Goal: Information Seeking & Learning: Learn about a topic

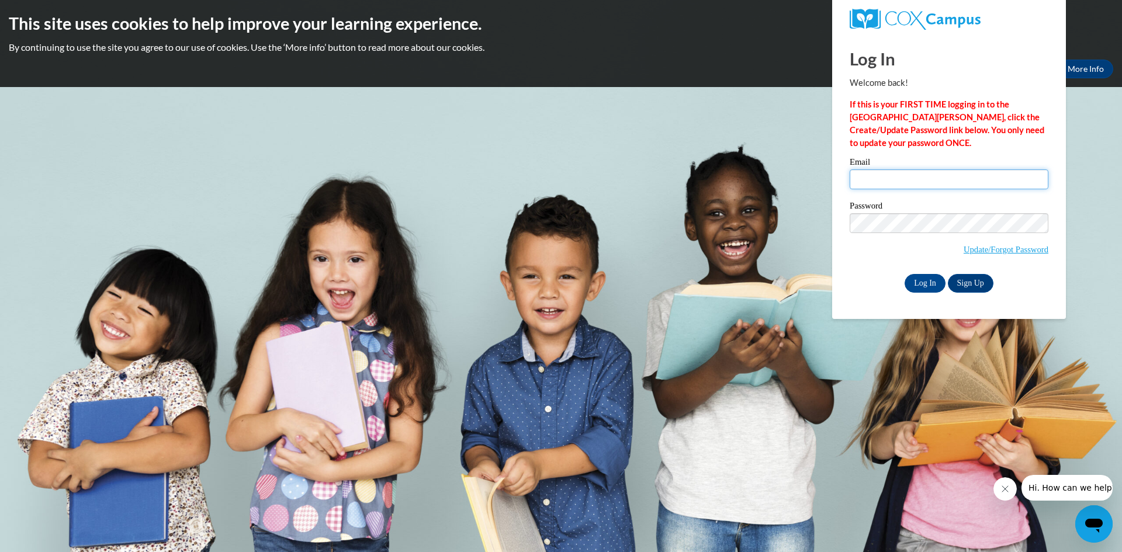
click at [906, 184] on input "Email" at bounding box center [949, 179] width 199 height 20
type input "j"
type input "jaliahcanady19@gmail.com"
click at [923, 212] on label "Password" at bounding box center [949, 208] width 199 height 12
click at [905, 274] on input "Log In" at bounding box center [925, 283] width 41 height 19
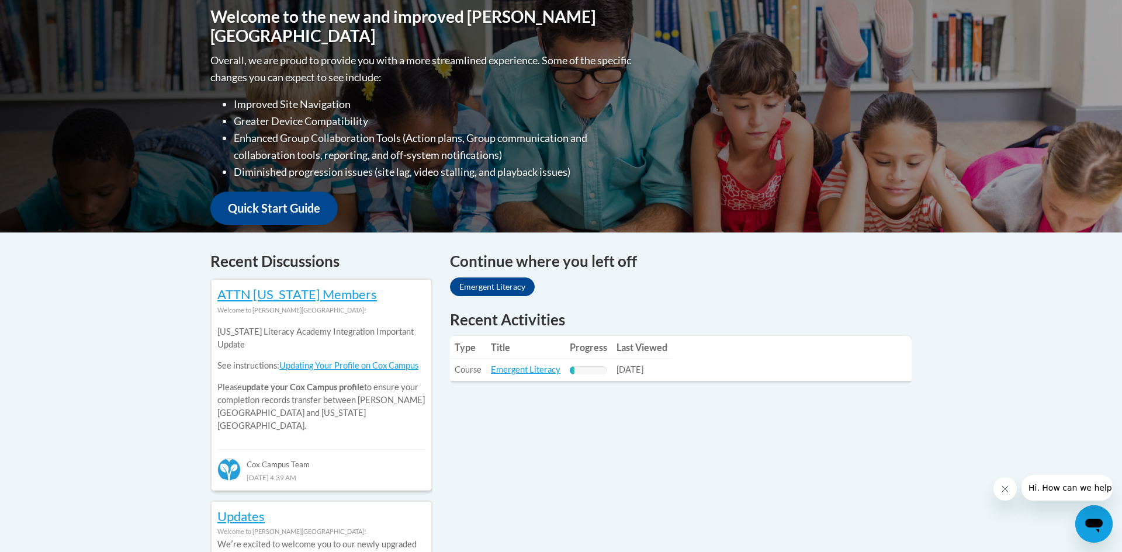
scroll to position [276, 0]
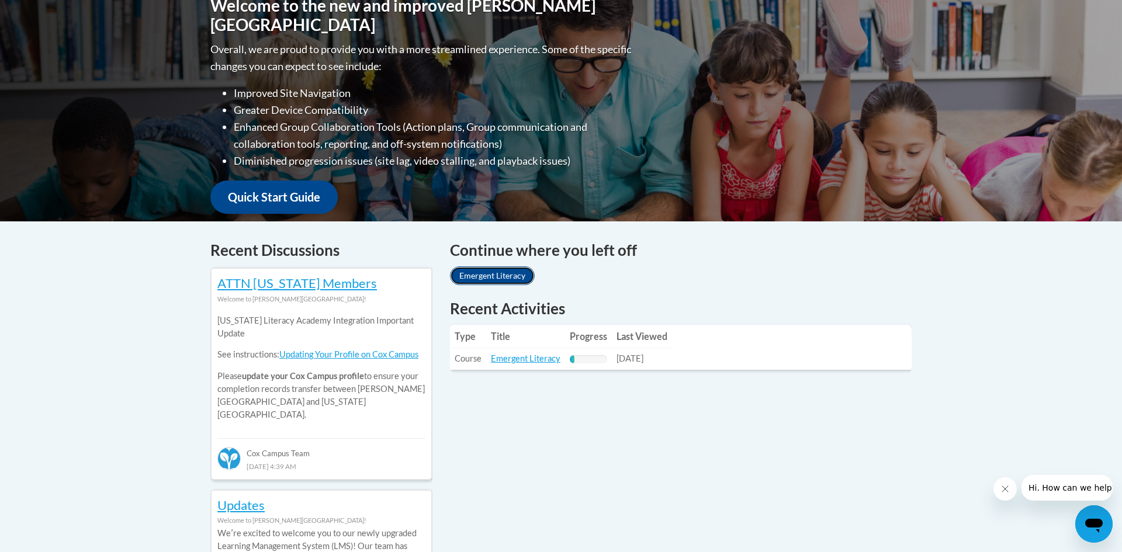
click at [508, 278] on link "Emergent Literacy" at bounding box center [492, 275] width 85 height 19
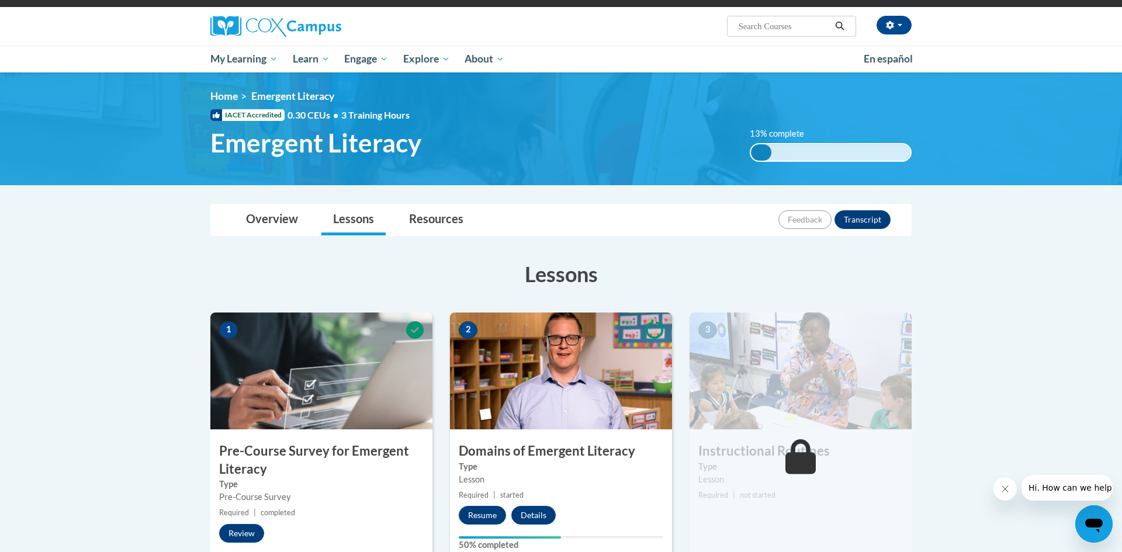
scroll to position [82, 0]
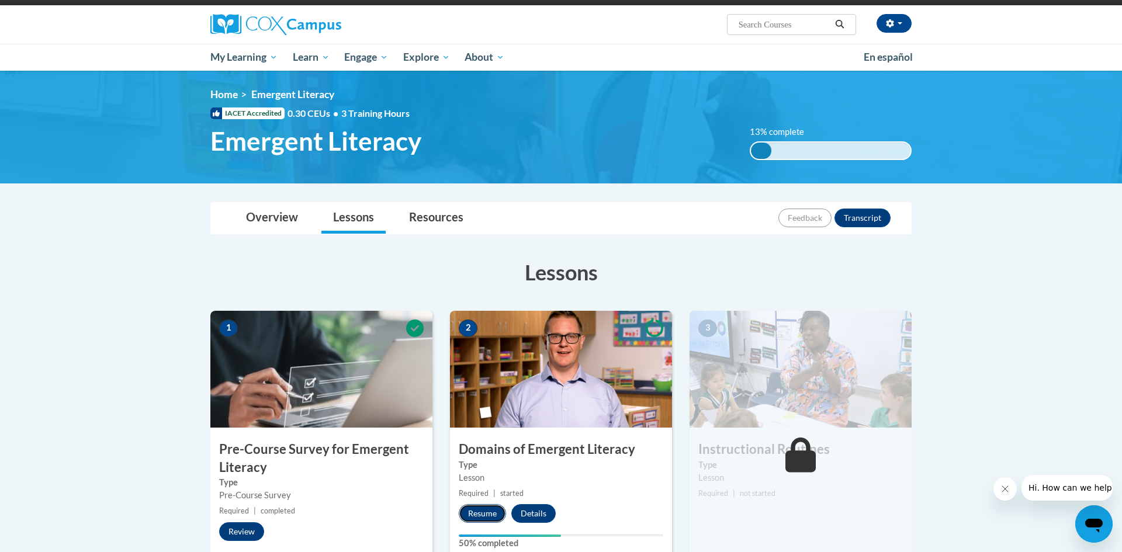
click at [476, 511] on button "Resume" at bounding box center [482, 513] width 47 height 19
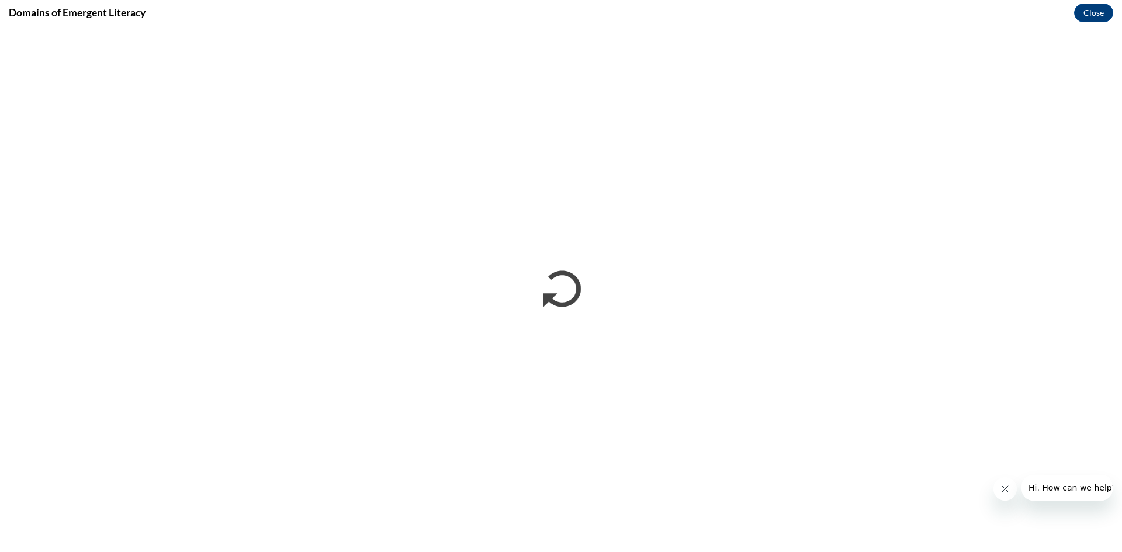
scroll to position [0, 0]
click at [1009, 488] on icon "Close message from company" at bounding box center [1005, 488] width 9 height 9
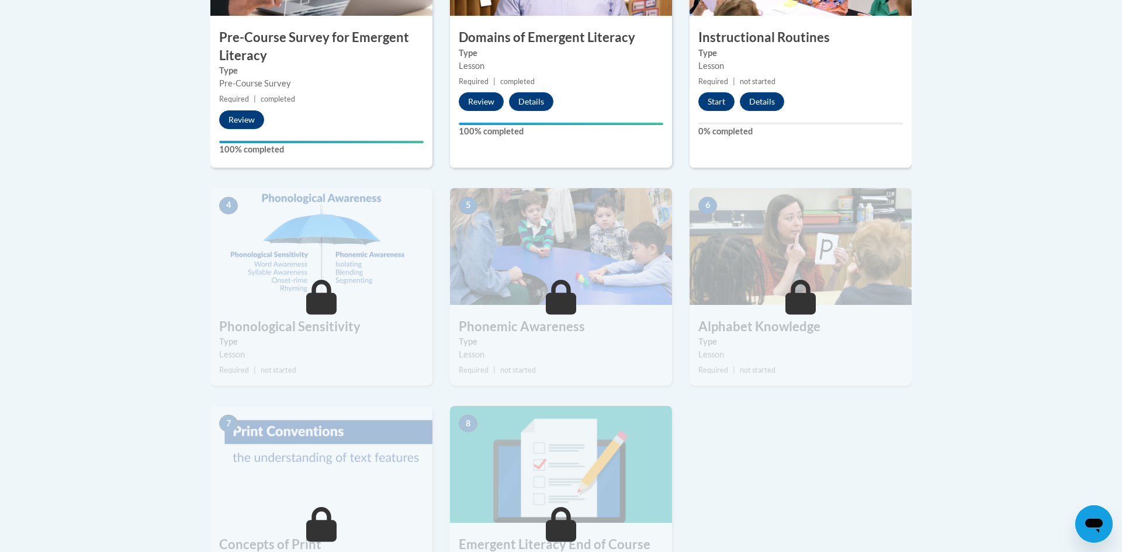
scroll to position [740, 0]
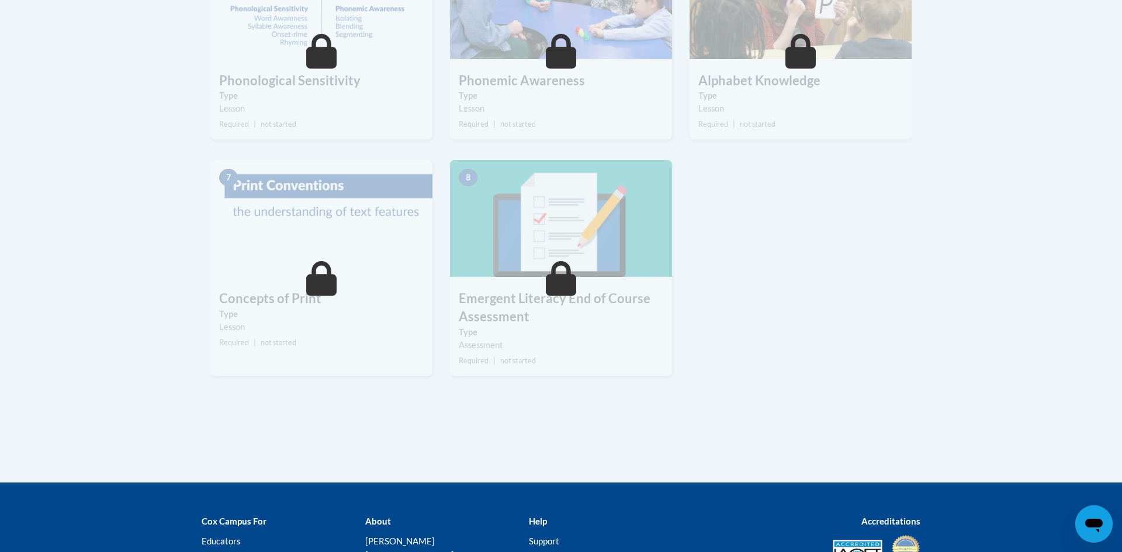
click at [324, 398] on div "Lessons Active Lessons Lessons Preview Activity 1" at bounding box center [561, 0] width 719 height 824
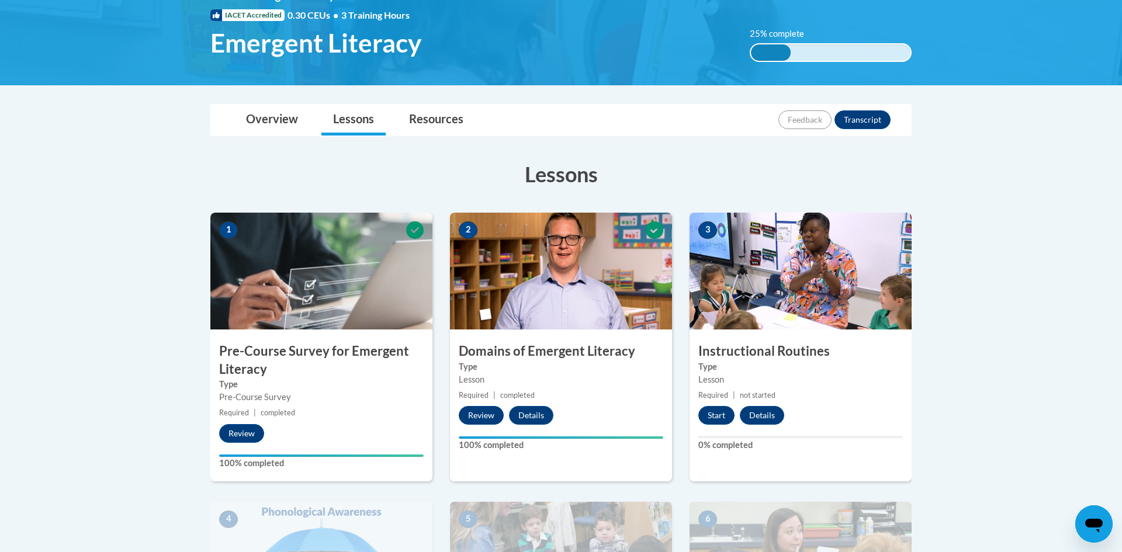
scroll to position [160, 0]
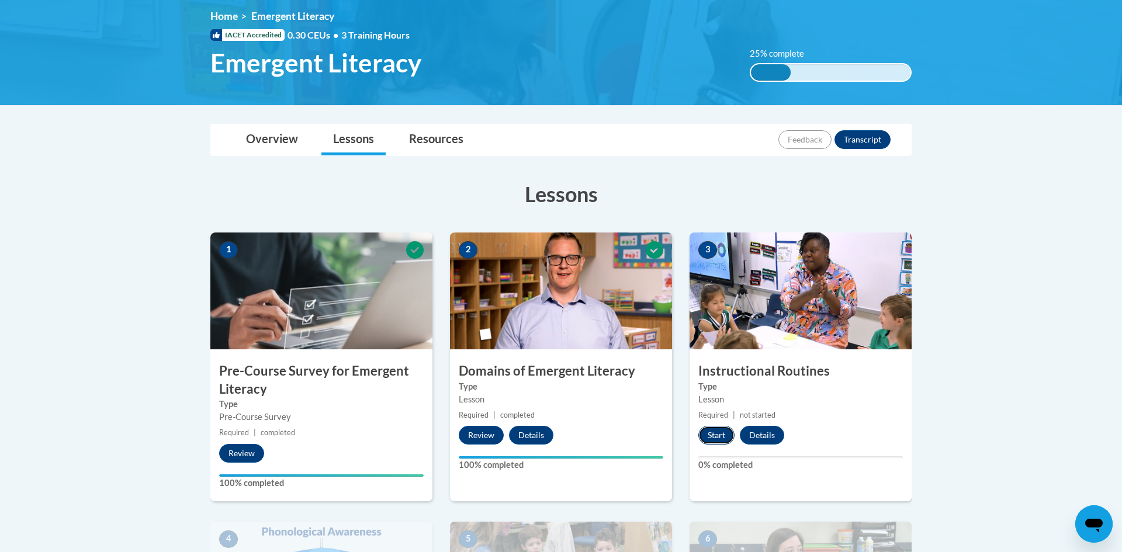
click at [724, 440] on button "Start" at bounding box center [716, 435] width 36 height 19
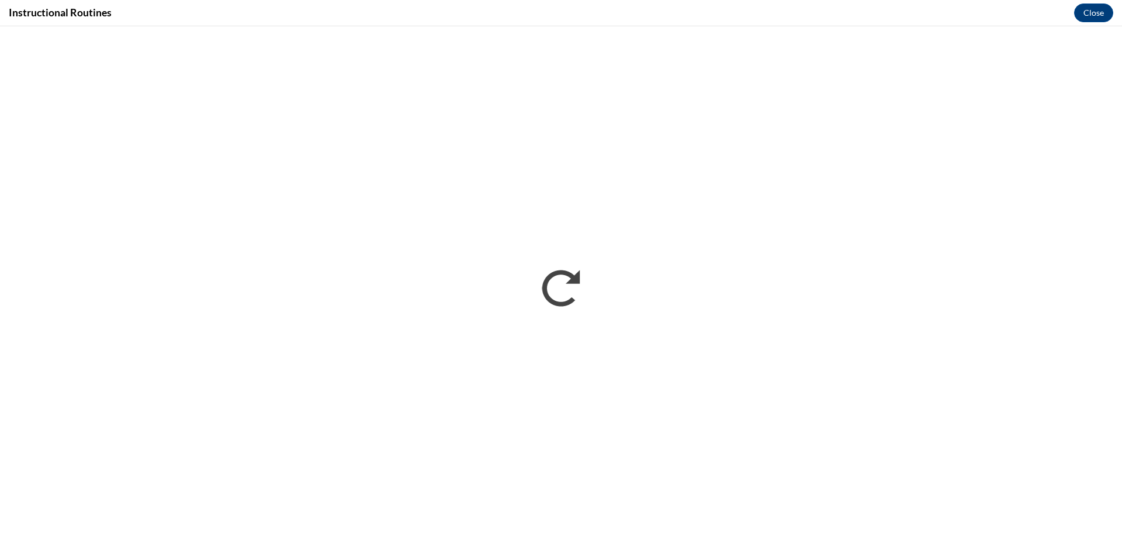
scroll to position [0, 0]
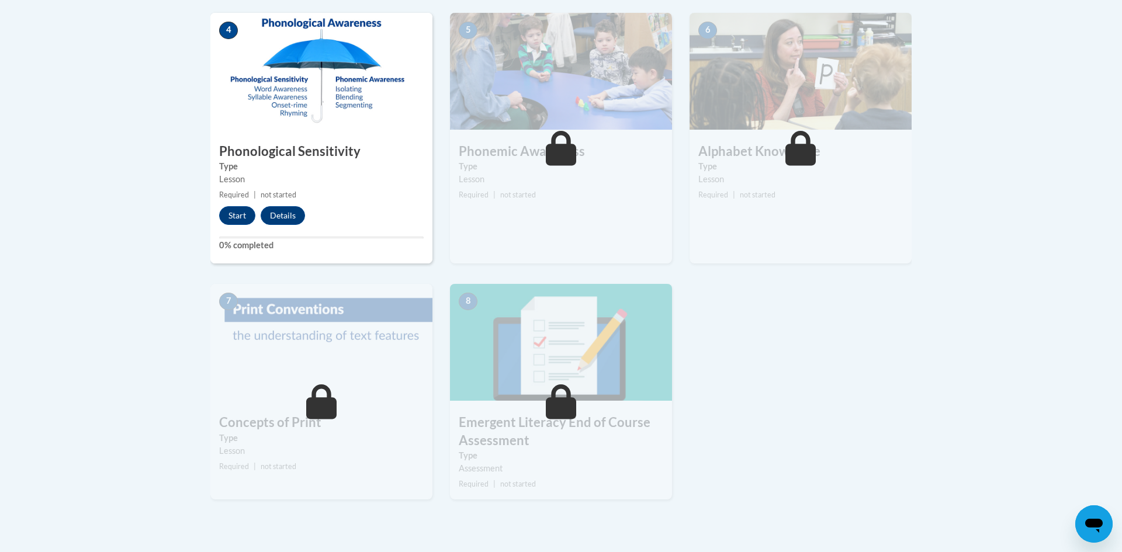
scroll to position [675, 0]
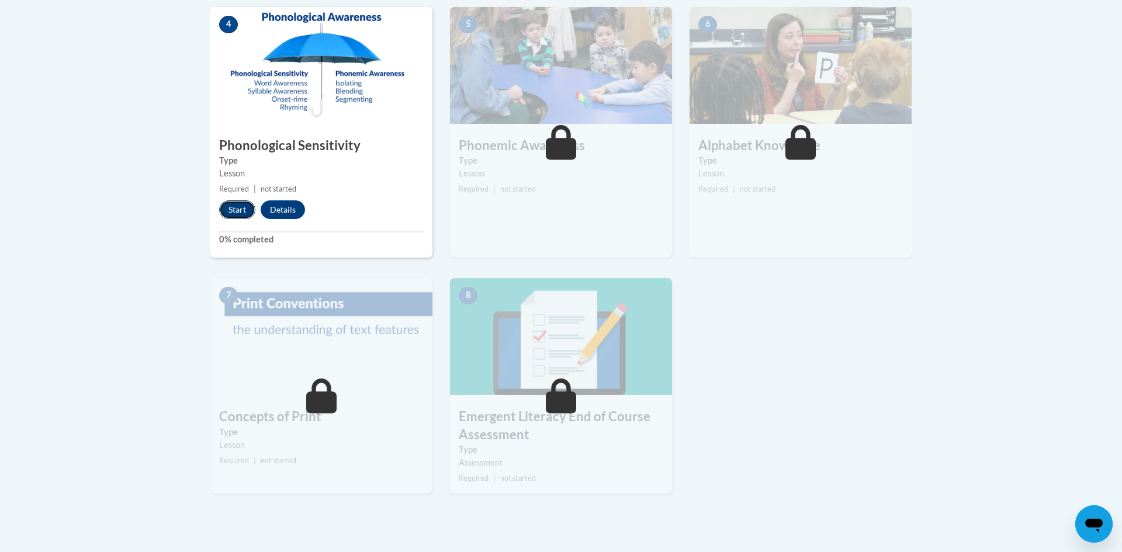
click at [229, 207] on button "Start" at bounding box center [237, 209] width 36 height 19
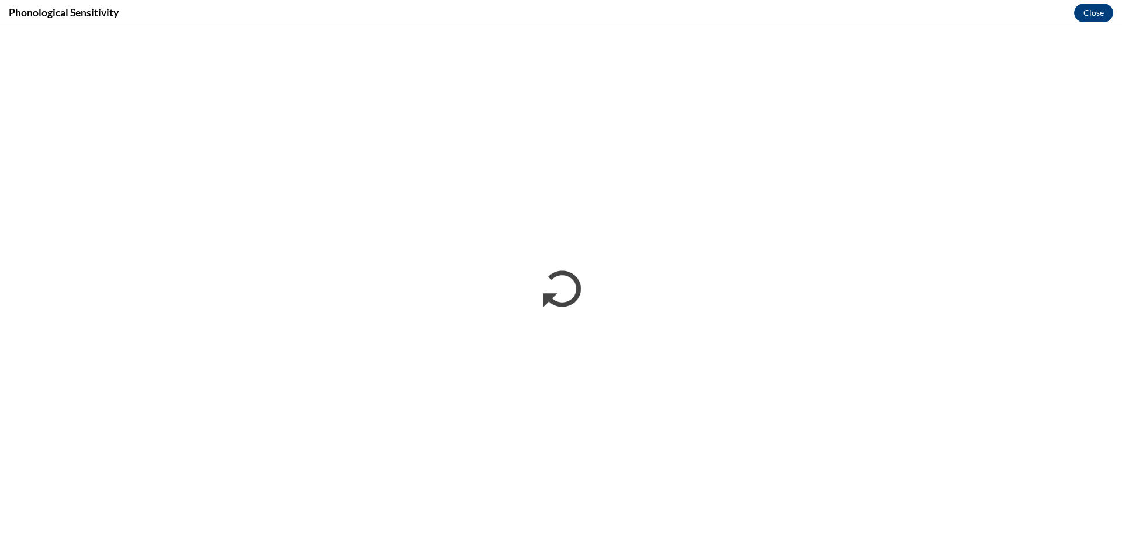
scroll to position [0, 0]
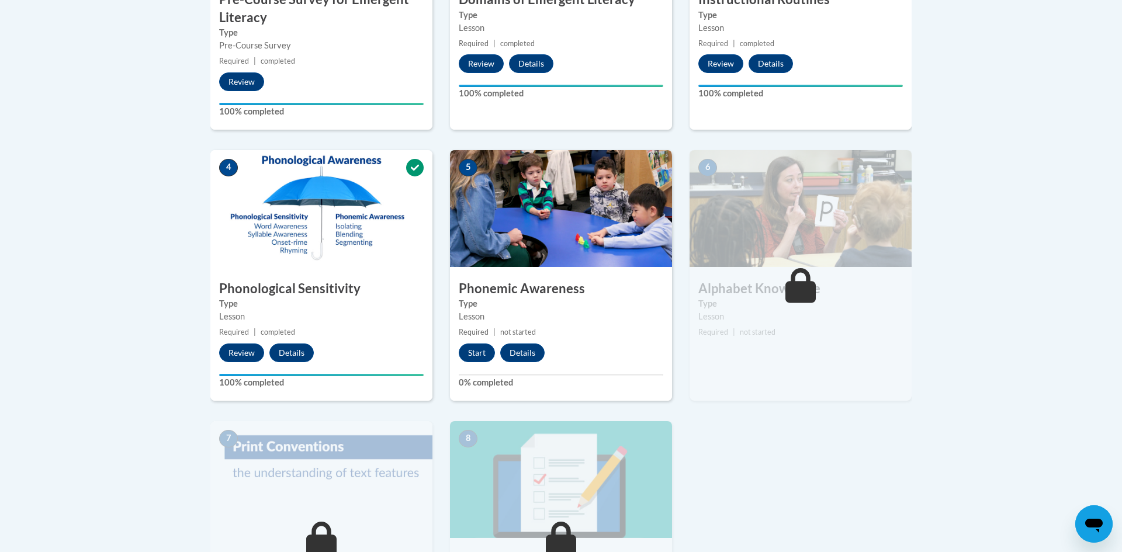
scroll to position [694, 0]
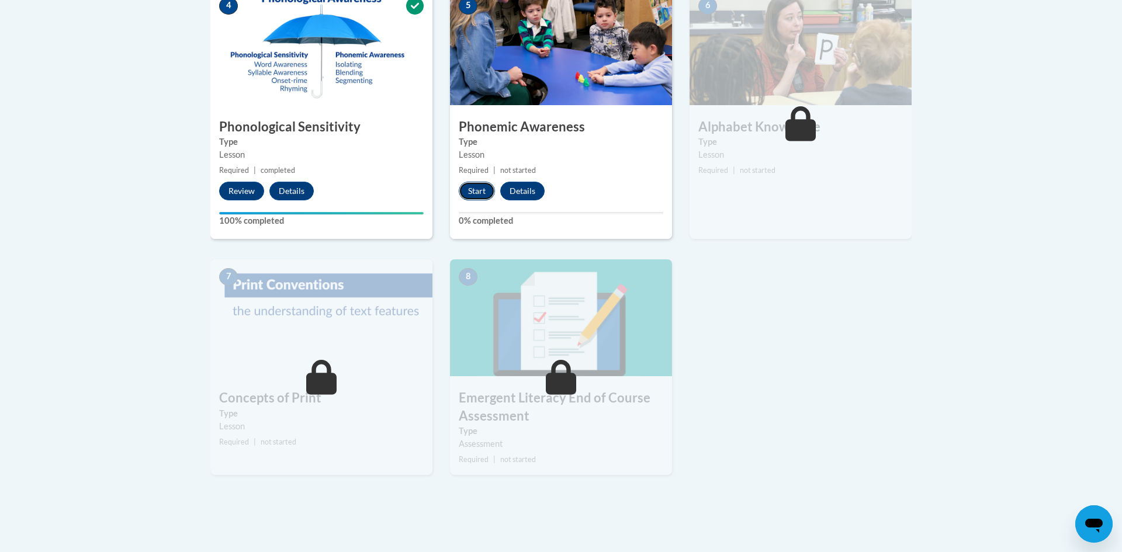
click at [470, 185] on button "Start" at bounding box center [477, 191] width 36 height 19
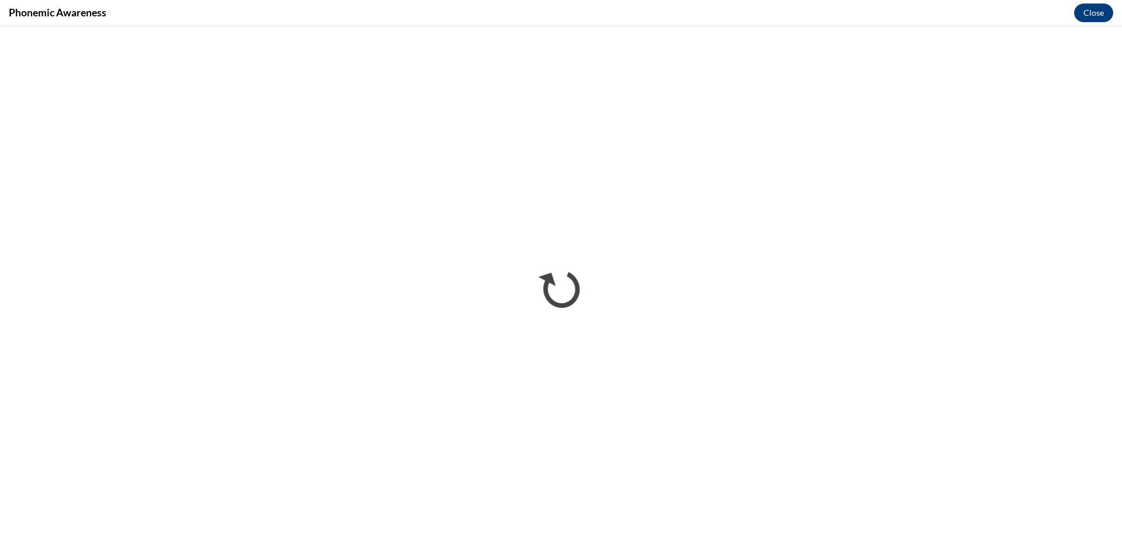
scroll to position [0, 0]
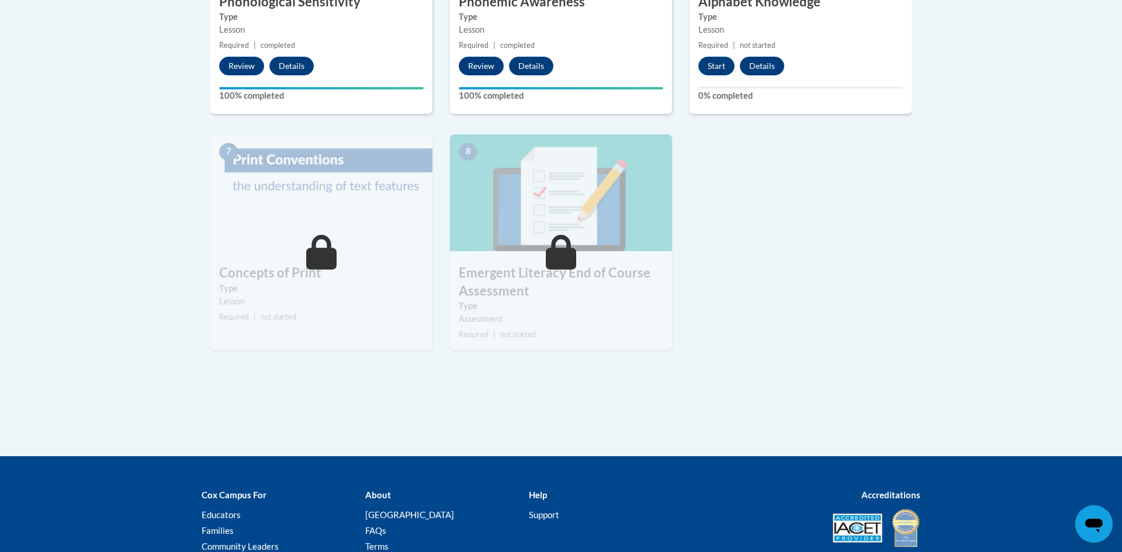
scroll to position [817, 0]
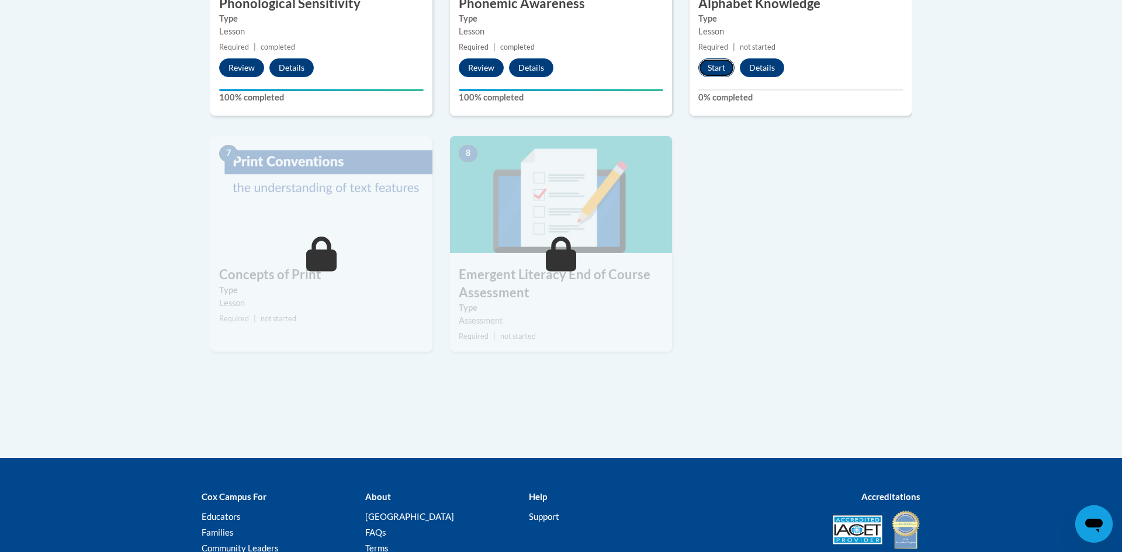
click at [723, 69] on button "Start" at bounding box center [716, 67] width 36 height 19
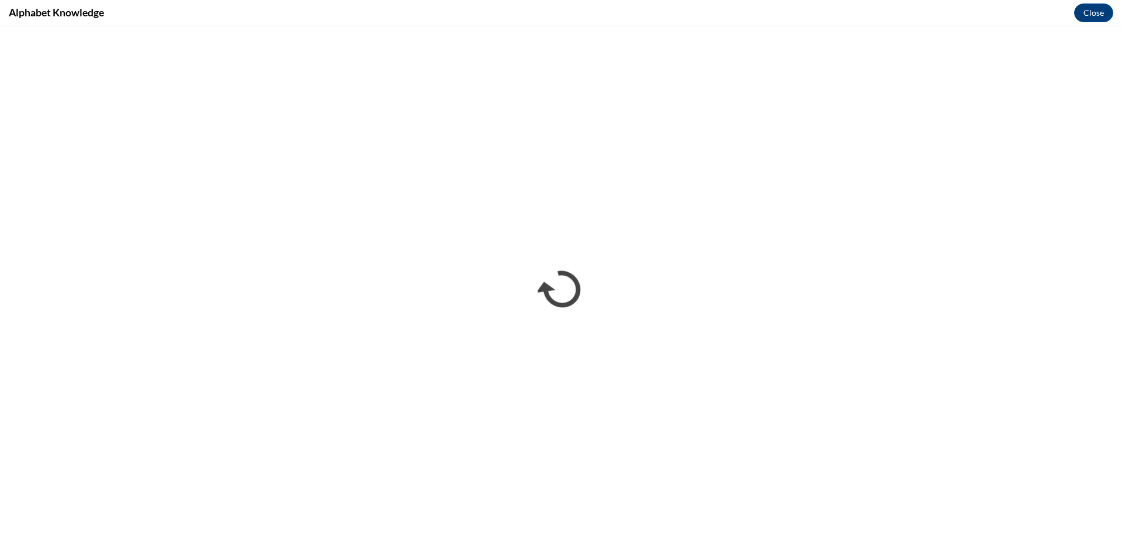
scroll to position [0, 0]
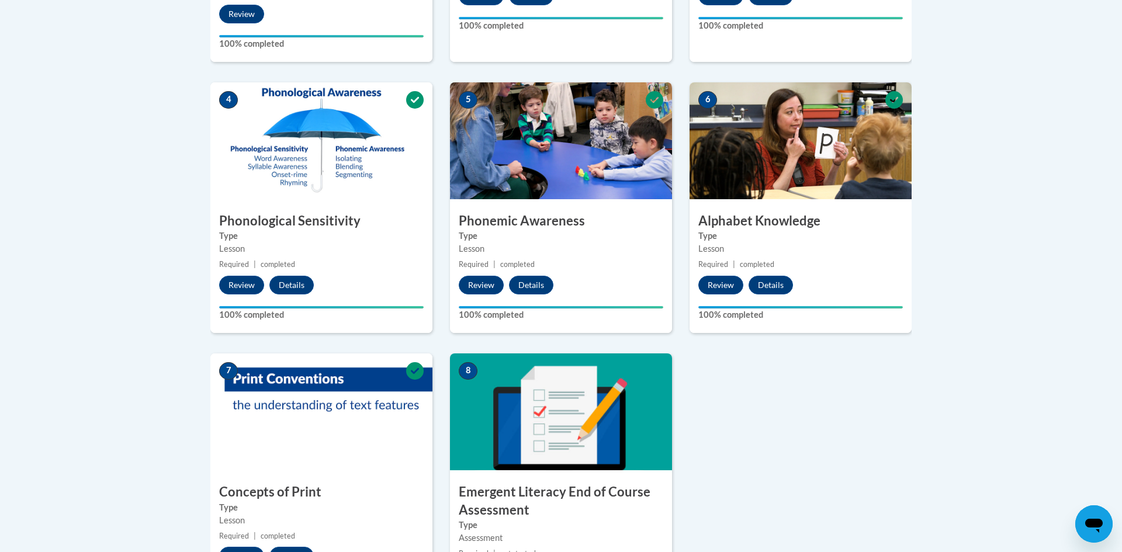
scroll to position [968, 0]
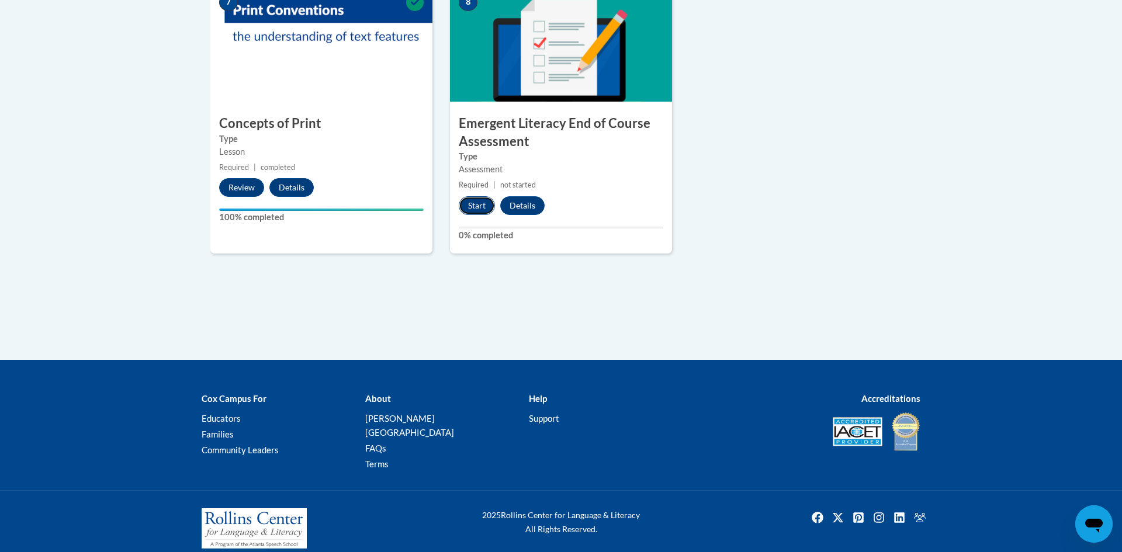
click at [469, 202] on button "Start" at bounding box center [477, 205] width 36 height 19
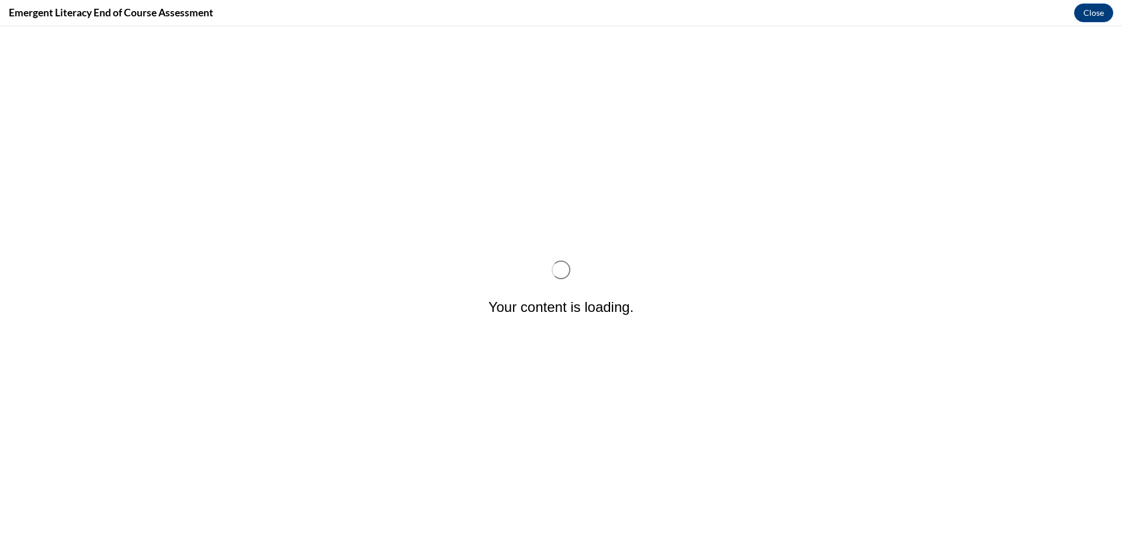
scroll to position [0, 0]
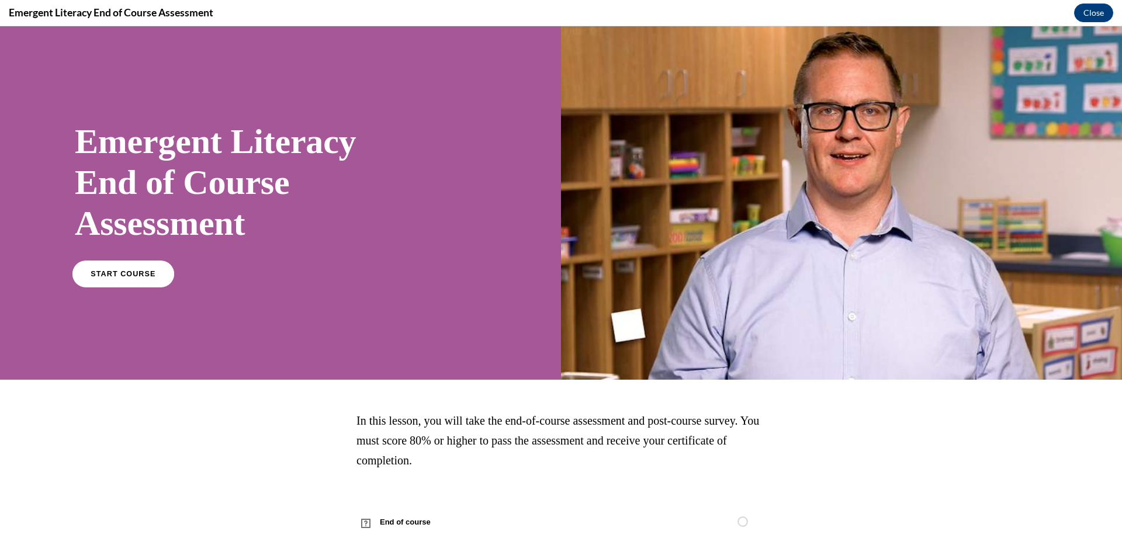
click at [96, 274] on span "START COURSE" at bounding box center [123, 274] width 65 height 9
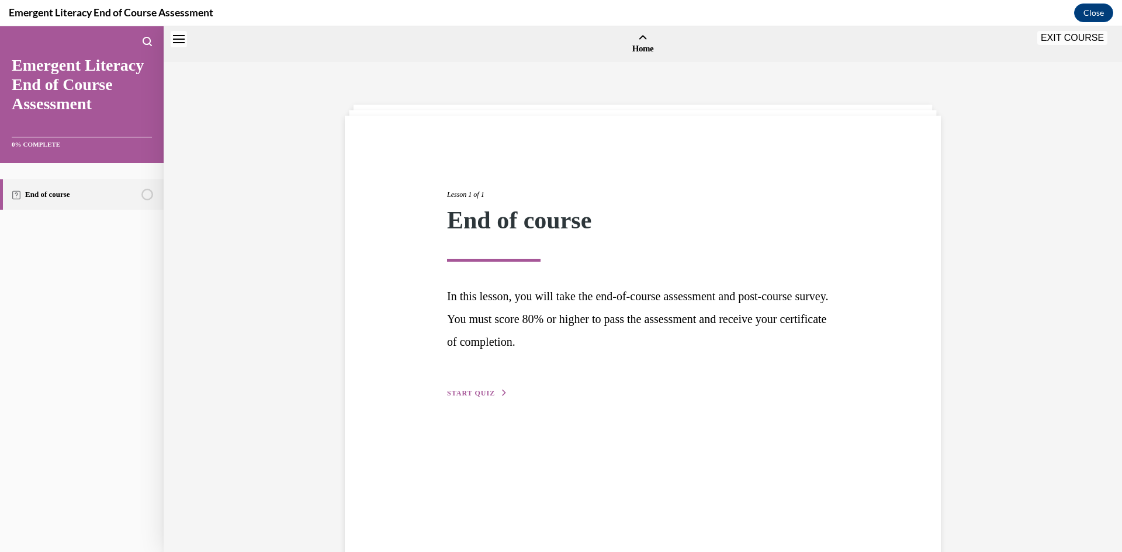
scroll to position [36, 0]
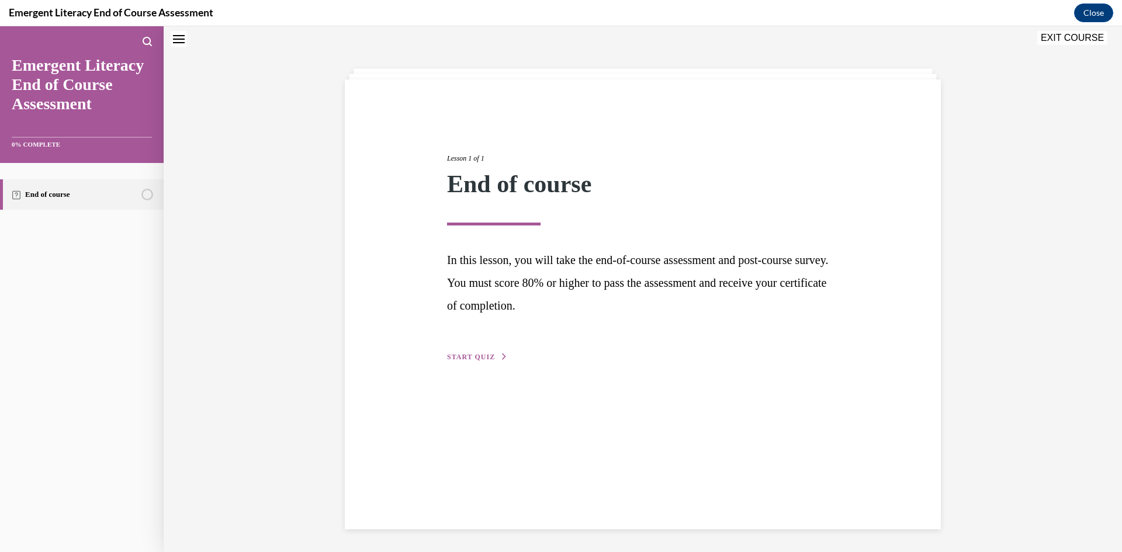
click at [475, 359] on span "START QUIZ" at bounding box center [471, 357] width 48 height 8
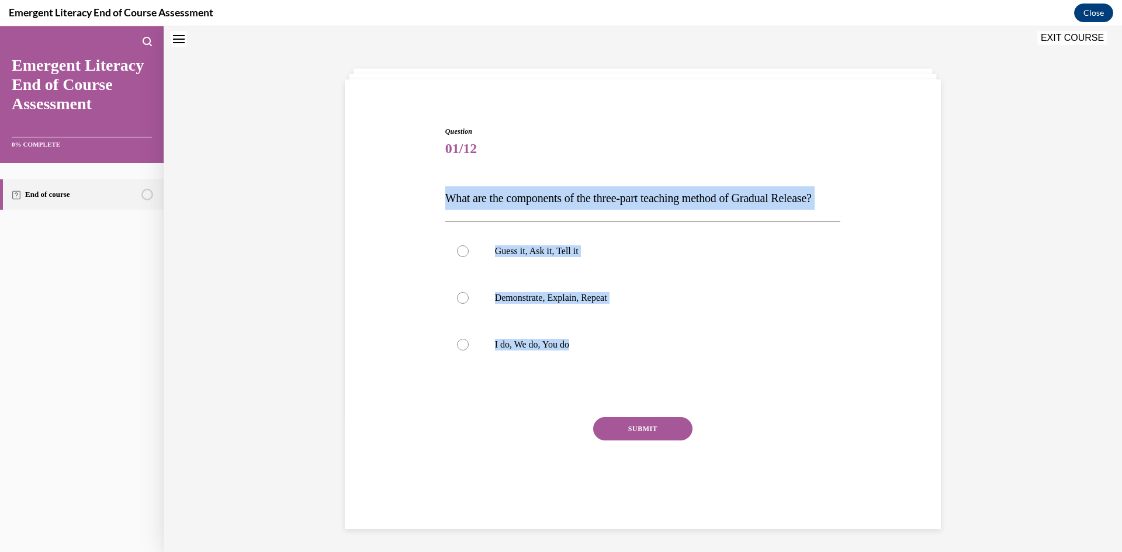
drag, startPoint x: 441, startPoint y: 190, endPoint x: 604, endPoint y: 394, distance: 261.2
click at [604, 394] on div "Question 01/12 What are the components of the three-part teaching method of Gra…" at bounding box center [643, 302] width 602 height 422
copy div "What are the components of the three-part teaching method of Gradual Release? G…"
click at [526, 368] on label "I do, We do, You do" at bounding box center [643, 344] width 396 height 47
click at [469, 351] on input "I do, We do, You do" at bounding box center [463, 345] width 12 height 12
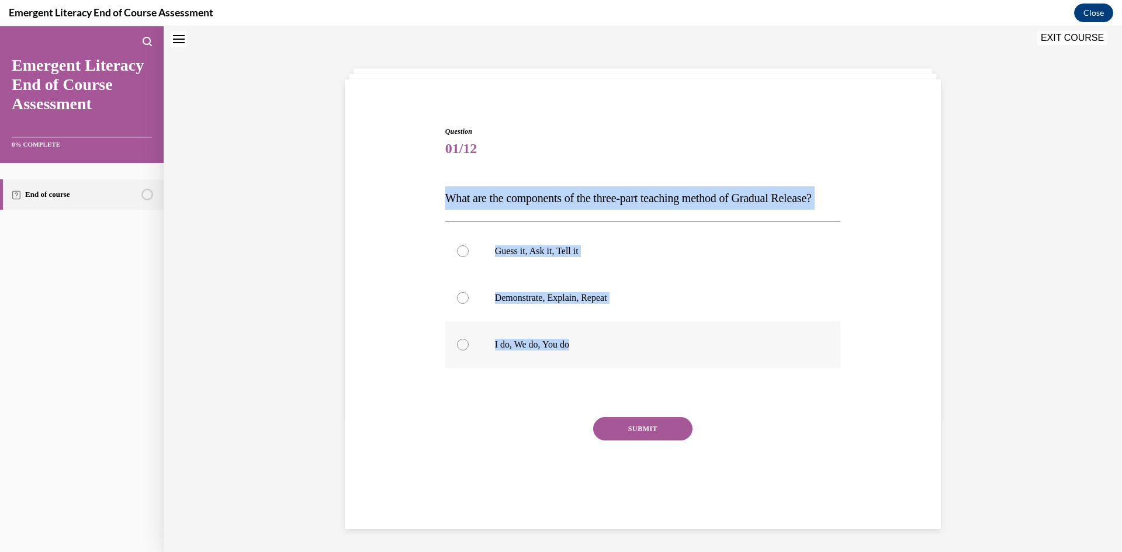
radio input "true"
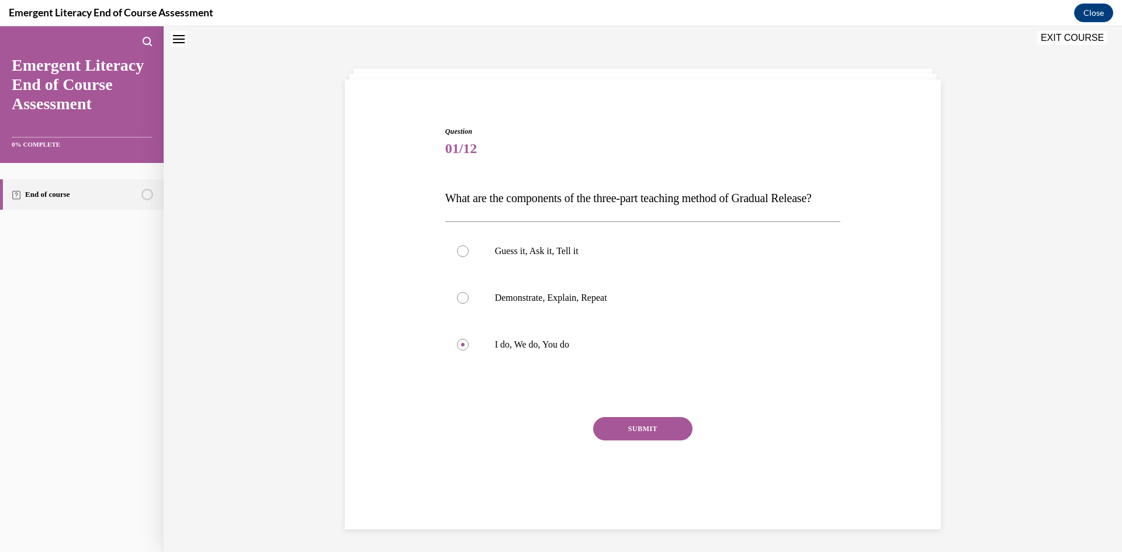
click at [631, 441] on button "SUBMIT" at bounding box center [642, 428] width 99 height 23
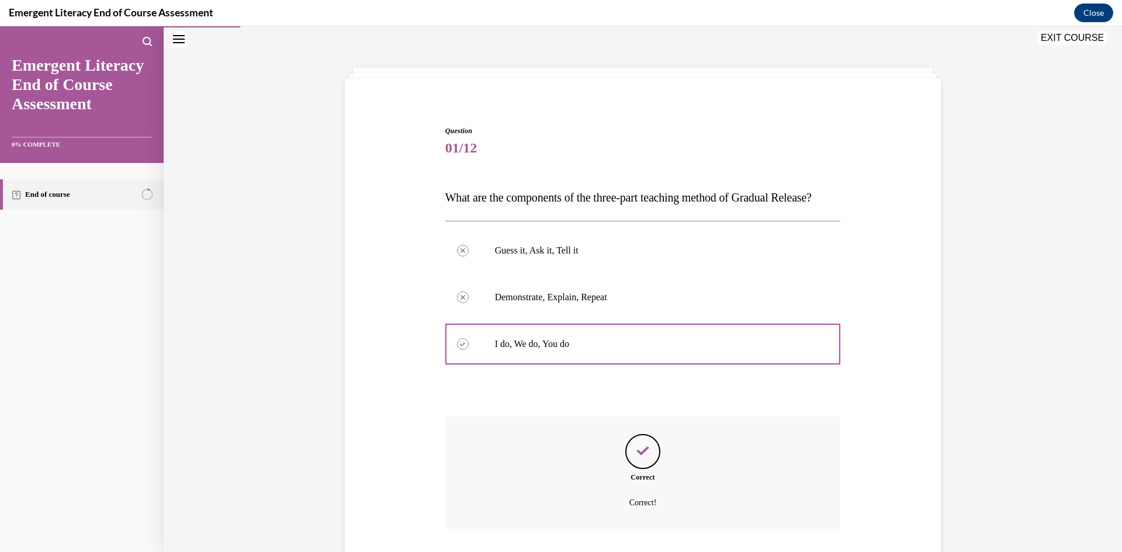
scroll to position [139, 0]
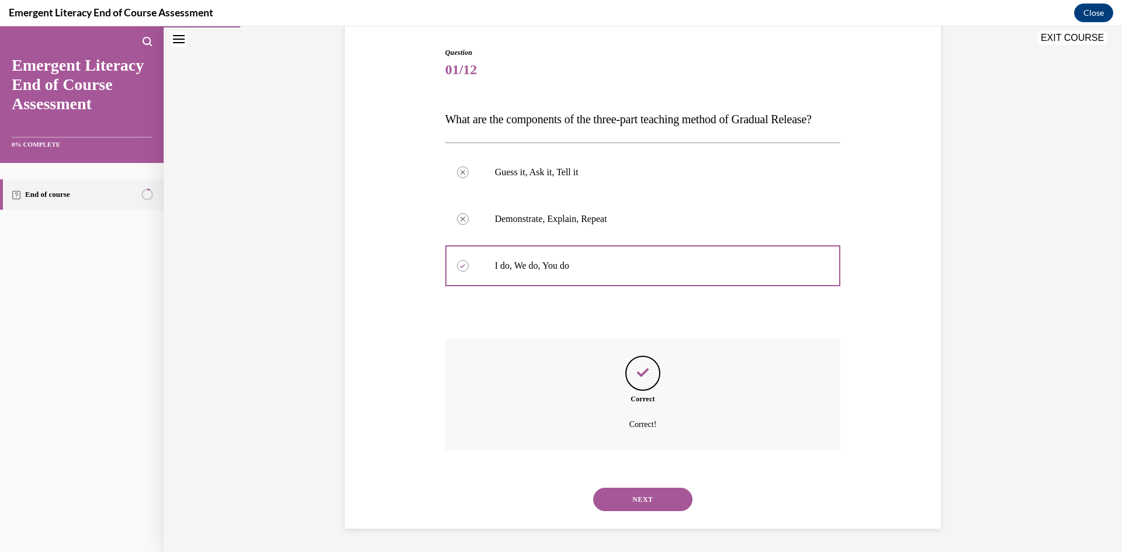
click at [621, 497] on button "NEXT" at bounding box center [642, 499] width 99 height 23
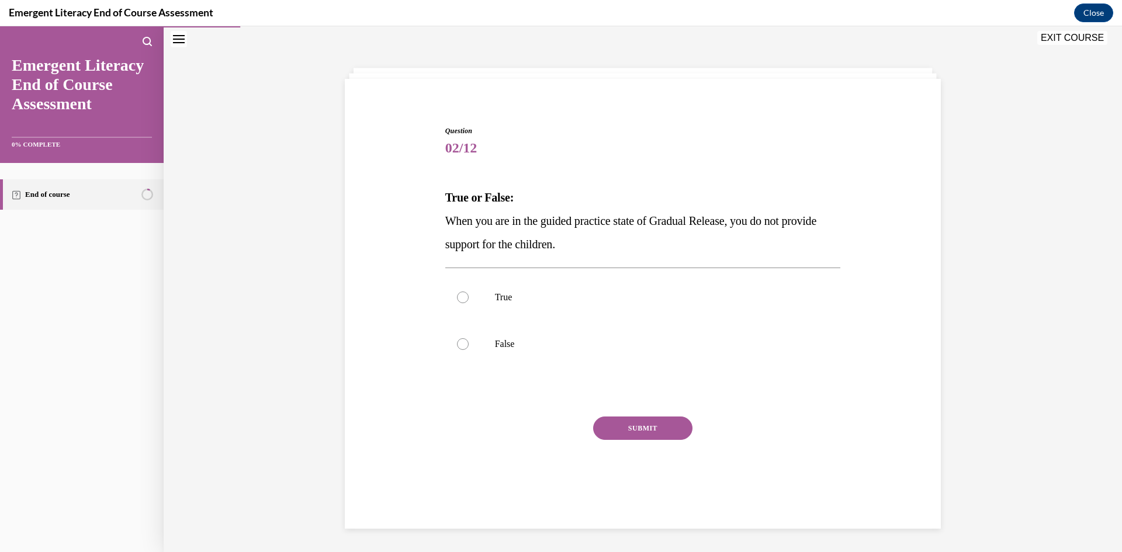
scroll to position [37, 0]
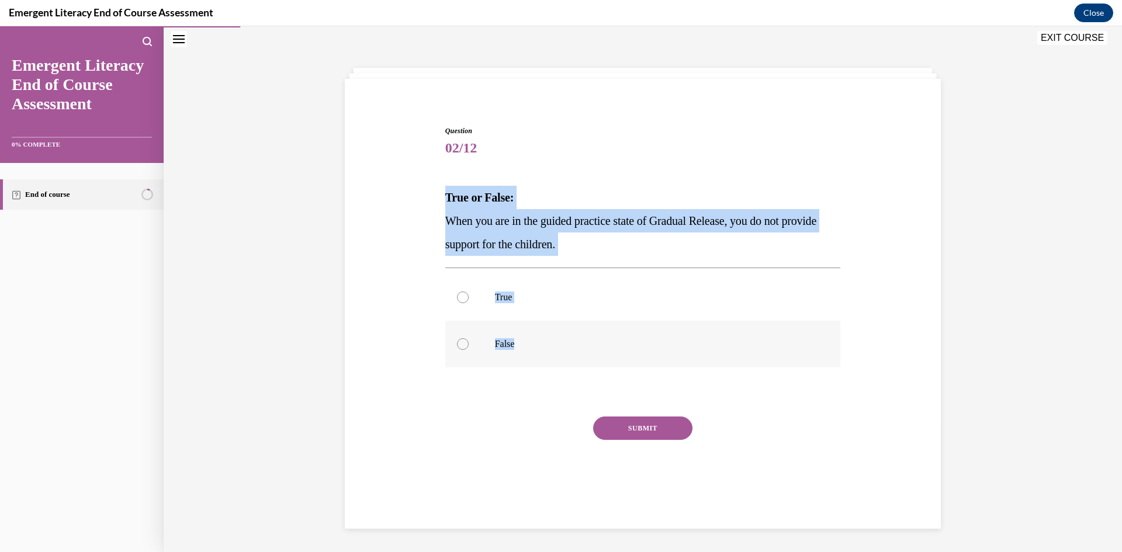
drag, startPoint x: 444, startPoint y: 192, endPoint x: 580, endPoint y: 342, distance: 203.1
click at [580, 342] on div "Question 02/12 True or False: When you are in the guided practice state of Grad…" at bounding box center [642, 310] width 401 height 404
copy div "True or False: When you are in the guided practice state of Gradual Release, yo…"
click at [501, 342] on p "False" at bounding box center [653, 344] width 317 height 12
click at [469, 342] on input "False" at bounding box center [463, 344] width 12 height 12
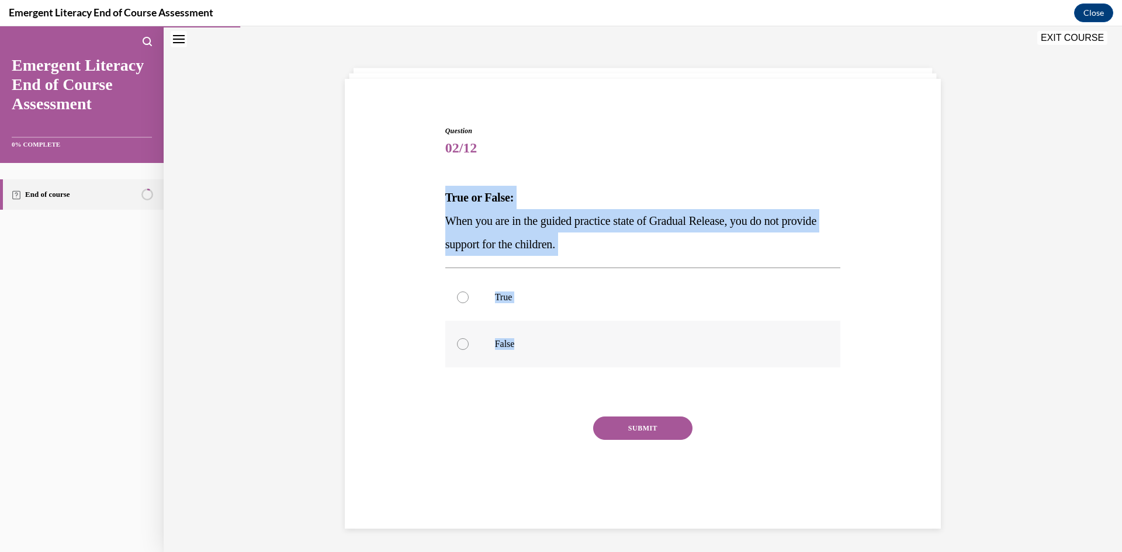
radio input "true"
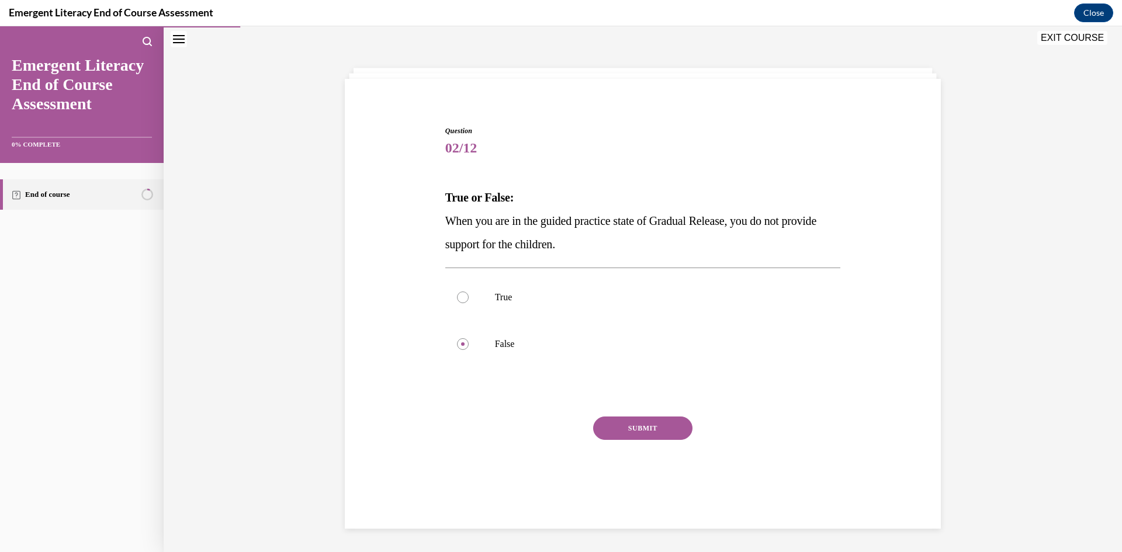
click at [646, 431] on button "SUBMIT" at bounding box center [642, 428] width 99 height 23
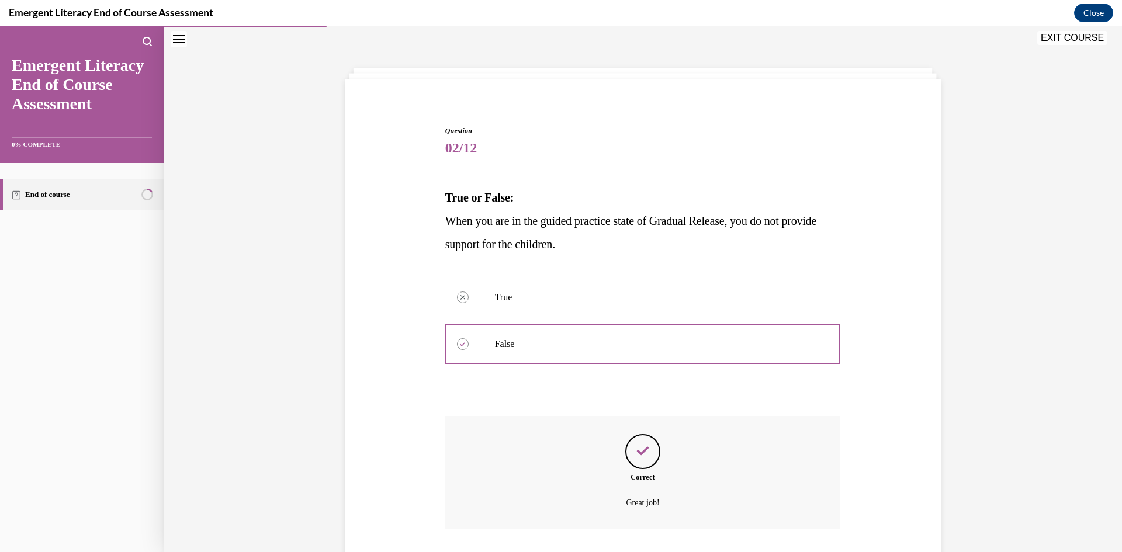
scroll to position [115, 0]
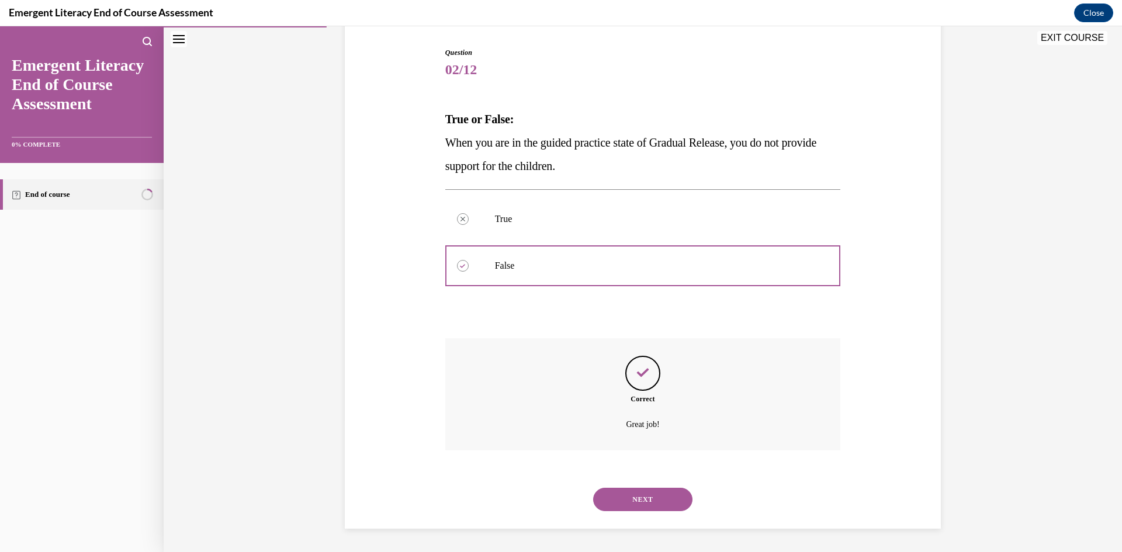
click at [653, 492] on button "NEXT" at bounding box center [642, 499] width 99 height 23
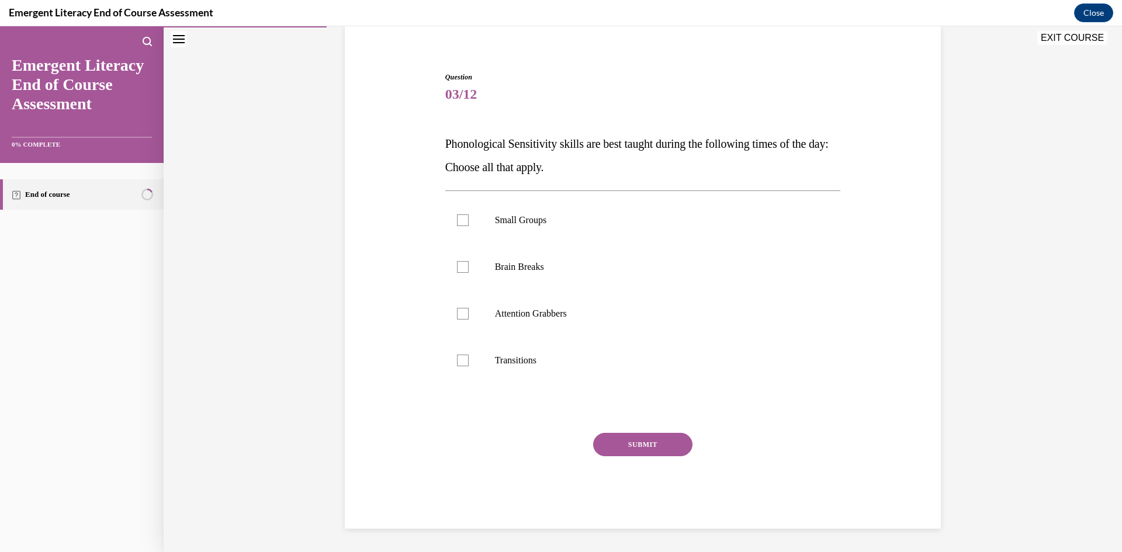
scroll to position [37, 0]
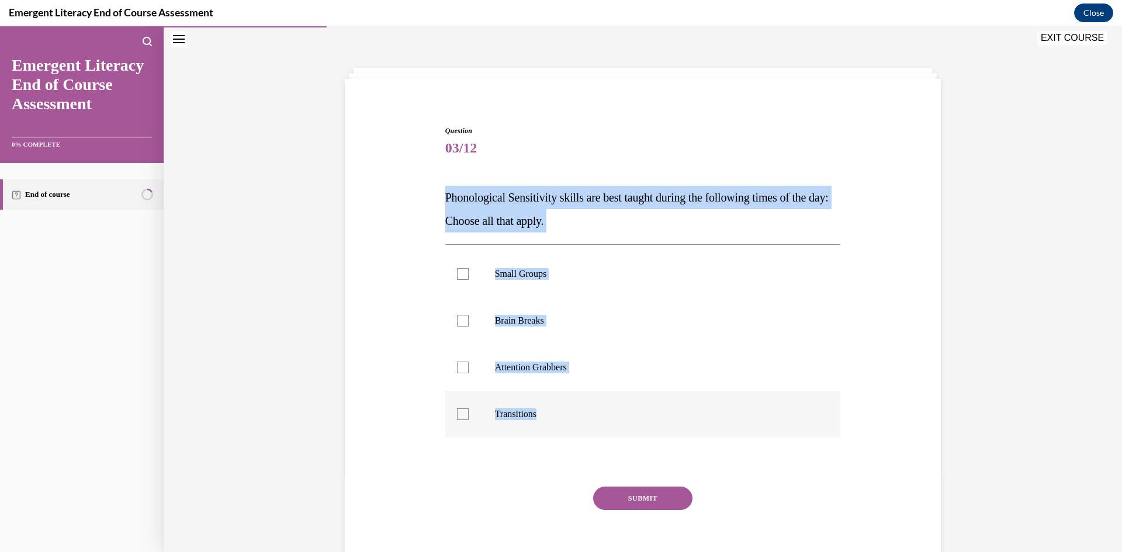
drag, startPoint x: 461, startPoint y: 208, endPoint x: 617, endPoint y: 421, distance: 263.8
click at [617, 421] on div "Question 03/12 Phonological Sensitivity skills are best taught during the follo…" at bounding box center [643, 337] width 602 height 492
drag, startPoint x: 536, startPoint y: 272, endPoint x: 532, endPoint y: 281, distance: 10.0
click at [535, 273] on p "Small Groups" at bounding box center [653, 274] width 317 height 12
click at [469, 273] on input "Small Groups" at bounding box center [463, 274] width 12 height 12
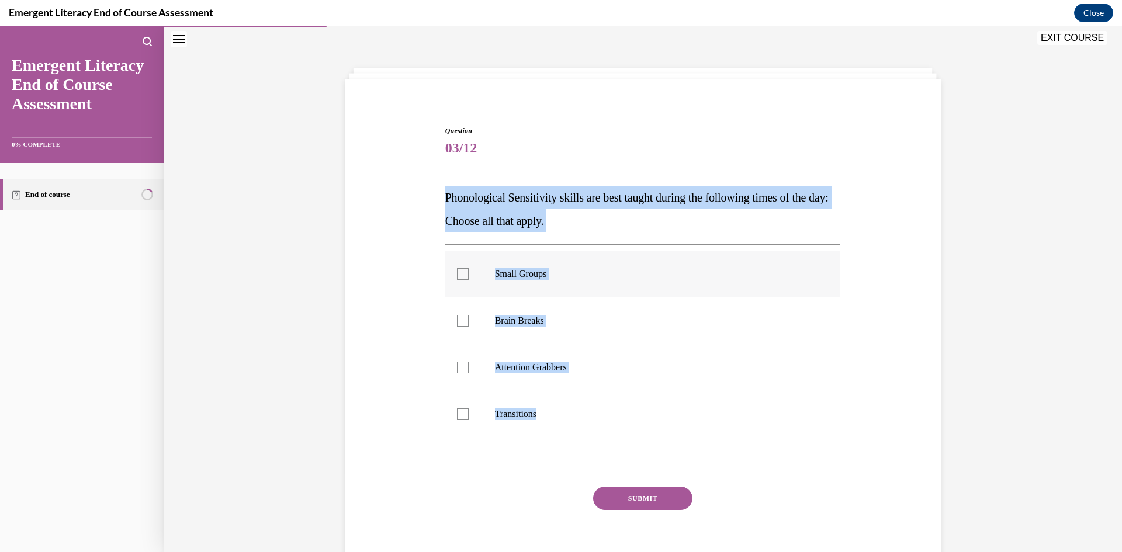
checkbox input "true"
click at [525, 316] on p "Brain Breaks" at bounding box center [653, 321] width 317 height 12
click at [469, 316] on input "Brain Breaks" at bounding box center [463, 321] width 12 height 12
checkbox input "true"
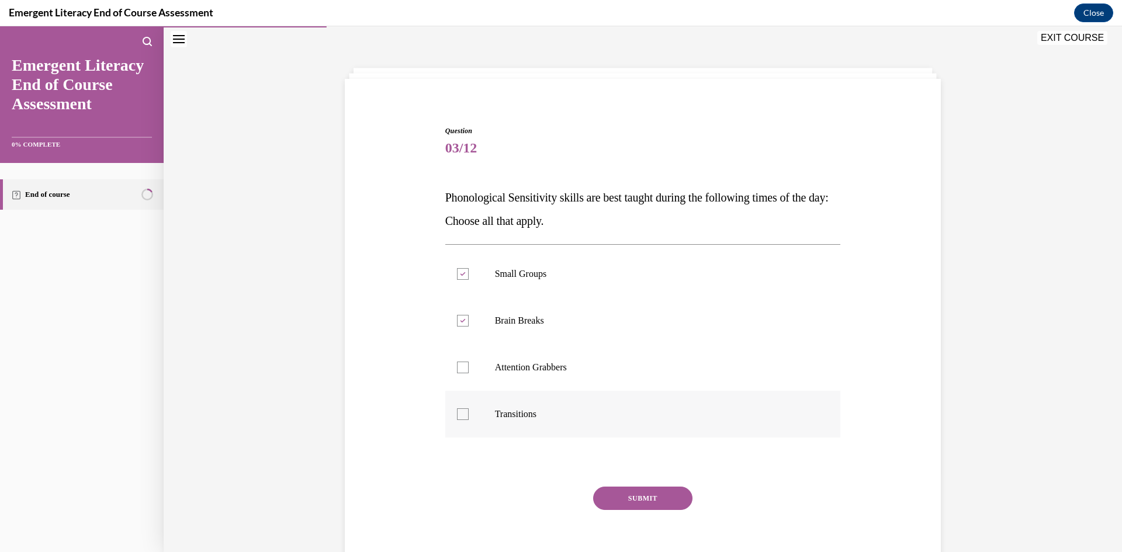
drag, startPoint x: 529, startPoint y: 371, endPoint x: 532, endPoint y: 390, distance: 19.6
click at [529, 372] on p "Attention Grabbers" at bounding box center [653, 368] width 317 height 12
click at [469, 372] on input "Attention Grabbers" at bounding box center [463, 368] width 12 height 12
checkbox input "true"
drag, startPoint x: 527, startPoint y: 427, endPoint x: 623, endPoint y: 482, distance: 111.0
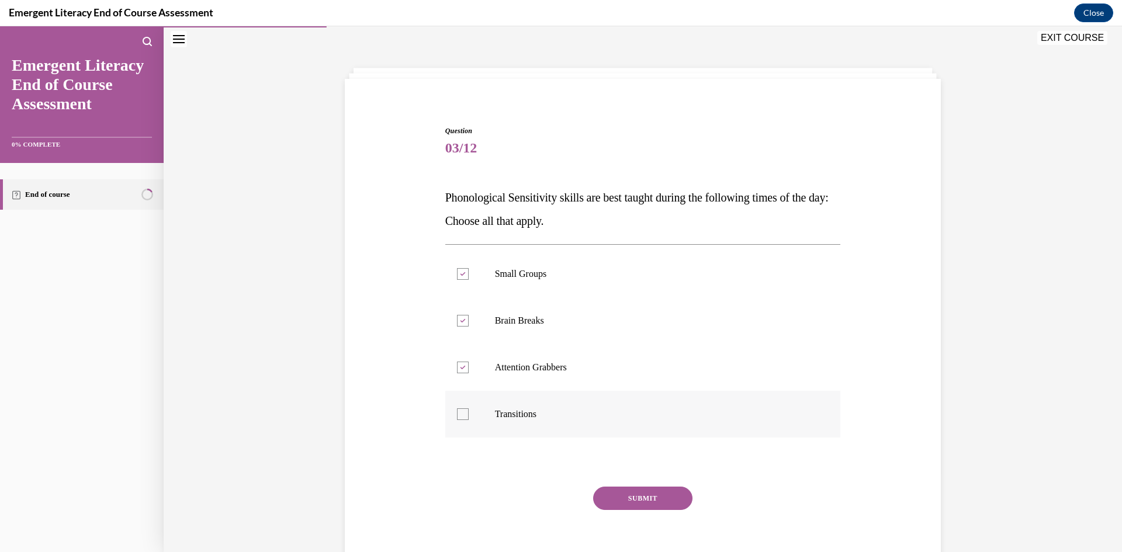
click at [527, 430] on label "Transitions" at bounding box center [643, 414] width 396 height 47
click at [469, 420] on input "Transitions" at bounding box center [463, 415] width 12 height 12
checkbox input "true"
click at [663, 508] on button "SUBMIT" at bounding box center [642, 498] width 99 height 23
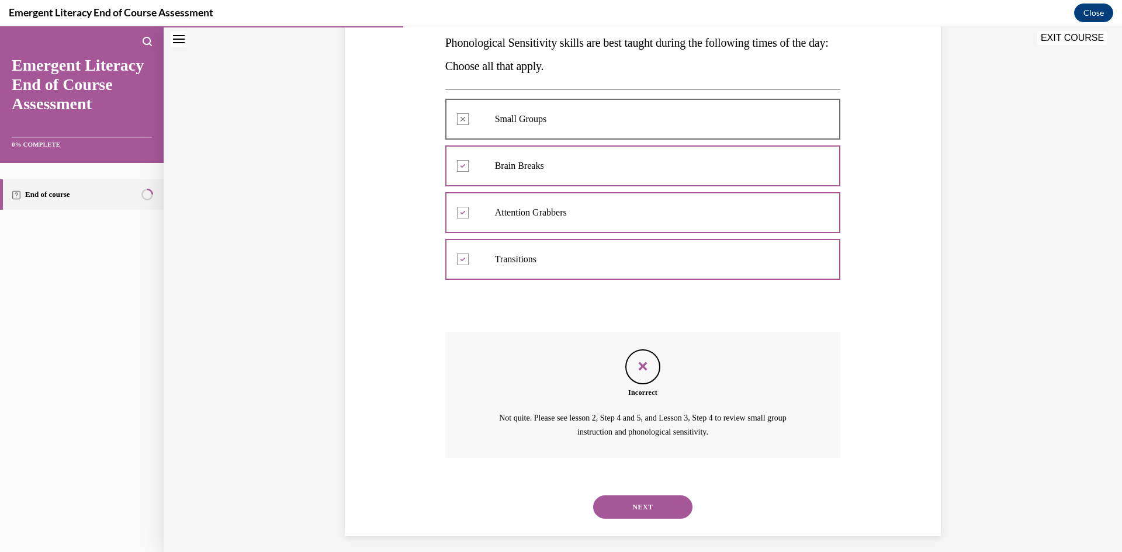
scroll to position [199, 0]
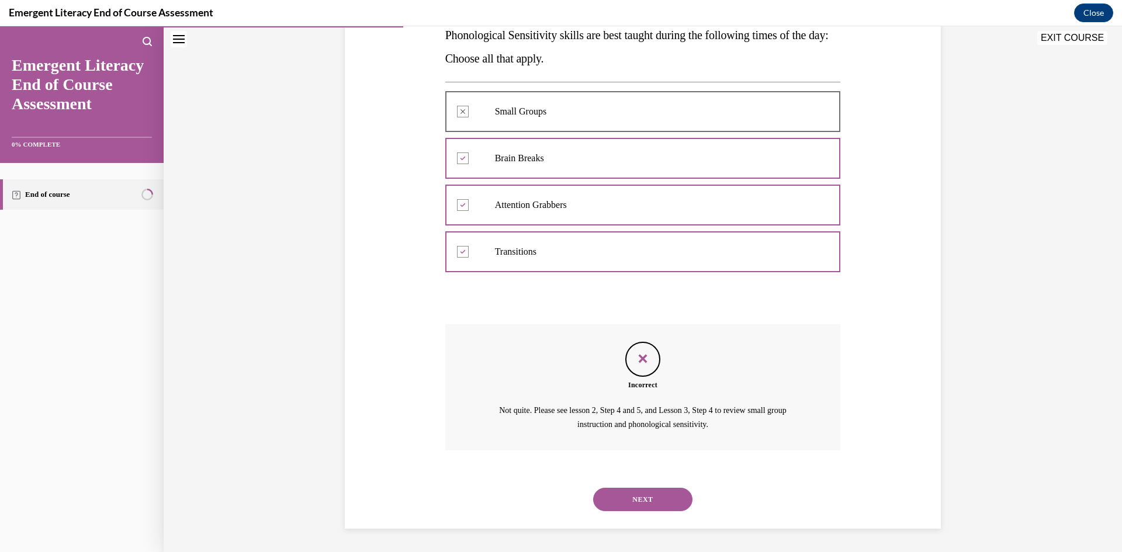
click at [518, 103] on div at bounding box center [643, 111] width 396 height 53
click at [655, 502] on button "NEXT" at bounding box center [642, 499] width 99 height 23
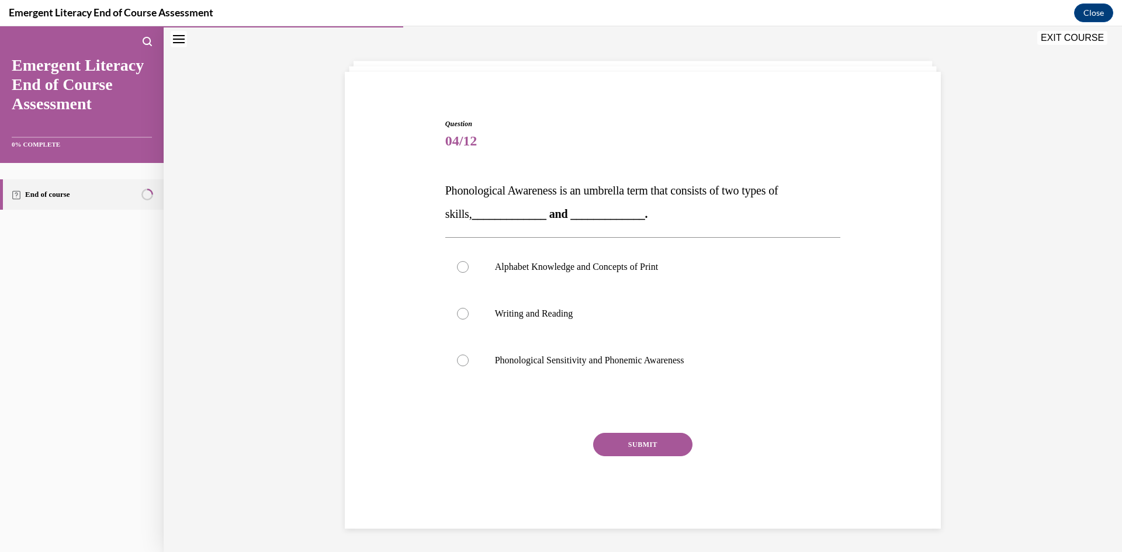
scroll to position [44, 0]
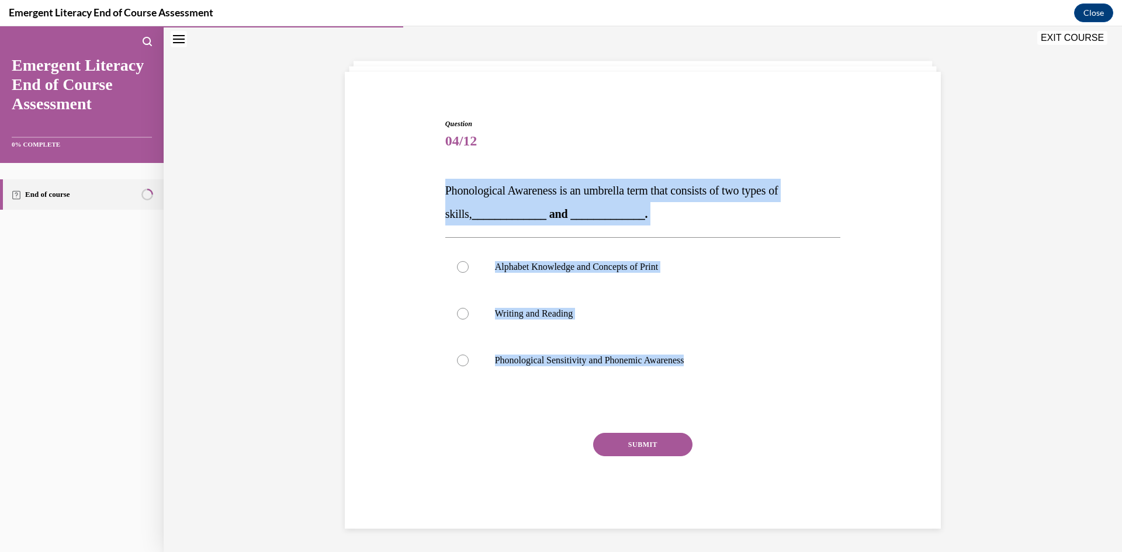
drag, startPoint x: 446, startPoint y: 191, endPoint x: 723, endPoint y: 390, distance: 341.6
click at [723, 390] on div "Question 04/12 Phonological Awareness is an umbrella term that consists of two …" at bounding box center [643, 306] width 602 height 445
copy div "Phonological Awareness is an umbrella term that consists of two types of skills…"
click at [695, 370] on label "Phonological Sensitivity and Phonemic Awareness" at bounding box center [643, 360] width 396 height 47
click at [469, 366] on input "Phonological Sensitivity and Phonemic Awareness" at bounding box center [463, 361] width 12 height 12
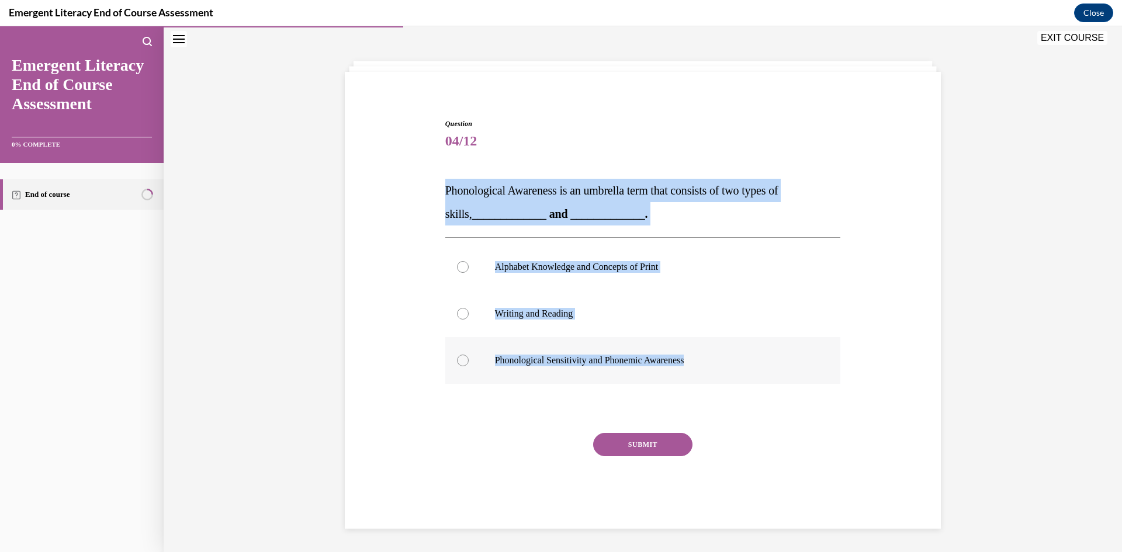
radio input "true"
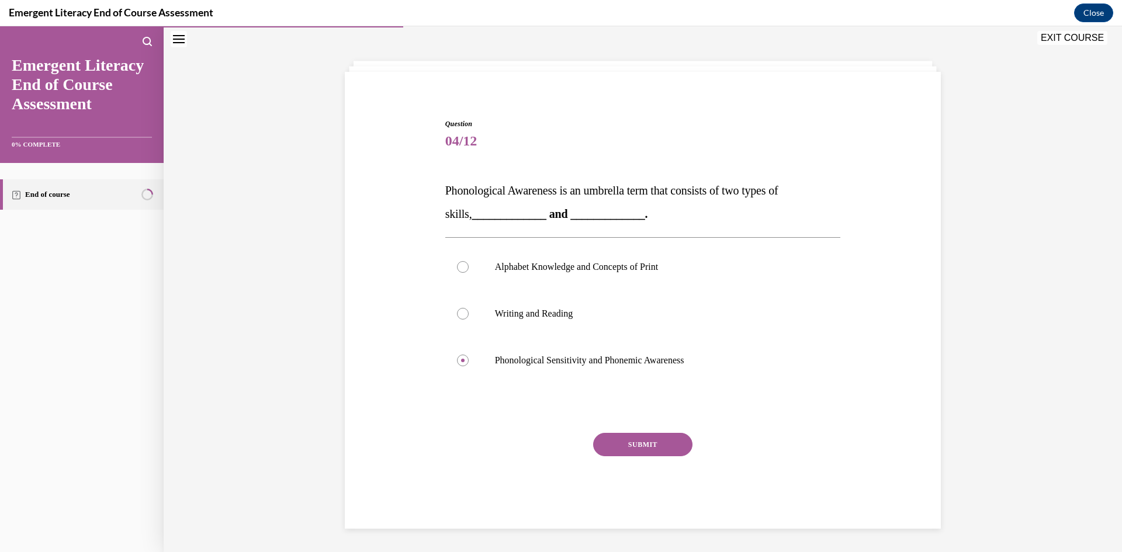
click at [671, 441] on button "SUBMIT" at bounding box center [642, 444] width 99 height 23
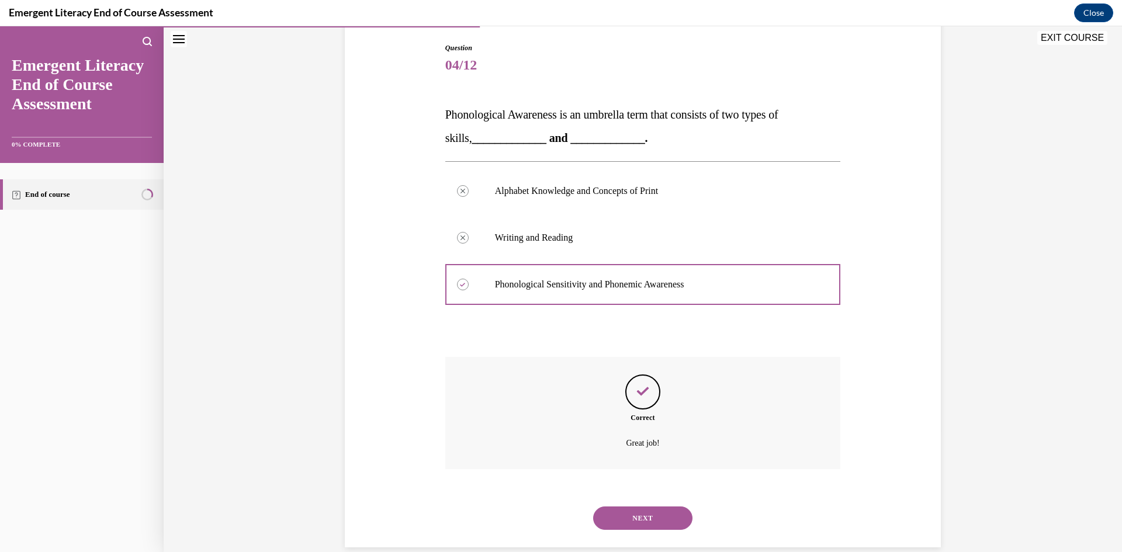
scroll to position [139, 0]
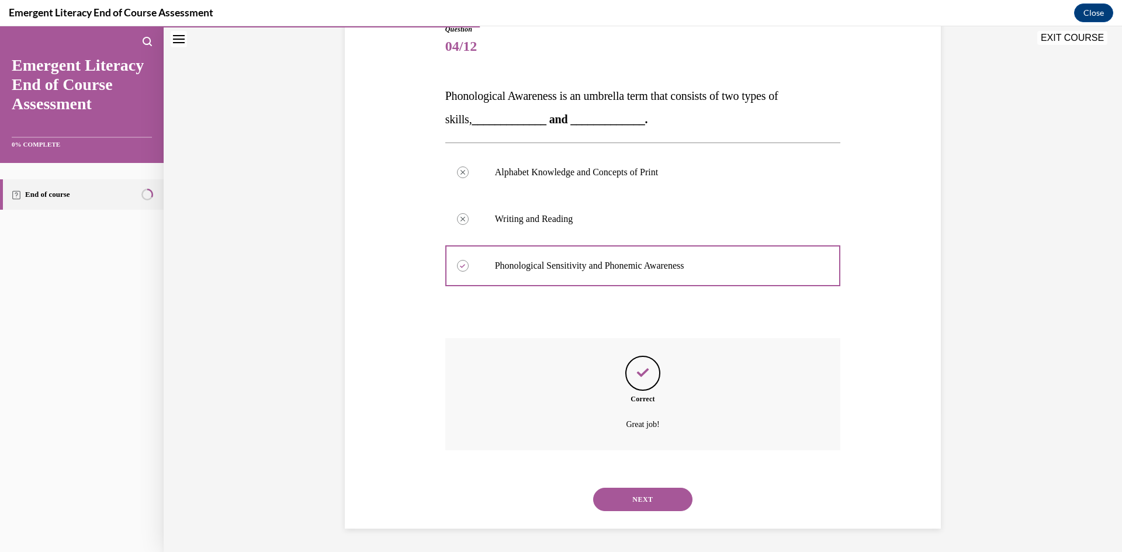
click at [642, 501] on button "NEXT" at bounding box center [642, 499] width 99 height 23
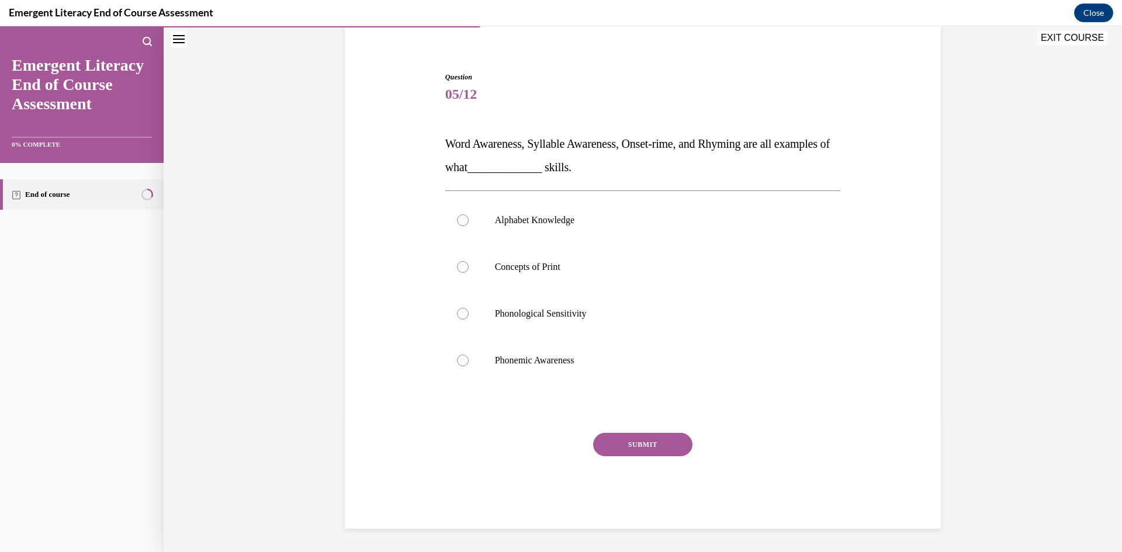
scroll to position [91, 0]
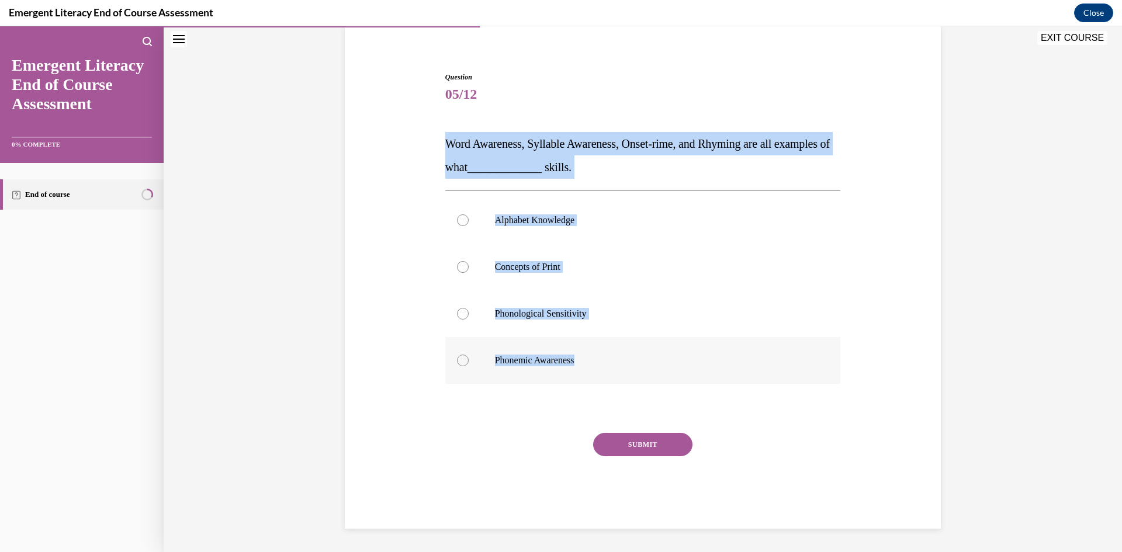
drag, startPoint x: 451, startPoint y: 150, endPoint x: 660, endPoint y: 367, distance: 302.1
click at [660, 367] on div "Question 05/12 Word Awareness, Syllable Awareness, Onset-rime, and Rhyming are …" at bounding box center [642, 291] width 401 height 475
copy div "Word Awareness, Syllable Awareness, Onset-rime, and Rhyming are all examples of…"
click at [550, 313] on p "Phonological Sensitivity" at bounding box center [653, 314] width 317 height 12
click at [469, 313] on input "Phonological Sensitivity" at bounding box center [463, 314] width 12 height 12
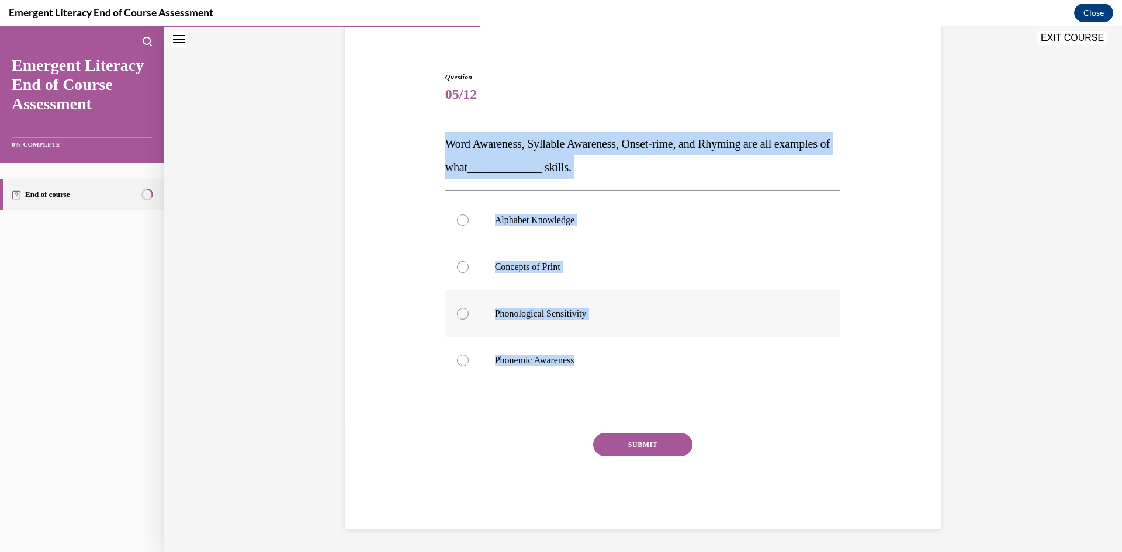
radio input "true"
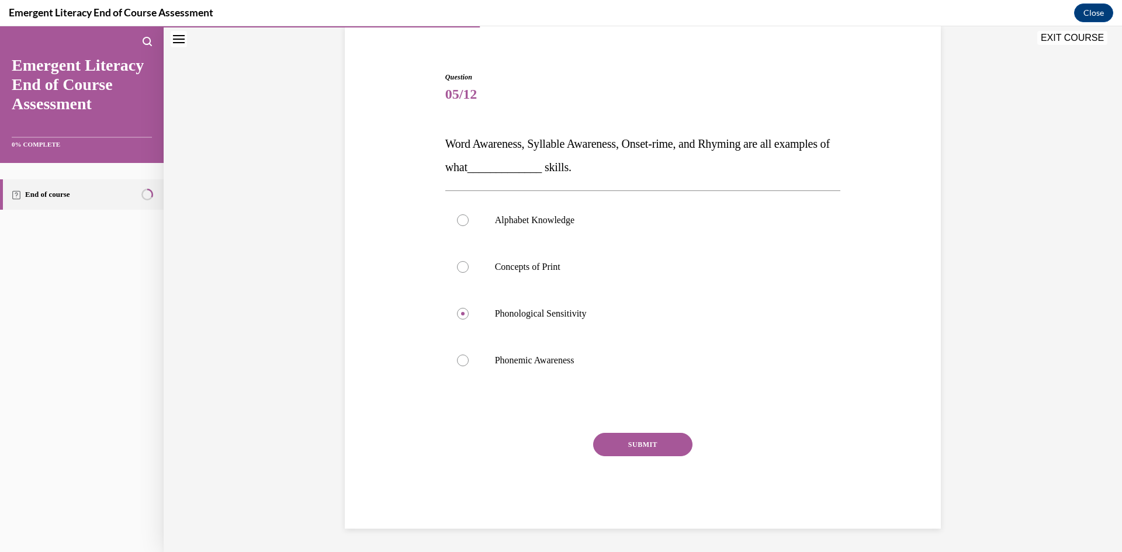
click at [645, 444] on button "SUBMIT" at bounding box center [642, 444] width 99 height 23
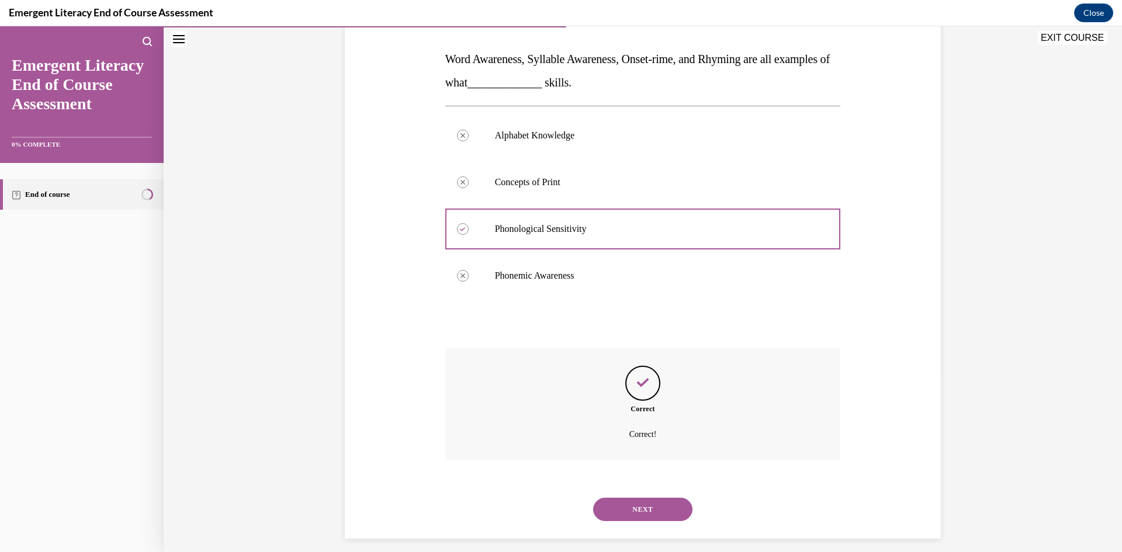
scroll to position [185, 0]
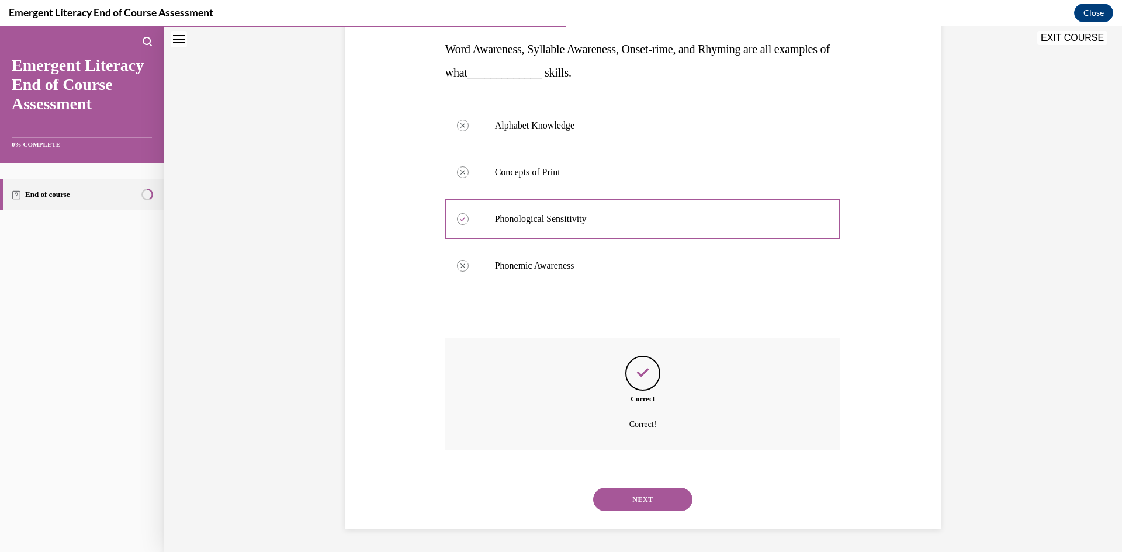
click at [638, 497] on button "NEXT" at bounding box center [642, 499] width 99 height 23
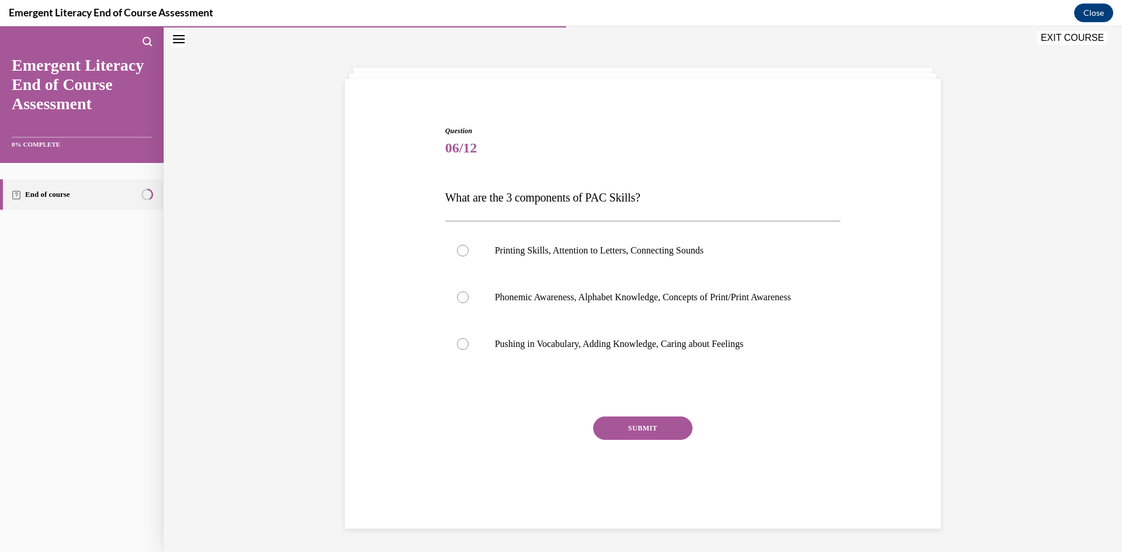
scroll to position [37, 0]
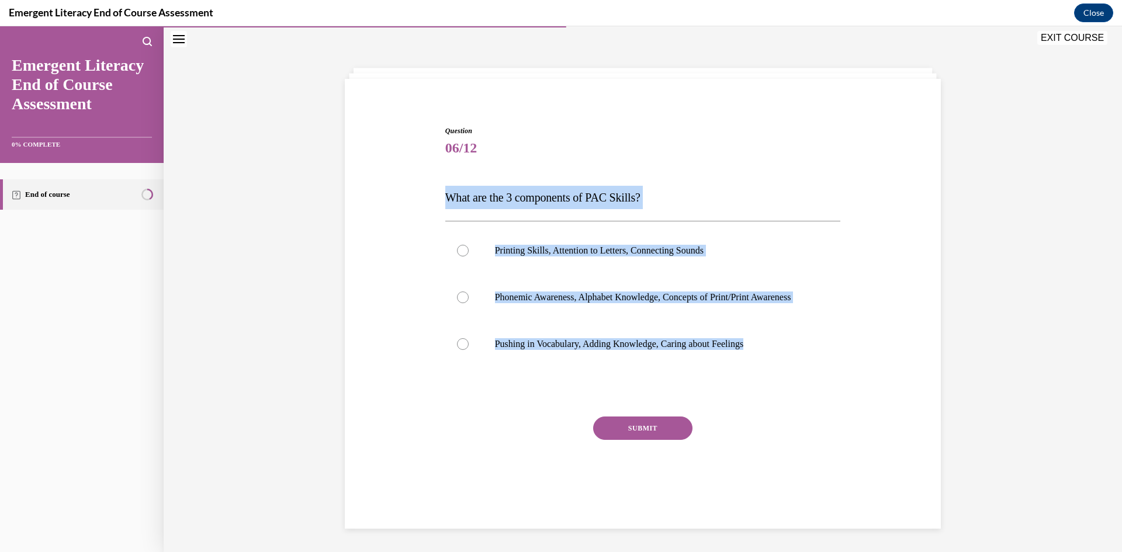
drag, startPoint x: 441, startPoint y: 191, endPoint x: 768, endPoint y: 391, distance: 383.0
click at [764, 389] on div "Question 06/12 What are the 3 components of PAC Skills? Printing Skills, Attent…" at bounding box center [643, 302] width 602 height 422
drag, startPoint x: 530, startPoint y: 301, endPoint x: 568, endPoint y: 306, distance: 38.3
click at [530, 302] on p "Phonemic Awareness, Alphabet Knowledge, Concepts of Print/Print Awareness" at bounding box center [653, 298] width 317 height 12
click at [469, 302] on input "Phonemic Awareness, Alphabet Knowledge, Concepts of Print/Print Awareness" at bounding box center [463, 298] width 12 height 12
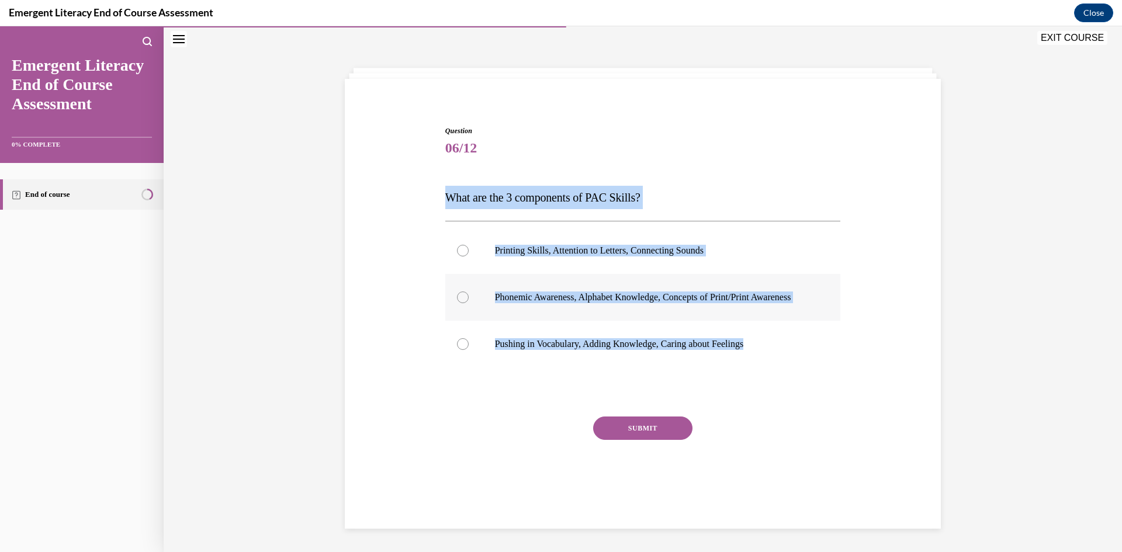
radio input "true"
click at [670, 440] on button "SUBMIT" at bounding box center [642, 428] width 99 height 23
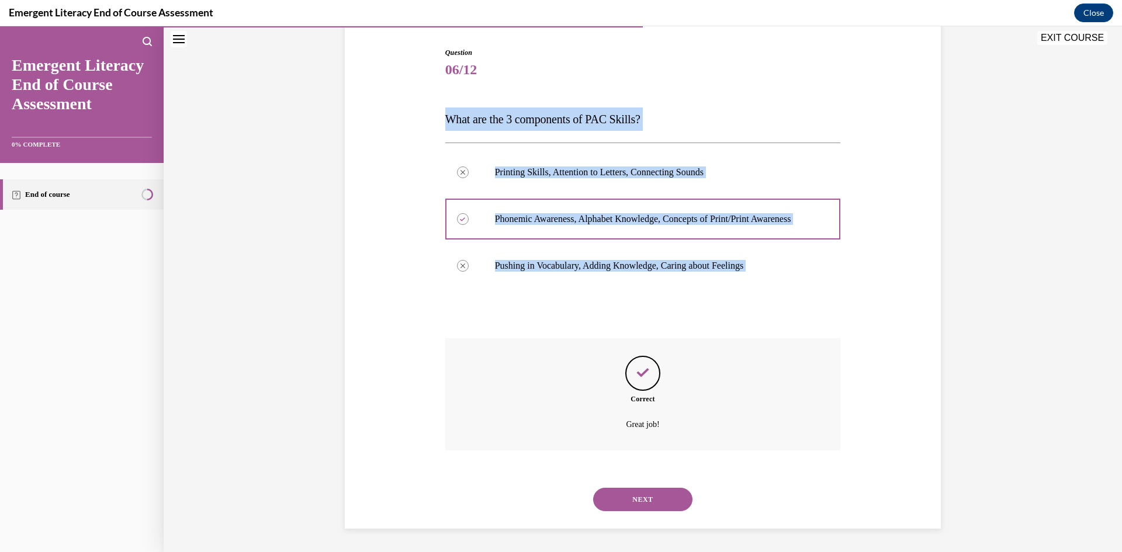
scroll to position [127, 0]
click at [643, 505] on button "NEXT" at bounding box center [642, 499] width 99 height 23
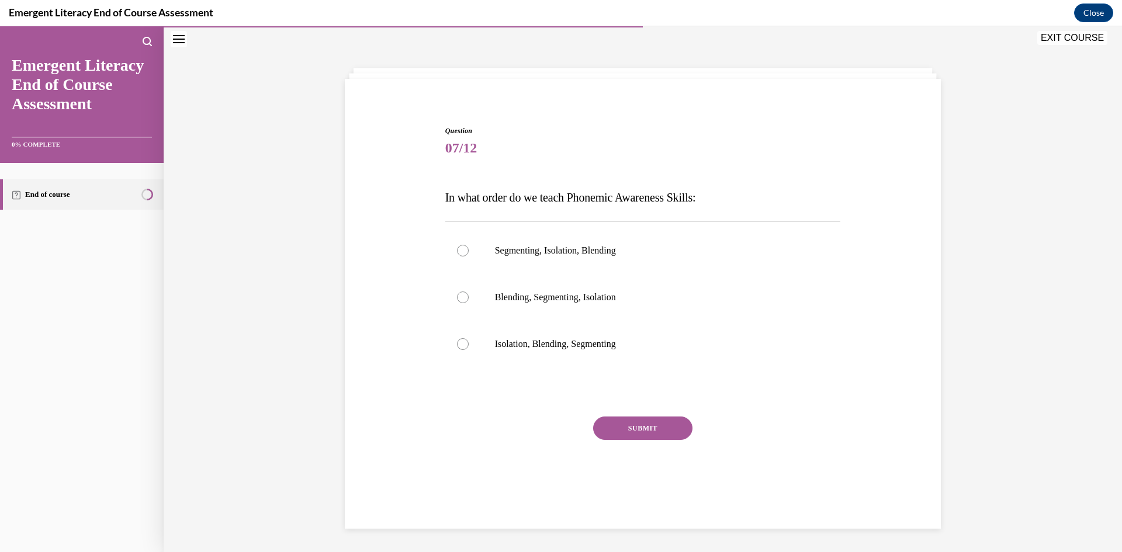
scroll to position [37, 0]
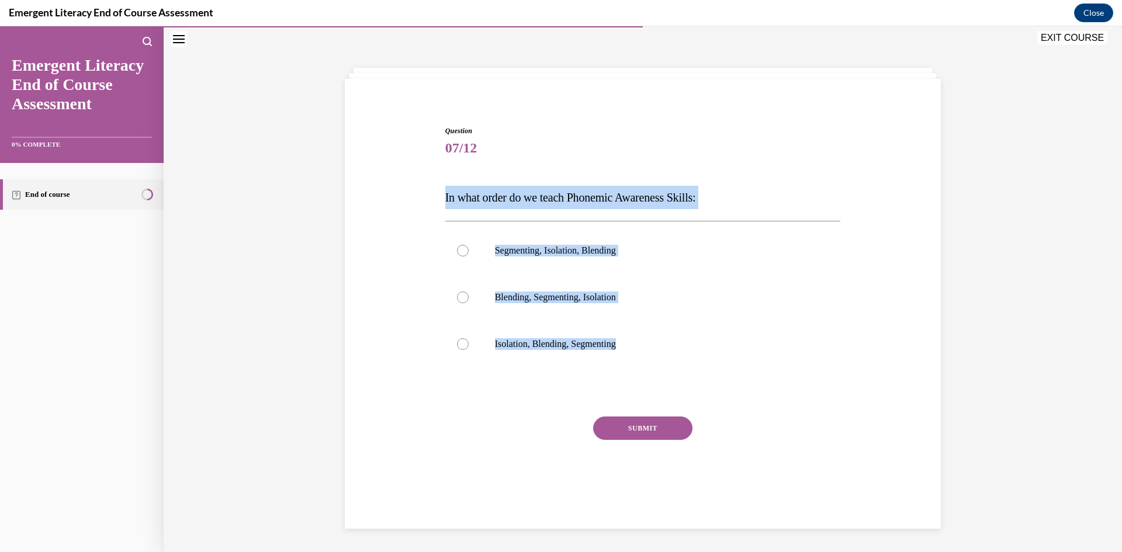
drag, startPoint x: 442, startPoint y: 185, endPoint x: 703, endPoint y: 382, distance: 327.2
click at [703, 382] on div "Question 07/12 In what order do we teach Phonemic Awareness Skills: Segmenting,…" at bounding box center [643, 302] width 602 height 422
drag, startPoint x: 614, startPoint y: 335, endPoint x: 620, endPoint y: 330, distance: 7.9
click at [615, 334] on label "Isolation, Blending, Segmenting" at bounding box center [643, 344] width 396 height 47
click at [469, 338] on input "Isolation, Blending, Segmenting" at bounding box center [463, 344] width 12 height 12
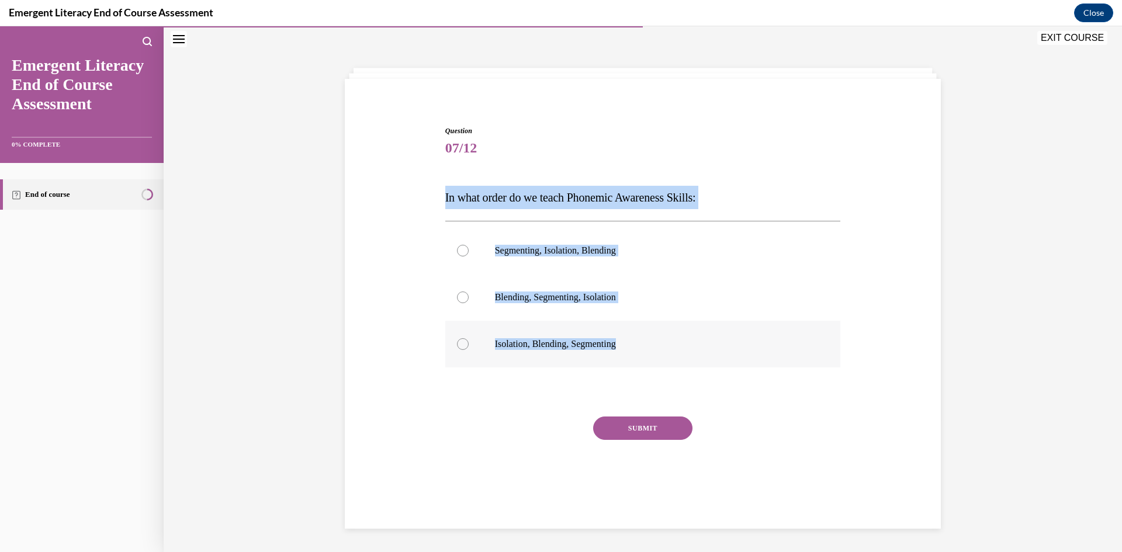
radio input "true"
click at [639, 423] on button "SUBMIT" at bounding box center [642, 428] width 99 height 23
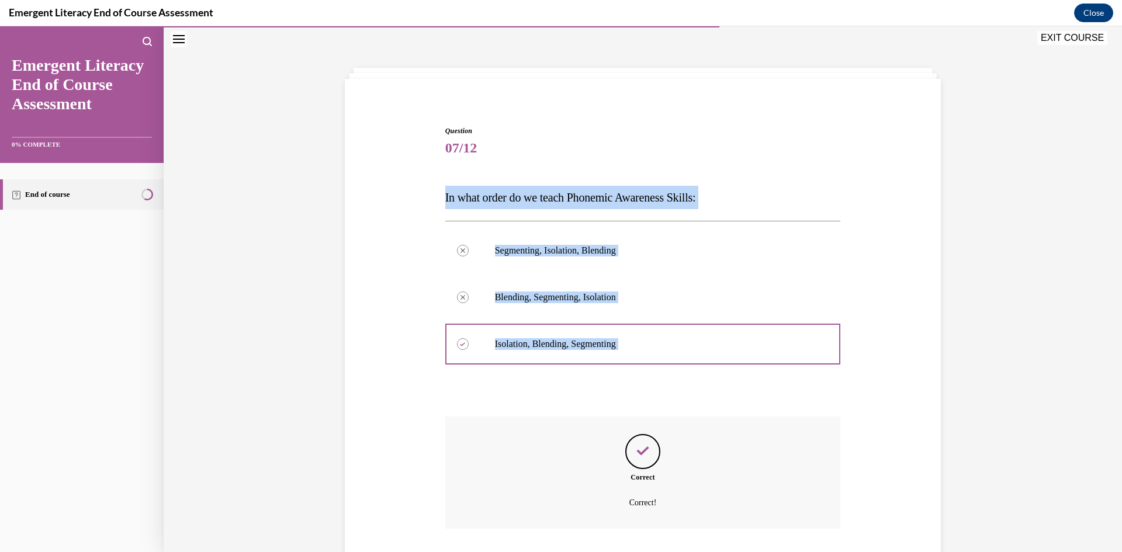
scroll to position [115, 0]
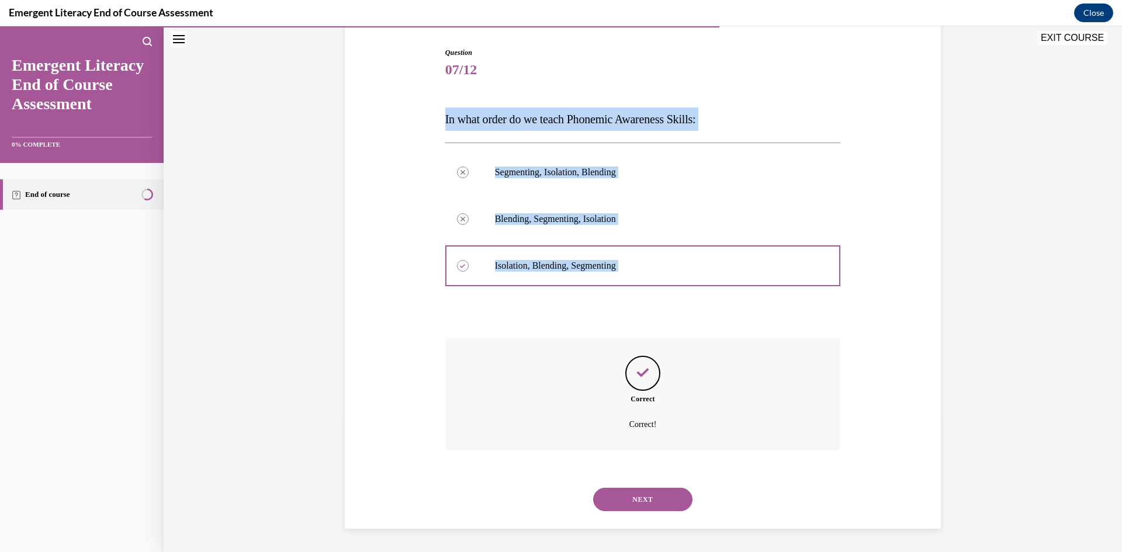
click at [642, 499] on button "NEXT" at bounding box center [642, 499] width 99 height 23
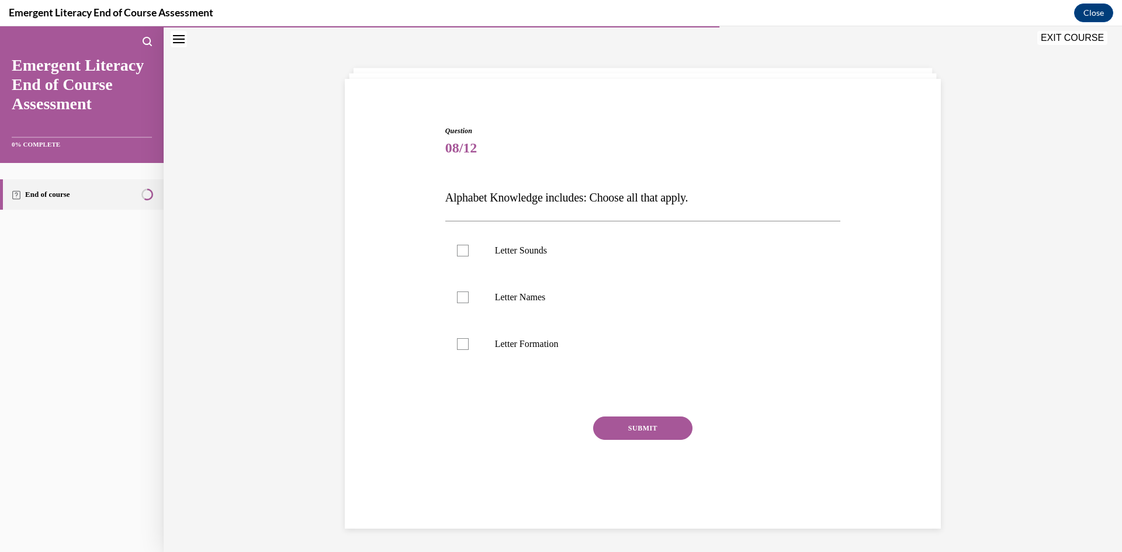
scroll to position [37, 0]
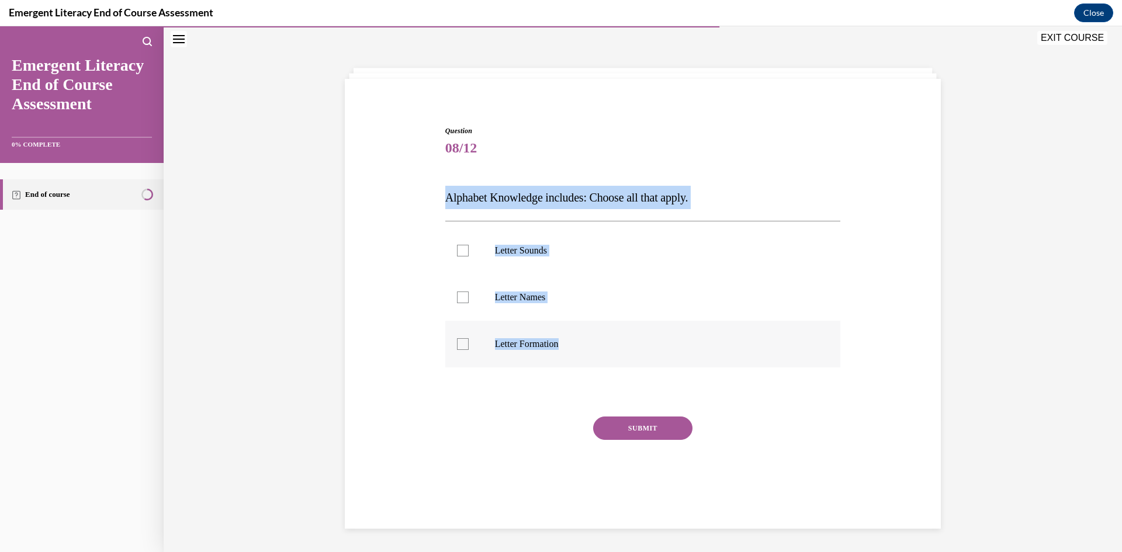
drag, startPoint x: 441, startPoint y: 201, endPoint x: 596, endPoint y: 363, distance: 224.4
click at [590, 361] on div "Question 08/12 Alphabet Knowledge includes: Choose all that apply. Letter Sound…" at bounding box center [643, 302] width 602 height 422
copy div "Alphabet Knowledge includes: Choose all that apply. Letter Sounds Letter Names …"
click at [536, 250] on p "Letter Sounds" at bounding box center [653, 251] width 317 height 12
click at [469, 250] on input "Letter Sounds" at bounding box center [463, 251] width 12 height 12
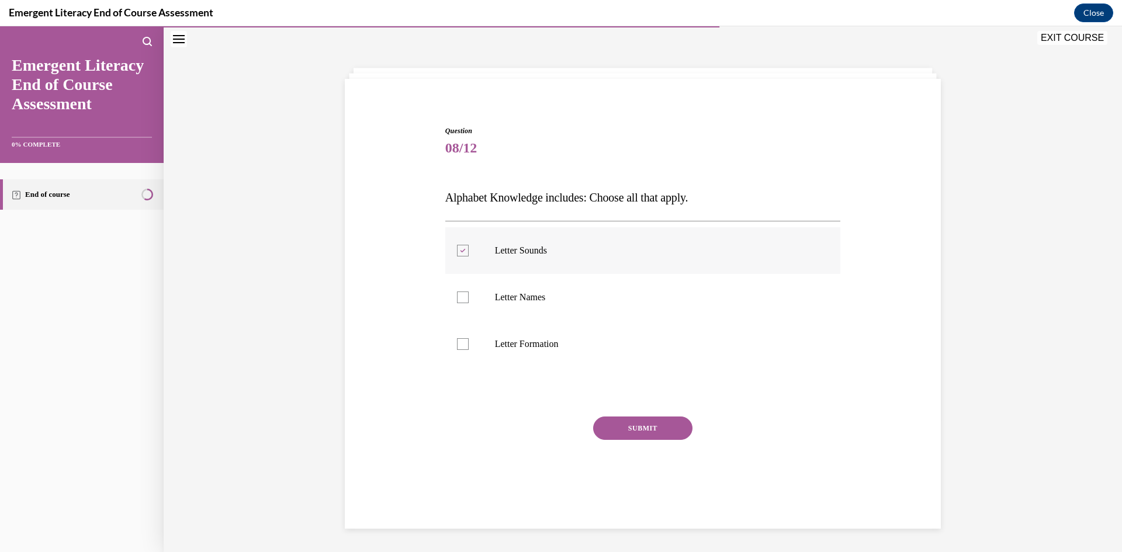
drag, startPoint x: 528, startPoint y: 245, endPoint x: 532, endPoint y: 258, distance: 12.8
click at [529, 245] on p "Letter Sounds" at bounding box center [653, 251] width 317 height 12
click at [469, 245] on input "Letter Sounds" at bounding box center [463, 251] width 12 height 12
checkbox input "false"
click at [540, 301] on p "Letter Names" at bounding box center [653, 298] width 317 height 12
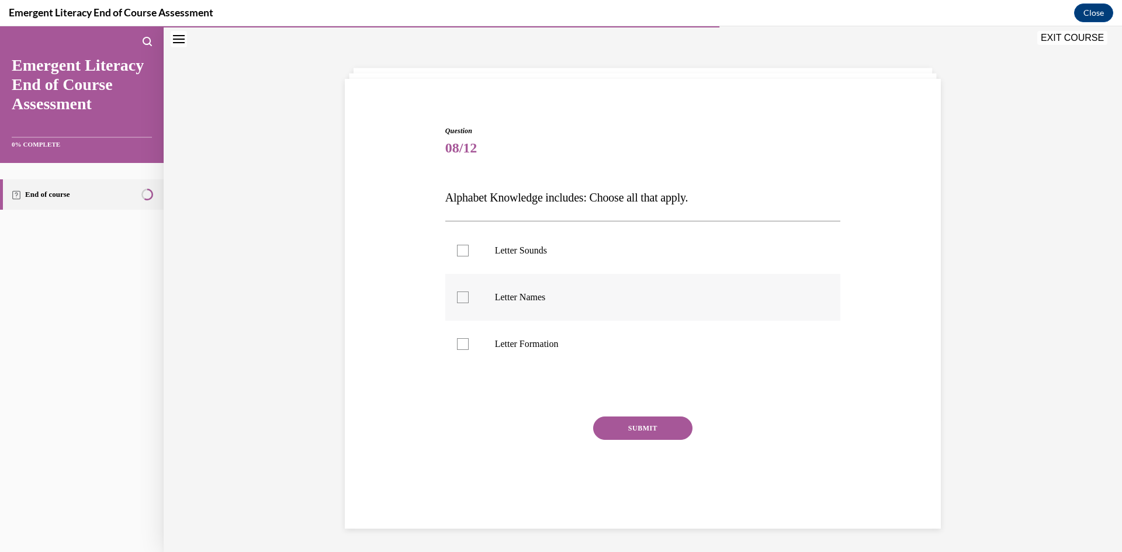
click at [469, 301] on input "Letter Names" at bounding box center [463, 298] width 12 height 12
checkbox input "true"
drag, startPoint x: 545, startPoint y: 356, endPoint x: 563, endPoint y: 373, distance: 24.4
click at [545, 357] on label "Letter Formation" at bounding box center [643, 344] width 396 height 47
click at [469, 350] on input "Letter Formation" at bounding box center [463, 344] width 12 height 12
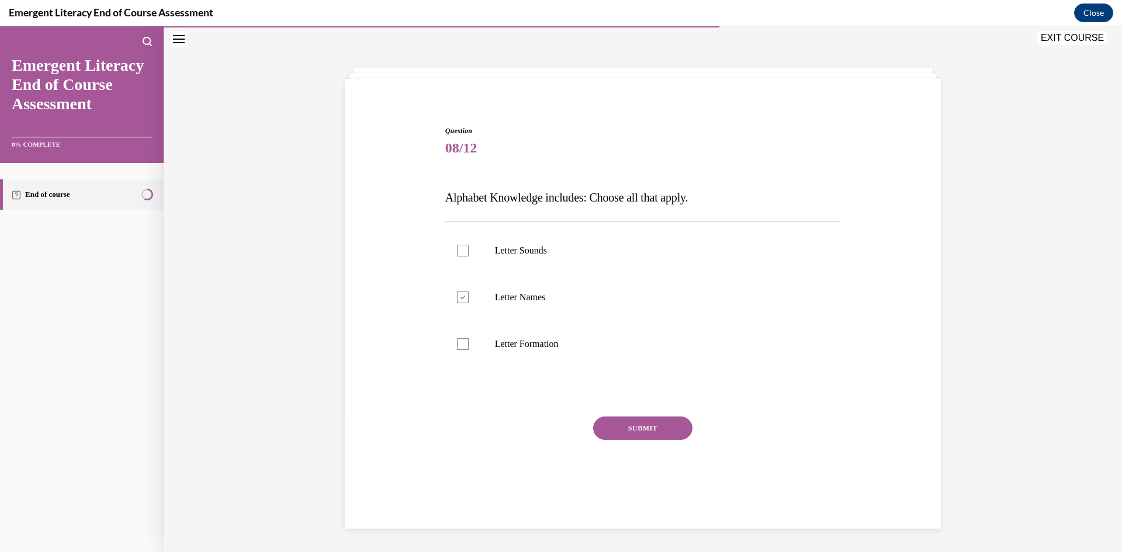
checkbox input "true"
click at [642, 428] on button "SUBMIT" at bounding box center [642, 428] width 99 height 23
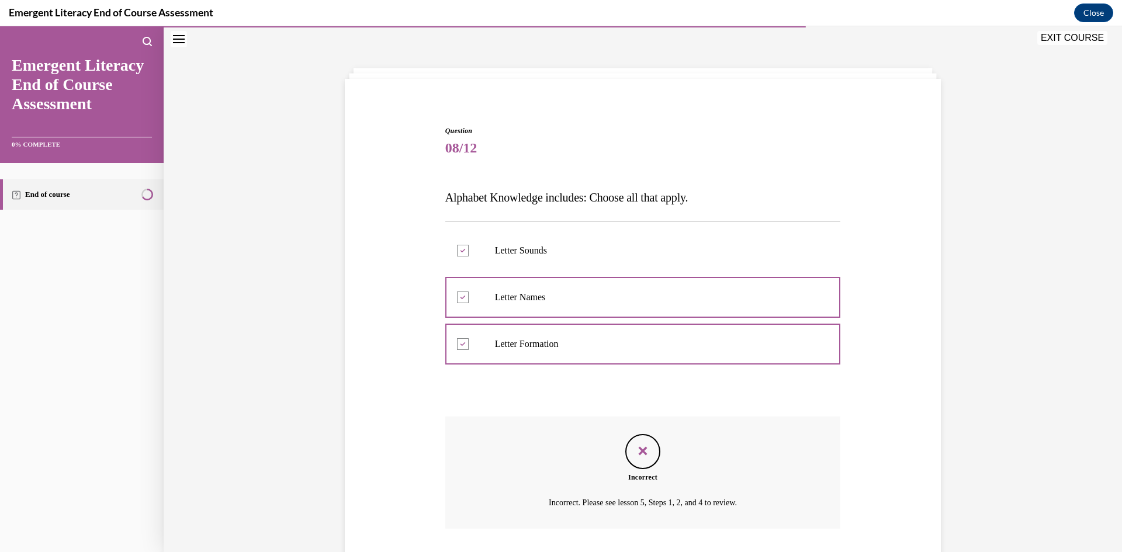
scroll to position [115, 0]
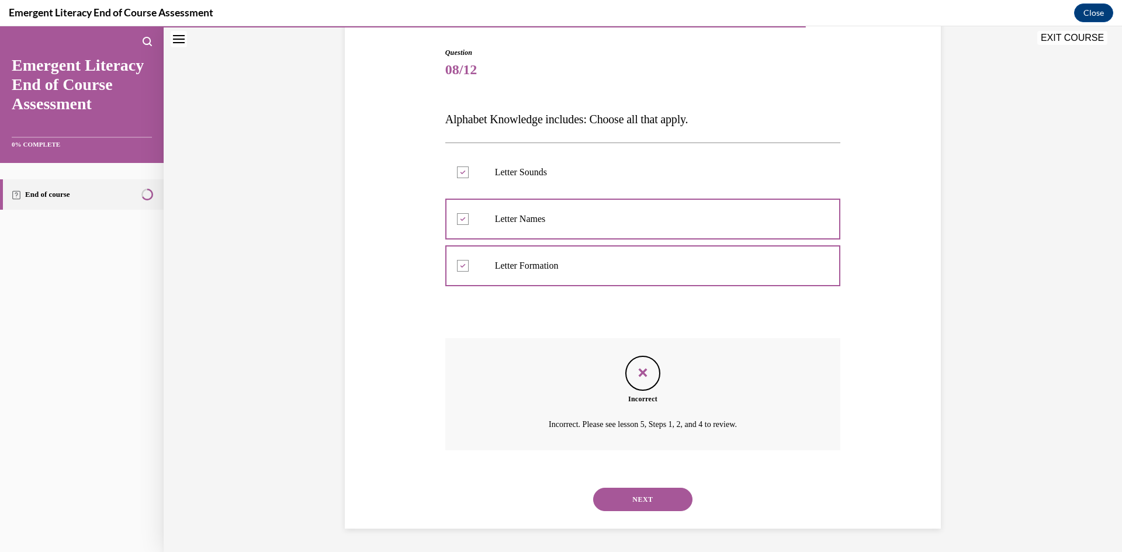
click at [645, 491] on button "NEXT" at bounding box center [642, 499] width 99 height 23
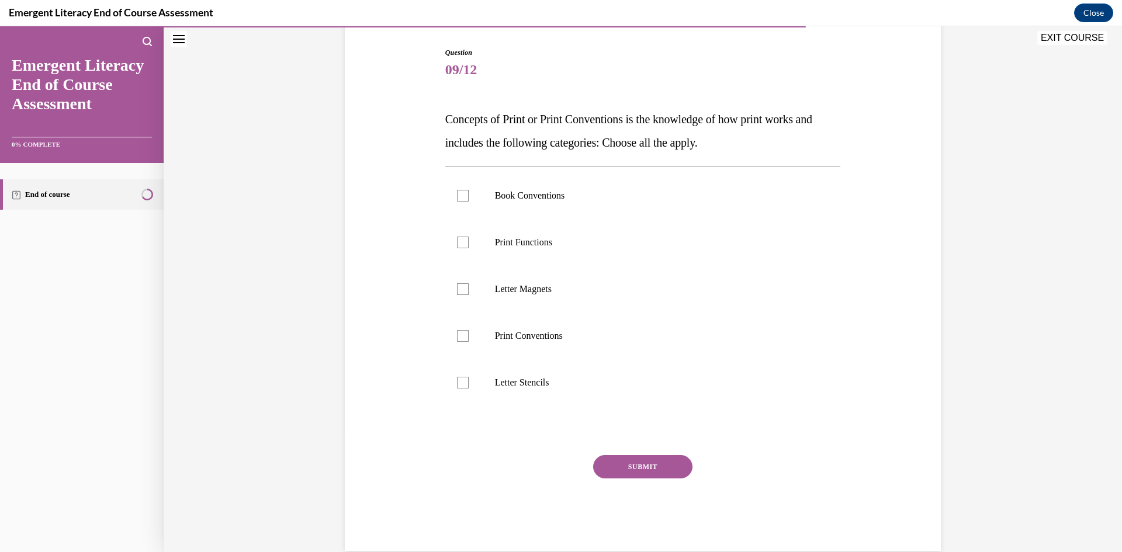
scroll to position [61, 0]
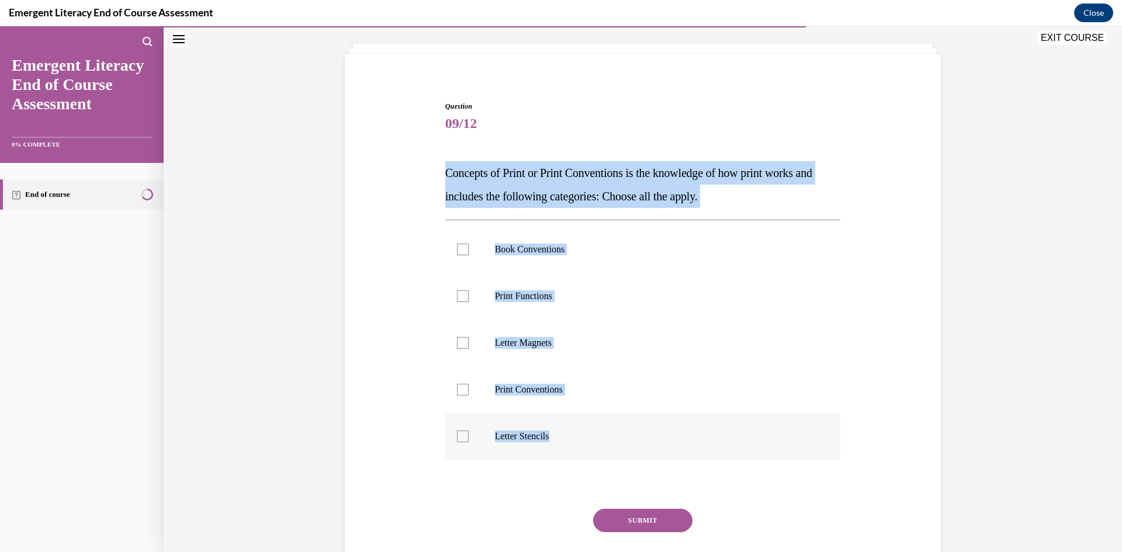
drag, startPoint x: 454, startPoint y: 169, endPoint x: 620, endPoint y: 452, distance: 328.8
click at [622, 458] on div "Question 09/12 Concepts of Print or Print Conventions is the knowledge of how p…" at bounding box center [643, 335] width 602 height 539
copy div "Concepts of Print or Print Conventions is the knowledge of how print works and …"
drag, startPoint x: 534, startPoint y: 296, endPoint x: 532, endPoint y: 385, distance: 88.8
click at [535, 297] on p "Print Functions" at bounding box center [653, 296] width 317 height 12
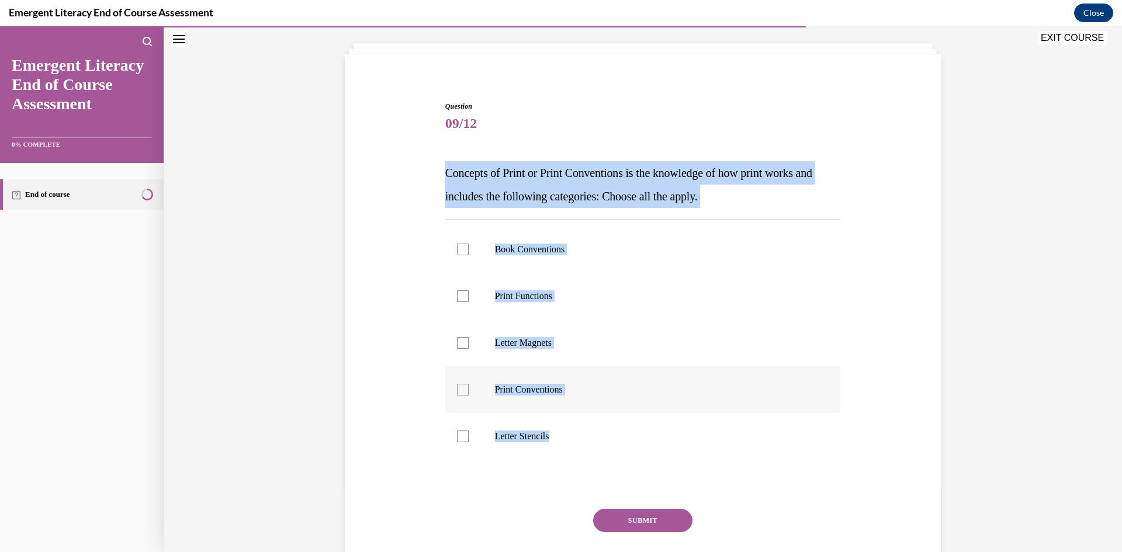
click at [469, 297] on input "Print Functions" at bounding box center [463, 296] width 12 height 12
checkbox input "true"
click at [532, 396] on label "Print Conventions" at bounding box center [643, 389] width 396 height 47
click at [469, 396] on input "Print Conventions" at bounding box center [463, 390] width 12 height 12
checkbox input "true"
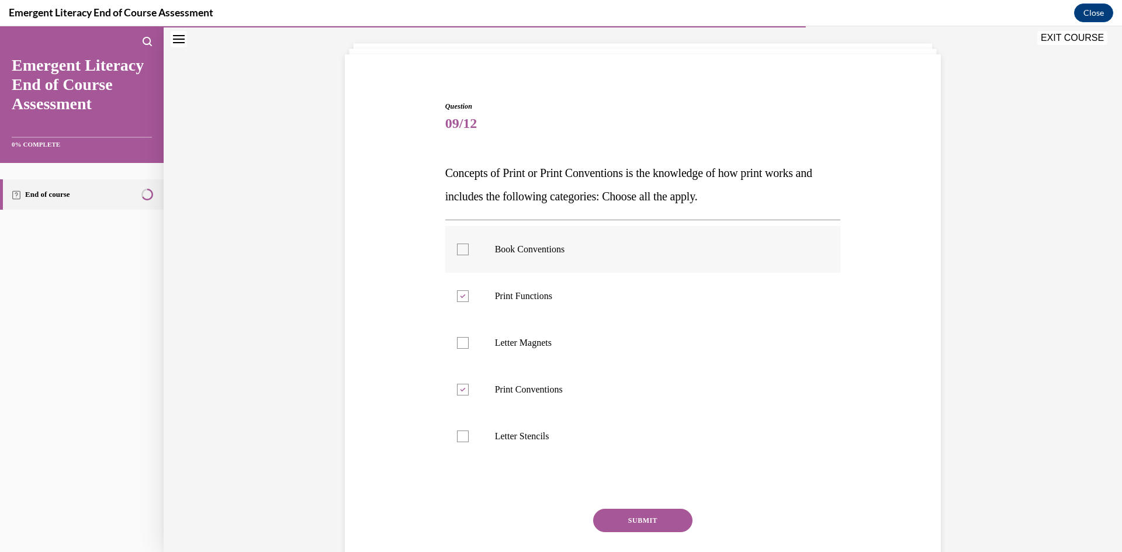
click at [510, 244] on p "Book Conventions" at bounding box center [653, 250] width 317 height 12
click at [469, 244] on input "Book Conventions" at bounding box center [463, 250] width 12 height 12
checkbox input "true"
click at [625, 523] on button "SUBMIT" at bounding box center [642, 520] width 99 height 23
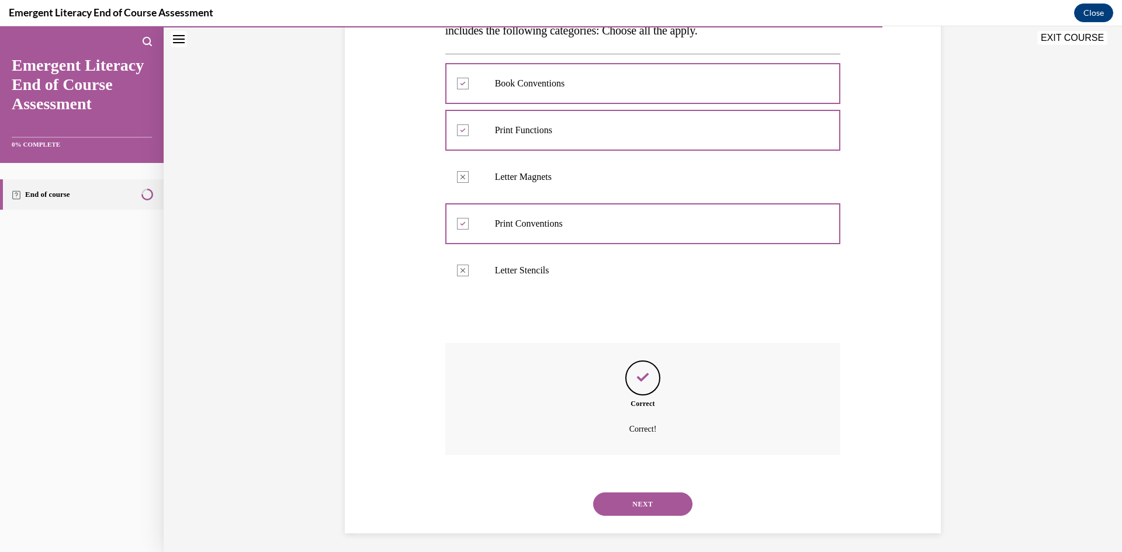
scroll to position [232, 0]
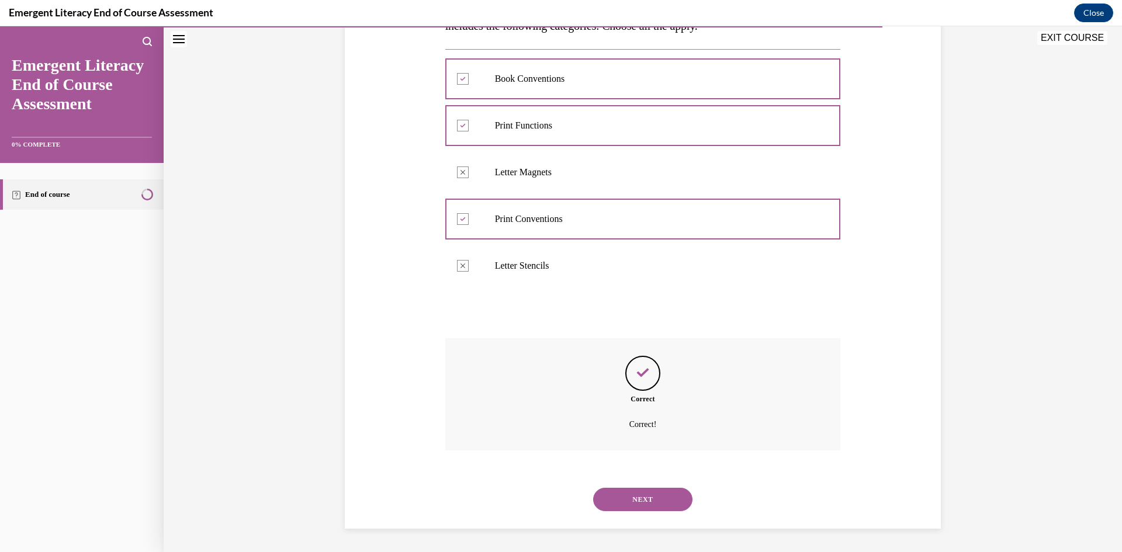
click at [635, 496] on button "NEXT" at bounding box center [642, 499] width 99 height 23
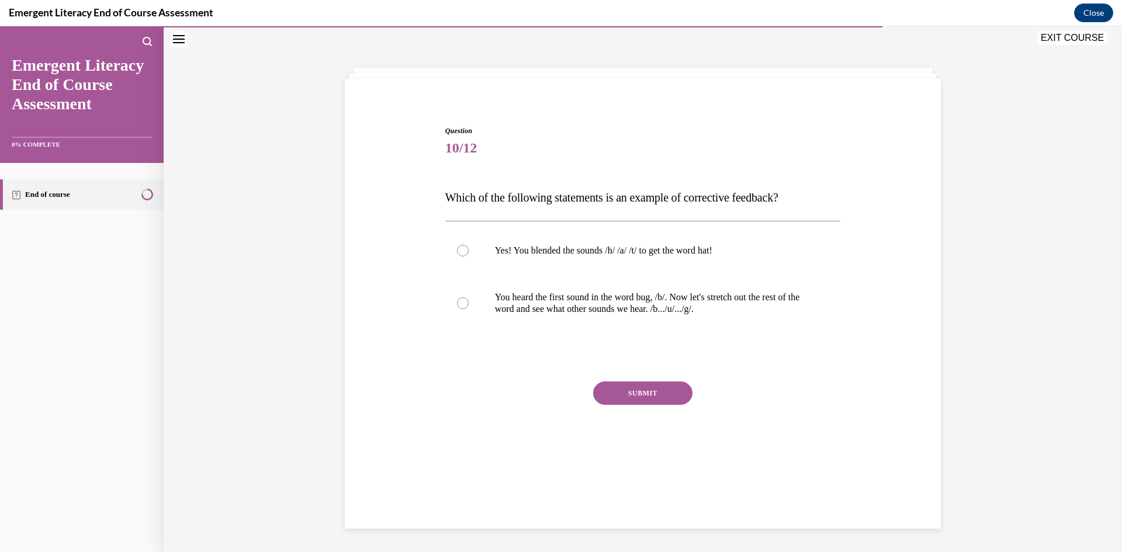
scroll to position [37, 0]
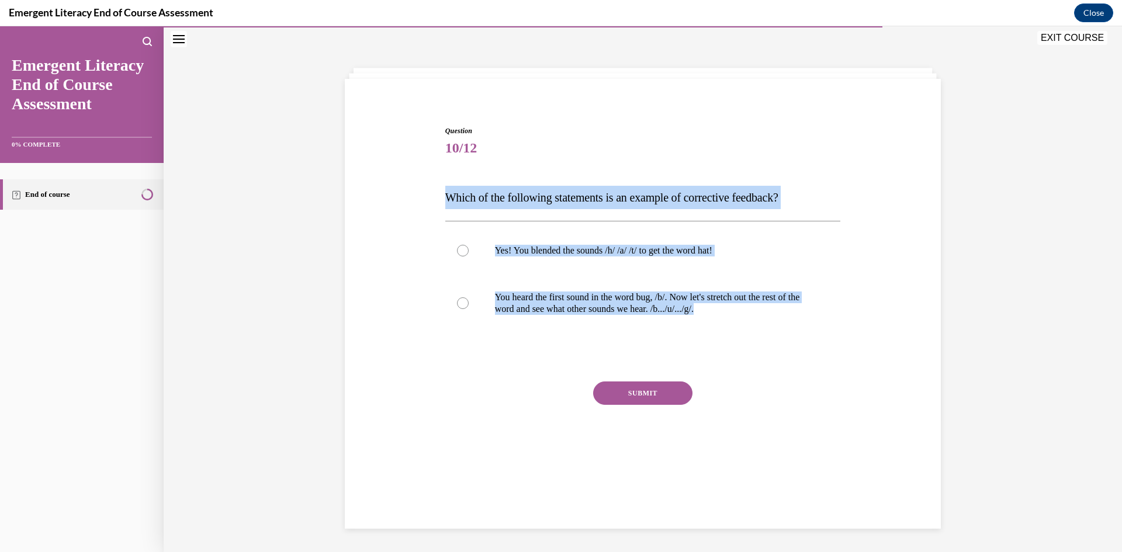
drag, startPoint x: 449, startPoint y: 199, endPoint x: 771, endPoint y: 352, distance: 356.0
click at [770, 352] on div "Question 10/12 Which of the following statements is an example of corrective fe…" at bounding box center [643, 284] width 602 height 387
copy div "Which of the following statements is an example of corrective feedback? Yes! Yo…"
click at [659, 253] on p "Yes! You blended the sounds /h/ /a/ /t/ to get the word hat!" at bounding box center [653, 251] width 317 height 12
click at [469, 253] on input "Yes! You blended the sounds /h/ /a/ /t/ to get the word hat!" at bounding box center [463, 251] width 12 height 12
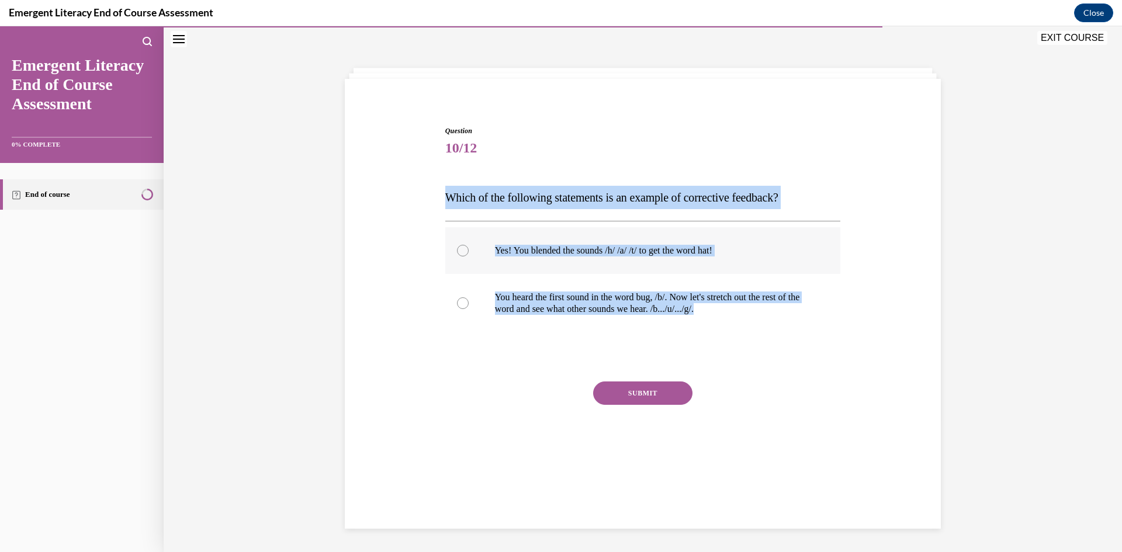
radio input "true"
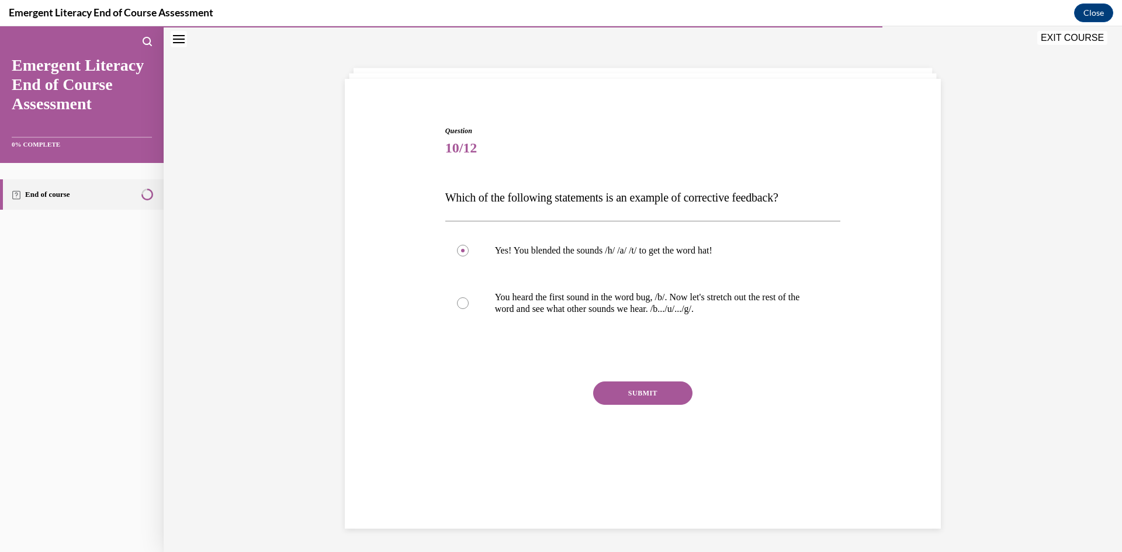
click at [637, 392] on button "SUBMIT" at bounding box center [642, 393] width 99 height 23
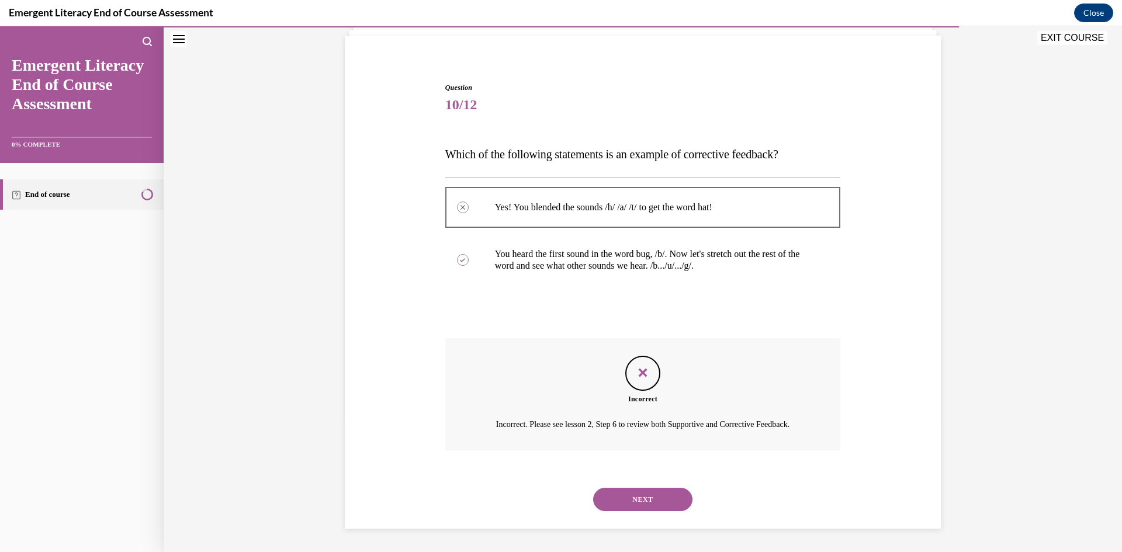
scroll to position [94, 0]
click at [639, 498] on button "NEXT" at bounding box center [642, 499] width 99 height 23
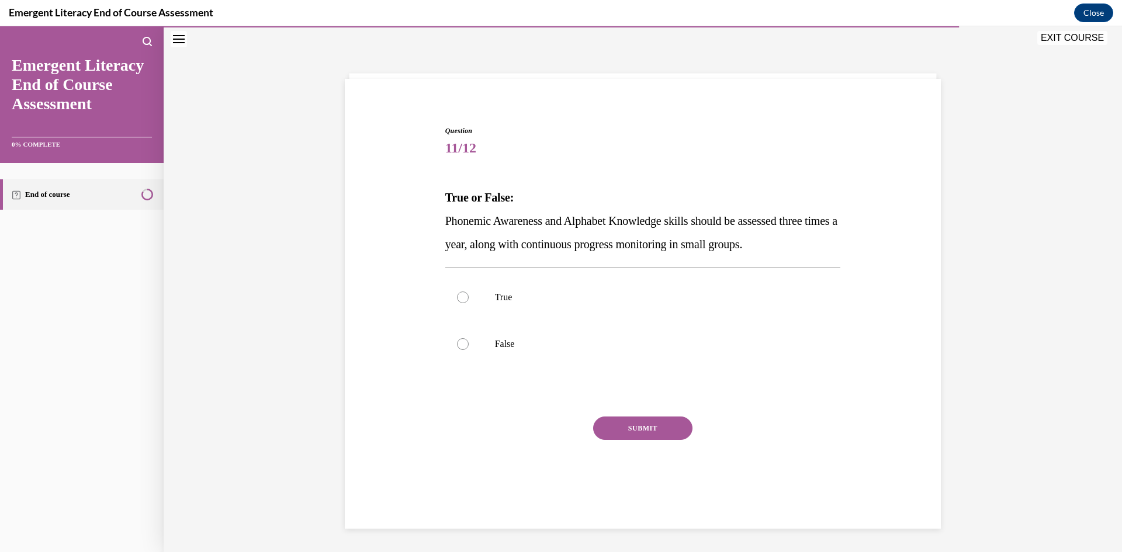
scroll to position [37, 0]
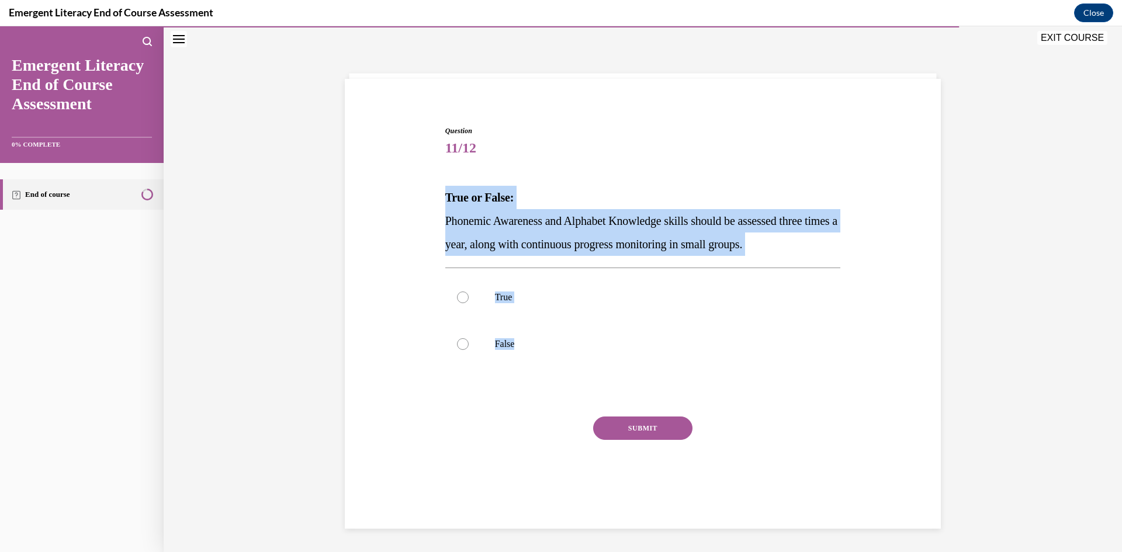
drag, startPoint x: 444, startPoint y: 186, endPoint x: 627, endPoint y: 387, distance: 271.4
click at [625, 389] on div "Question 11/12 True or False: Phonemic Awareness and Alphabet Knowledge skills …" at bounding box center [643, 319] width 396 height 387
copy div "True or False: Phonemic Awareness and Alphabet Knowledge skills should be asses…"
drag, startPoint x: 495, startPoint y: 315, endPoint x: 510, endPoint y: 327, distance: 19.2
click at [496, 316] on label "True" at bounding box center [643, 297] width 396 height 47
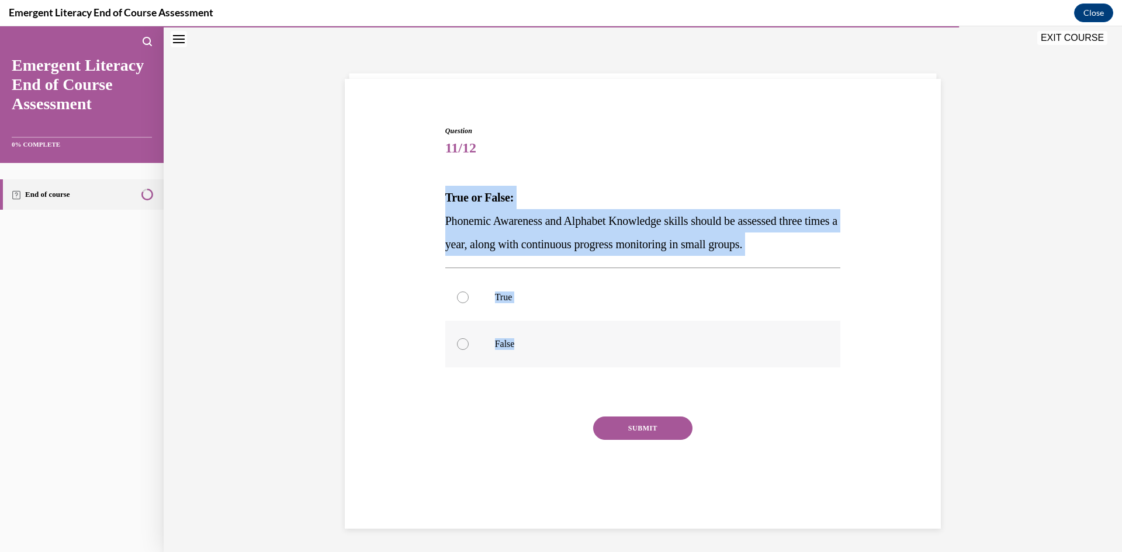
click at [469, 303] on input "True" at bounding box center [463, 298] width 12 height 12
radio input "true"
click at [621, 420] on button "SUBMIT" at bounding box center [642, 428] width 99 height 23
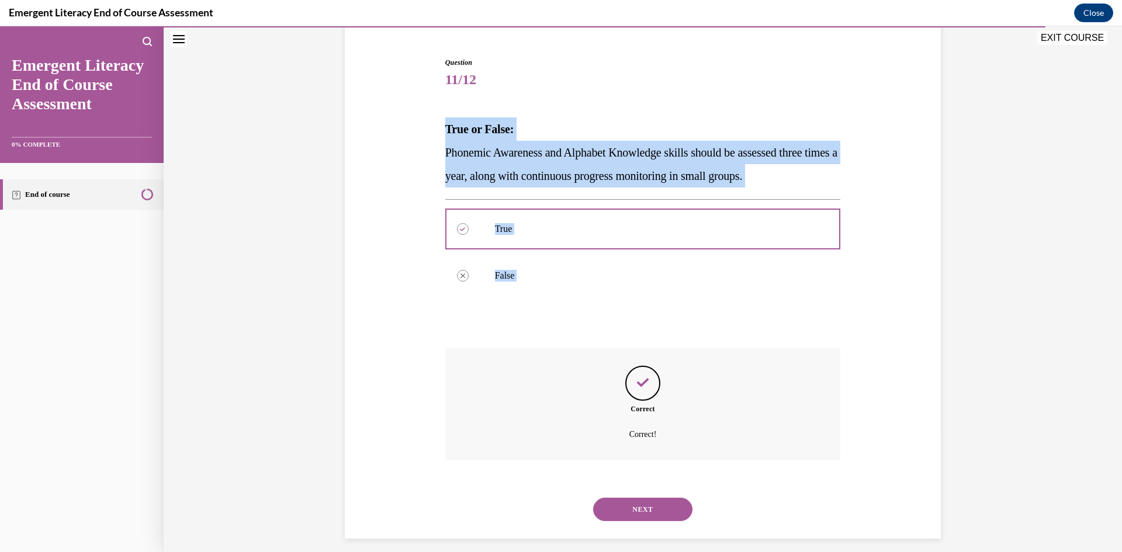
scroll to position [115, 0]
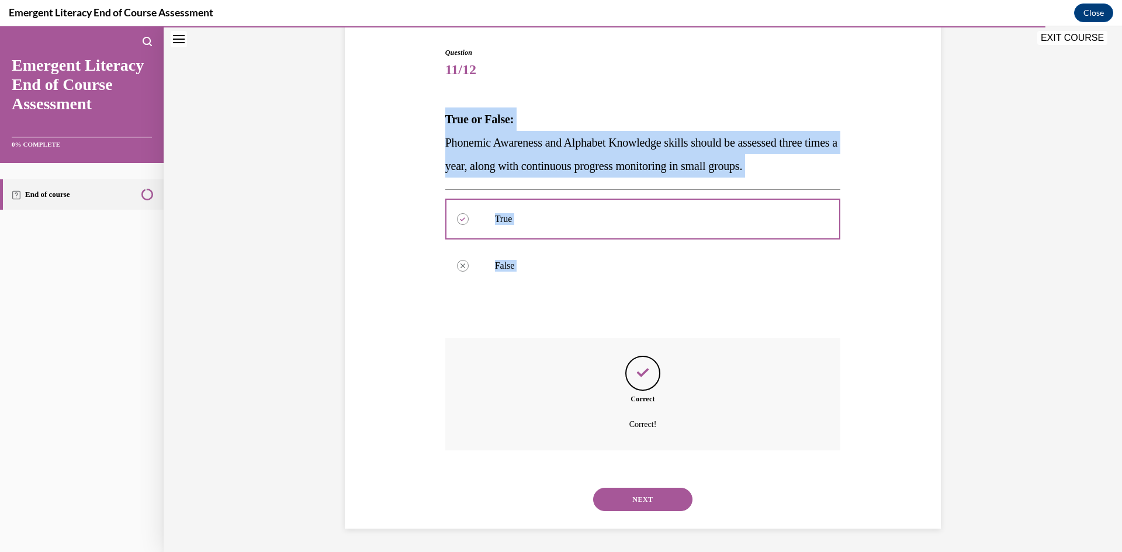
click at [642, 497] on button "NEXT" at bounding box center [642, 499] width 99 height 23
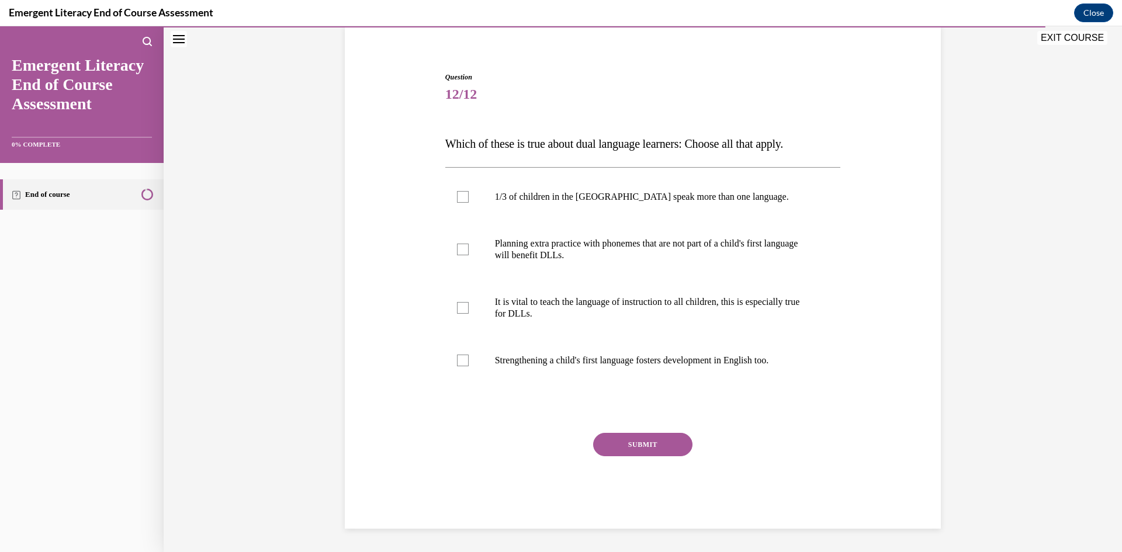
scroll to position [37, 0]
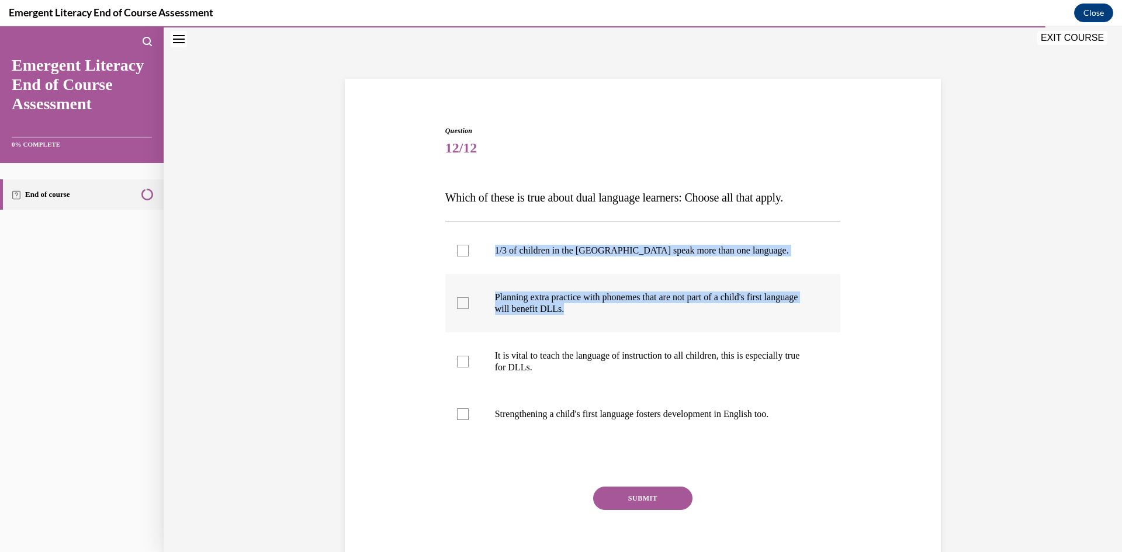
drag, startPoint x: 461, startPoint y: 212, endPoint x: 707, endPoint y: 321, distance: 269.2
click at [707, 321] on div "Question 12/12 Which of these is true about dual language learners: Choose all …" at bounding box center [643, 354] width 396 height 457
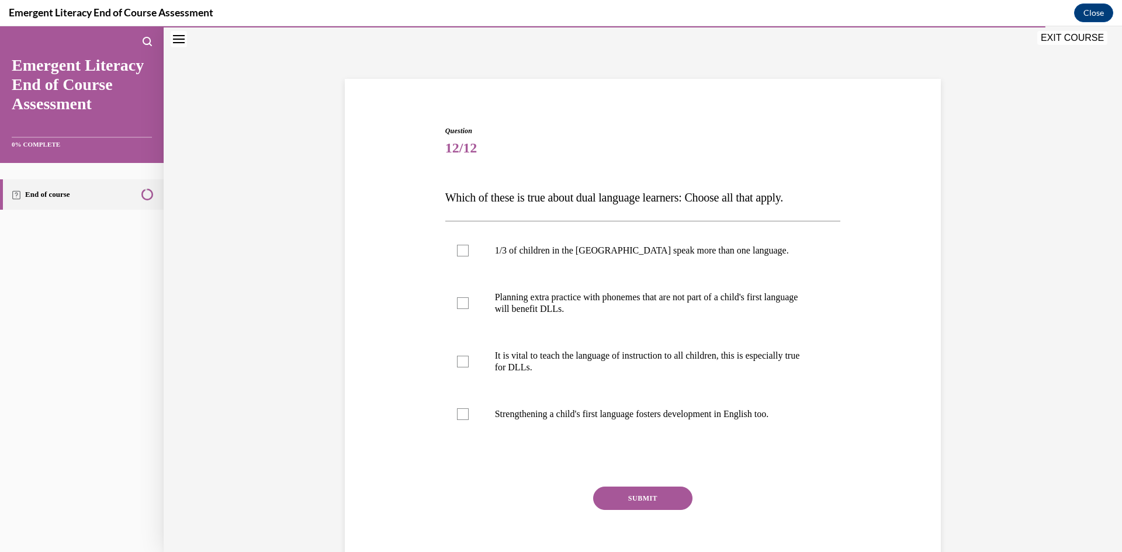
click at [190, 207] on div "Question 12/12 Which of these is true about dual language learners: Choose all …" at bounding box center [643, 316] width 958 height 580
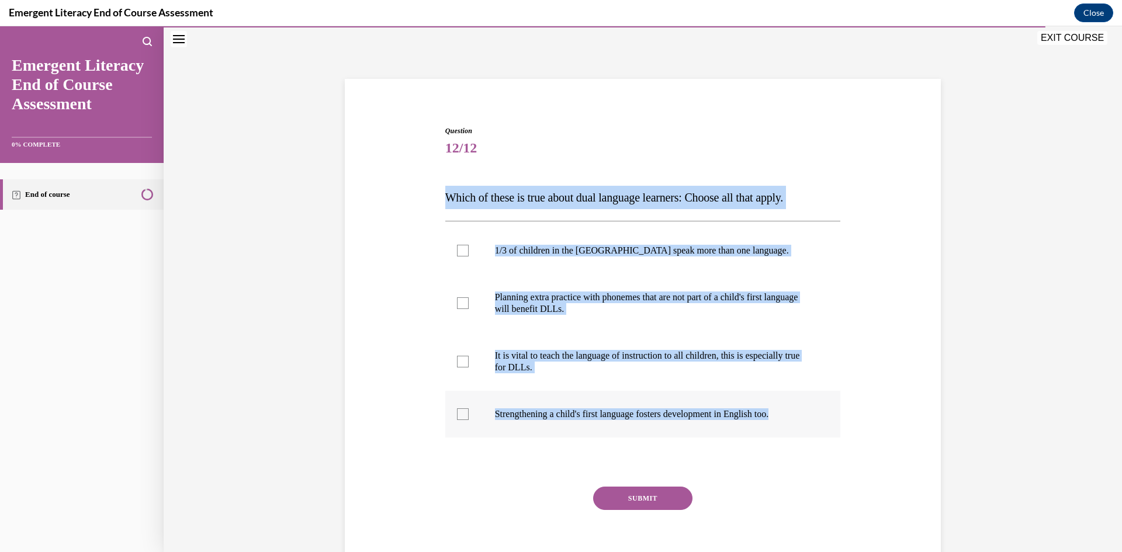
drag, startPoint x: 423, startPoint y: 182, endPoint x: 795, endPoint y: 427, distance: 445.6
click at [795, 427] on div "Question 12/12 Which of these is true about dual language learners: Choose all …" at bounding box center [643, 337] width 602 height 492
copy div "Which of these is true about dual language learners: Choose all that apply. 1/3…"
click at [544, 412] on p "Strengthening a child's first language fosters development in English too." at bounding box center [653, 415] width 317 height 12
click at [469, 412] on input "Strengthening a child's first language fosters development in English too." at bounding box center [463, 415] width 12 height 12
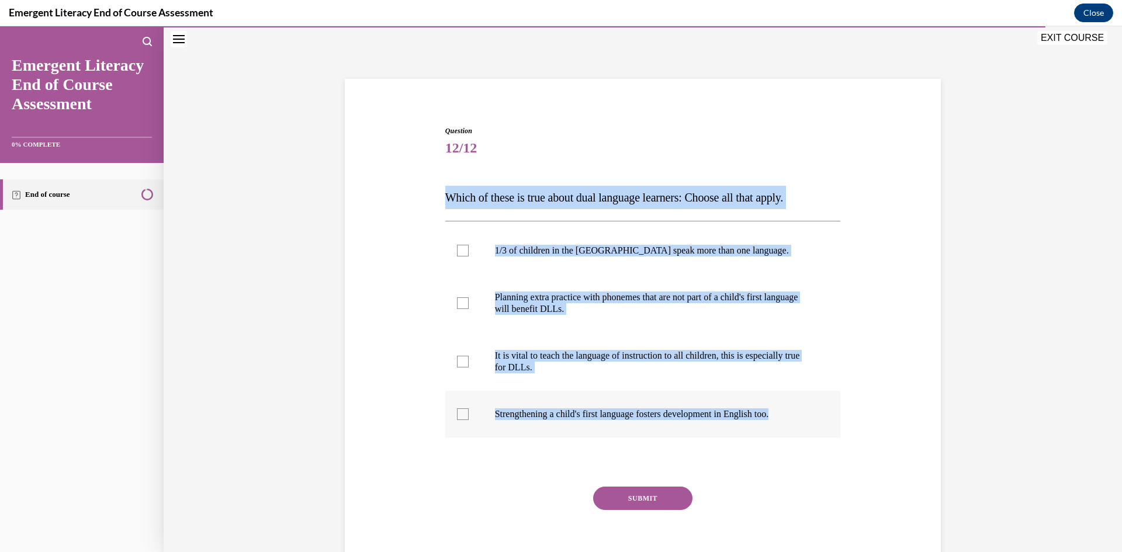
checkbox input "true"
click at [523, 348] on label "It is vital to teach the language of instruction to all children, this is espec…" at bounding box center [643, 362] width 396 height 58
click at [469, 356] on input "It is vital to teach the language of instruction to all children, this is espec…" at bounding box center [463, 362] width 12 height 12
checkbox input "true"
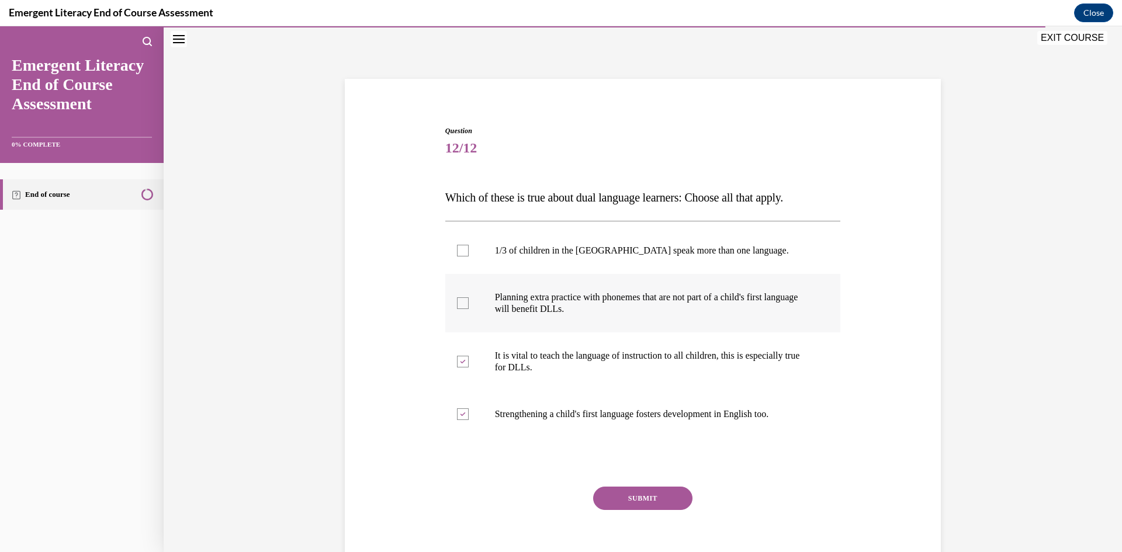
click at [547, 307] on p "Planning extra practice with phonemes that are not part of a child's first lang…" at bounding box center [653, 303] width 317 height 23
click at [469, 307] on input "Planning extra practice with phonemes that are not part of a child's first lang…" at bounding box center [463, 303] width 12 height 12
drag, startPoint x: 565, startPoint y: 250, endPoint x: 572, endPoint y: 248, distance: 7.2
click at [569, 248] on p "1/3 of children in the [GEOGRAPHIC_DATA] speak more than one language." at bounding box center [653, 251] width 317 height 12
drag, startPoint x: 569, startPoint y: 304, endPoint x: 558, endPoint y: 324, distance: 22.5
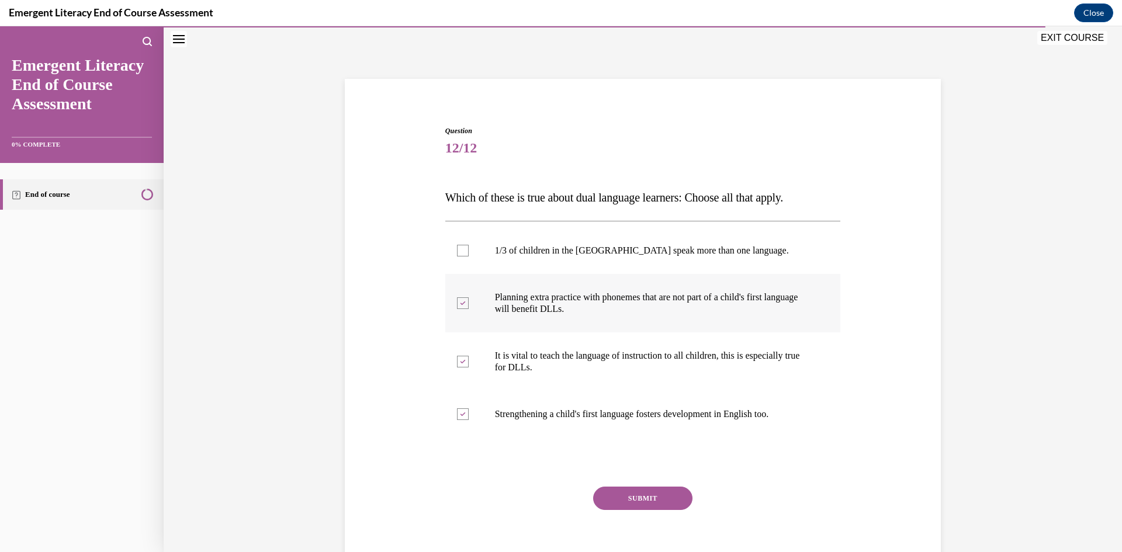
click at [568, 304] on p "Planning extra practice with phonemes that are not part of a child's first lang…" at bounding box center [653, 303] width 317 height 23
click at [469, 304] on input "Planning extra practice with phonemes that are not part of a child's first lang…" at bounding box center [463, 303] width 12 height 12
checkbox input "false"
click at [514, 365] on p "It is vital to teach the language of instruction to all children, this is espec…" at bounding box center [653, 361] width 317 height 23
click at [469, 365] on input "It is vital to teach the language of instruction to all children, this is espec…" at bounding box center [463, 362] width 12 height 12
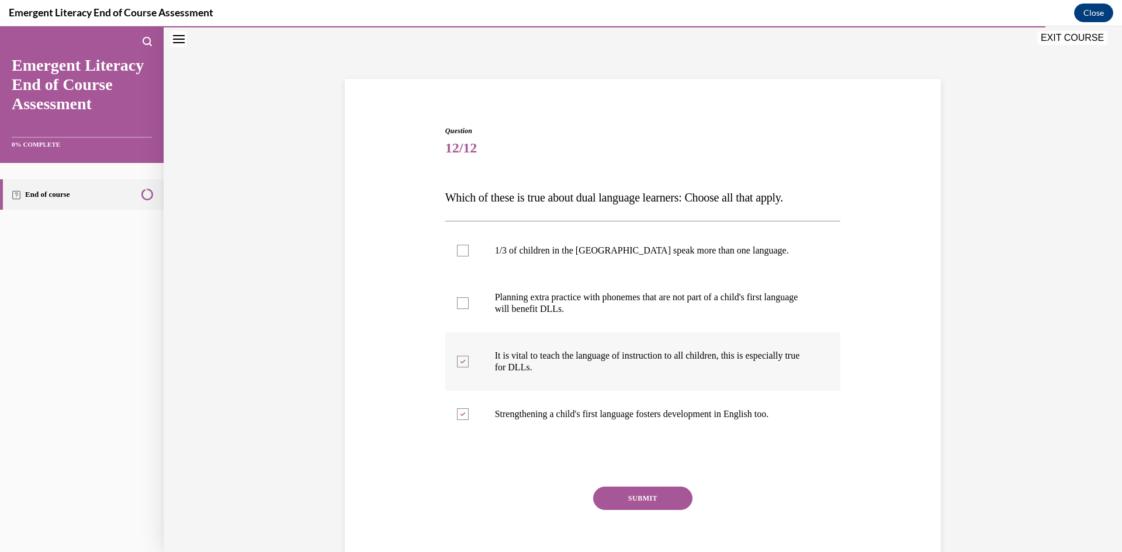
checkbox input "false"
click at [542, 418] on p "Strengthening a child's first language fosters development in English too." at bounding box center [653, 415] width 317 height 12
click at [469, 418] on input "Strengthening a child's first language fosters development in English too." at bounding box center [463, 415] width 12 height 12
checkbox input "false"
click at [511, 246] on p "1/3 of children in the [GEOGRAPHIC_DATA] speak more than one language." at bounding box center [653, 251] width 317 height 12
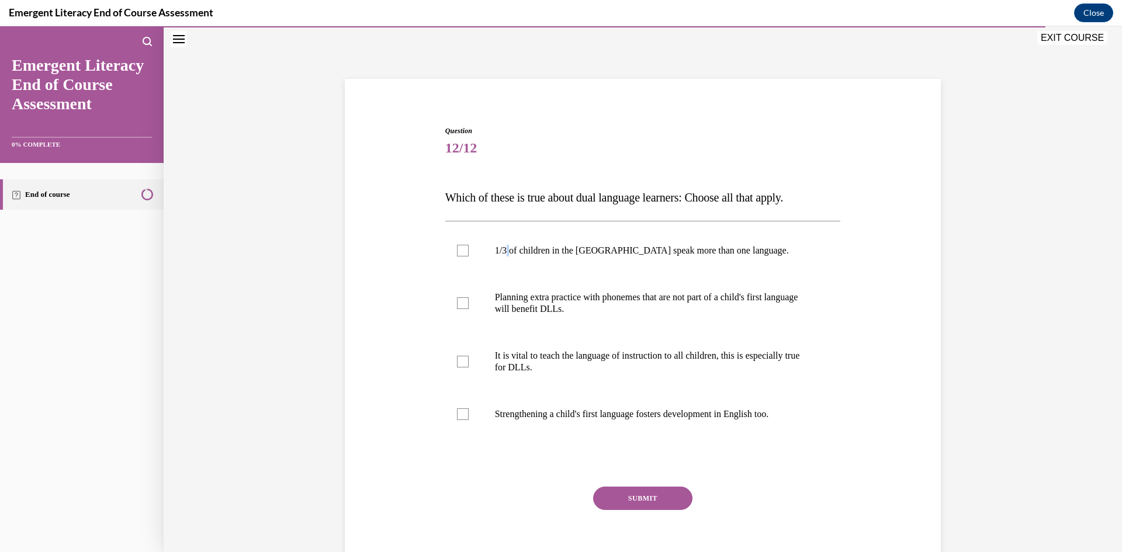
drag, startPoint x: 341, startPoint y: 421, endPoint x: 440, endPoint y: 317, distance: 143.8
click at [342, 420] on div "Question 12/12 Which of these is true about dual language learners: Choose all …" at bounding box center [643, 316] width 958 height 580
click at [503, 252] on p "1/3 of children in the [GEOGRAPHIC_DATA] speak more than one language." at bounding box center [653, 251] width 317 height 12
click at [469, 252] on input "1/3 of children in the [GEOGRAPHIC_DATA] speak more than one language." at bounding box center [463, 251] width 12 height 12
checkbox input "true"
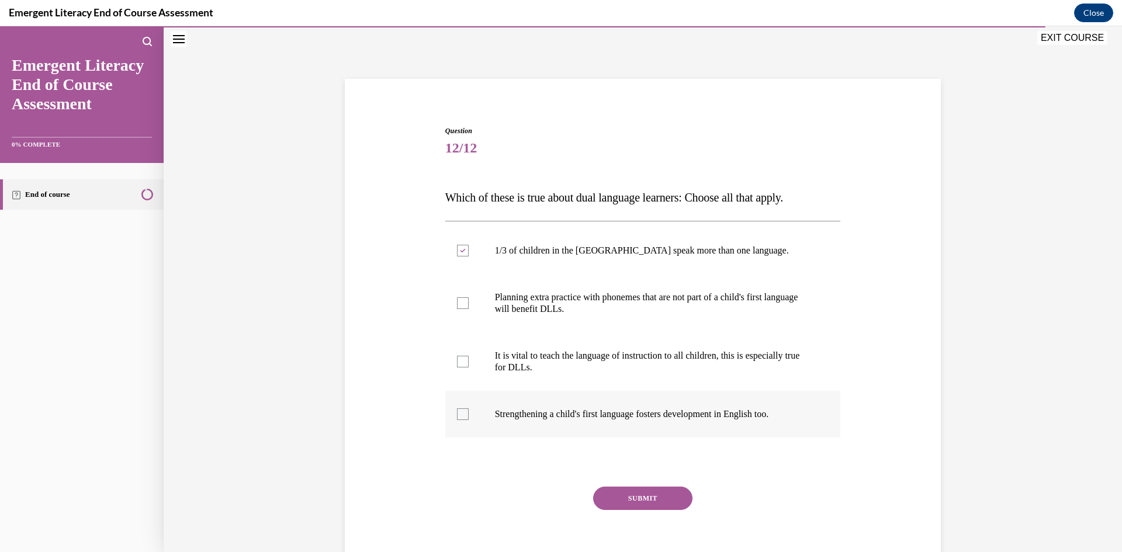
click at [676, 413] on p "Strengthening a child's first language fosters development in English too." at bounding box center [653, 415] width 317 height 12
click at [469, 413] on input "Strengthening a child's first language fosters development in English too." at bounding box center [463, 415] width 12 height 12
checkbox input "true"
click at [674, 299] on p "Planning extra practice with phonemes that are not part of a child's first lang…" at bounding box center [653, 303] width 317 height 23
click at [469, 299] on input "Planning extra practice with phonemes that are not part of a child's first lang…" at bounding box center [463, 303] width 12 height 12
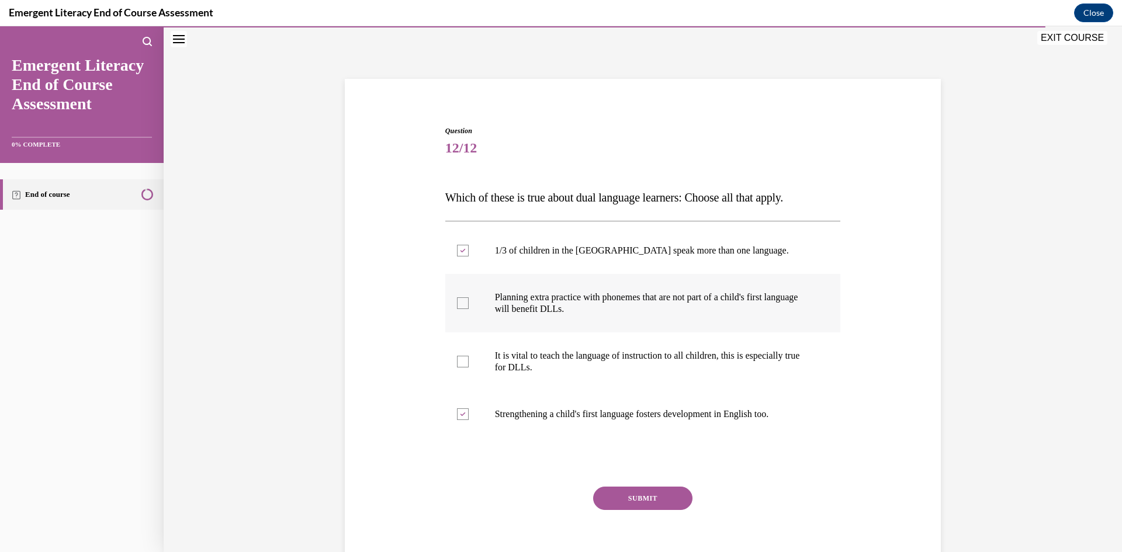
checkbox input "true"
click at [628, 495] on button "SUBMIT" at bounding box center [642, 498] width 99 height 23
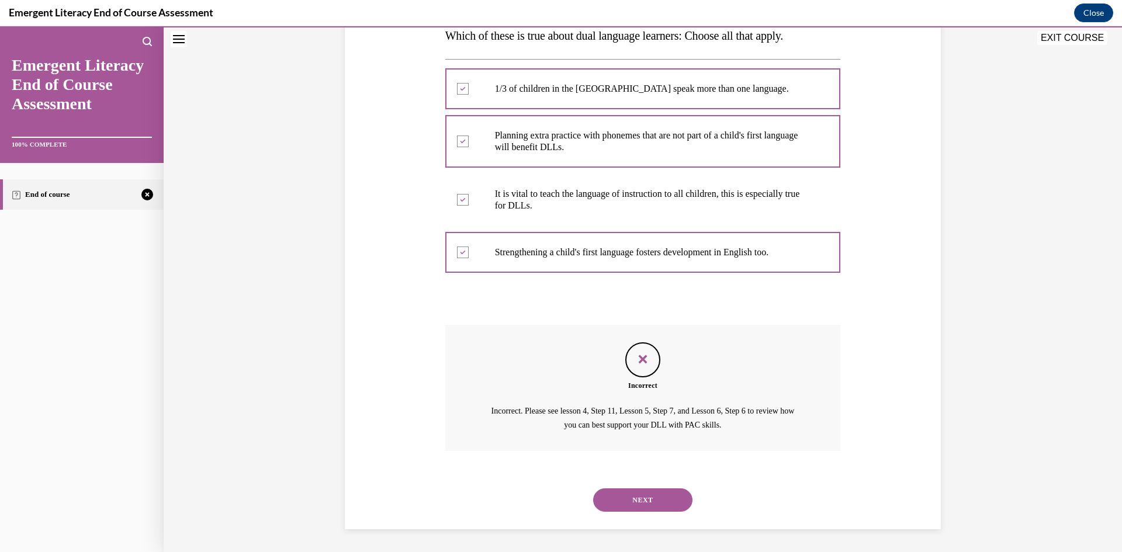
scroll to position [199, 0]
click at [621, 503] on button "NEXT" at bounding box center [642, 499] width 99 height 23
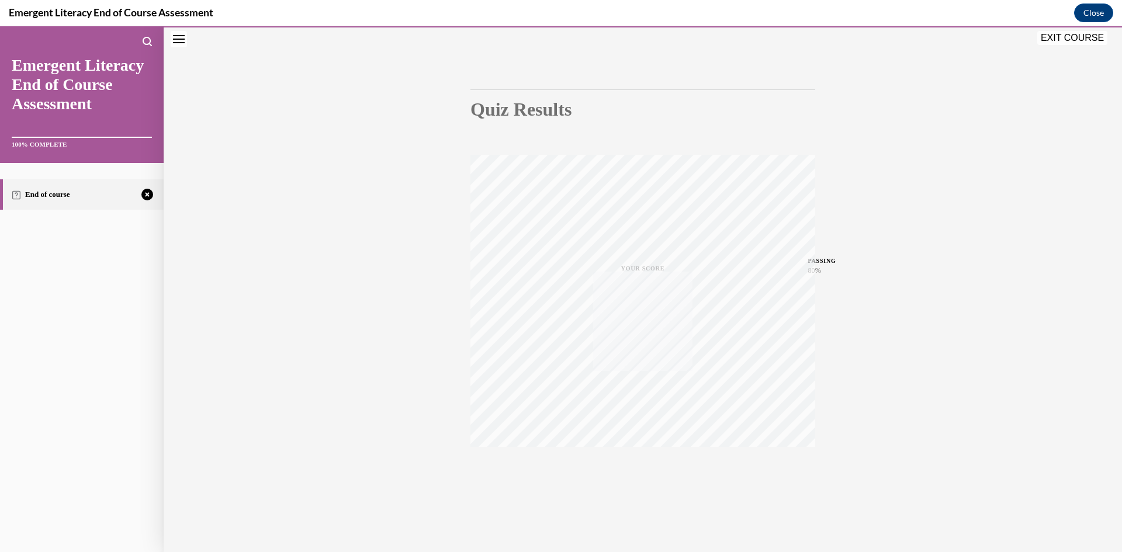
scroll to position [73, 0]
click at [645, 485] on icon "button" at bounding box center [642, 481] width 41 height 13
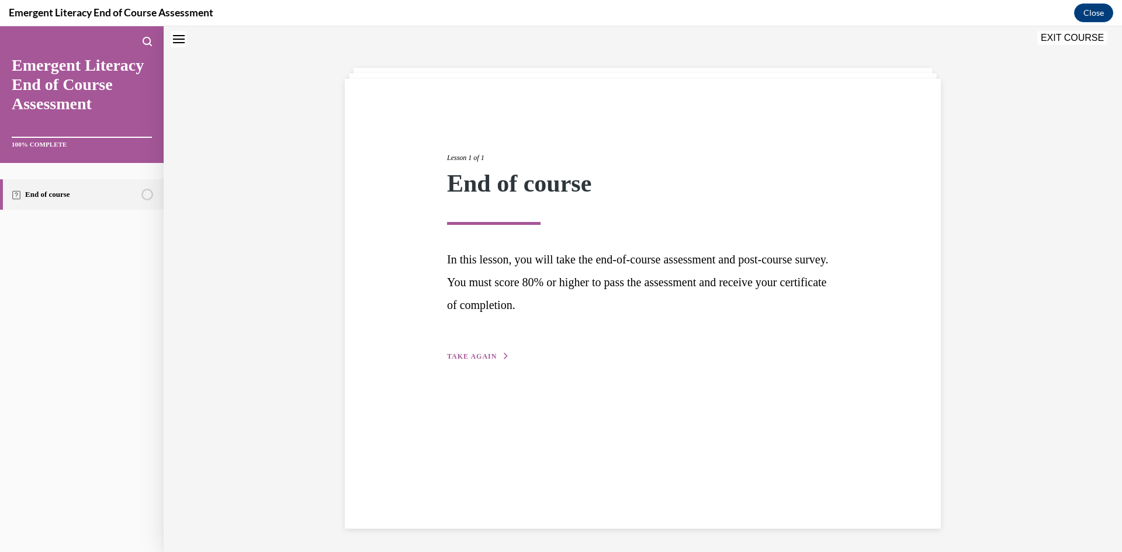
scroll to position [37, 0]
click at [463, 348] on div "Lesson 1 of 1 End of course In this lesson, you will take the end-of-course ass…" at bounding box center [642, 244] width 409 height 237
click at [472, 362] on div "Lesson 1 of 1 End of course In this lesson, you will take the end-of-course ass…" at bounding box center [642, 244] width 409 height 237
click at [481, 350] on div "Lesson 1 of 1 End of course In this lesson, you will take the end-of-course ass…" at bounding box center [642, 244] width 409 height 237
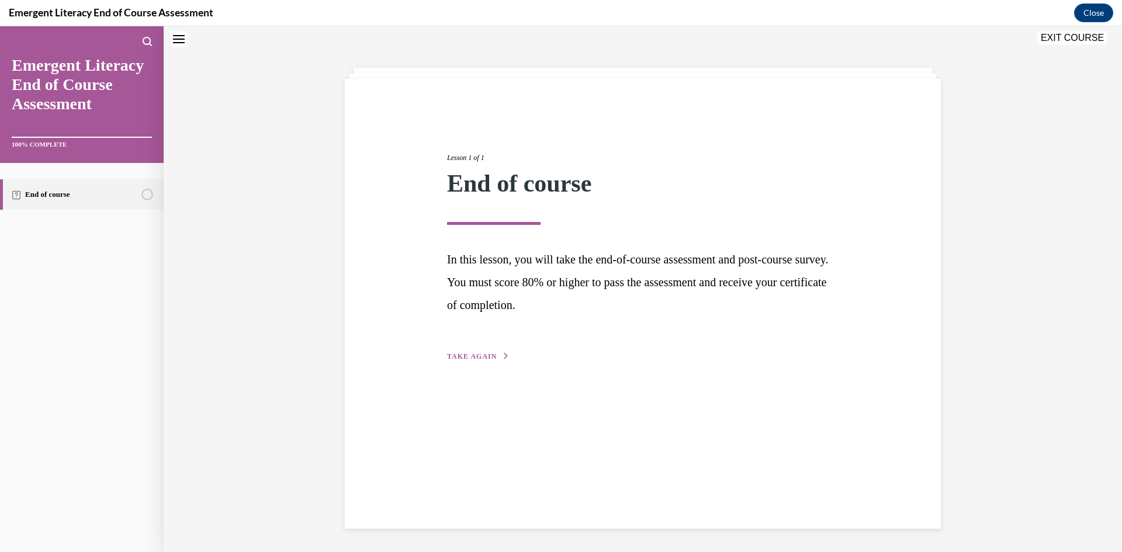
click at [493, 355] on span "TAKE AGAIN" at bounding box center [472, 356] width 50 height 8
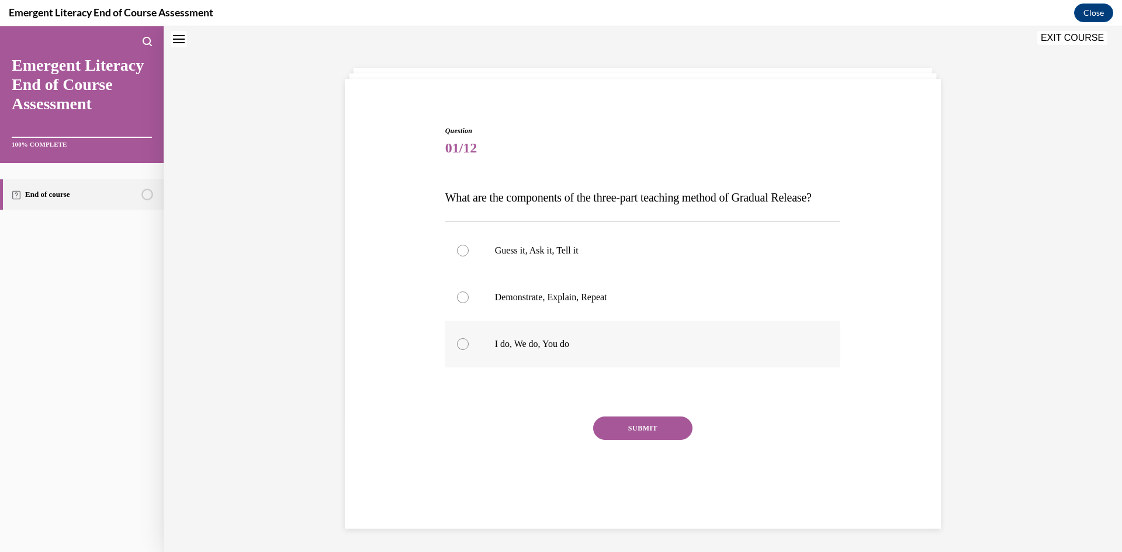
click at [535, 368] on label "I do, We do, You do" at bounding box center [643, 344] width 396 height 47
click at [469, 350] on input "I do, We do, You do" at bounding box center [463, 344] width 12 height 12
radio input "true"
click at [642, 440] on button "SUBMIT" at bounding box center [642, 428] width 99 height 23
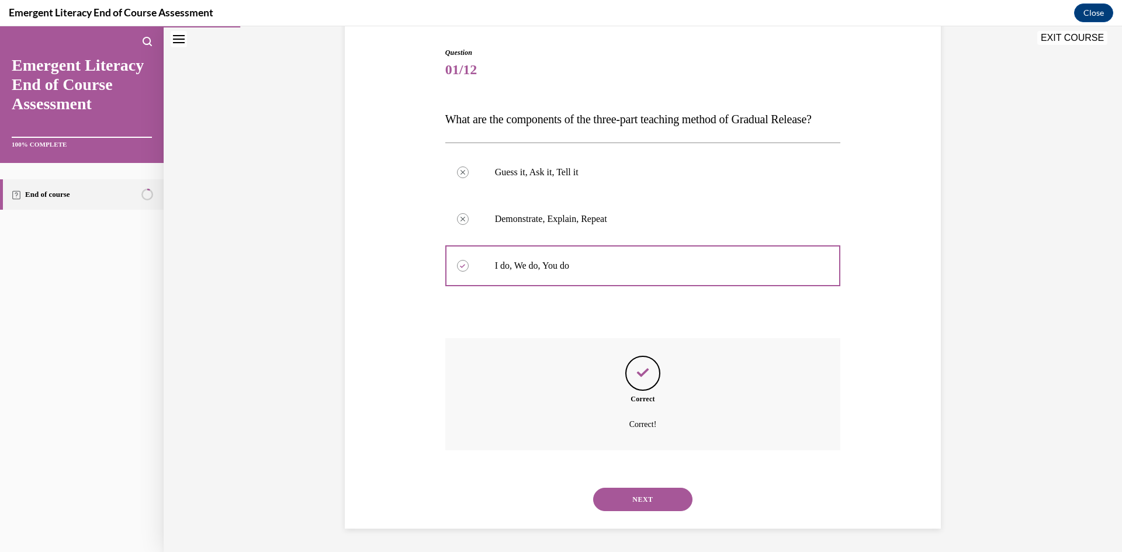
click at [671, 501] on button "NEXT" at bounding box center [642, 499] width 99 height 23
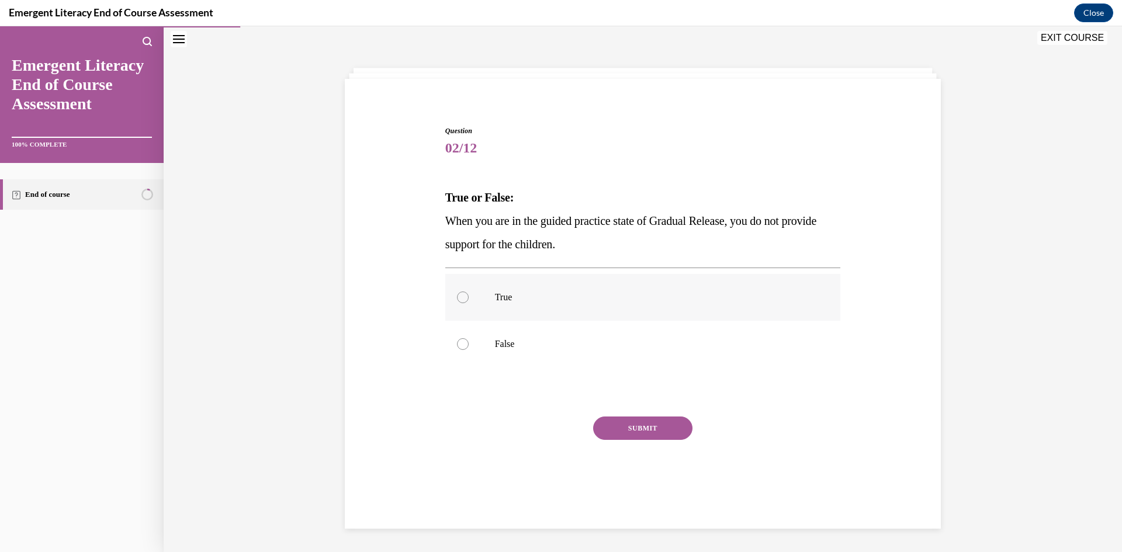
click at [534, 302] on p "True" at bounding box center [653, 298] width 317 height 12
click at [469, 302] on input "True" at bounding box center [463, 298] width 12 height 12
radio input "true"
click at [635, 434] on button "SUBMIT" at bounding box center [642, 428] width 99 height 23
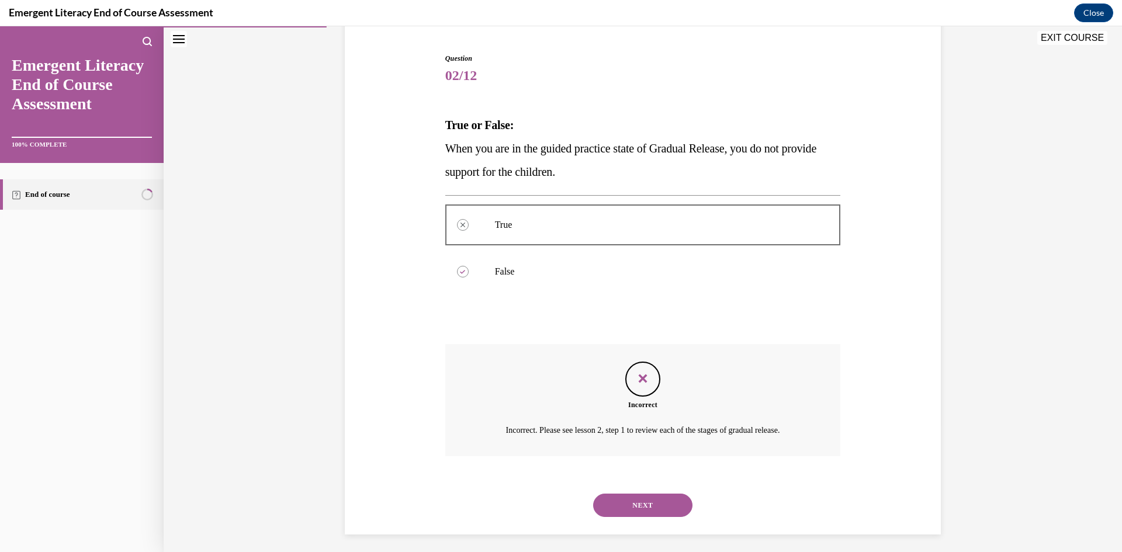
scroll to position [115, 0]
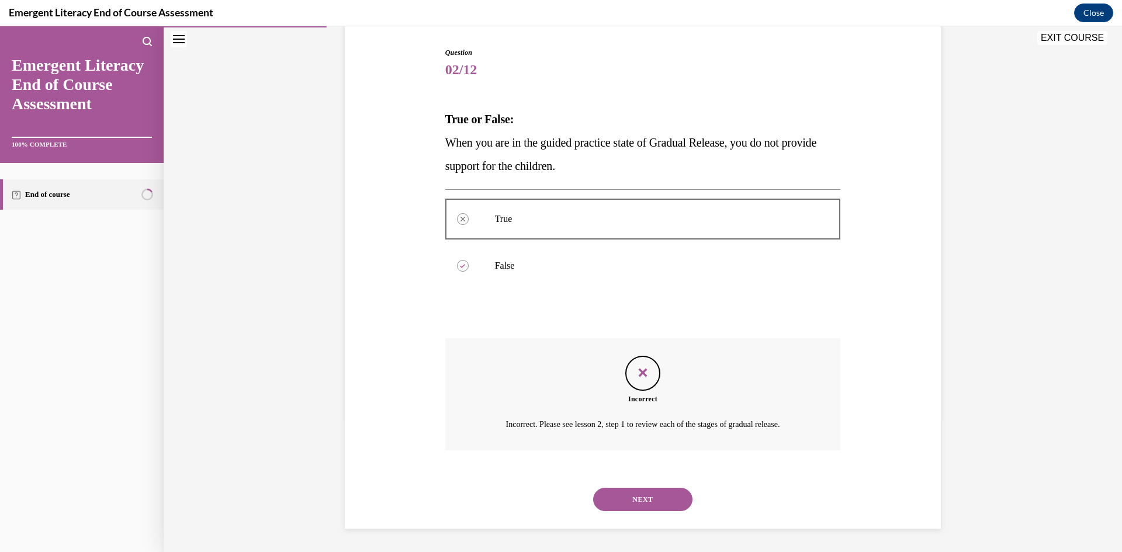
click at [666, 507] on button "NEXT" at bounding box center [642, 499] width 99 height 23
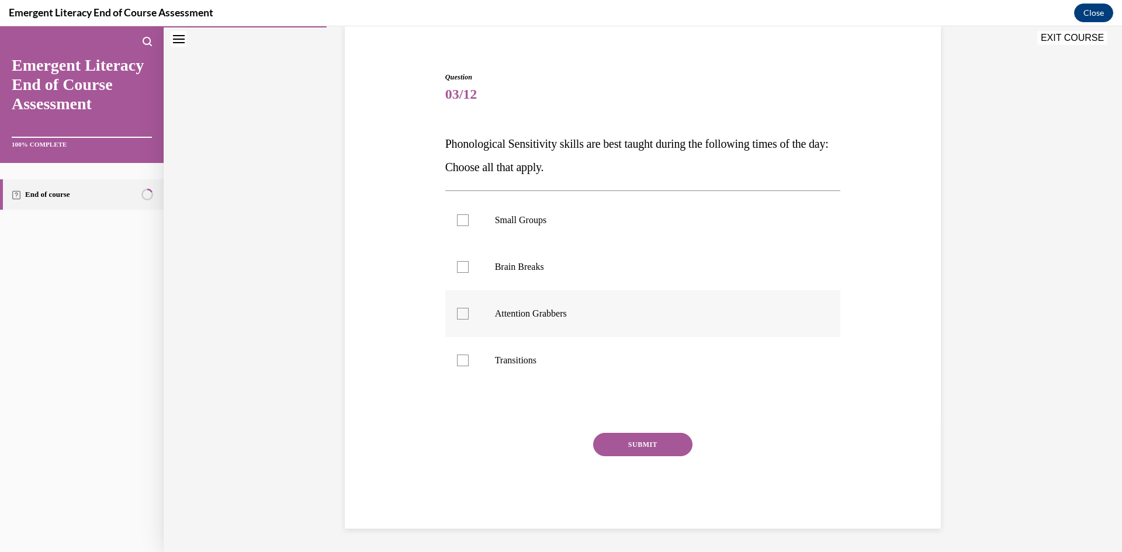
scroll to position [37, 0]
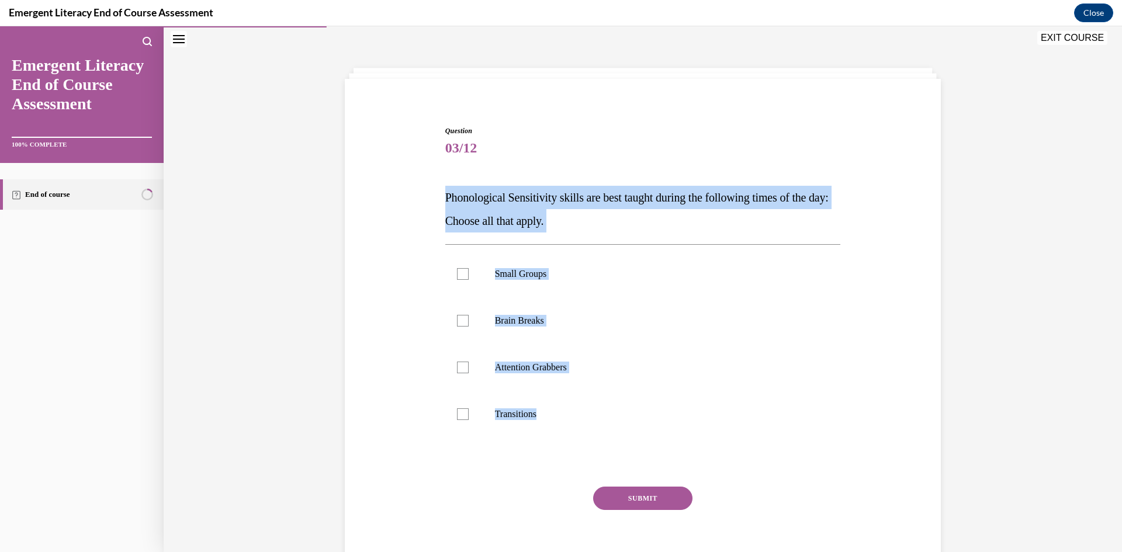
drag, startPoint x: 435, startPoint y: 187, endPoint x: 674, endPoint y: 461, distance: 363.2
click at [677, 465] on div "Question 03/12 Phonological Sensitivity skills are best taught during the follo…" at bounding box center [643, 337] width 602 height 492
copy div "Phonological Sensitivity skills are best taught during the following times of t…"
click at [519, 266] on label "Small Groups" at bounding box center [643, 274] width 396 height 47
click at [469, 268] on input "Small Groups" at bounding box center [463, 274] width 12 height 12
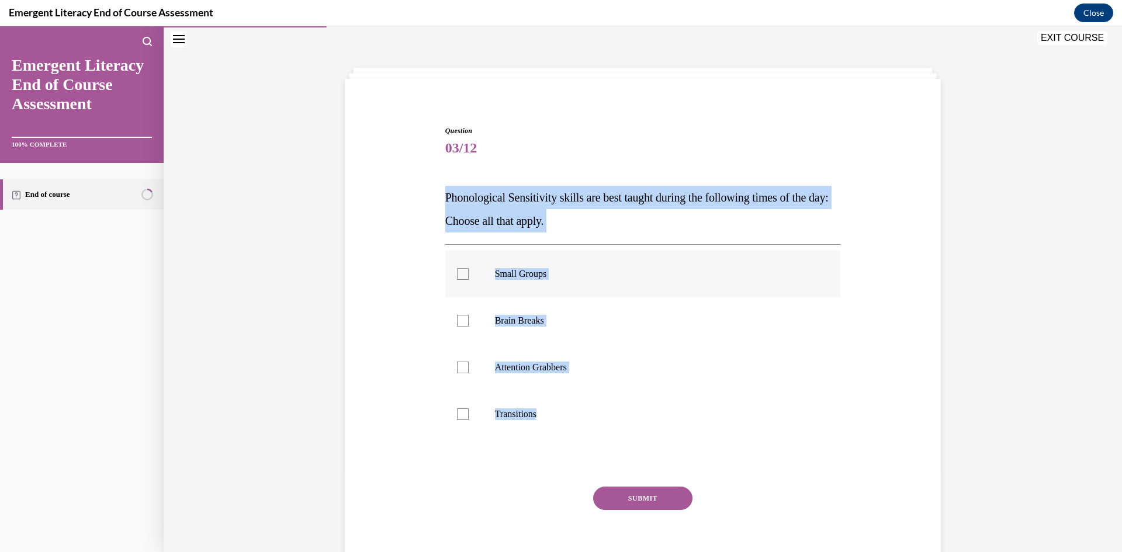
checkbox input "true"
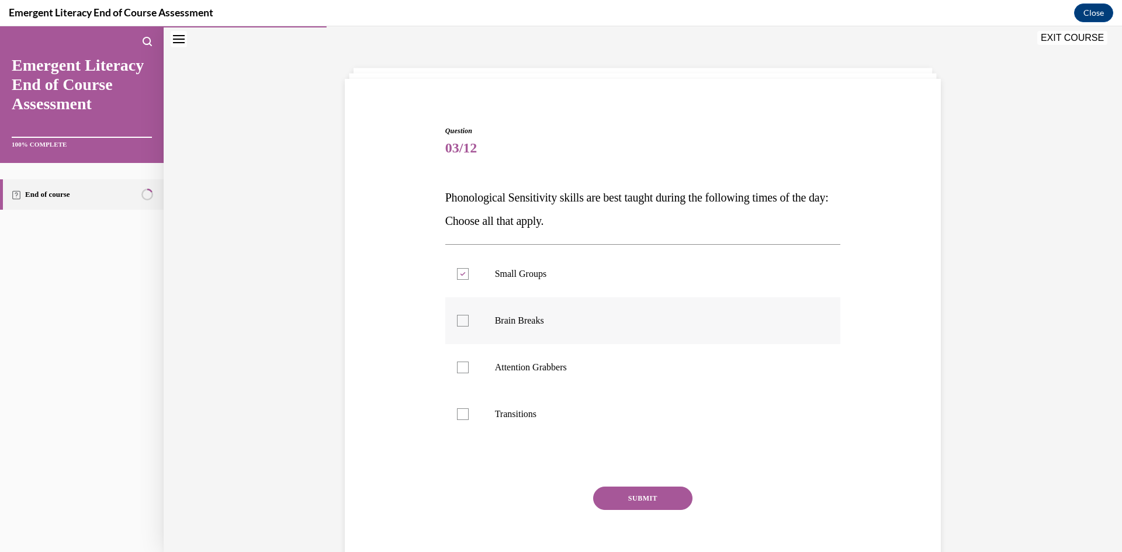
click at [513, 333] on label "Brain Breaks" at bounding box center [643, 320] width 396 height 47
click at [469, 327] on input "Brain Breaks" at bounding box center [463, 321] width 12 height 12
checkbox input "true"
click at [517, 382] on label "Attention Grabbers" at bounding box center [643, 367] width 396 height 47
click at [469, 373] on input "Attention Grabbers" at bounding box center [463, 368] width 12 height 12
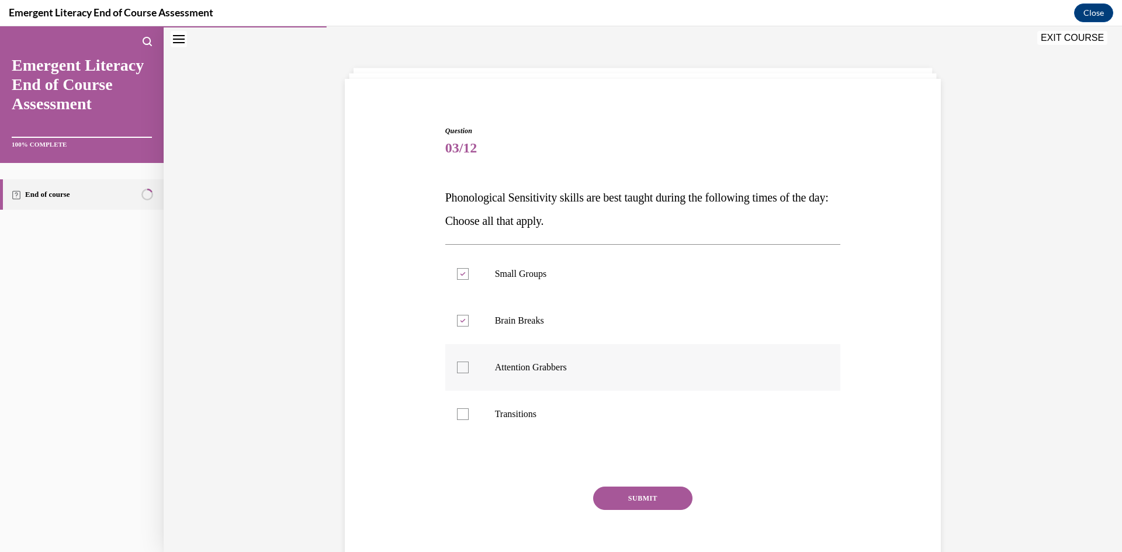
checkbox input "true"
drag, startPoint x: 517, startPoint y: 418, endPoint x: 627, endPoint y: 481, distance: 126.7
click at [520, 418] on p "Transitions" at bounding box center [653, 415] width 317 height 12
drag, startPoint x: 483, startPoint y: 416, endPoint x: 510, endPoint y: 426, distance: 28.9
click at [486, 415] on label "Transitions" at bounding box center [643, 414] width 396 height 47
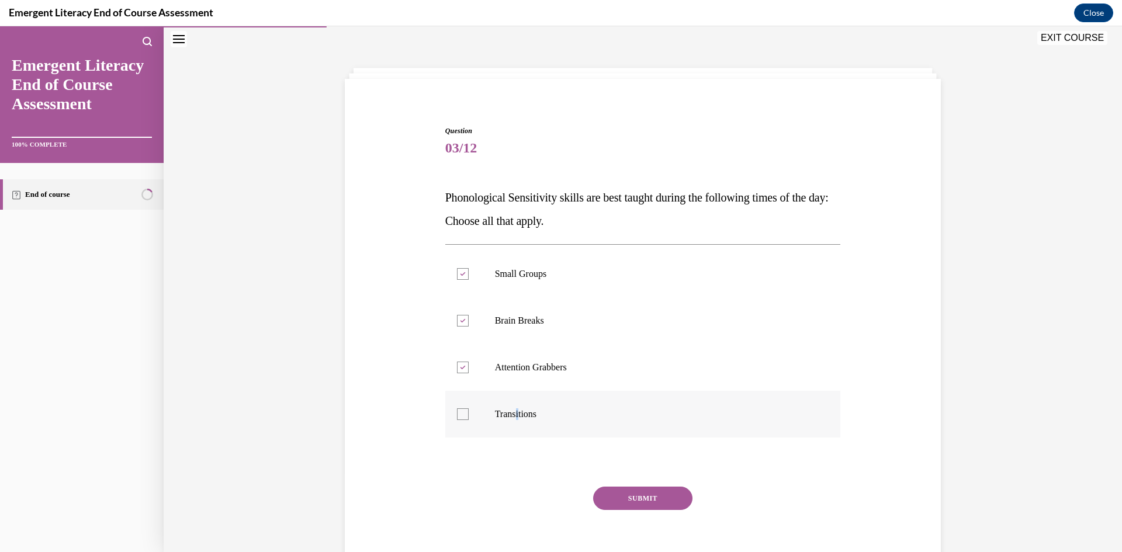
click at [469, 415] on input "Transitions" at bounding box center [463, 415] width 12 height 12
checkbox input "true"
click at [669, 495] on button "SUBMIT" at bounding box center [642, 498] width 99 height 23
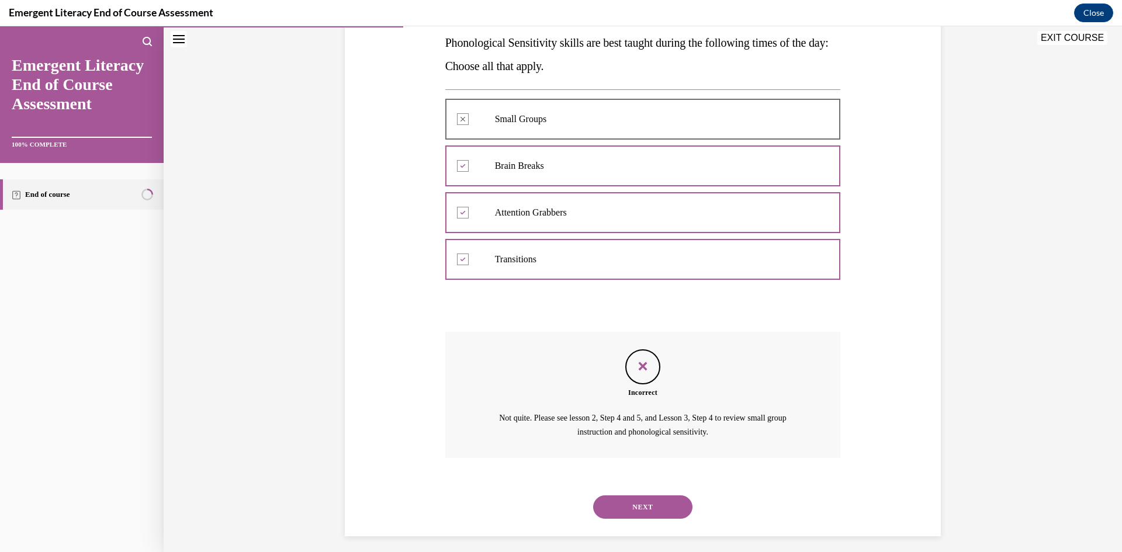
scroll to position [199, 0]
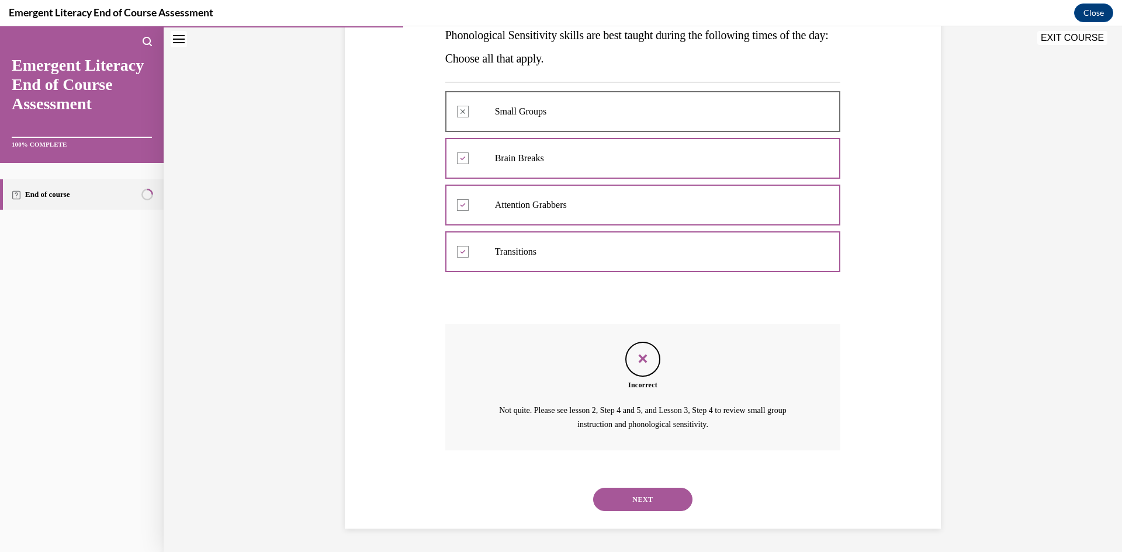
drag, startPoint x: 636, startPoint y: 493, endPoint x: 644, endPoint y: 506, distance: 14.9
click at [637, 493] on button "NEXT" at bounding box center [642, 499] width 99 height 23
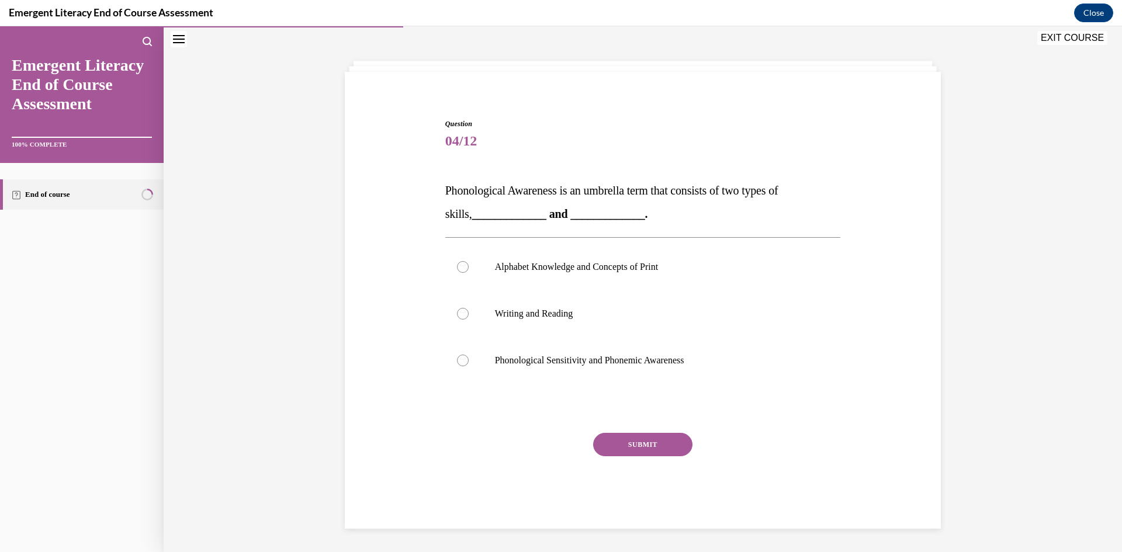
scroll to position [44, 0]
click at [657, 365] on p "Phonological Sensitivity and Phonemic Awareness" at bounding box center [653, 361] width 317 height 12
click at [469, 365] on input "Phonological Sensitivity and Phonemic Awareness" at bounding box center [463, 361] width 12 height 12
radio input "true"
click at [650, 448] on button "SUBMIT" at bounding box center [642, 444] width 99 height 23
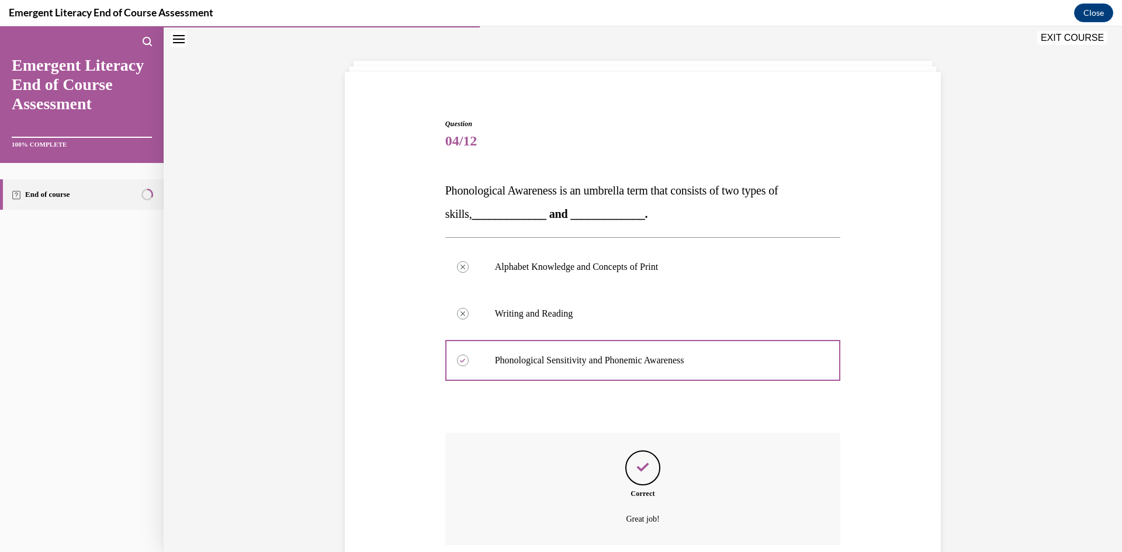
scroll to position [139, 0]
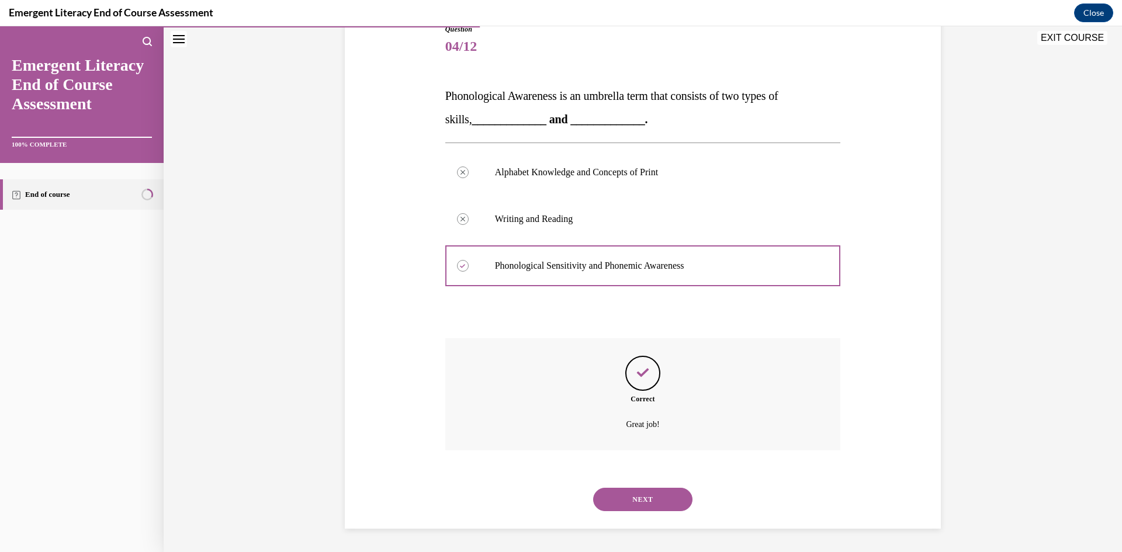
click at [647, 494] on button "NEXT" at bounding box center [642, 499] width 99 height 23
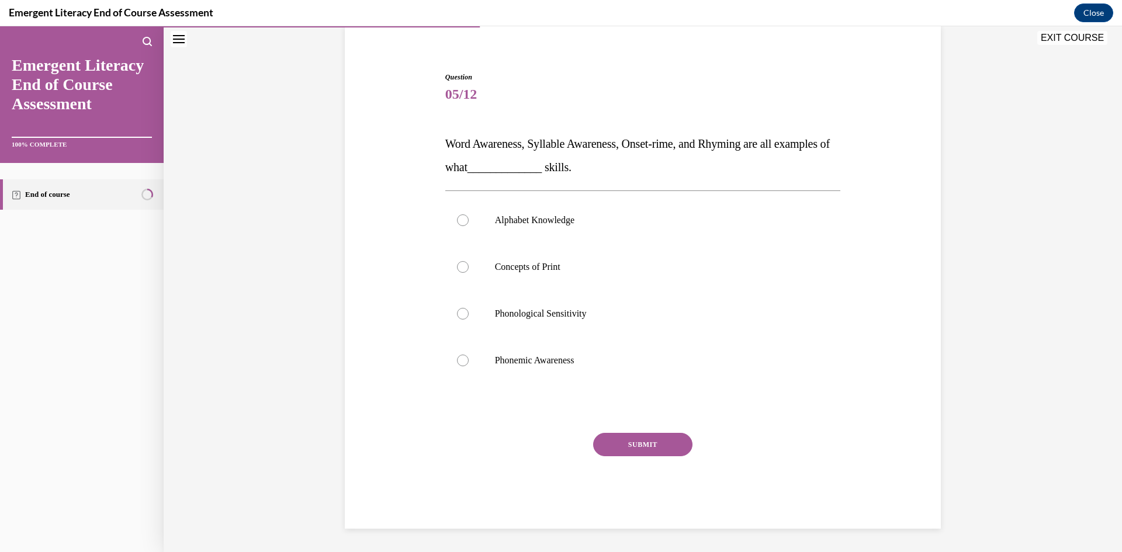
scroll to position [91, 0]
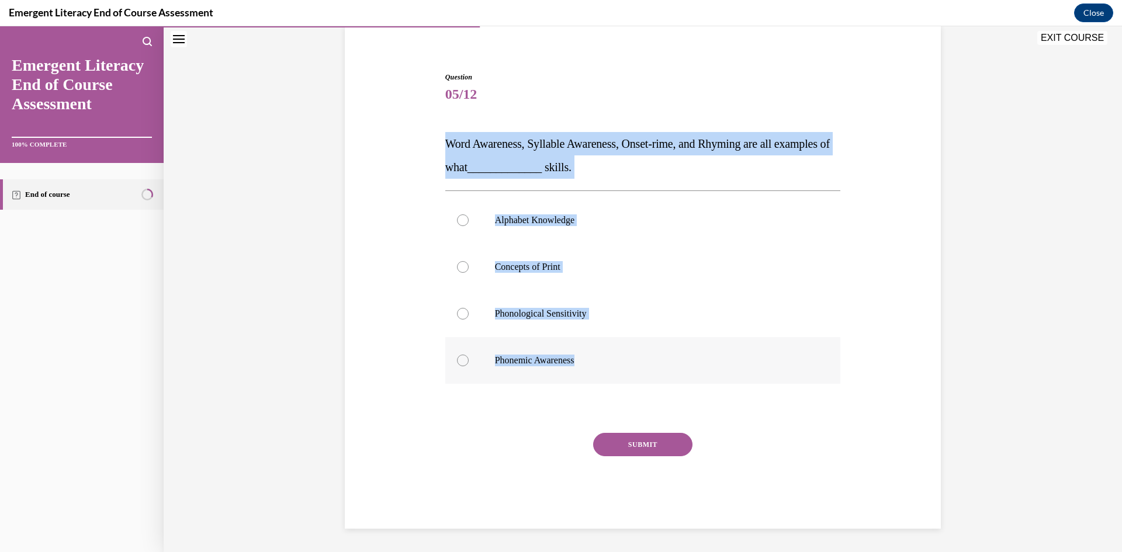
drag, startPoint x: 424, startPoint y: 139, endPoint x: 608, endPoint y: 361, distance: 288.0
click at [608, 361] on div "Question 05/12 Word Awareness, Syllable Awareness, Onset-rime, and Rhyming are …" at bounding box center [643, 283] width 602 height 492
click at [586, 323] on label "Phonological Sensitivity" at bounding box center [643, 313] width 396 height 47
click at [469, 320] on input "Phonological Sensitivity" at bounding box center [463, 314] width 12 height 12
radio input "true"
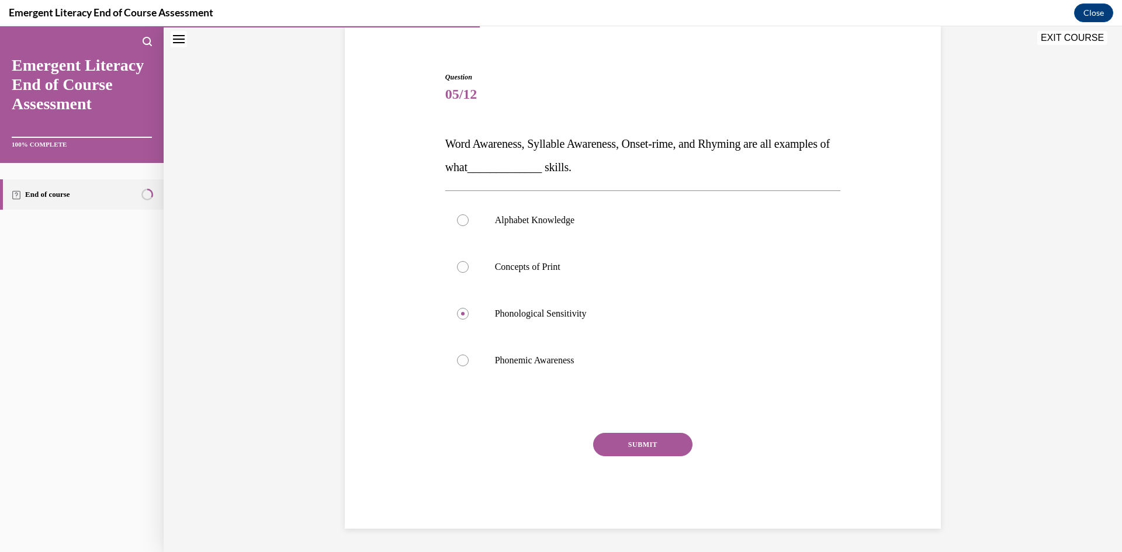
click at [641, 449] on button "SUBMIT" at bounding box center [642, 444] width 99 height 23
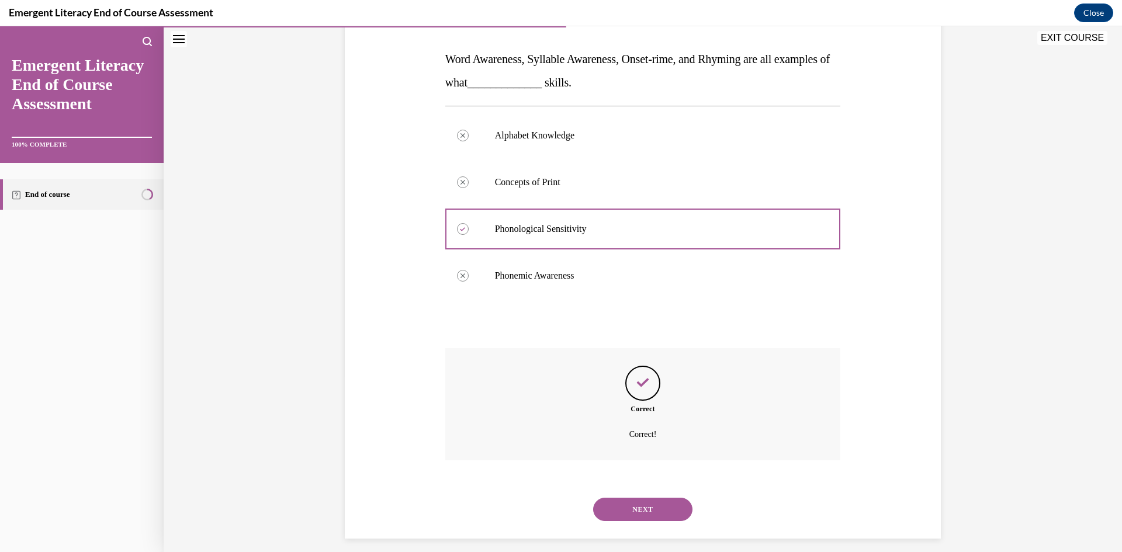
scroll to position [185, 0]
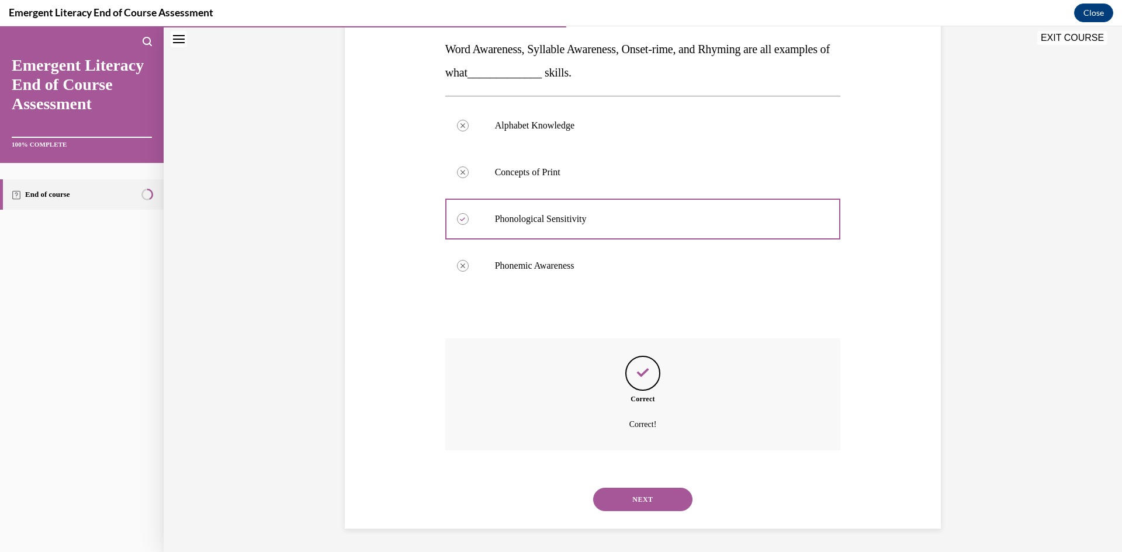
click at [653, 503] on button "NEXT" at bounding box center [642, 499] width 99 height 23
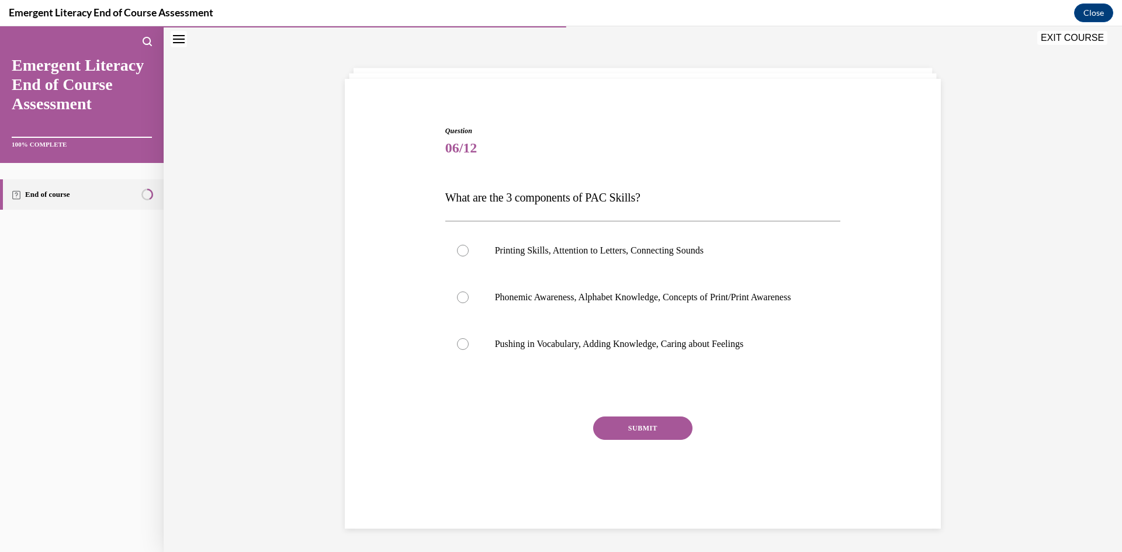
scroll to position [37, 0]
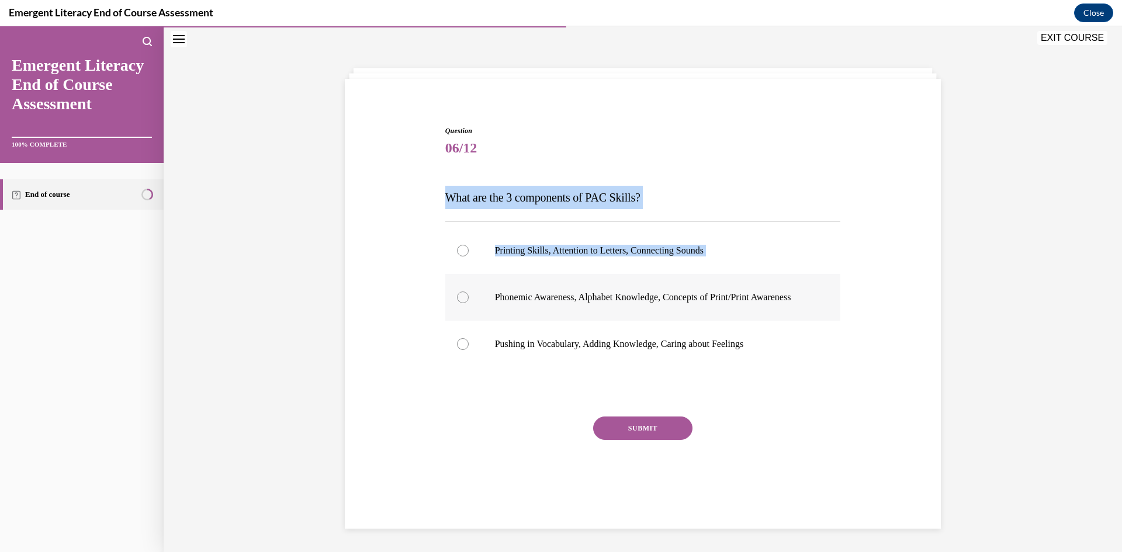
drag, startPoint x: 437, startPoint y: 189, endPoint x: 463, endPoint y: 290, distance: 103.8
click at [475, 290] on div "Question 06/12 What are the 3 components of PAC Skills? Printing Skills, Attent…" at bounding box center [643, 302] width 602 height 422
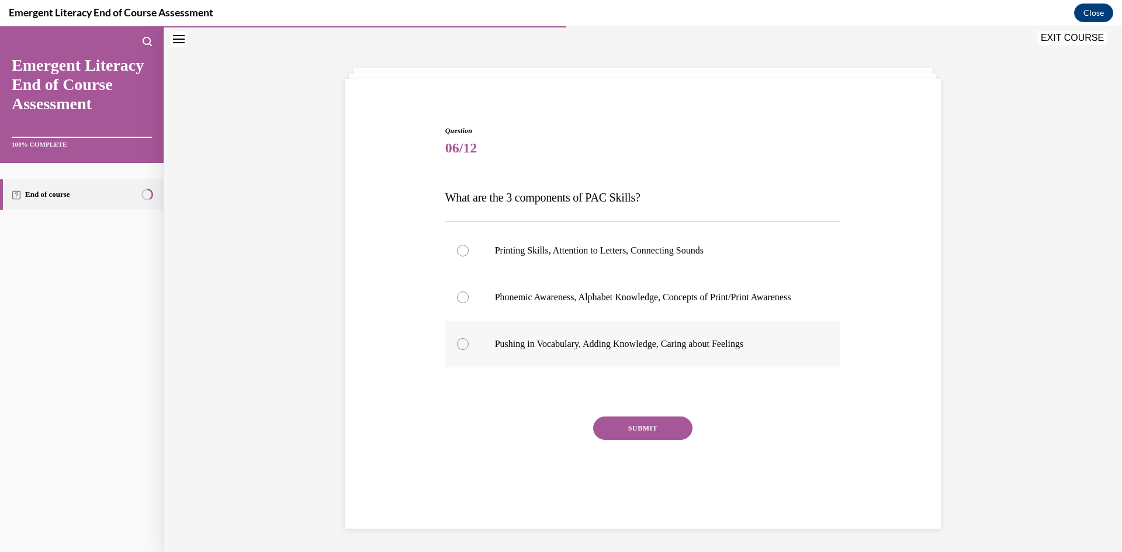
drag, startPoint x: 430, startPoint y: 424, endPoint x: 500, endPoint y: 342, distance: 107.4
click at [437, 420] on div "Question 06/12 What are the 3 components of PAC Skills? Printing Skills, Attent…" at bounding box center [643, 302] width 602 height 422
drag, startPoint x: 515, startPoint y: 297, endPoint x: 541, endPoint y: 338, distance: 48.0
click at [515, 299] on p "Phonemic Awareness, Alphabet Knowledge, Concepts of Print/Print Awareness" at bounding box center [653, 298] width 317 height 12
click at [469, 299] on input "Phonemic Awareness, Alphabet Knowledge, Concepts of Print/Print Awareness" at bounding box center [463, 298] width 12 height 12
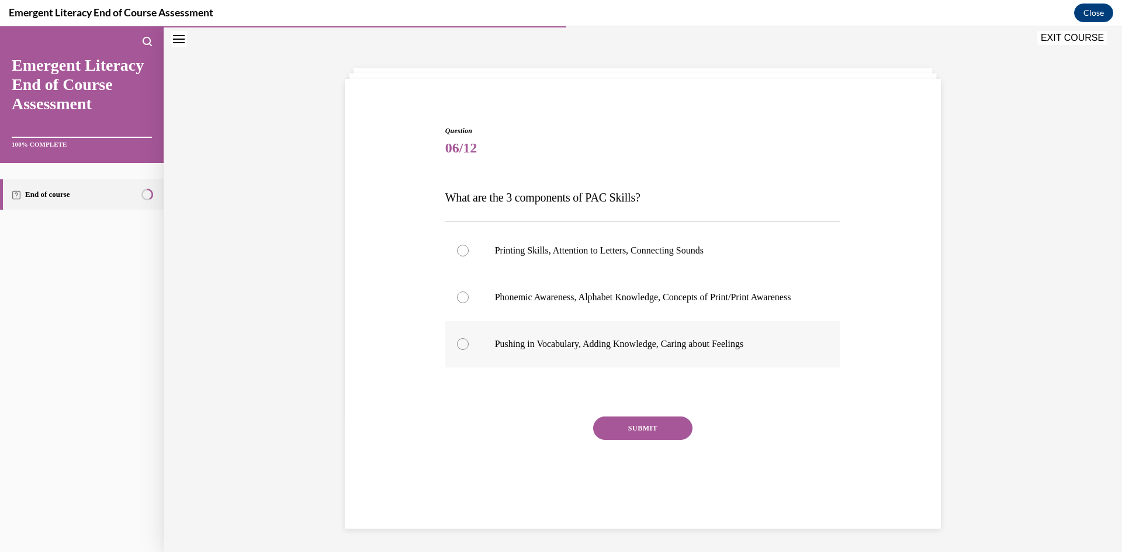
radio input "true"
click at [641, 436] on button "SUBMIT" at bounding box center [642, 428] width 99 height 23
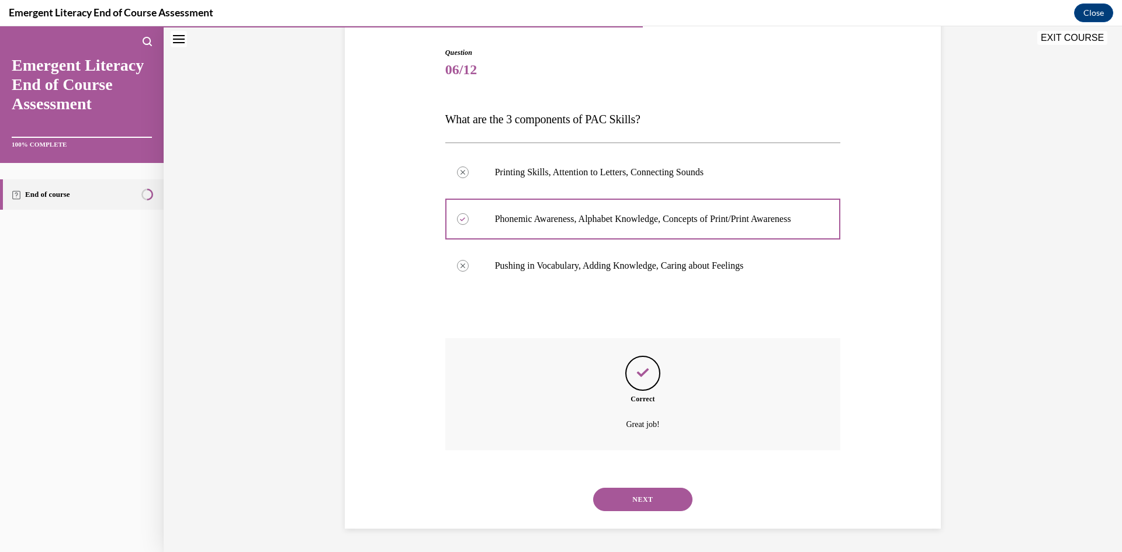
scroll to position [127, 0]
click at [659, 495] on button "NEXT" at bounding box center [642, 499] width 99 height 23
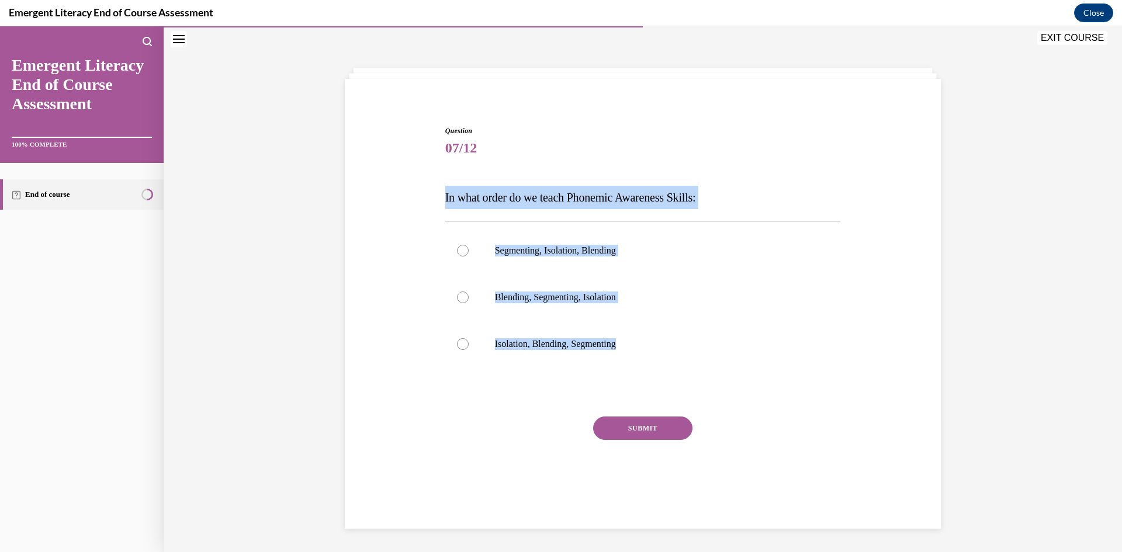
drag, startPoint x: 425, startPoint y: 182, endPoint x: 653, endPoint y: 369, distance: 294.8
click at [653, 369] on div "Question 07/12 In what order do we teach Phonemic Awareness Skills: Segmenting,…" at bounding box center [643, 302] width 602 height 422
click at [573, 353] on label "Isolation, Blending, Segmenting" at bounding box center [643, 344] width 396 height 47
click at [469, 350] on input "Isolation, Blending, Segmenting" at bounding box center [463, 344] width 12 height 12
radio input "true"
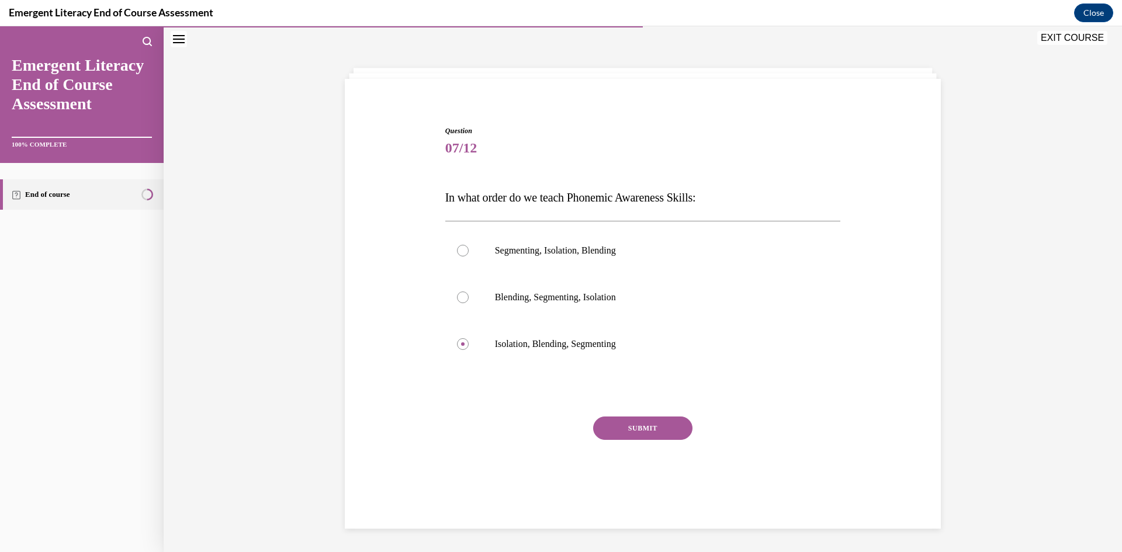
click at [666, 441] on div "SUBMIT" at bounding box center [643, 446] width 396 height 58
click at [666, 438] on button "SUBMIT" at bounding box center [642, 428] width 99 height 23
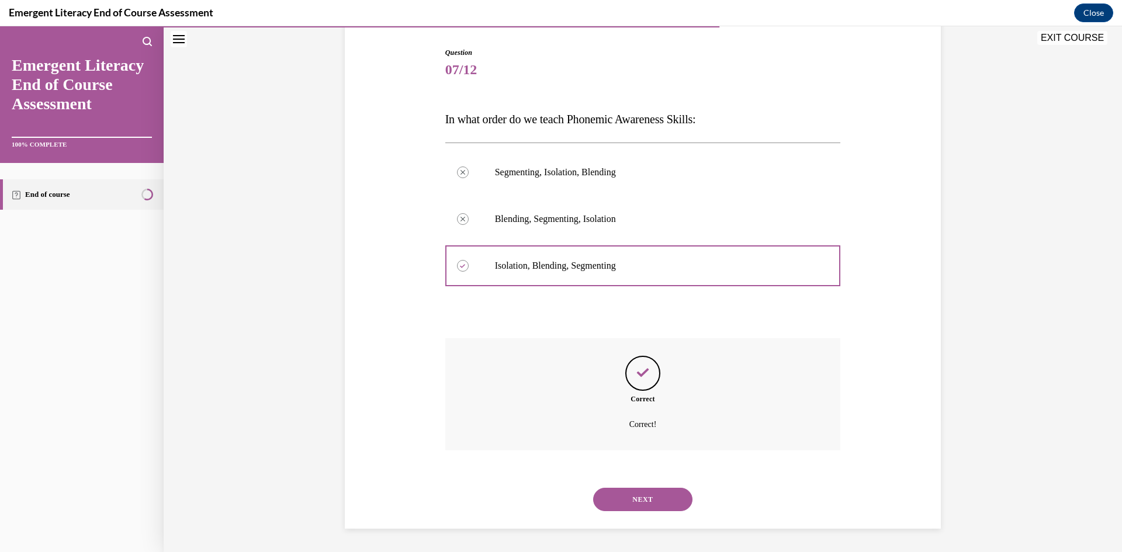
click at [639, 492] on button "NEXT" at bounding box center [642, 499] width 99 height 23
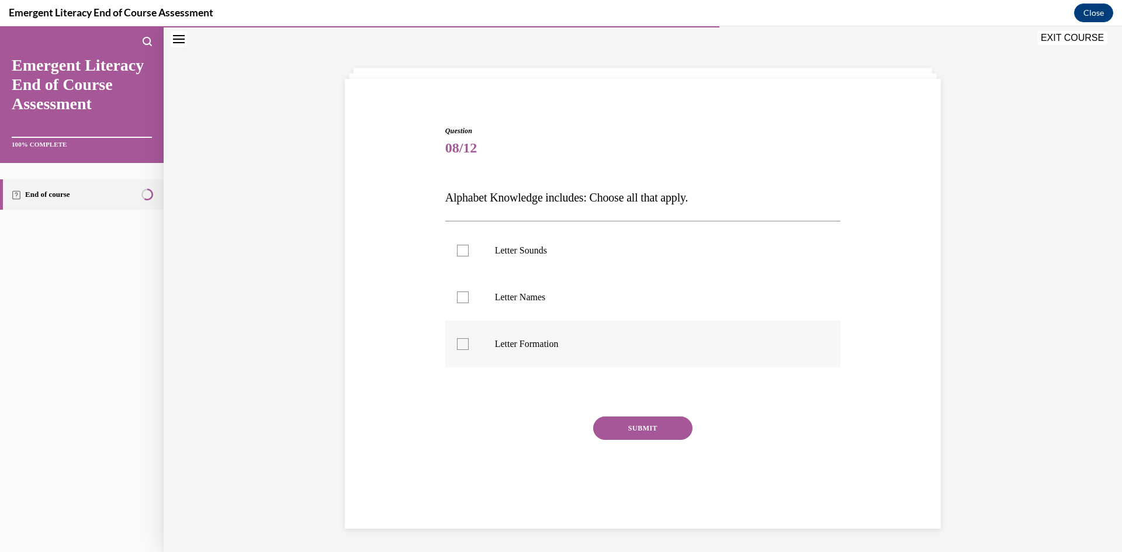
click at [533, 338] on p "Letter Formation" at bounding box center [653, 344] width 317 height 12
click at [469, 338] on input "Letter Formation" at bounding box center [463, 344] width 12 height 12
checkbox input "true"
click at [518, 309] on label "Letter Names" at bounding box center [643, 297] width 396 height 47
click at [469, 303] on input "Letter Names" at bounding box center [463, 298] width 12 height 12
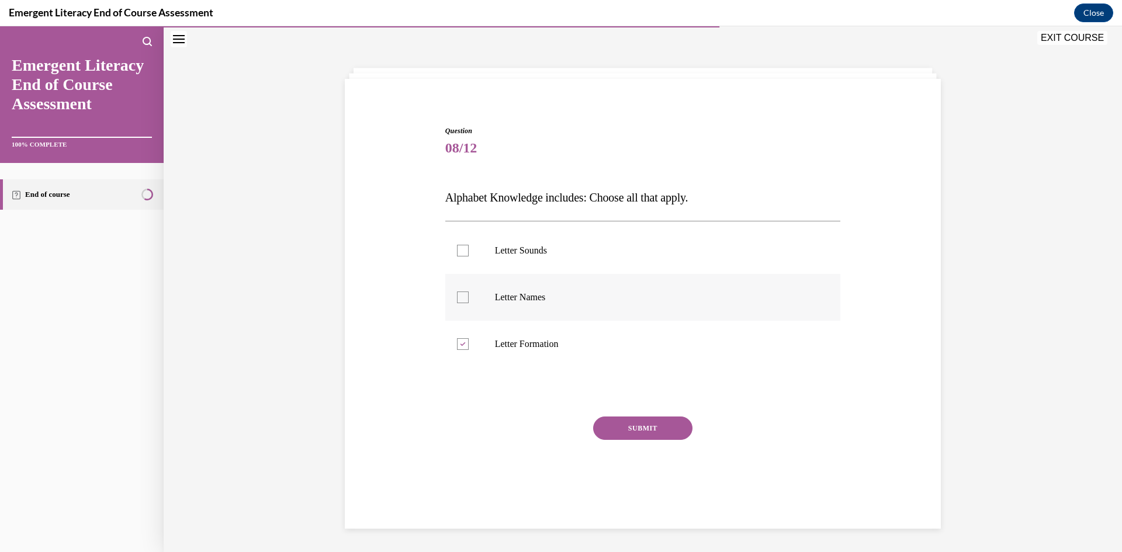
checkbox input "true"
click at [532, 248] on p "Letter Sounds" at bounding box center [653, 251] width 317 height 12
click at [469, 248] on input "Letter Sounds" at bounding box center [463, 251] width 12 height 12
checkbox input "true"
click at [639, 437] on button "SUBMIT" at bounding box center [642, 428] width 99 height 23
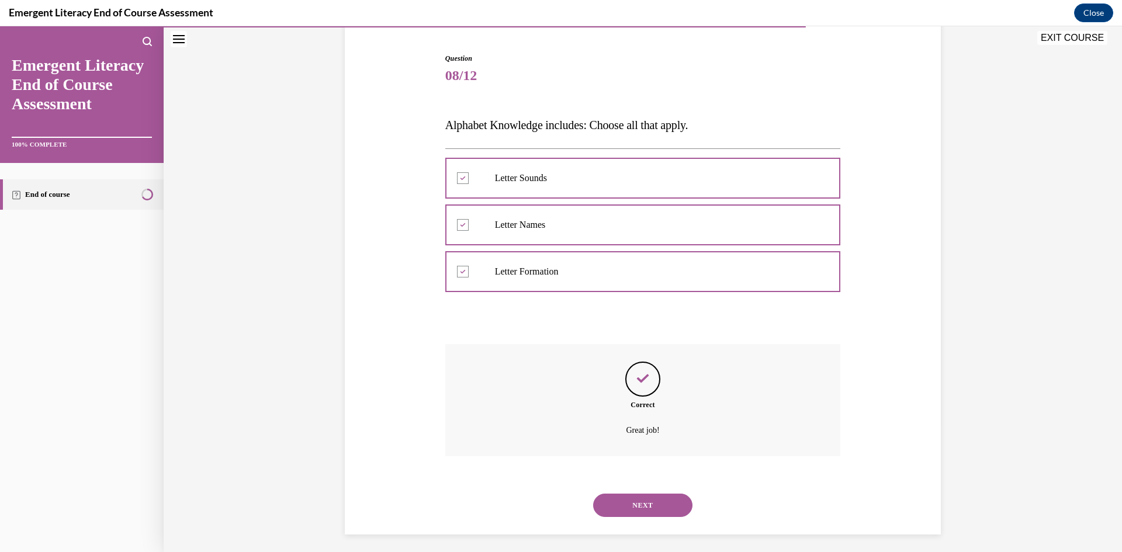
scroll to position [115, 0]
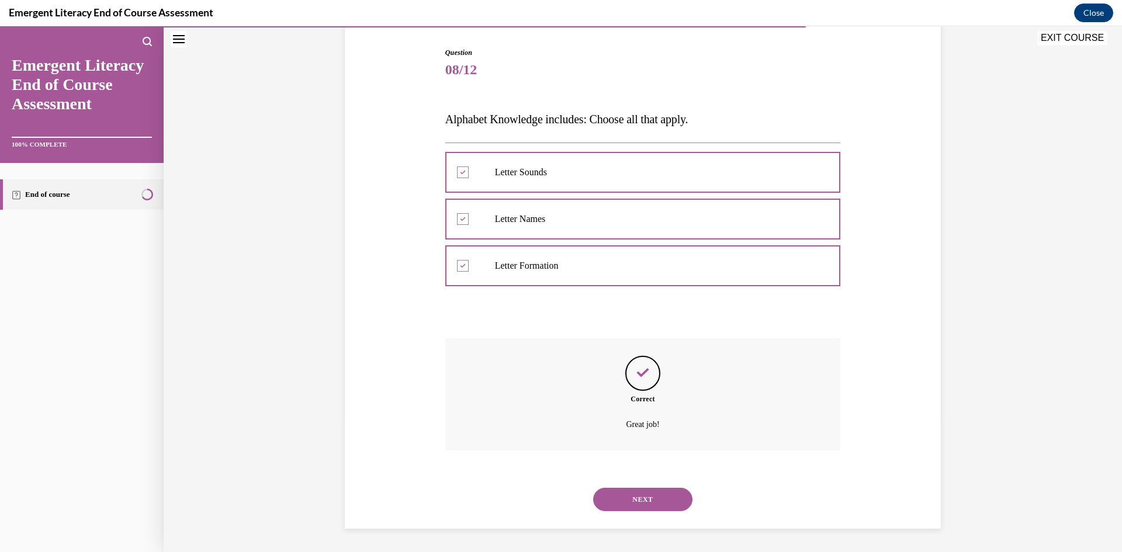
click at [651, 501] on button "NEXT" at bounding box center [642, 499] width 99 height 23
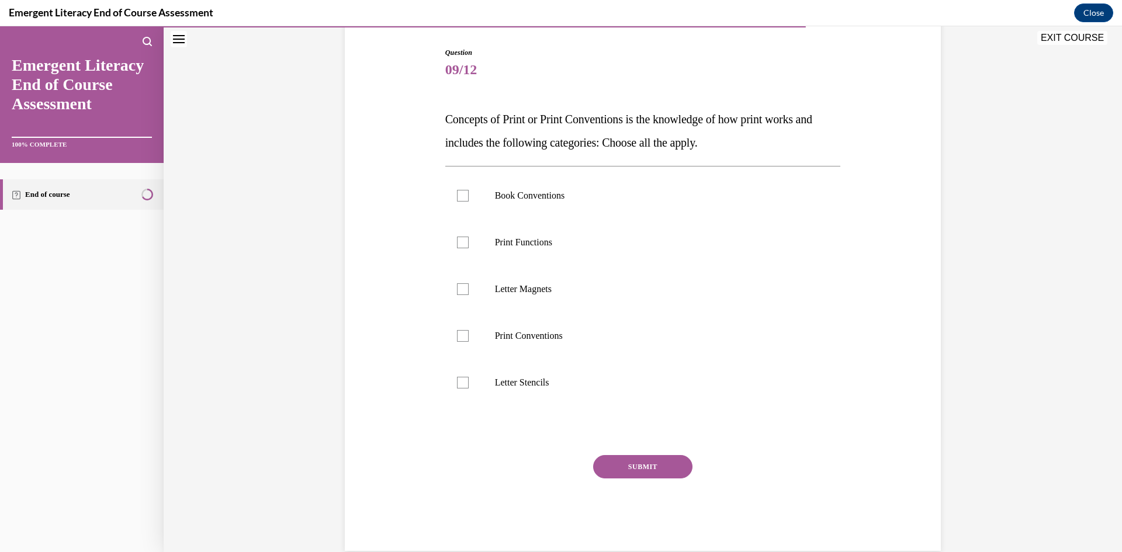
scroll to position [61, 0]
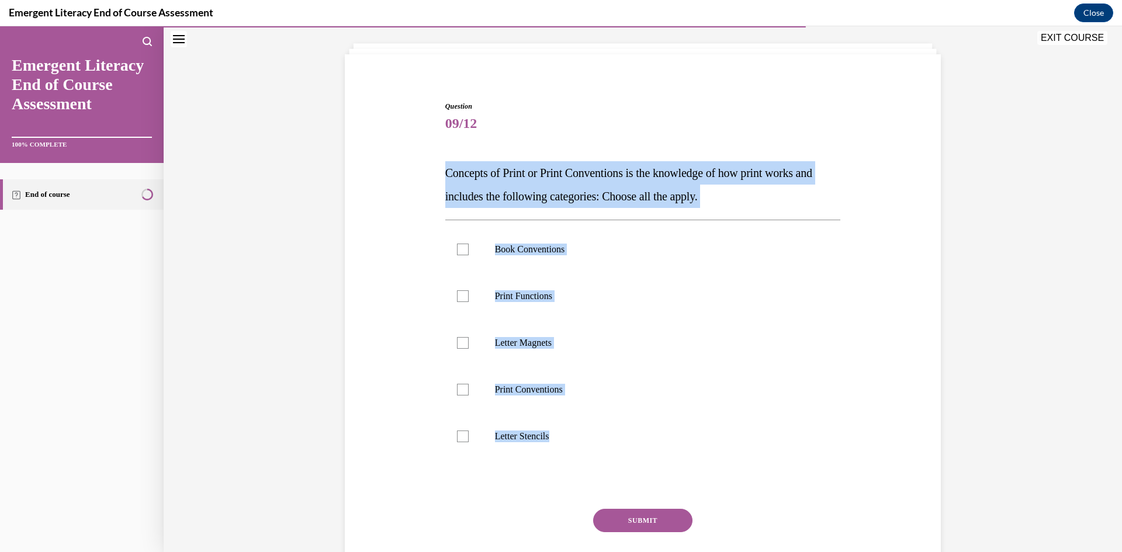
drag, startPoint x: 438, startPoint y: 157, endPoint x: 612, endPoint y: 466, distance: 354.5
click at [596, 461] on div "Question 09/12 Concepts of Print or Print Conventions is the knowledge of how p…" at bounding box center [643, 335] width 602 height 539
drag, startPoint x: 549, startPoint y: 389, endPoint x: 545, endPoint y: 368, distance: 20.9
click at [550, 388] on p "Print Conventions" at bounding box center [653, 390] width 317 height 12
click at [469, 388] on input "Print Conventions" at bounding box center [463, 390] width 12 height 12
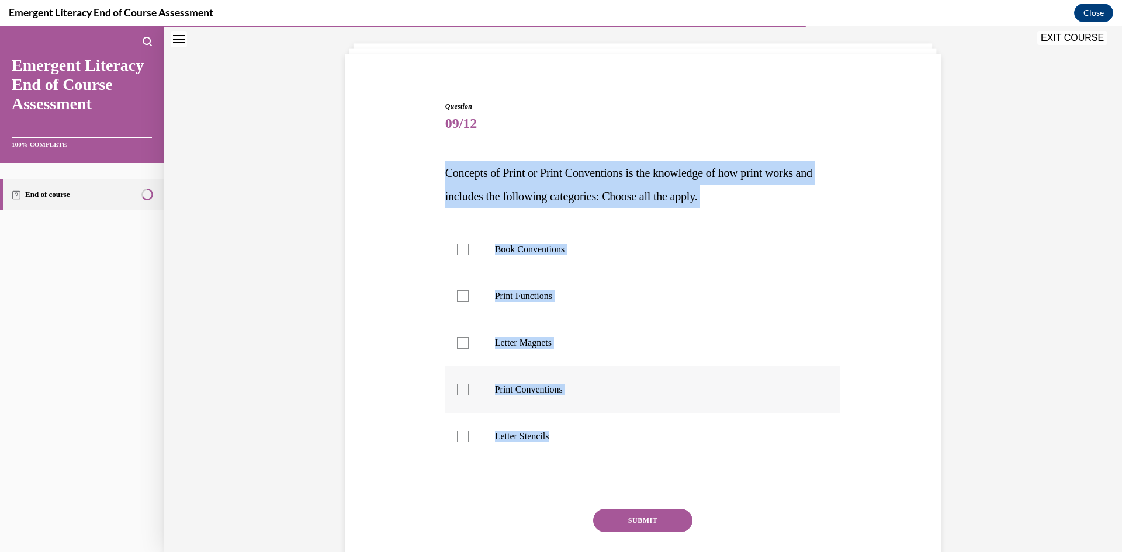
checkbox input "true"
click at [529, 336] on label "Letter Magnets" at bounding box center [643, 343] width 396 height 47
click at [469, 337] on input "Letter Magnets" at bounding box center [463, 343] width 12 height 12
checkbox input "true"
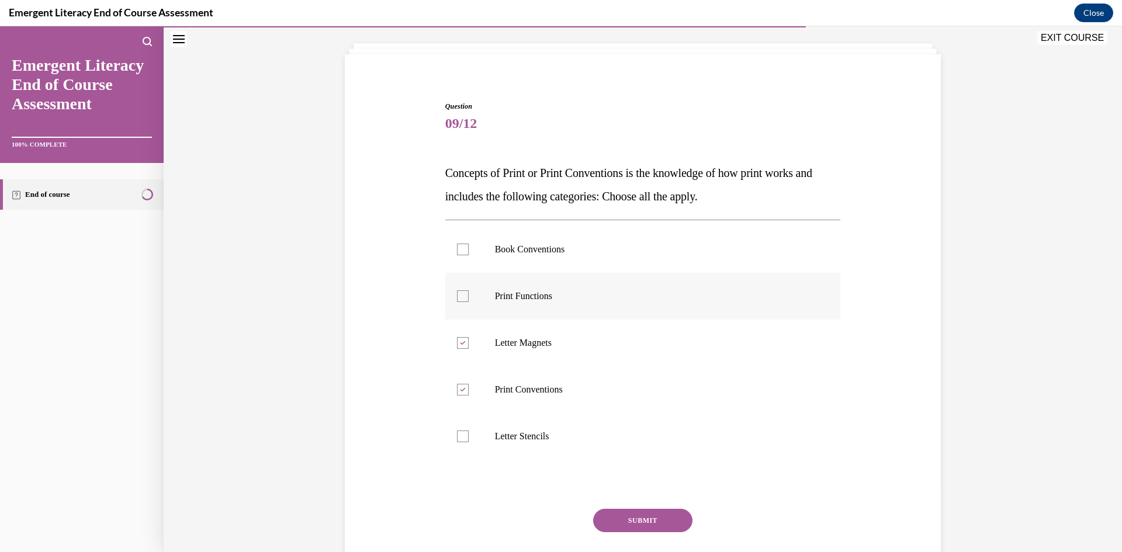
click at [530, 300] on p "Print Functions" at bounding box center [653, 296] width 317 height 12
click at [469, 300] on input "Print Functions" at bounding box center [463, 296] width 12 height 12
checkbox input "true"
click at [567, 244] on p "Book Conventions" at bounding box center [653, 250] width 317 height 12
click at [469, 244] on input "Book Conventions" at bounding box center [463, 250] width 12 height 12
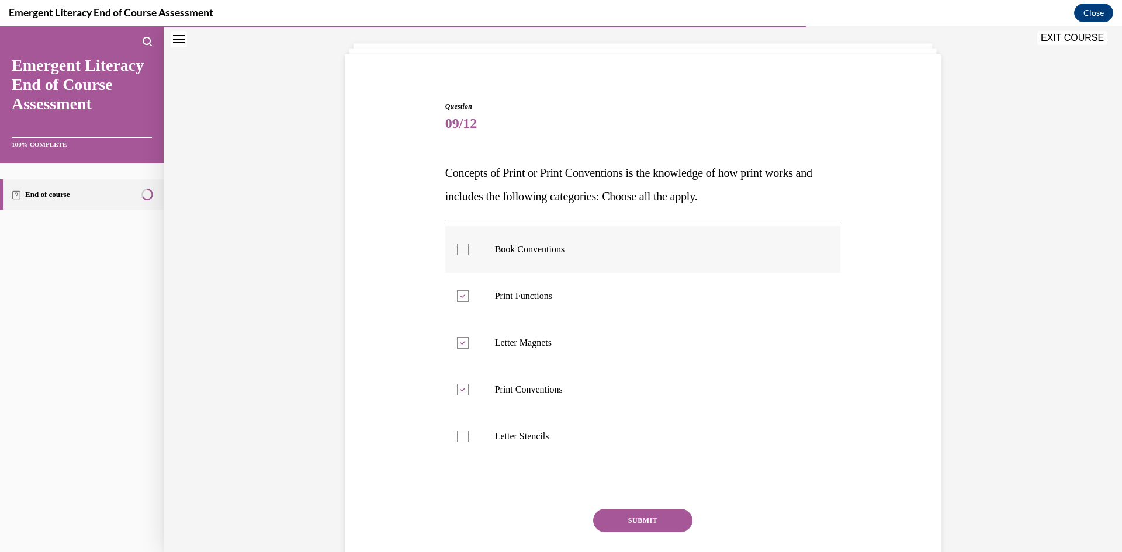
checkbox input "true"
drag, startPoint x: 545, startPoint y: 427, endPoint x: 601, endPoint y: 524, distance: 112.1
click at [551, 439] on label "Letter Stencils" at bounding box center [643, 436] width 396 height 47
drag, startPoint x: 513, startPoint y: 438, endPoint x: 590, endPoint y: 486, distance: 91.1
click at [515, 438] on p "Letter Stencils" at bounding box center [653, 437] width 317 height 12
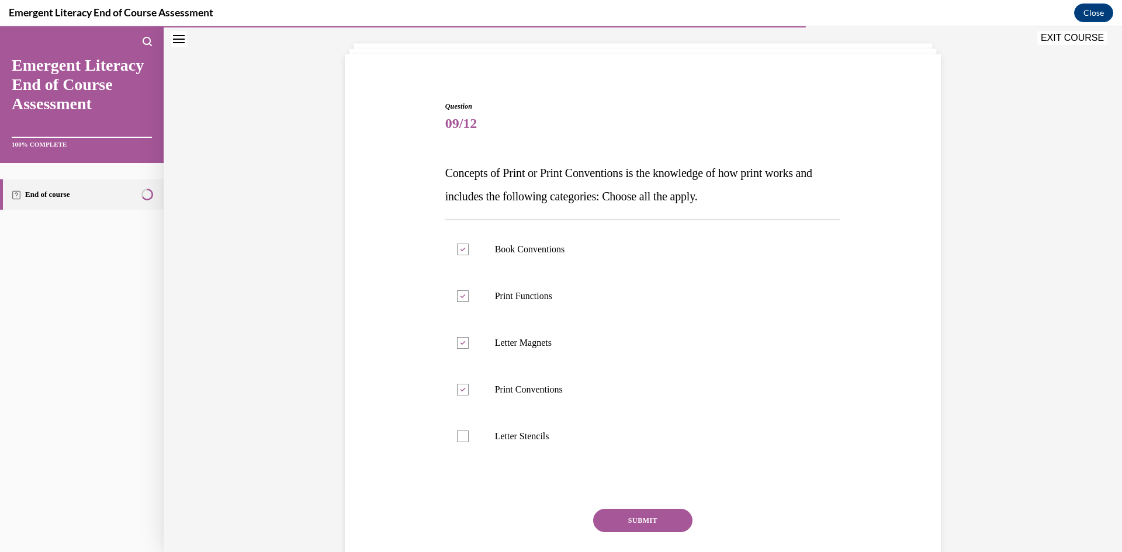
click at [579, 466] on div "Question 09/12 Concepts of Print or Print Conventions is the knowledge of how p…" at bounding box center [643, 353] width 396 height 504
drag, startPoint x: 572, startPoint y: 441, endPoint x: 635, endPoint y: 490, distance: 79.5
click at [573, 442] on p "Letter Stencils" at bounding box center [653, 437] width 317 height 12
click at [469, 442] on input "Letter Stencils" at bounding box center [463, 437] width 12 height 12
checkbox input "true"
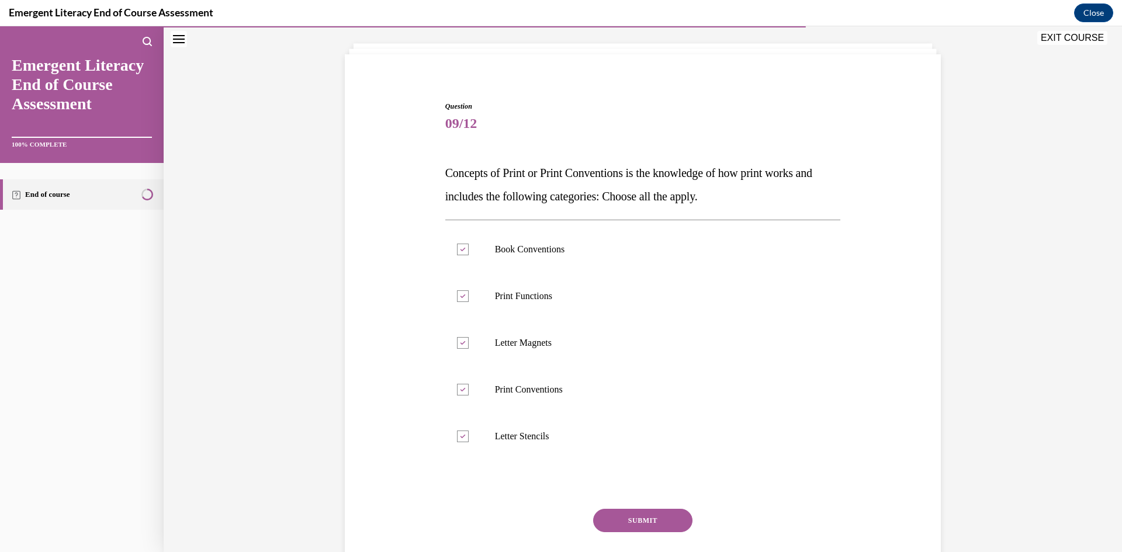
drag, startPoint x: 626, startPoint y: 507, endPoint x: 633, endPoint y: 518, distance: 13.1
click at [627, 510] on div "Question 09/12 Concepts of Print or Print Conventions is the knowledge of how p…" at bounding box center [643, 353] width 396 height 504
click at [634, 519] on button "SUBMIT" at bounding box center [642, 520] width 99 height 23
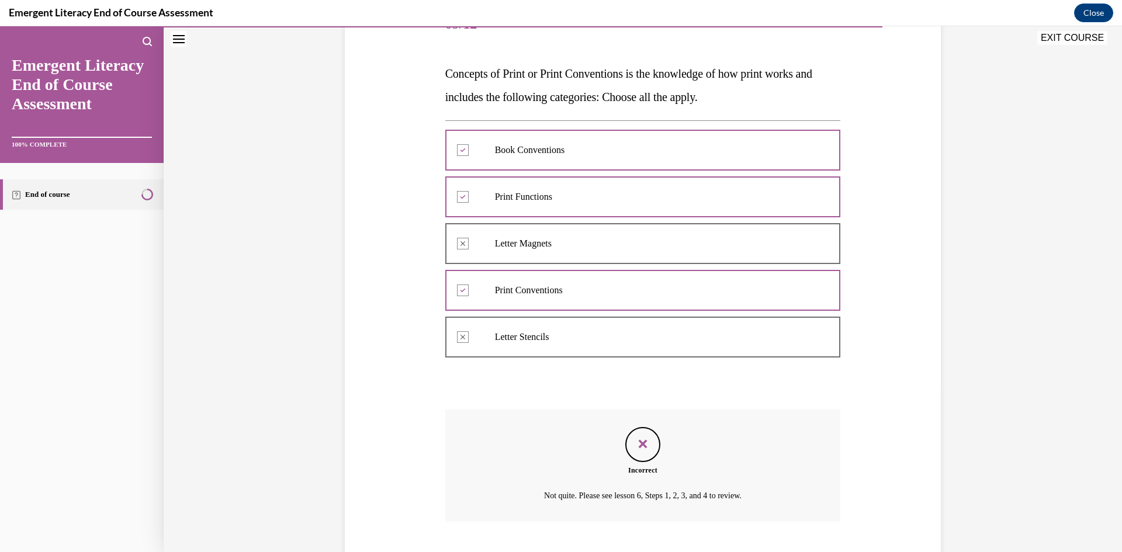
scroll to position [232, 0]
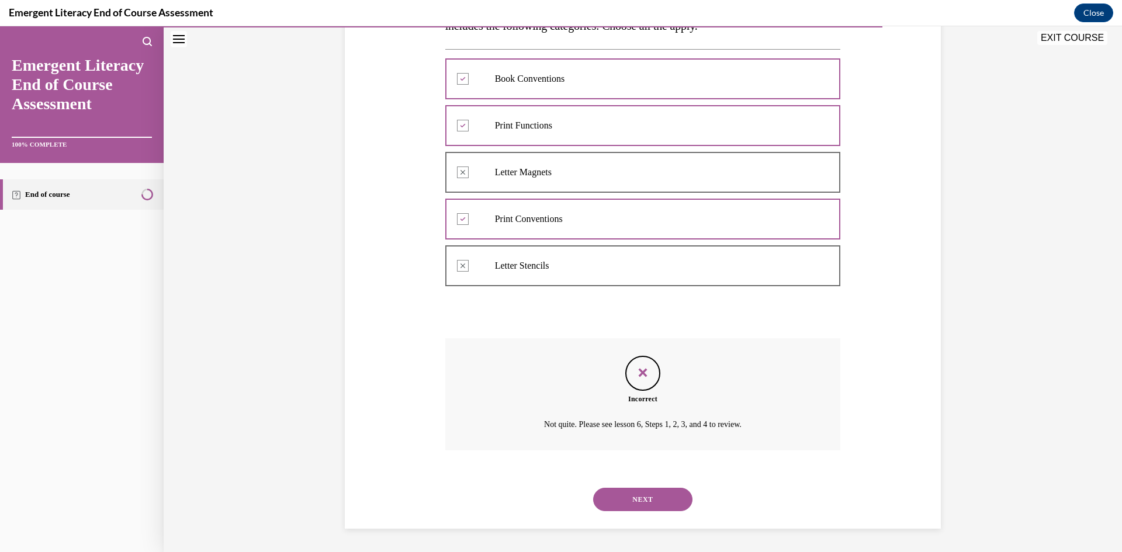
click at [636, 485] on div "NEXT" at bounding box center [643, 499] width 396 height 47
click at [646, 496] on button "NEXT" at bounding box center [642, 499] width 99 height 23
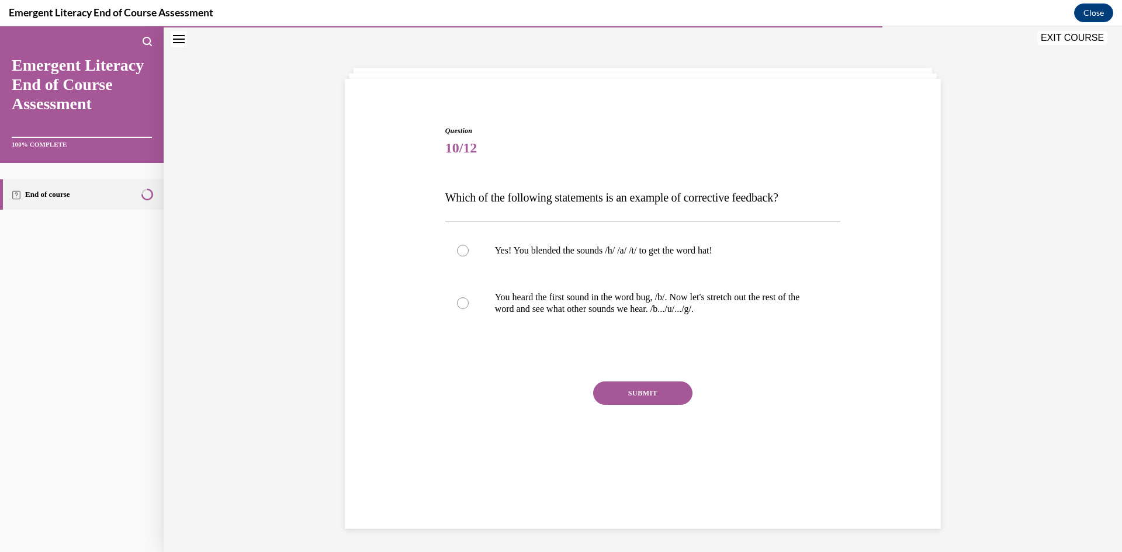
drag, startPoint x: 610, startPoint y: 318, endPoint x: 626, endPoint y: 362, distance: 46.8
click at [610, 319] on label "You heard the first sound in the word bug, /b/. Now let's stretch out the rest …" at bounding box center [643, 303] width 396 height 58
click at [469, 309] on input "You heard the first sound in the word bug, /b/. Now let's stretch out the rest …" at bounding box center [463, 303] width 12 height 12
radio input "true"
click at [640, 400] on button "SUBMIT" at bounding box center [642, 393] width 99 height 23
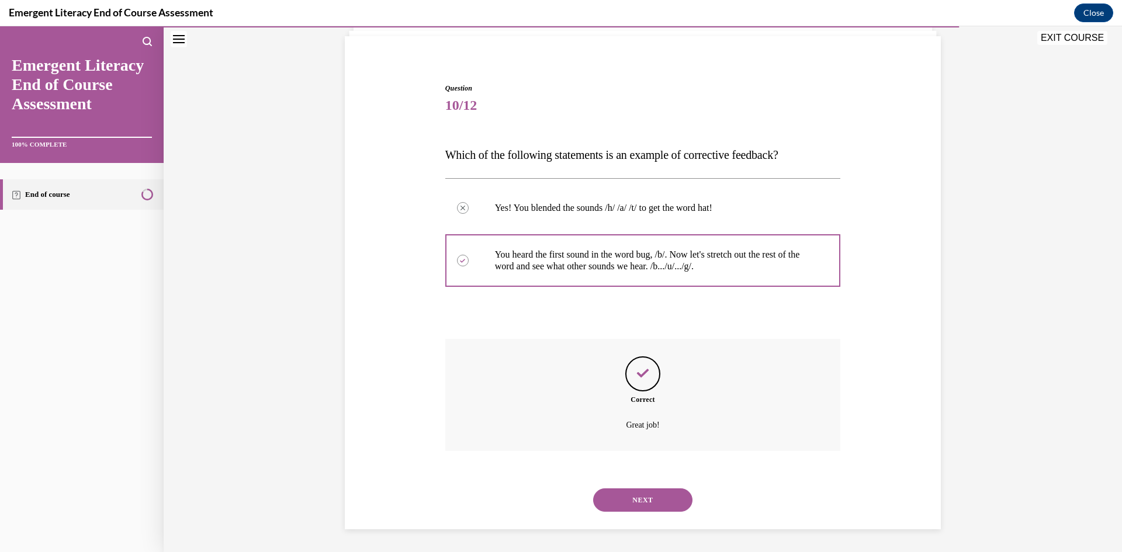
scroll to position [80, 0]
click at [672, 504] on button "NEXT" at bounding box center [642, 499] width 99 height 23
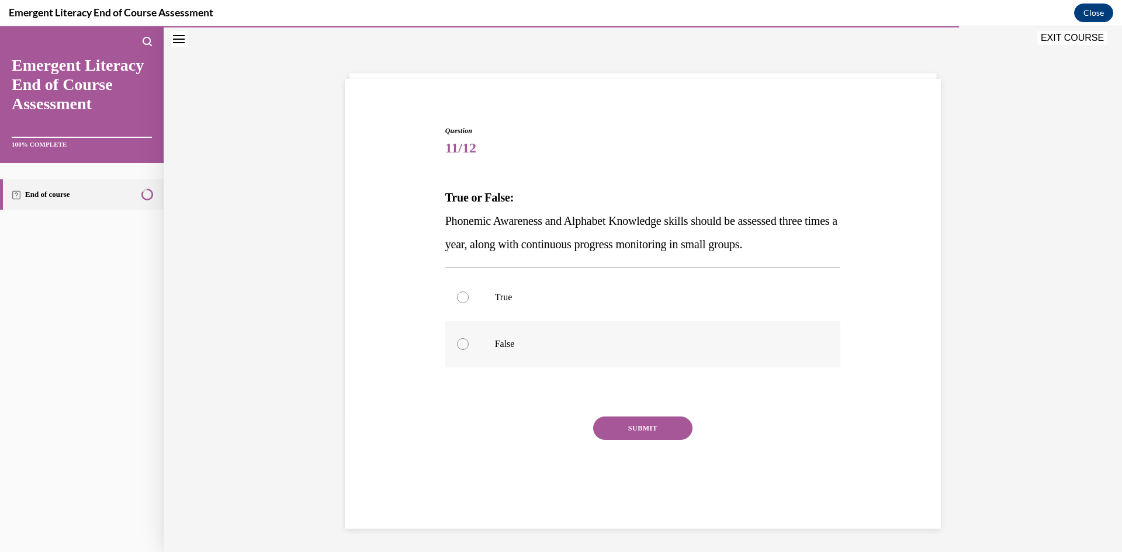
drag, startPoint x: 494, startPoint y: 281, endPoint x: 593, endPoint y: 336, distance: 113.5
click at [494, 283] on label "True" at bounding box center [643, 297] width 396 height 47
click at [469, 292] on input "True" at bounding box center [463, 298] width 12 height 12
radio input "true"
click at [673, 429] on button "SUBMIT" at bounding box center [642, 428] width 99 height 23
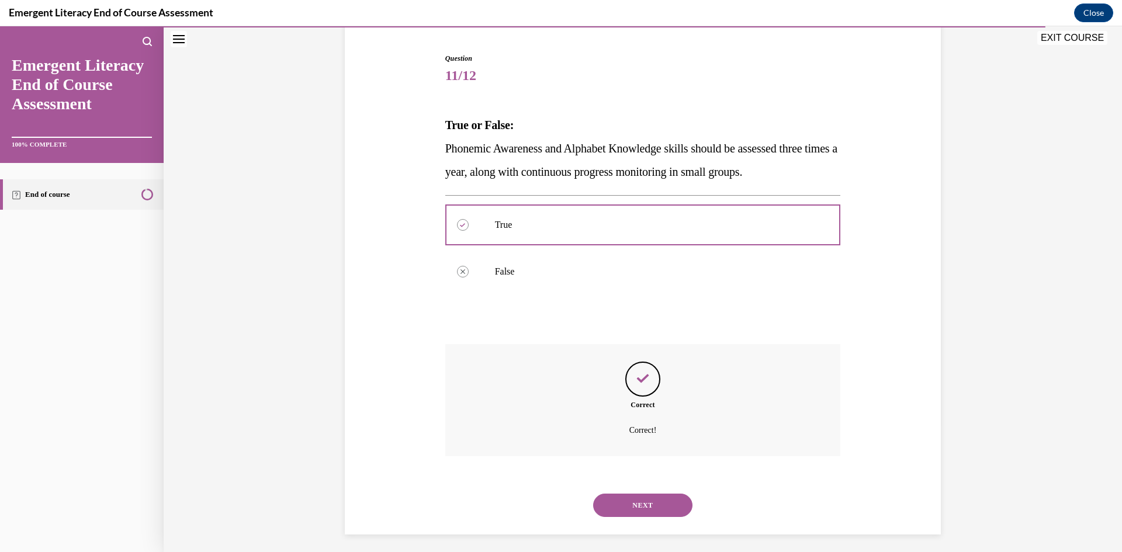
scroll to position [115, 0]
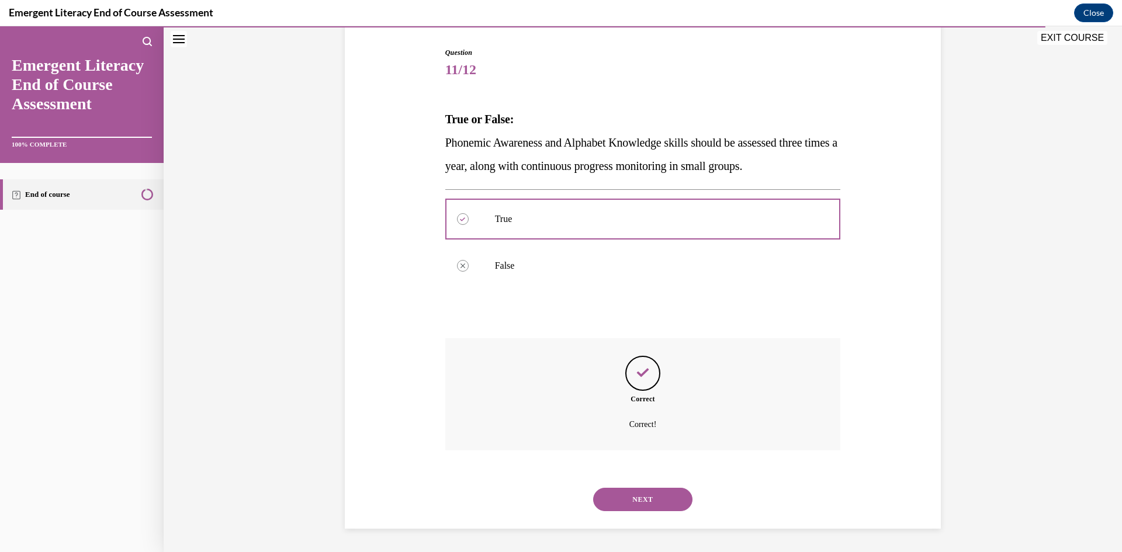
click at [654, 498] on button "NEXT" at bounding box center [642, 499] width 99 height 23
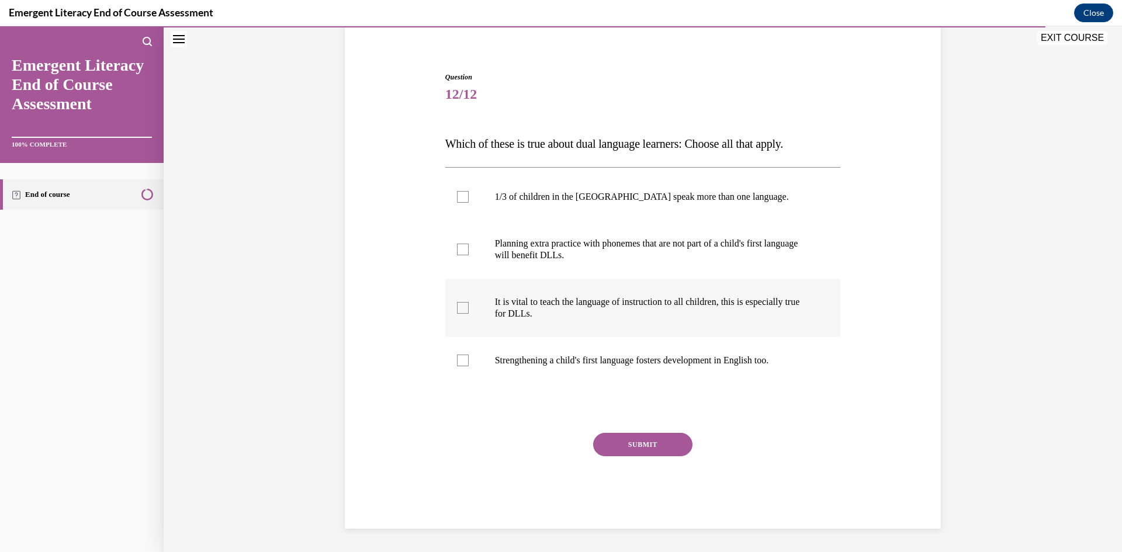
scroll to position [37, 0]
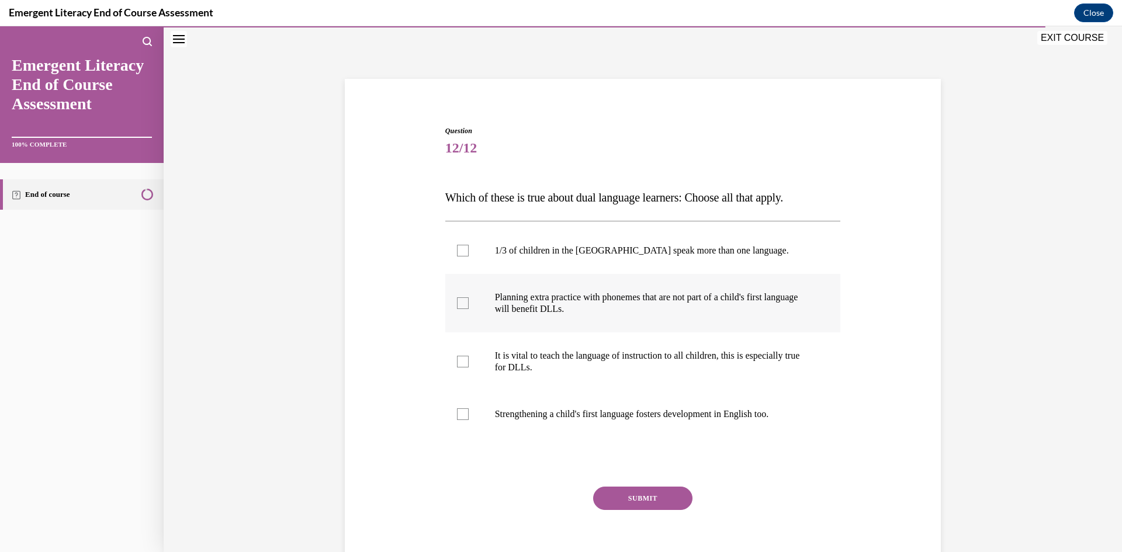
click at [562, 314] on p "Planning extra practice with phonemes that are not part of a child's first lang…" at bounding box center [653, 303] width 317 height 23
click at [469, 309] on input "Planning extra practice with phonemes that are not part of a child's first lang…" at bounding box center [463, 303] width 12 height 12
click at [565, 310] on p "Planning extra practice with phonemes that are not part of a child's first lang…" at bounding box center [653, 303] width 317 height 23
click at [469, 309] on input "Planning extra practice with phonemes that are not part of a child's first lang…" at bounding box center [463, 303] width 12 height 12
click at [566, 311] on p "Planning extra practice with phonemes that are not part of a child's first lang…" at bounding box center [653, 303] width 317 height 23
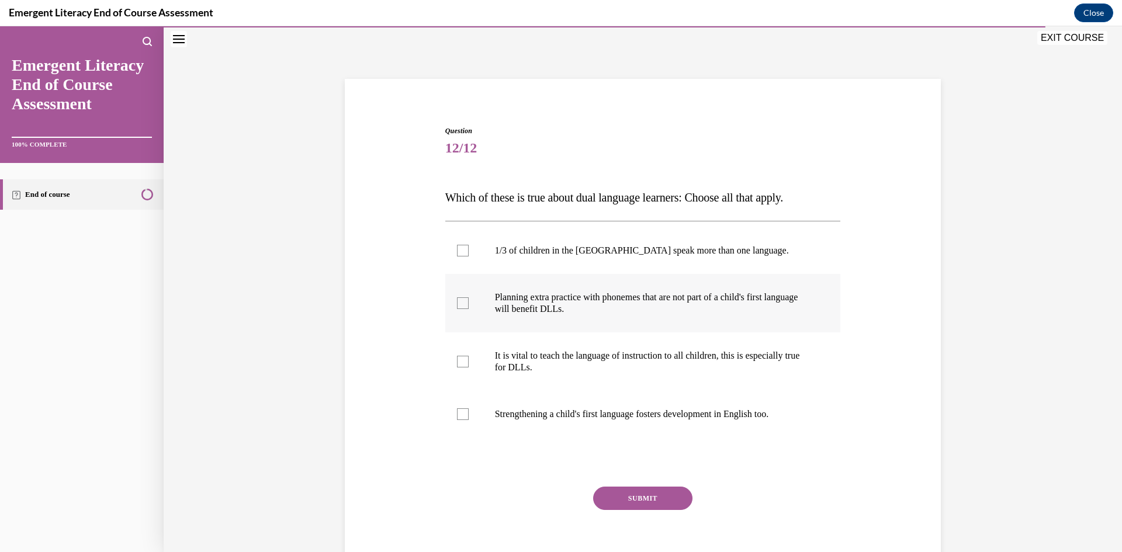
click at [469, 309] on input "Planning extra practice with phonemes that are not part of a child's first lang…" at bounding box center [463, 303] width 12 height 12
checkbox input "true"
click at [708, 421] on label "Strengthening a child's first language fosters development in English too." at bounding box center [643, 414] width 396 height 47
click at [469, 420] on input "Strengthening a child's first language fosters development in English too." at bounding box center [463, 415] width 12 height 12
checkbox input "true"
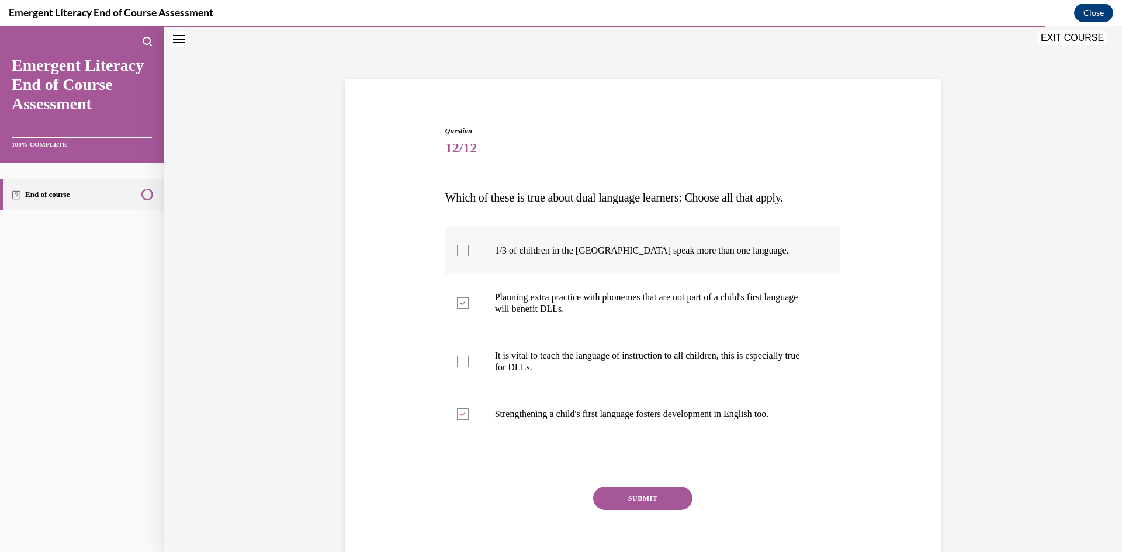
click at [513, 243] on label "1/3 of children in the [GEOGRAPHIC_DATA] speak more than one language." at bounding box center [643, 250] width 396 height 47
click at [469, 245] on input "1/3 of children in the [GEOGRAPHIC_DATA] speak more than one language." at bounding box center [463, 251] width 12 height 12
checkbox input "true"
click at [654, 497] on button "SUBMIT" at bounding box center [642, 498] width 99 height 23
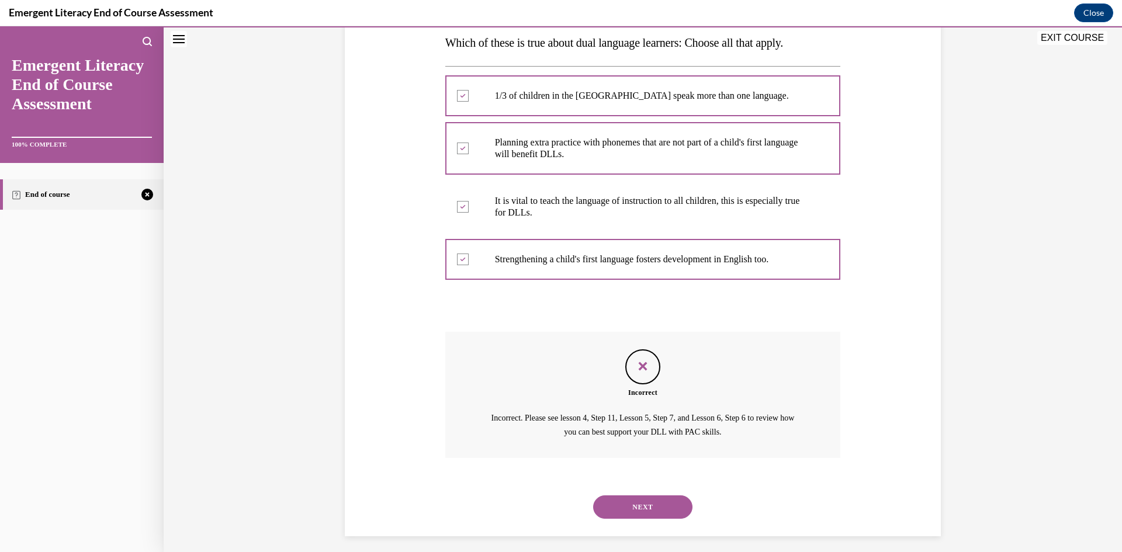
scroll to position [199, 0]
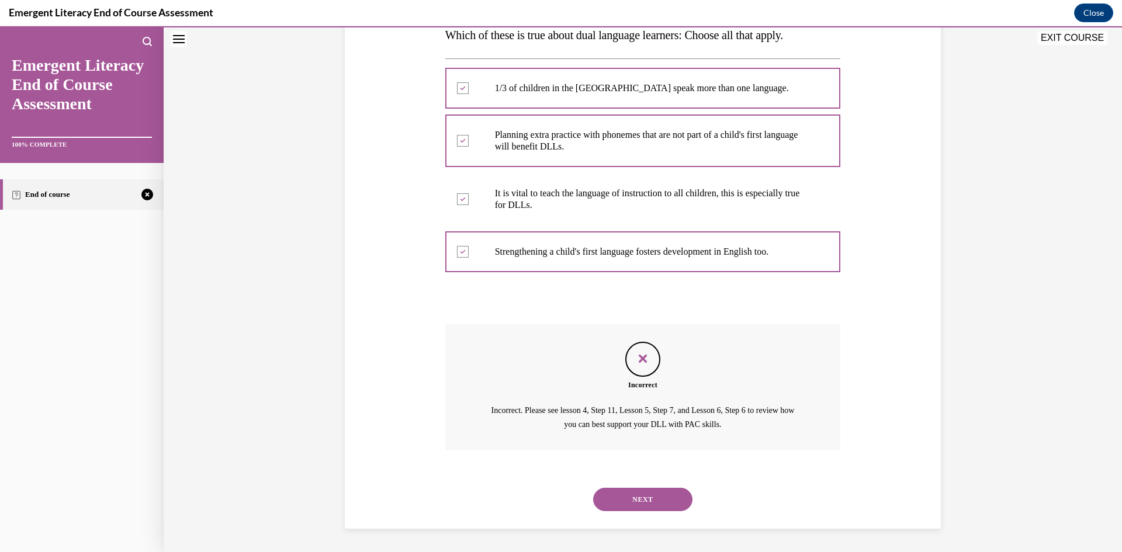
click at [660, 496] on button "NEXT" at bounding box center [642, 499] width 99 height 23
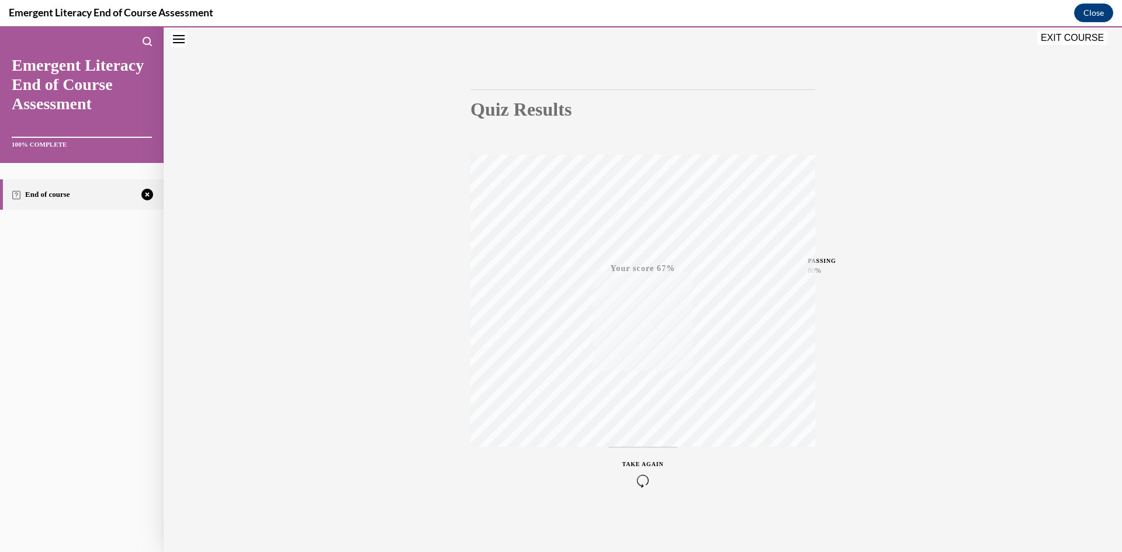
click at [639, 487] on button "TAKE AGAIN" at bounding box center [643, 473] width 70 height 53
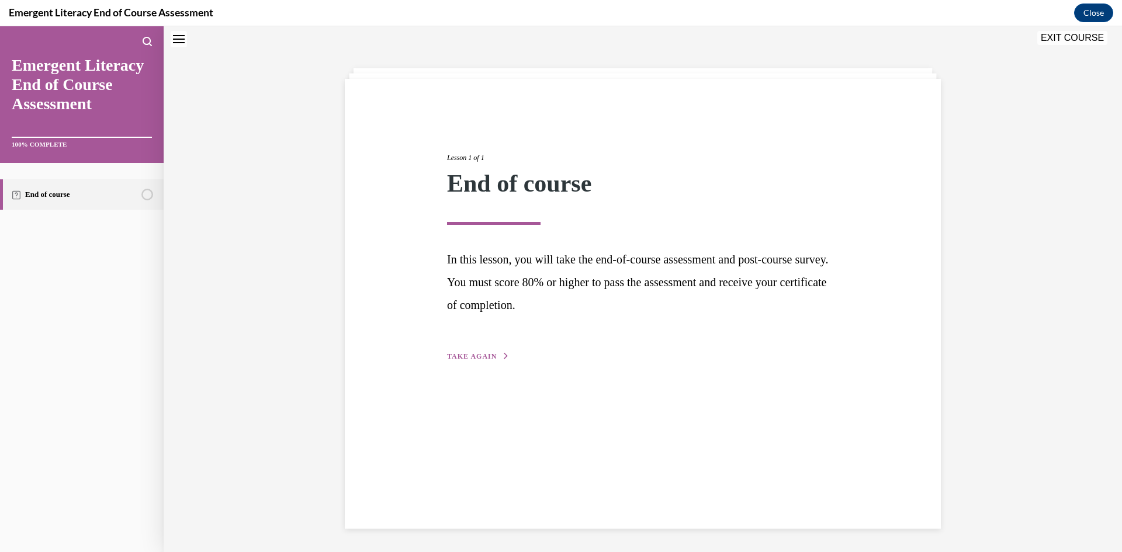
scroll to position [37, 0]
click at [472, 363] on div "Lesson 1 of 1 End of course In this lesson, you will take the end-of-course ass…" at bounding box center [642, 244] width 409 height 237
click at [468, 355] on span "TAKE AGAIN" at bounding box center [472, 356] width 50 height 8
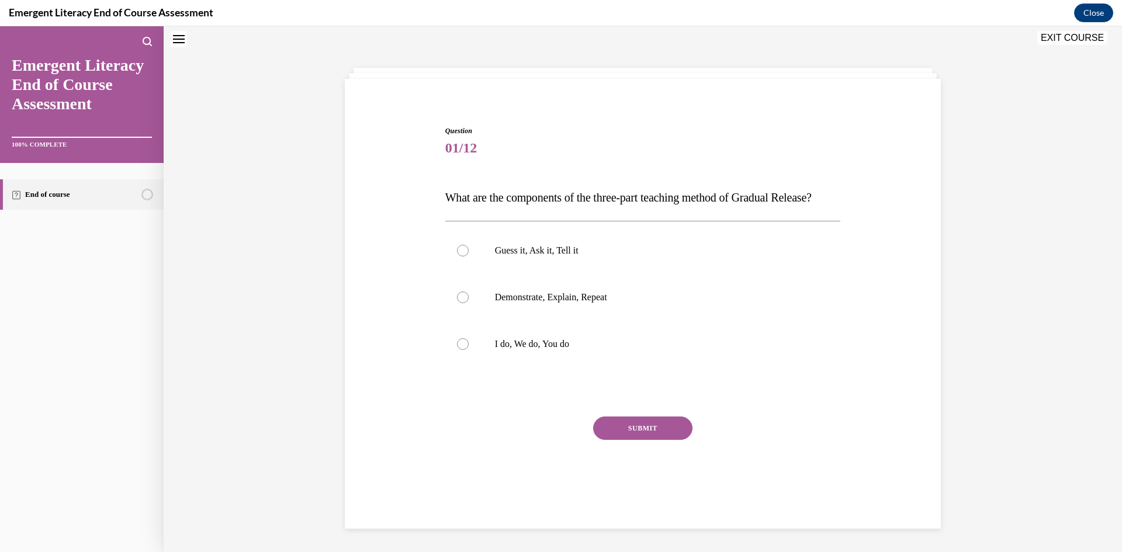
drag, startPoint x: 572, startPoint y: 383, endPoint x: 586, endPoint y: 396, distance: 19.0
click at [573, 368] on label "I do, We do, You do" at bounding box center [643, 344] width 396 height 47
click at [469, 350] on input "I do, We do, You do" at bounding box center [463, 344] width 12 height 12
radio input "true"
click at [663, 472] on div "SUBMIT" at bounding box center [643, 446] width 396 height 58
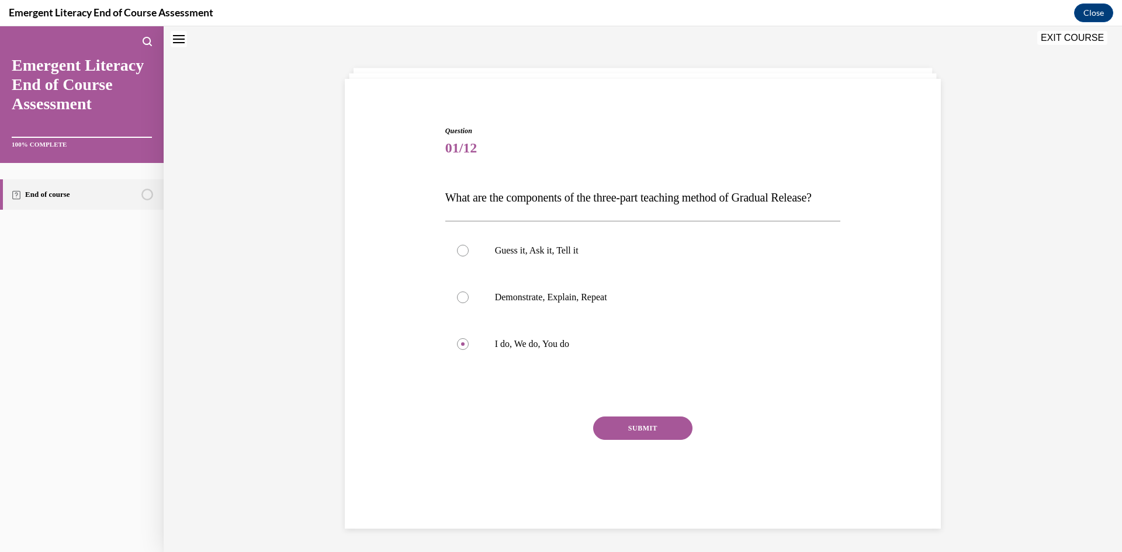
click at [655, 440] on button "SUBMIT" at bounding box center [642, 428] width 99 height 23
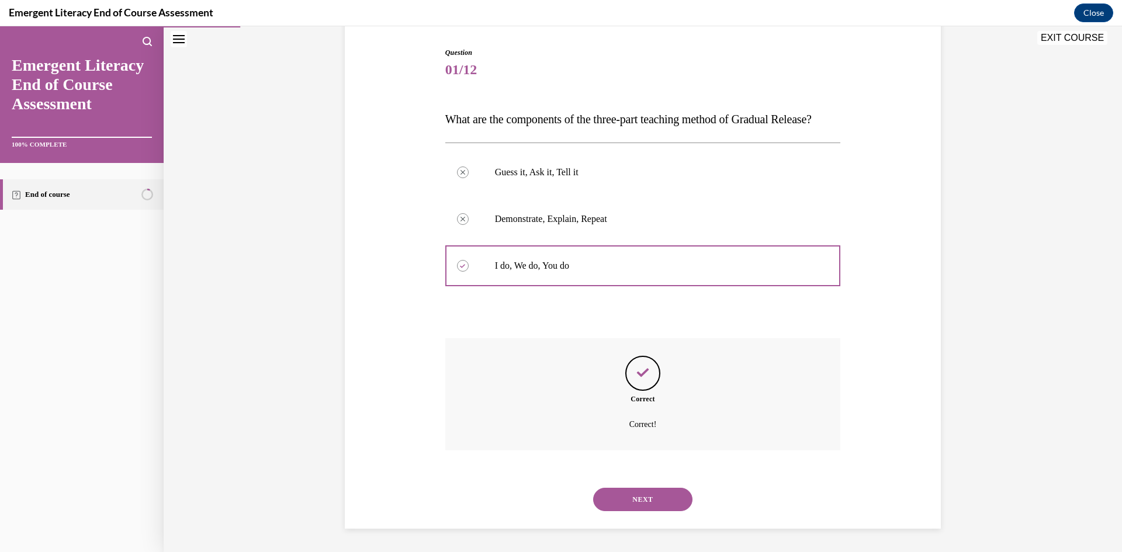
scroll to position [139, 0]
click at [631, 498] on button "NEXT" at bounding box center [642, 499] width 99 height 23
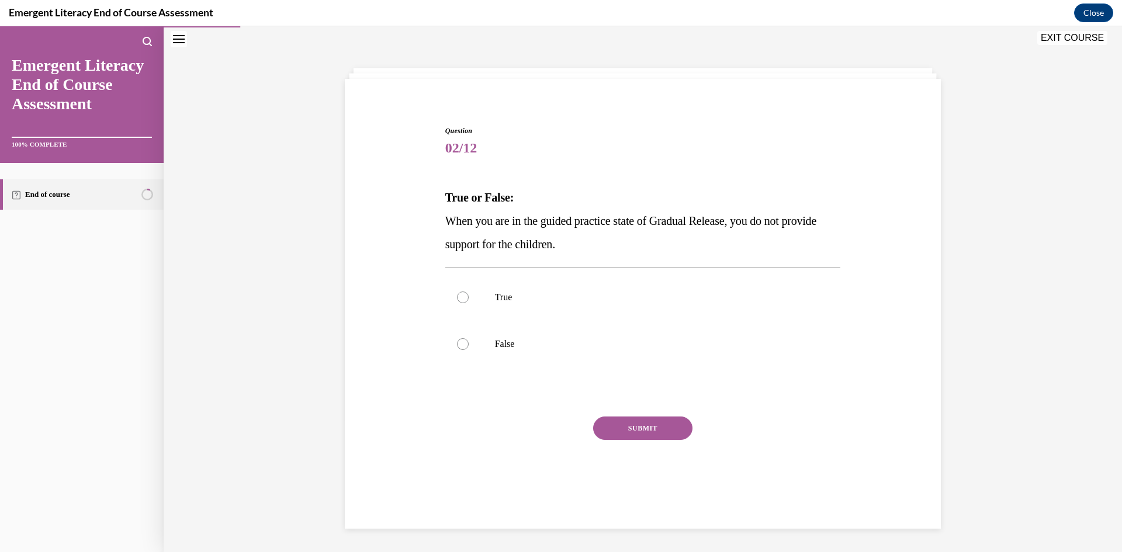
scroll to position [37, 0]
drag, startPoint x: 503, startPoint y: 335, endPoint x: 626, endPoint y: 446, distance: 166.8
click at [506, 337] on label "False" at bounding box center [643, 344] width 396 height 47
drag, startPoint x: 534, startPoint y: 347, endPoint x: 567, endPoint y: 383, distance: 49.6
click at [535, 347] on p "False" at bounding box center [653, 344] width 317 height 12
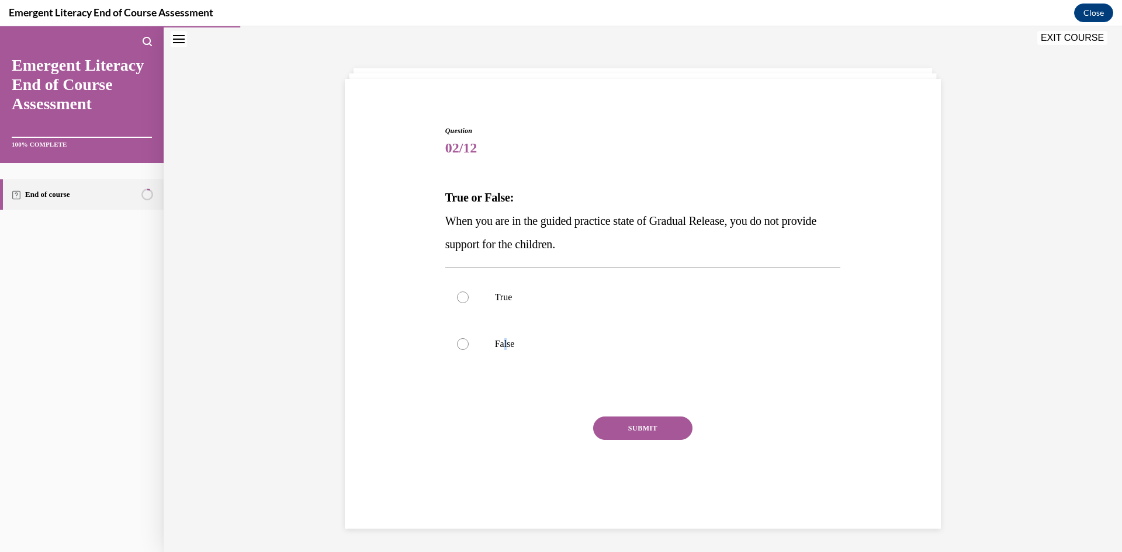
click at [469, 347] on input "False" at bounding box center [463, 344] width 12 height 12
radio input "true"
click at [635, 435] on button "SUBMIT" at bounding box center [642, 428] width 99 height 23
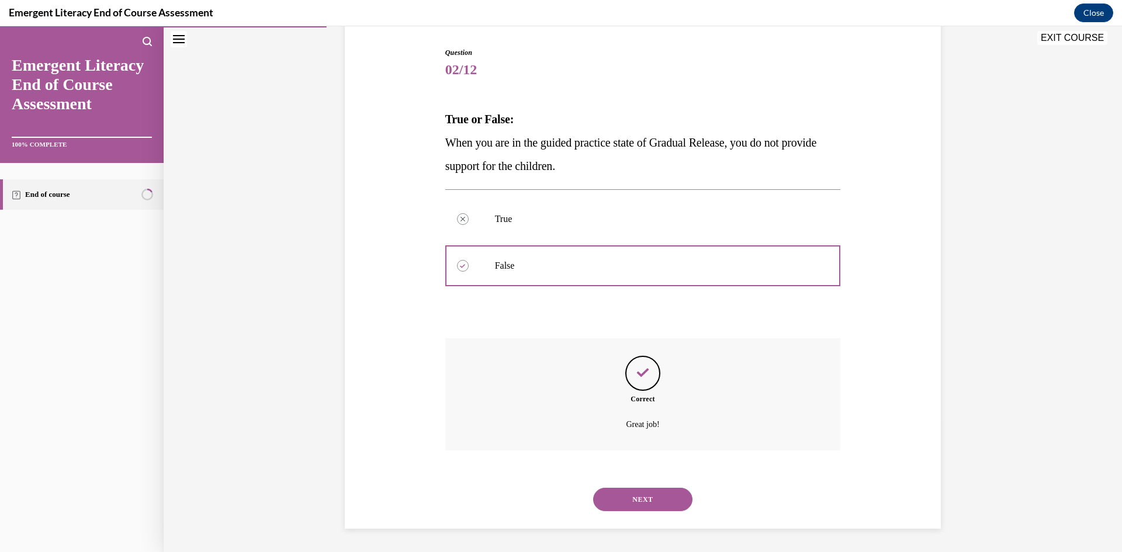
click at [636, 508] on button "NEXT" at bounding box center [642, 499] width 99 height 23
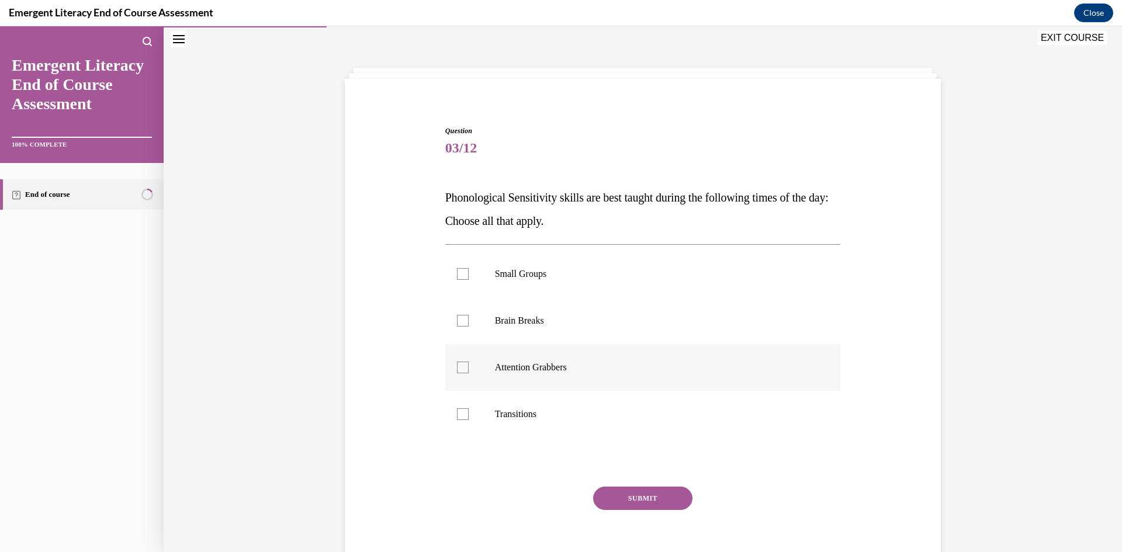
drag, startPoint x: 525, startPoint y: 318, endPoint x: 536, endPoint y: 360, distance: 43.4
click at [532, 336] on label "Brain Breaks" at bounding box center [643, 320] width 396 height 47
click at [542, 412] on p "Transitions" at bounding box center [653, 415] width 317 height 12
click at [469, 412] on input "Transitions" at bounding box center [463, 415] width 12 height 12
checkbox input "true"
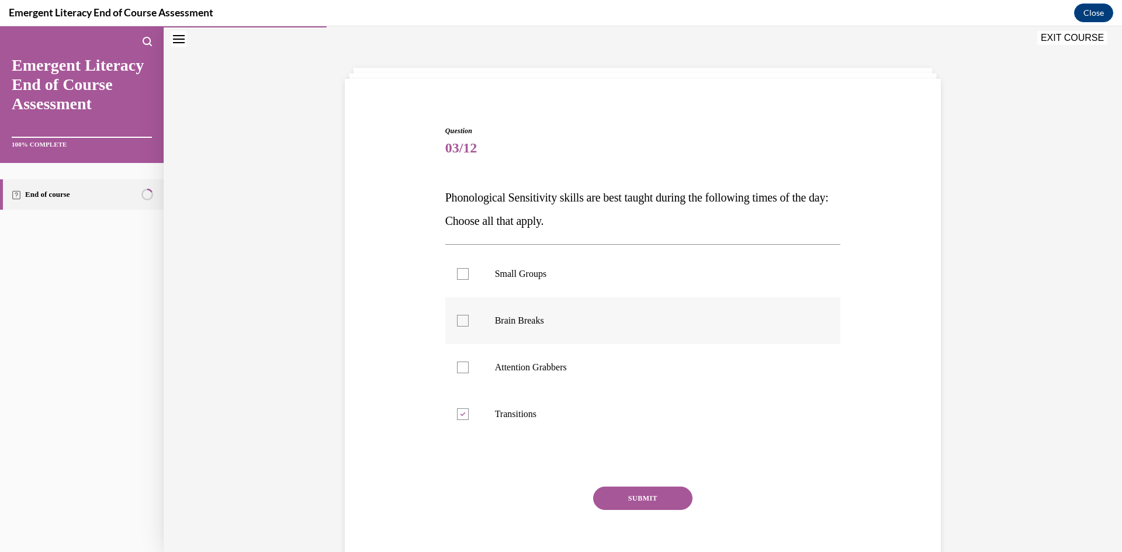
click at [524, 328] on label "Brain Breaks" at bounding box center [643, 320] width 396 height 47
click at [469, 327] on input "Brain Breaks" at bounding box center [463, 321] width 12 height 12
checkbox input "true"
click at [673, 506] on button "SUBMIT" at bounding box center [642, 498] width 99 height 23
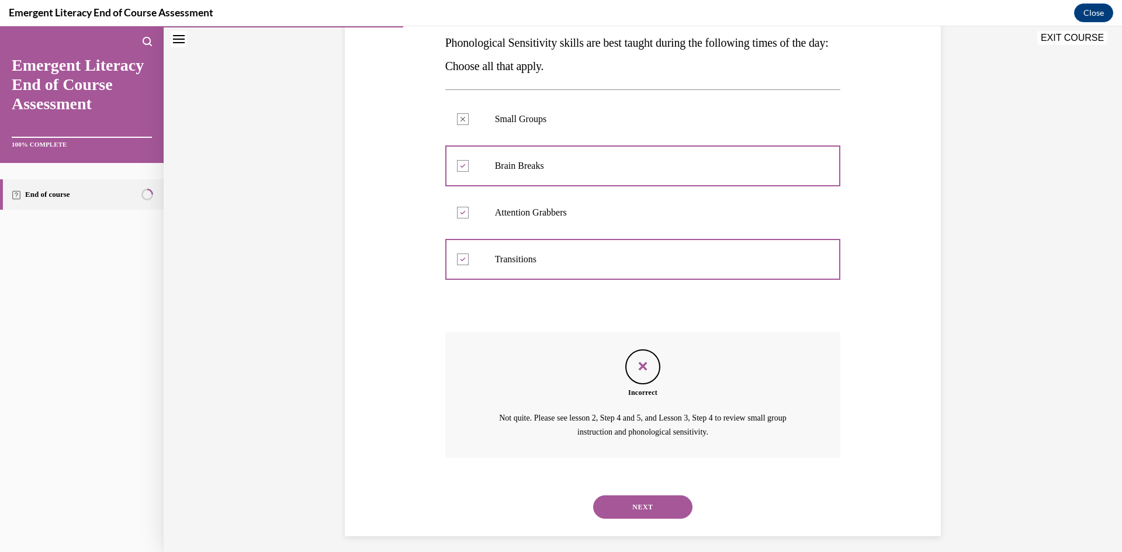
scroll to position [199, 0]
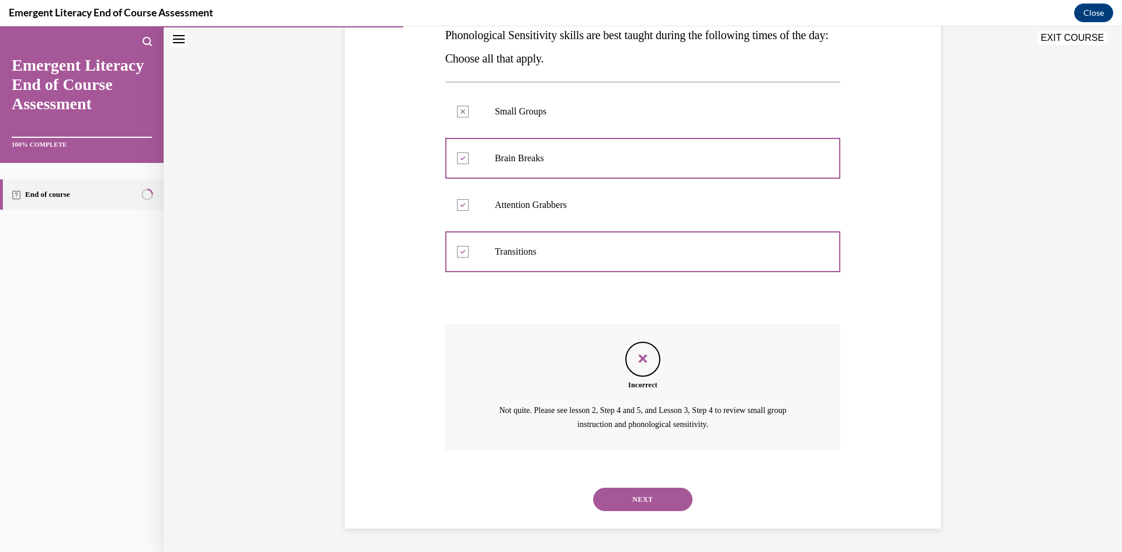
click at [655, 501] on button "NEXT" at bounding box center [642, 499] width 99 height 23
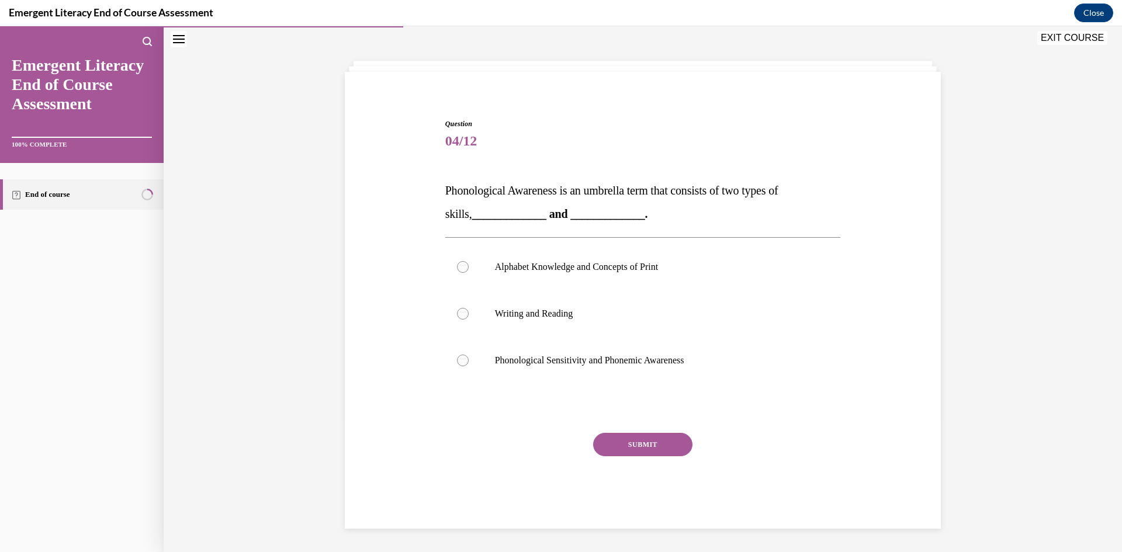
scroll to position [44, 0]
click at [646, 366] on p "Phonological Sensitivity and Phonemic Awareness" at bounding box center [653, 361] width 317 height 12
click at [469, 366] on input "Phonological Sensitivity and Phonemic Awareness" at bounding box center [463, 361] width 12 height 12
radio input "true"
click at [659, 460] on div "SUBMIT" at bounding box center [643, 462] width 396 height 58
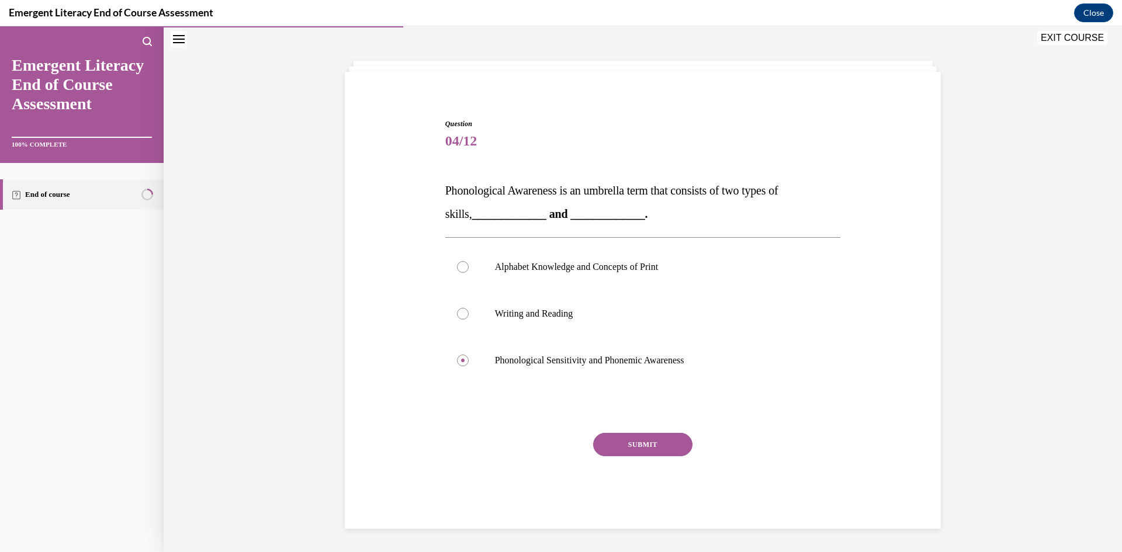
click at [657, 456] on div "SUBMIT" at bounding box center [643, 462] width 396 height 58
click at [640, 437] on button "SUBMIT" at bounding box center [642, 444] width 99 height 23
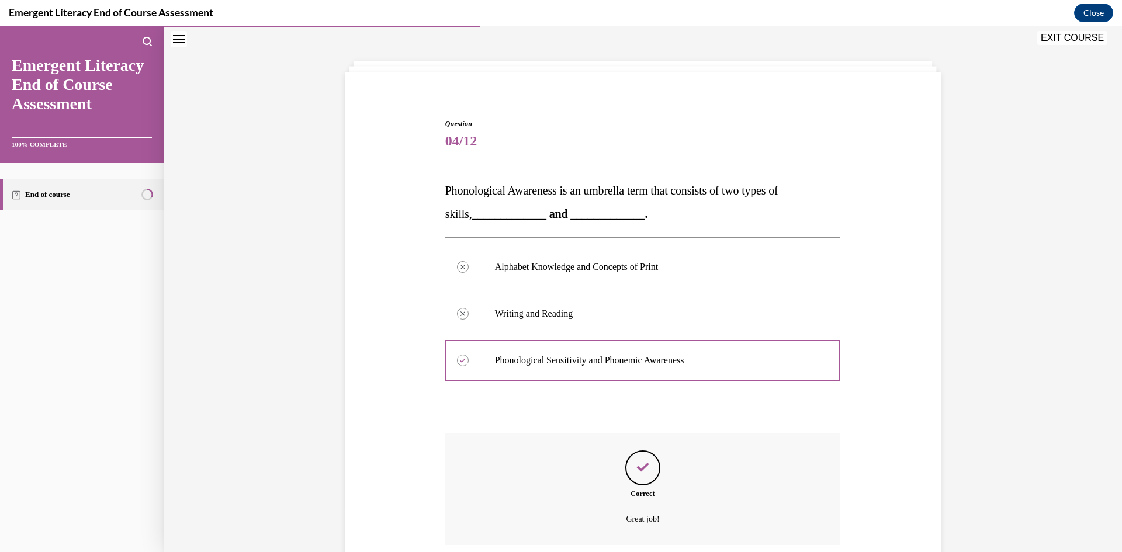
scroll to position [139, 0]
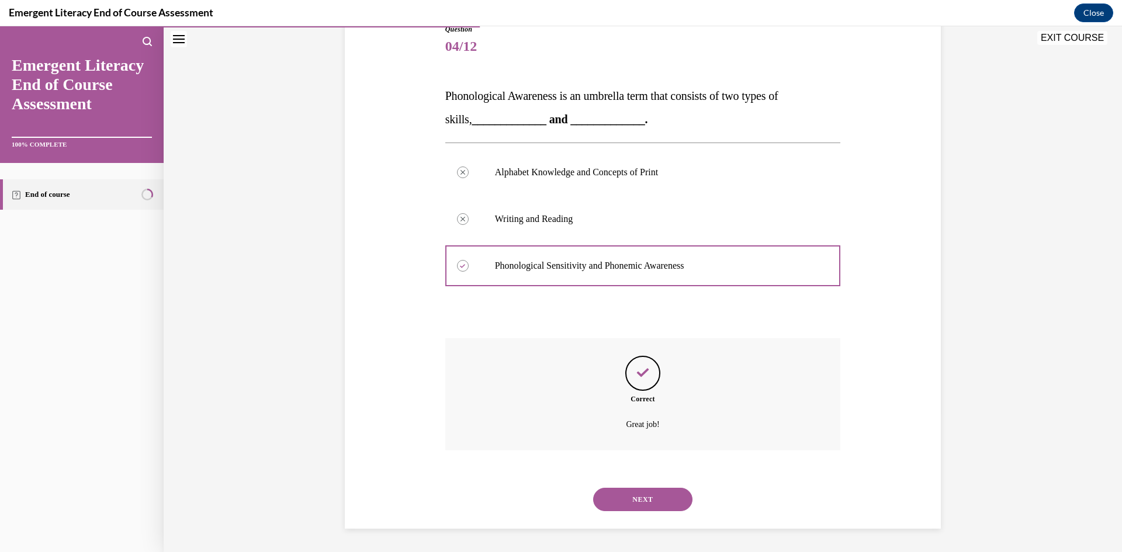
click at [632, 499] on button "NEXT" at bounding box center [642, 499] width 99 height 23
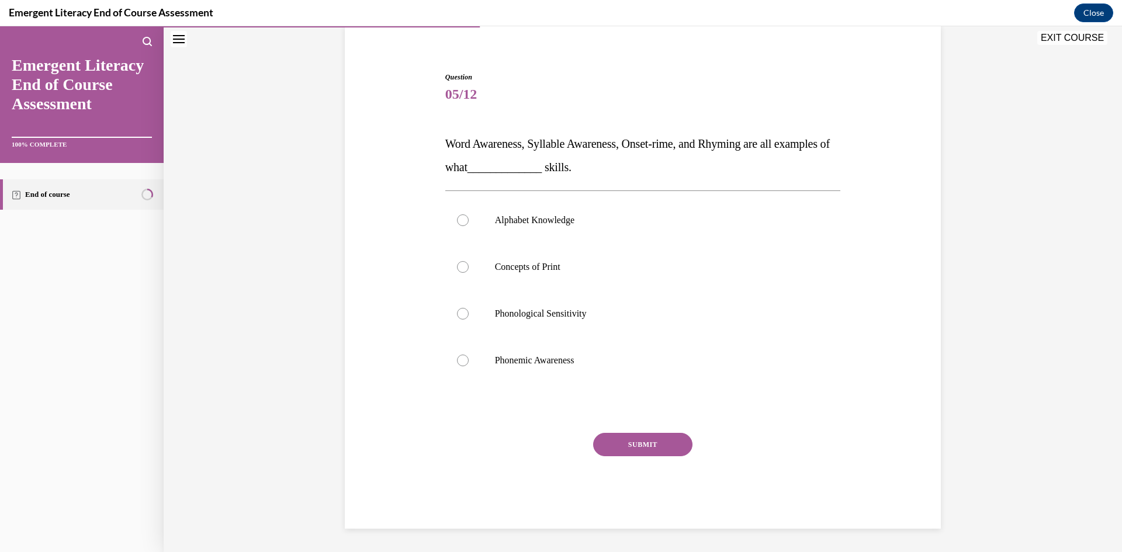
scroll to position [91, 0]
click at [569, 304] on label "Phonological Sensitivity" at bounding box center [643, 313] width 396 height 47
click at [469, 308] on input "Phonological Sensitivity" at bounding box center [463, 314] width 12 height 12
radio input "true"
click at [628, 451] on button "SUBMIT" at bounding box center [642, 444] width 99 height 23
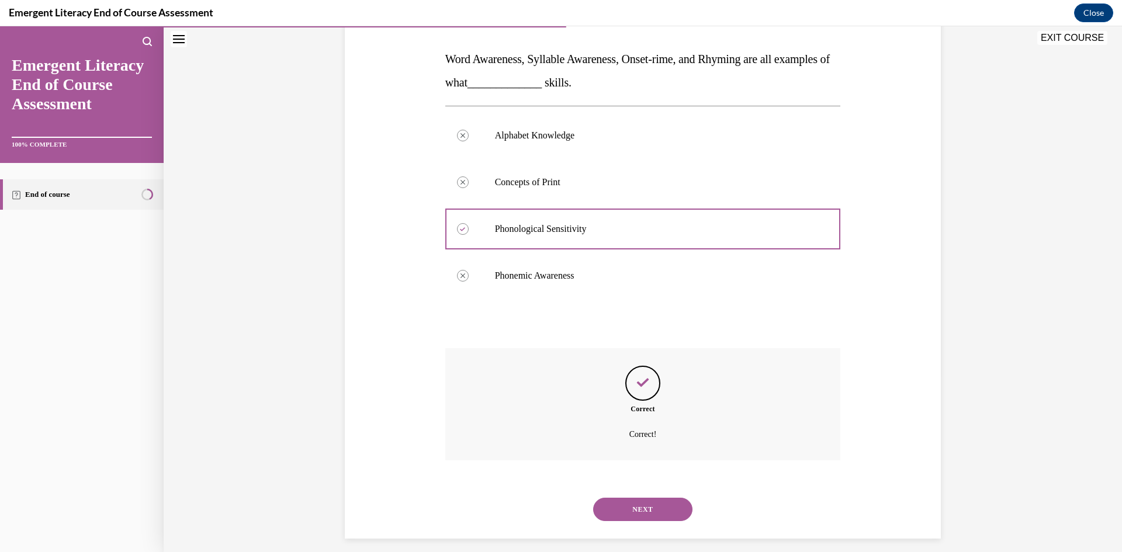
scroll to position [185, 0]
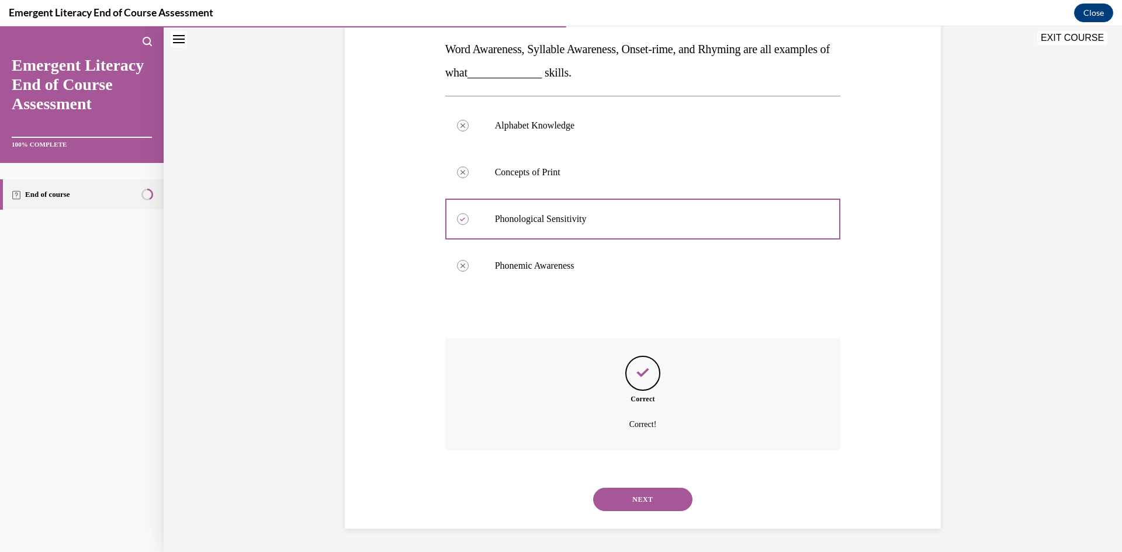
click at [658, 495] on button "NEXT" at bounding box center [642, 499] width 99 height 23
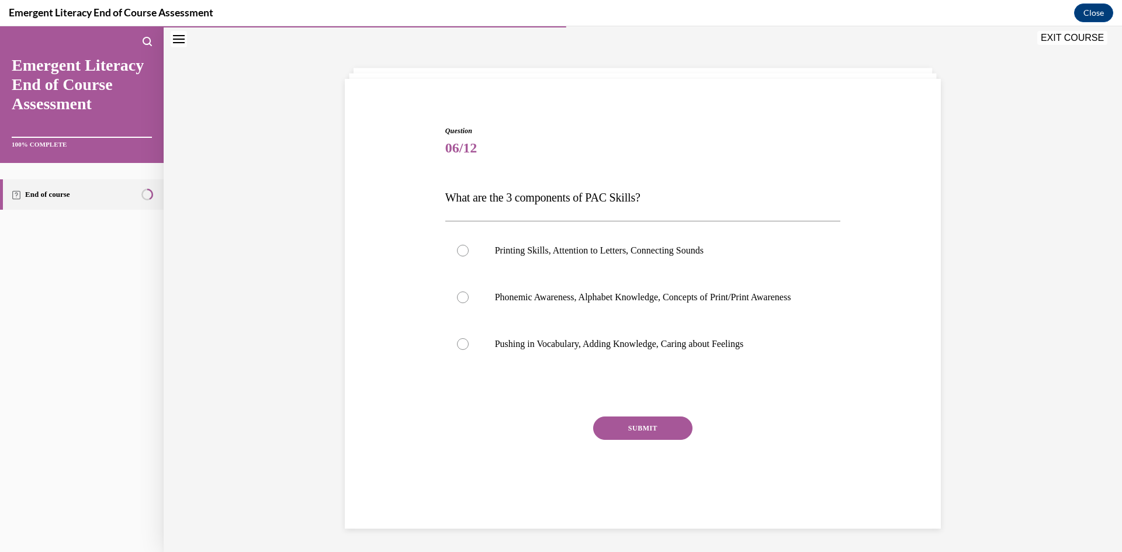
scroll to position [37, 0]
click at [513, 303] on p "Phonemic Awareness, Alphabet Knowledge, Concepts of Print/Print Awareness" at bounding box center [653, 298] width 317 height 12
click at [469, 303] on input "Phonemic Awareness, Alphabet Knowledge, Concepts of Print/Print Awareness" at bounding box center [463, 298] width 12 height 12
radio input "true"
click at [636, 440] on button "SUBMIT" at bounding box center [642, 428] width 99 height 23
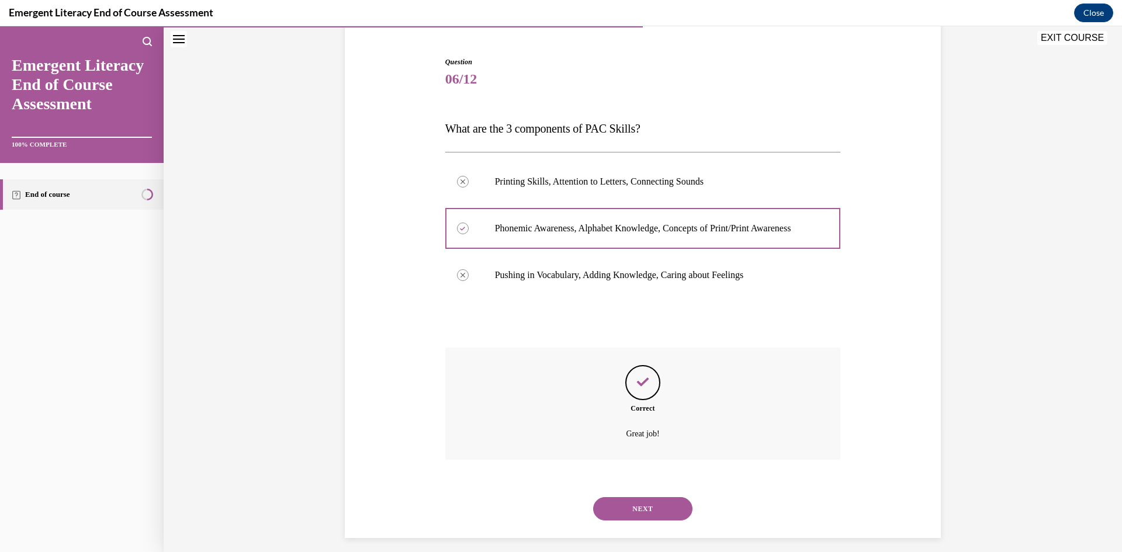
scroll to position [127, 0]
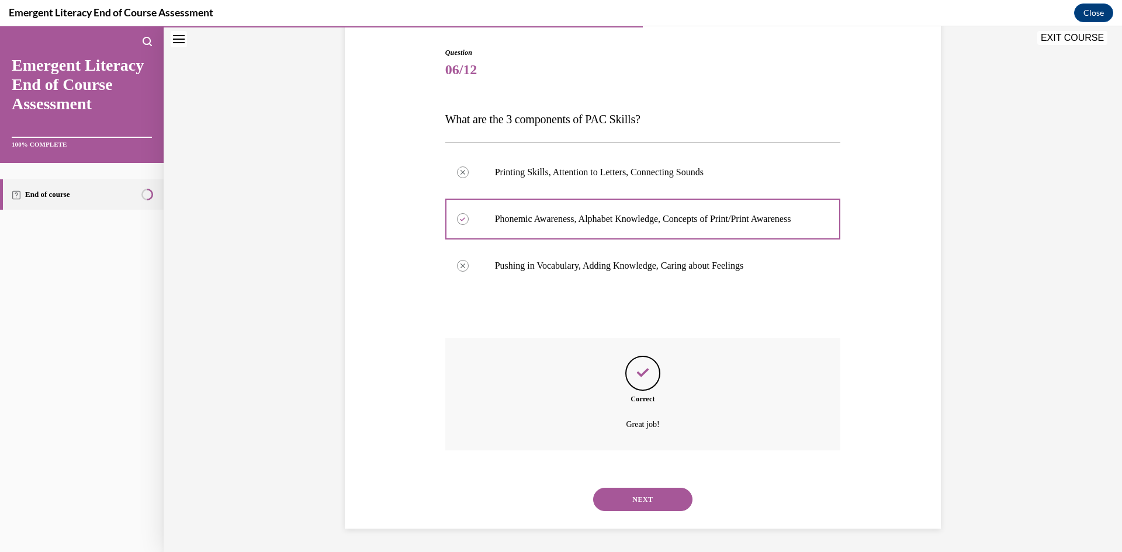
click at [633, 495] on button "NEXT" at bounding box center [642, 499] width 99 height 23
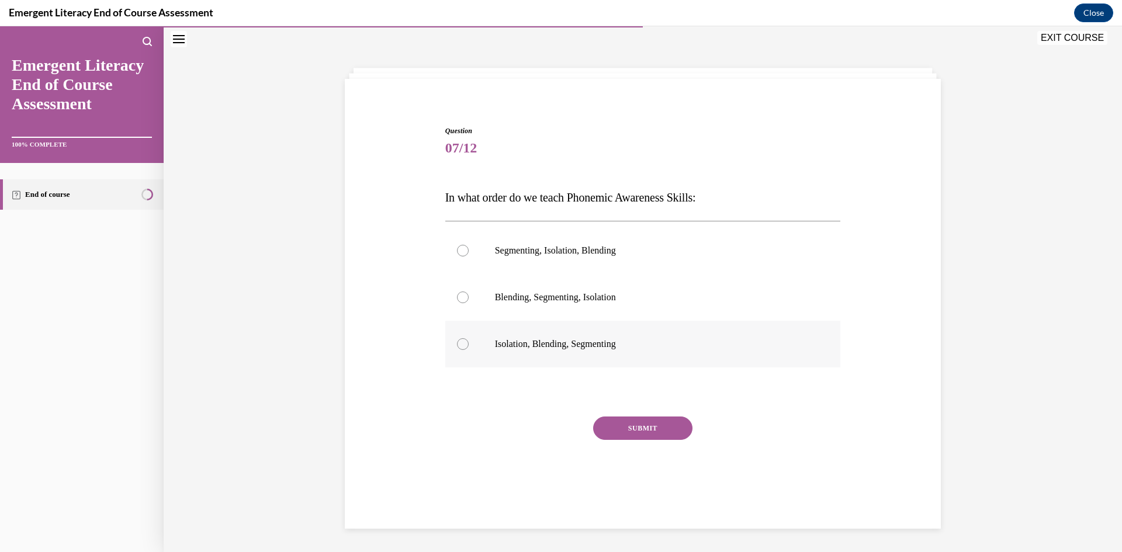
click at [619, 347] on p "Isolation, Blending, Segmenting" at bounding box center [653, 344] width 317 height 12
click at [469, 347] on input "Isolation, Blending, Segmenting" at bounding box center [463, 344] width 12 height 12
radio input "true"
click at [629, 432] on button "SUBMIT" at bounding box center [642, 428] width 99 height 23
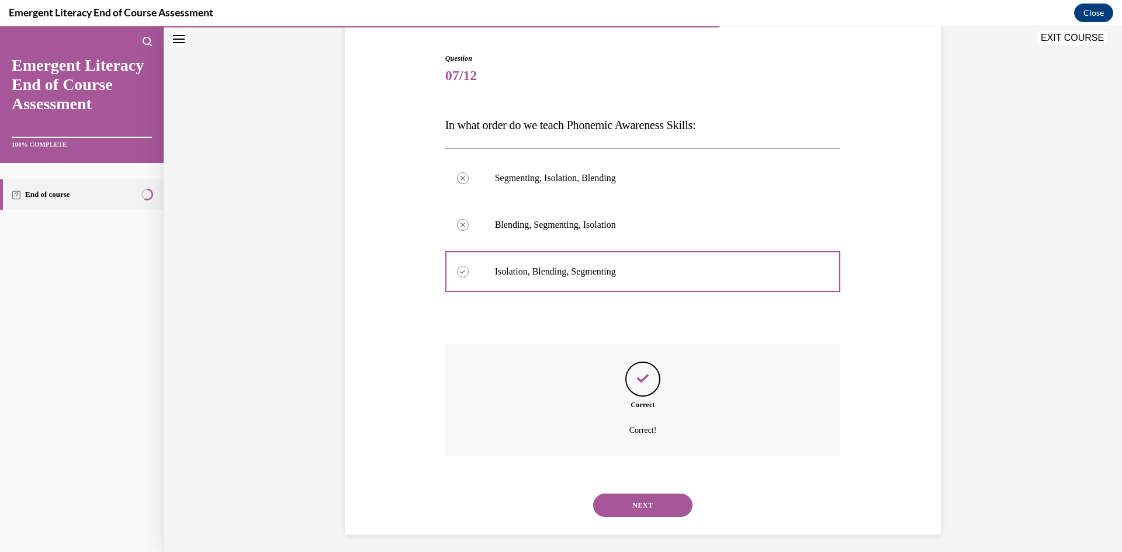
scroll to position [115, 0]
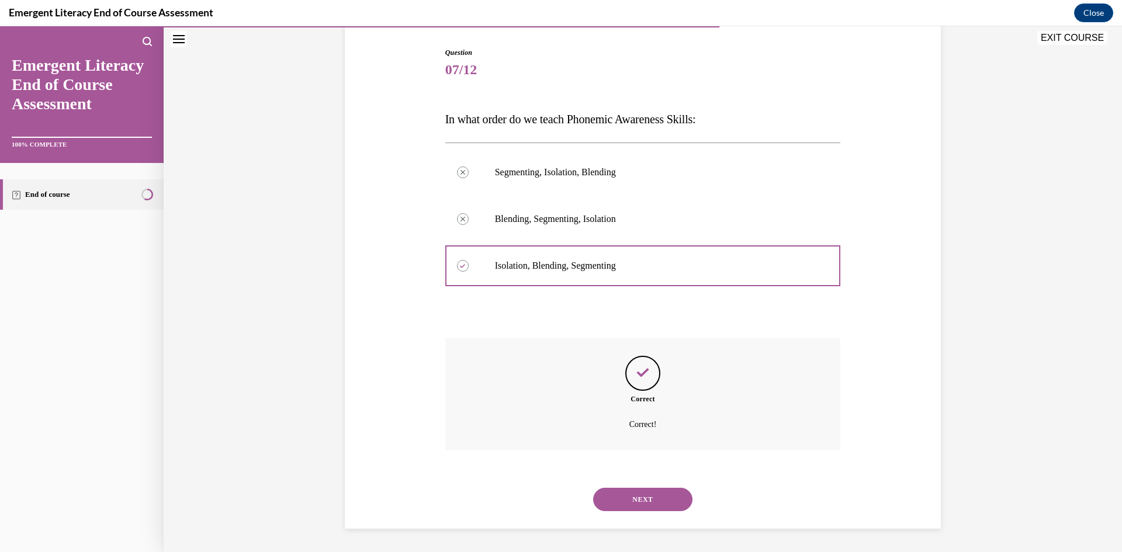
click at [645, 508] on button "NEXT" at bounding box center [642, 499] width 99 height 23
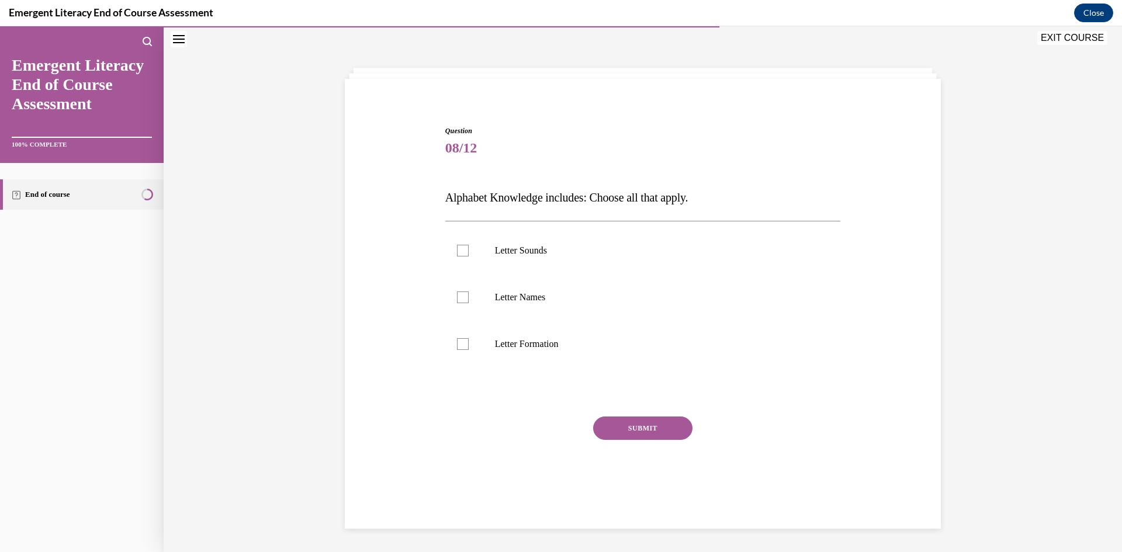
scroll to position [37, 0]
click at [563, 330] on label "Letter Formation" at bounding box center [643, 344] width 396 height 47
click at [469, 338] on input "Letter Formation" at bounding box center [463, 344] width 12 height 12
checkbox input "true"
click at [540, 294] on p "Letter Names" at bounding box center [653, 298] width 317 height 12
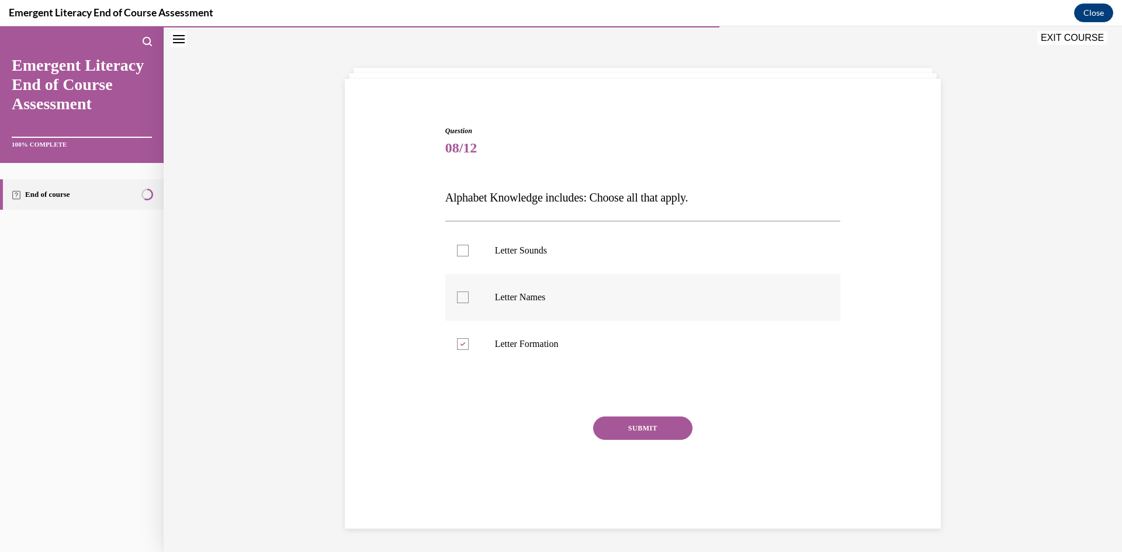
click at [469, 294] on input "Letter Names" at bounding box center [463, 298] width 12 height 12
checkbox input "true"
click at [531, 244] on label "Letter Sounds" at bounding box center [643, 250] width 396 height 47
click at [469, 245] on input "Letter Sounds" at bounding box center [463, 251] width 12 height 12
checkbox input "true"
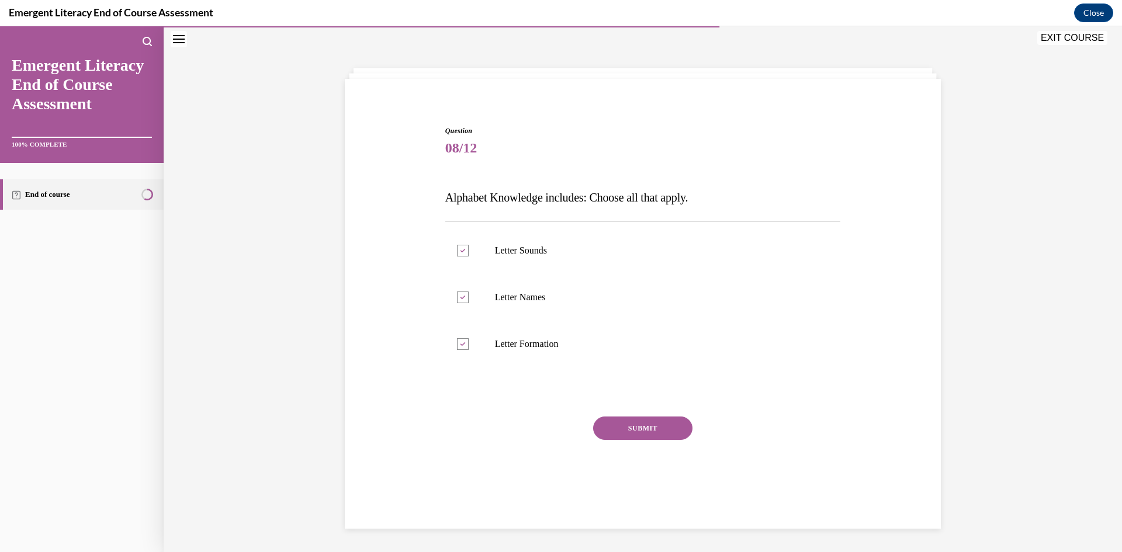
click at [619, 432] on button "SUBMIT" at bounding box center [642, 428] width 99 height 23
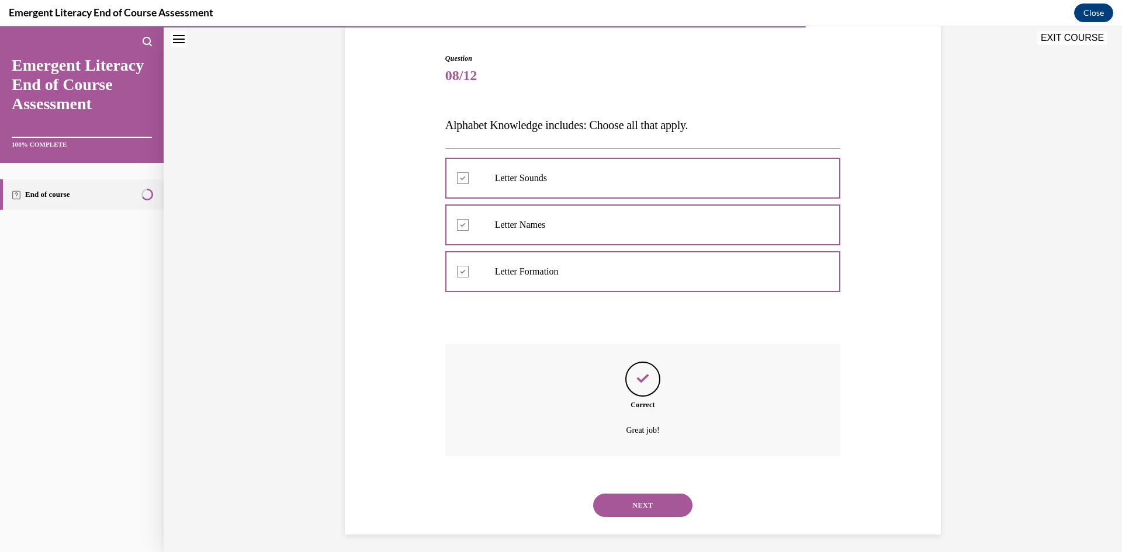
scroll to position [115, 0]
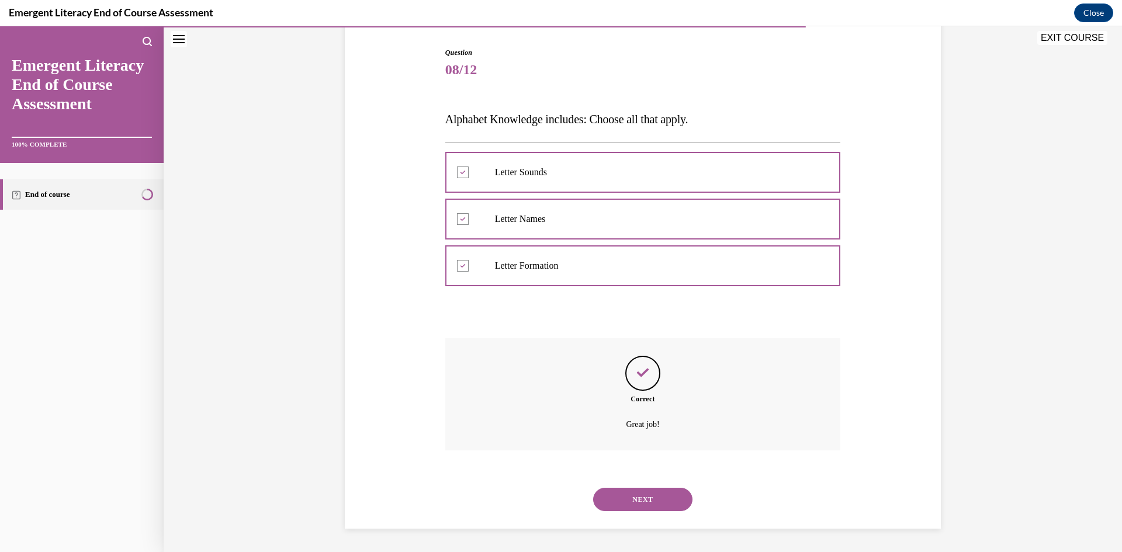
drag, startPoint x: 643, startPoint y: 504, endPoint x: 650, endPoint y: 510, distance: 9.5
click at [646, 506] on button "NEXT" at bounding box center [642, 499] width 99 height 23
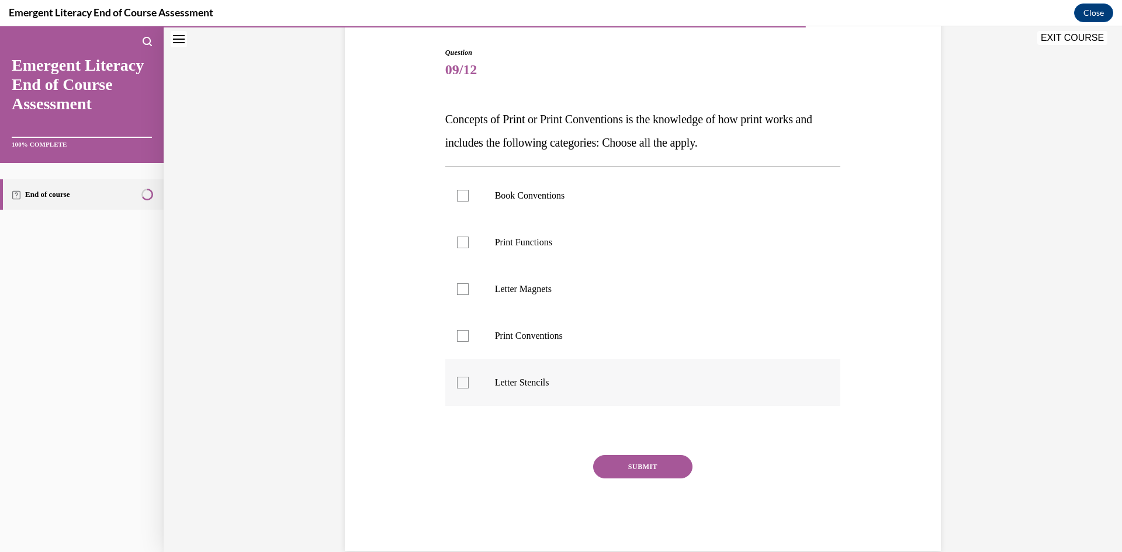
scroll to position [61, 0]
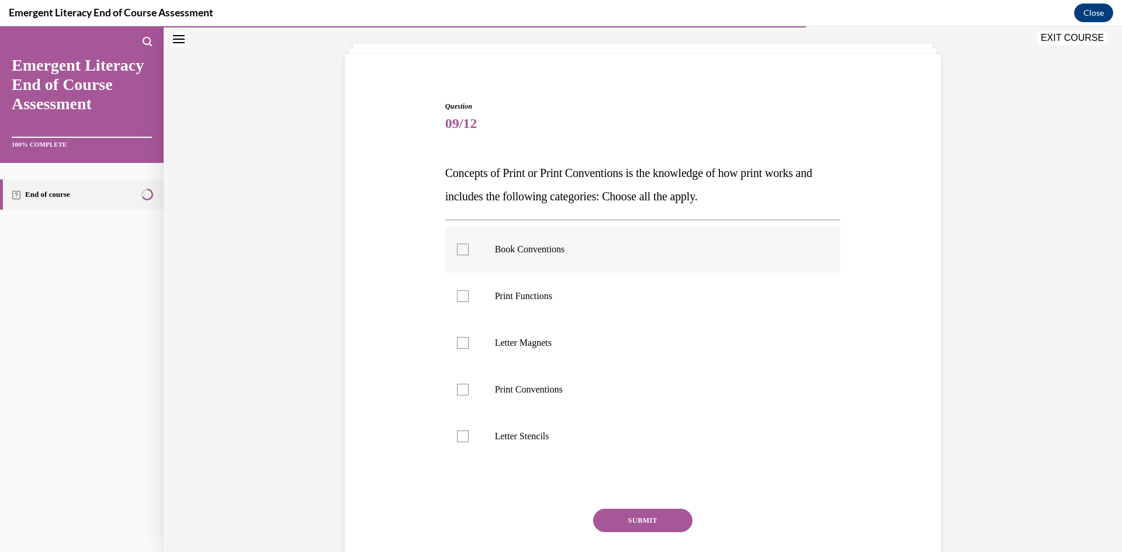
click at [536, 258] on label "Book Conventions" at bounding box center [643, 249] width 396 height 47
click at [469, 255] on input "Book Conventions" at bounding box center [463, 250] width 12 height 12
checkbox input "true"
click at [567, 444] on label "Letter Stencils" at bounding box center [643, 436] width 396 height 47
click at [469, 442] on input "Letter Stencils" at bounding box center [463, 437] width 12 height 12
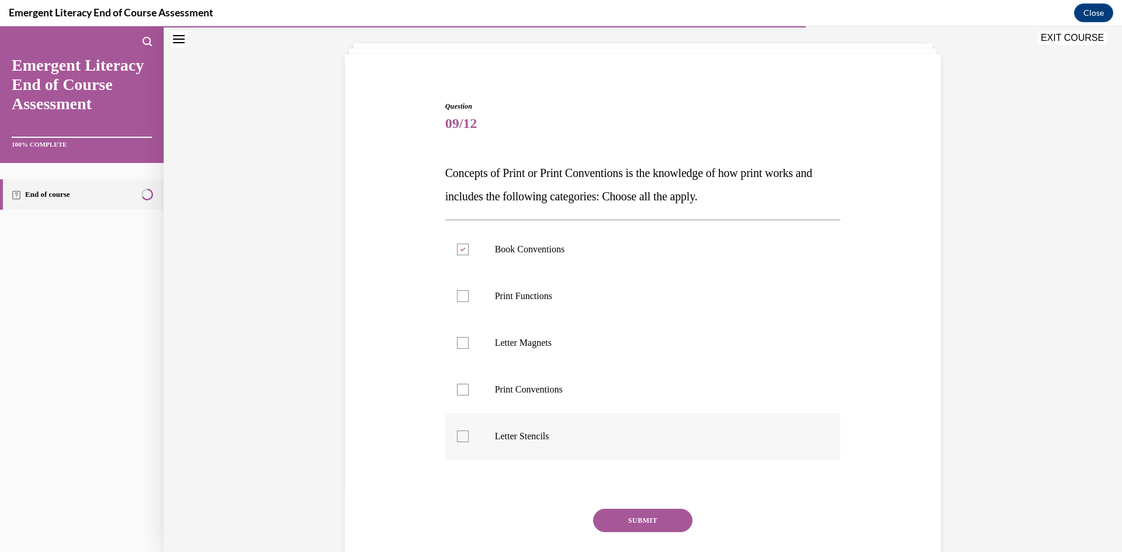
checkbox input "true"
click at [561, 334] on label "Letter Magnets" at bounding box center [643, 343] width 396 height 47
click at [469, 337] on input "Letter Magnets" at bounding box center [463, 343] width 12 height 12
checkbox input "true"
click at [634, 523] on button "SUBMIT" at bounding box center [642, 520] width 99 height 23
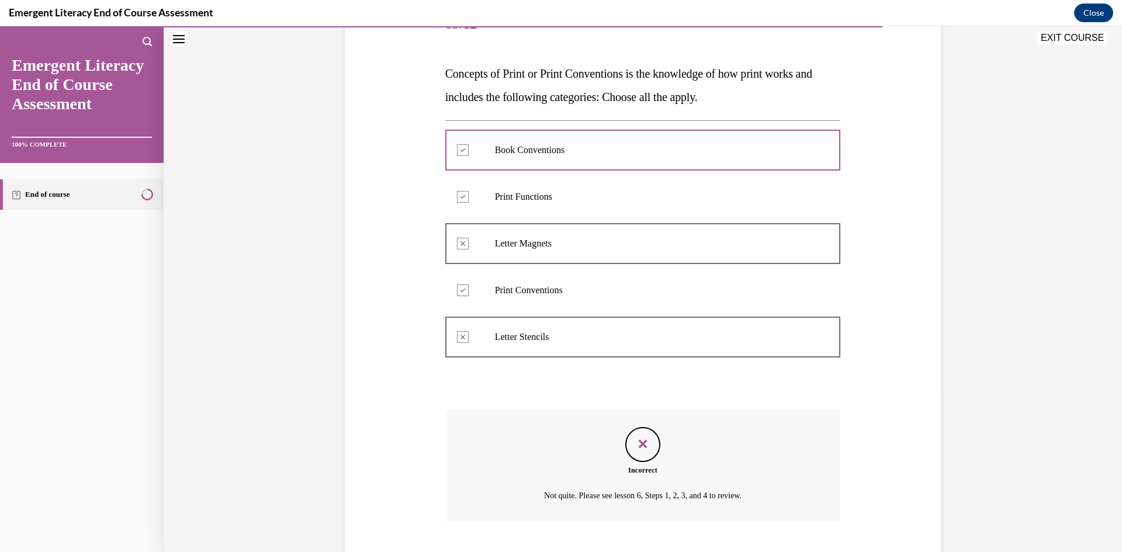
scroll to position [232, 0]
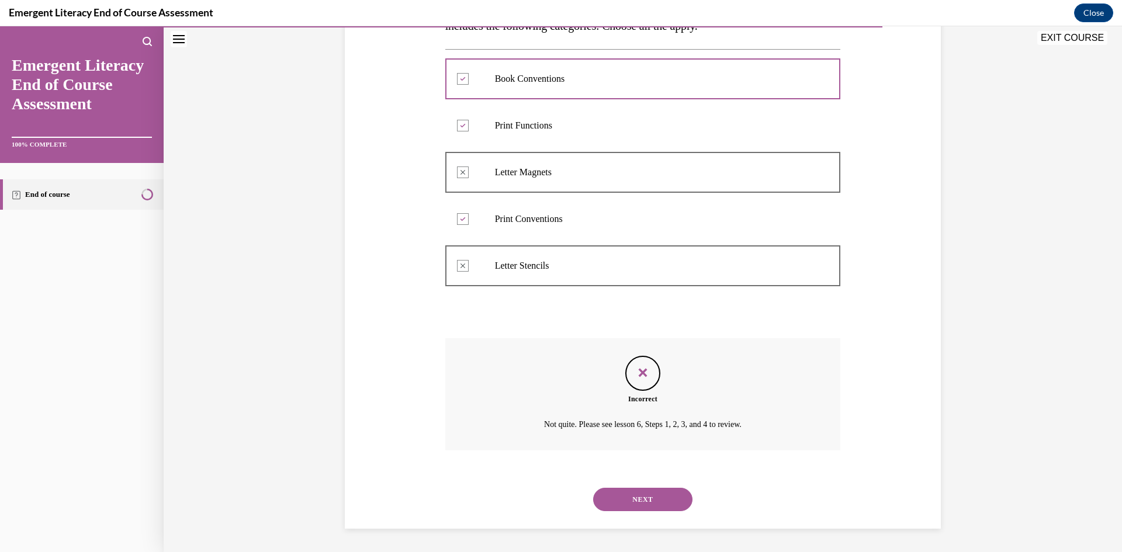
click at [642, 496] on button "NEXT" at bounding box center [642, 499] width 99 height 23
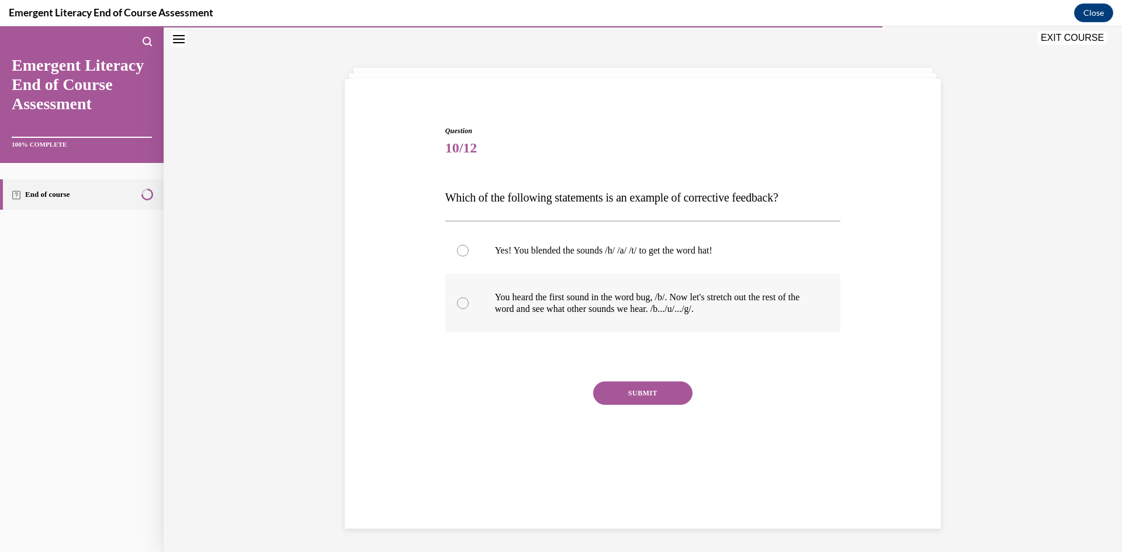
click at [554, 301] on p "You heard the first sound in the word bug, /b/. Now let's stretch out the rest …" at bounding box center [653, 303] width 317 height 23
click at [469, 301] on input "You heard the first sound in the word bug, /b/. Now let's stretch out the rest …" at bounding box center [463, 303] width 12 height 12
radio input "true"
click at [659, 399] on button "SUBMIT" at bounding box center [642, 393] width 99 height 23
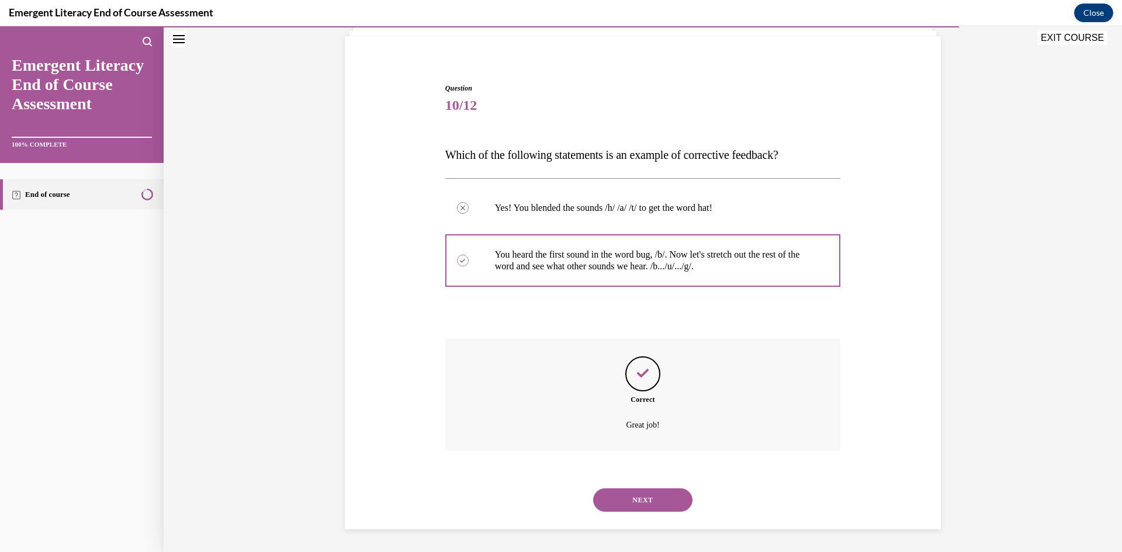
scroll to position [80, 0]
click at [639, 494] on button "NEXT" at bounding box center [642, 499] width 99 height 23
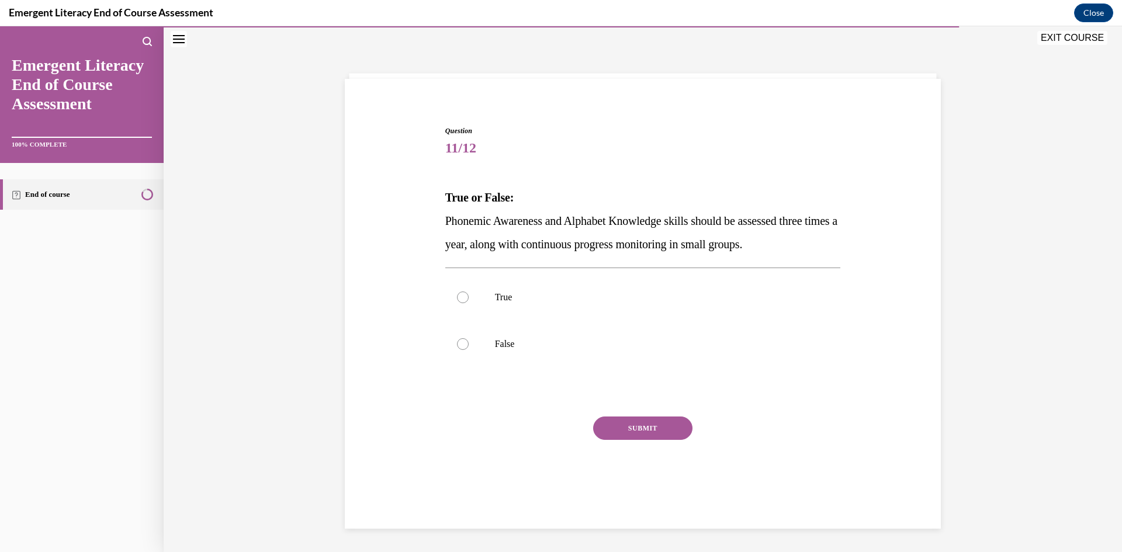
scroll to position [37, 0]
click at [525, 310] on label "True" at bounding box center [643, 297] width 396 height 47
click at [469, 303] on input "True" at bounding box center [463, 298] width 12 height 12
radio input "true"
click at [551, 314] on label "True" at bounding box center [643, 297] width 396 height 47
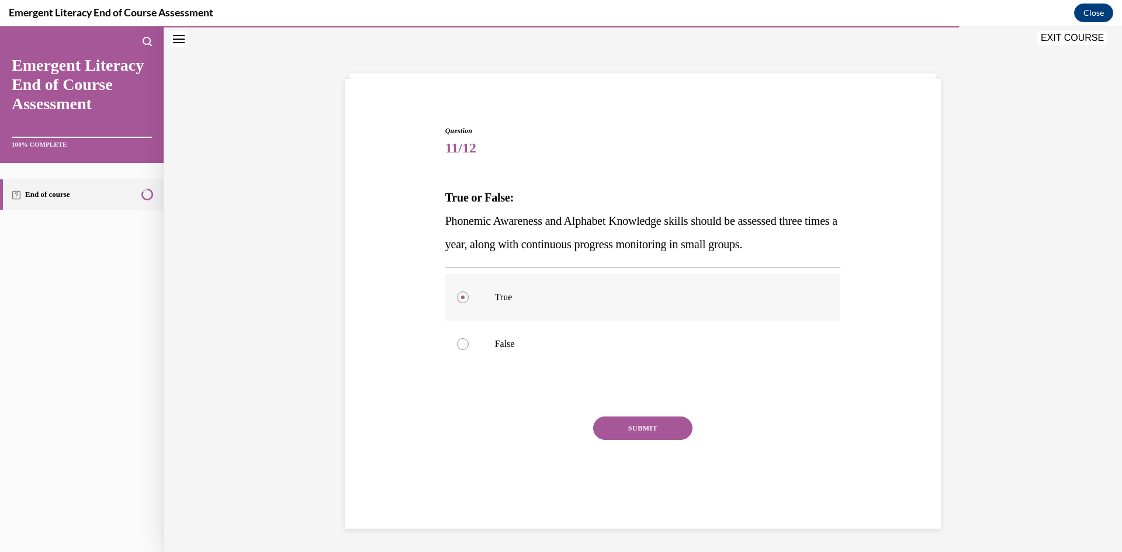
click at [469, 303] on input "True" at bounding box center [463, 298] width 12 height 12
click at [643, 428] on button "SUBMIT" at bounding box center [642, 428] width 99 height 23
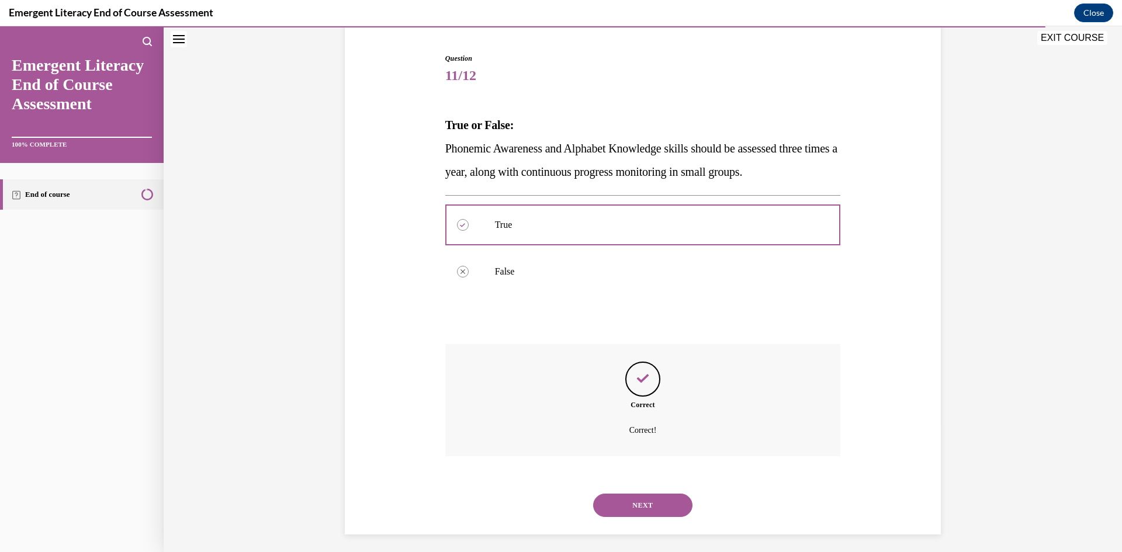
scroll to position [115, 0]
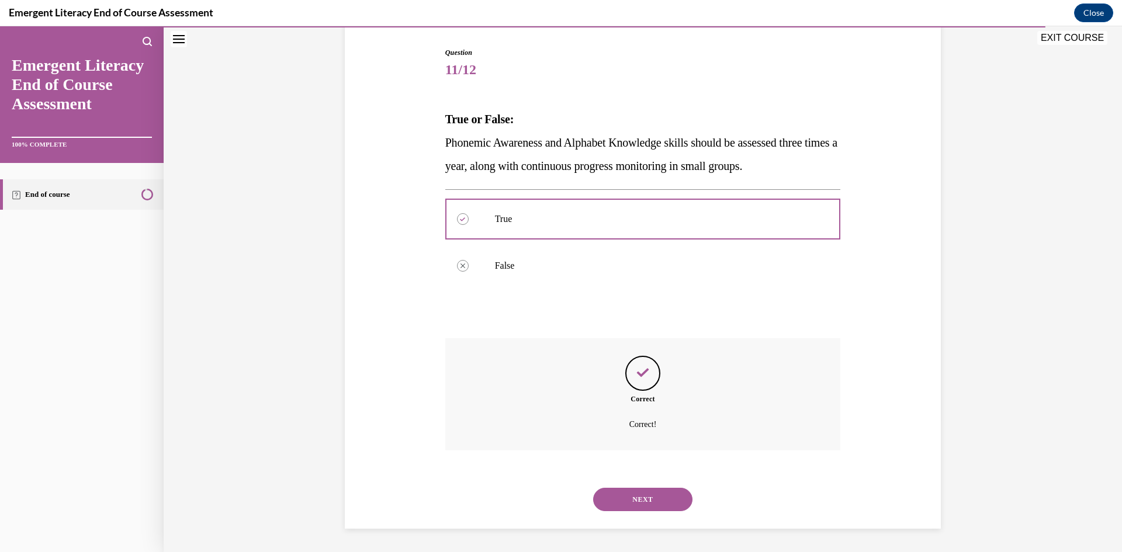
click at [648, 497] on button "NEXT" at bounding box center [642, 499] width 99 height 23
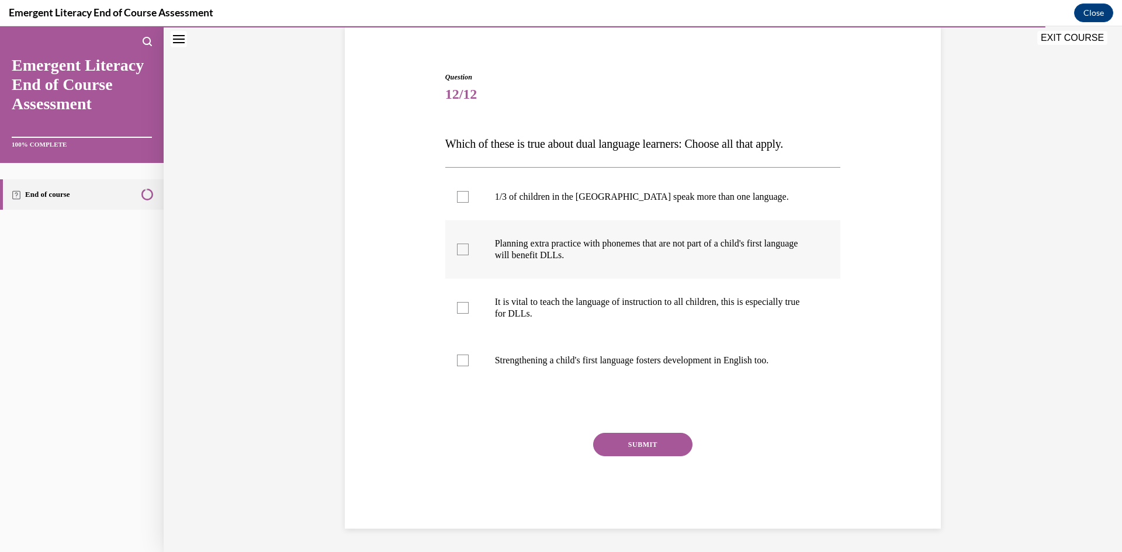
scroll to position [37, 0]
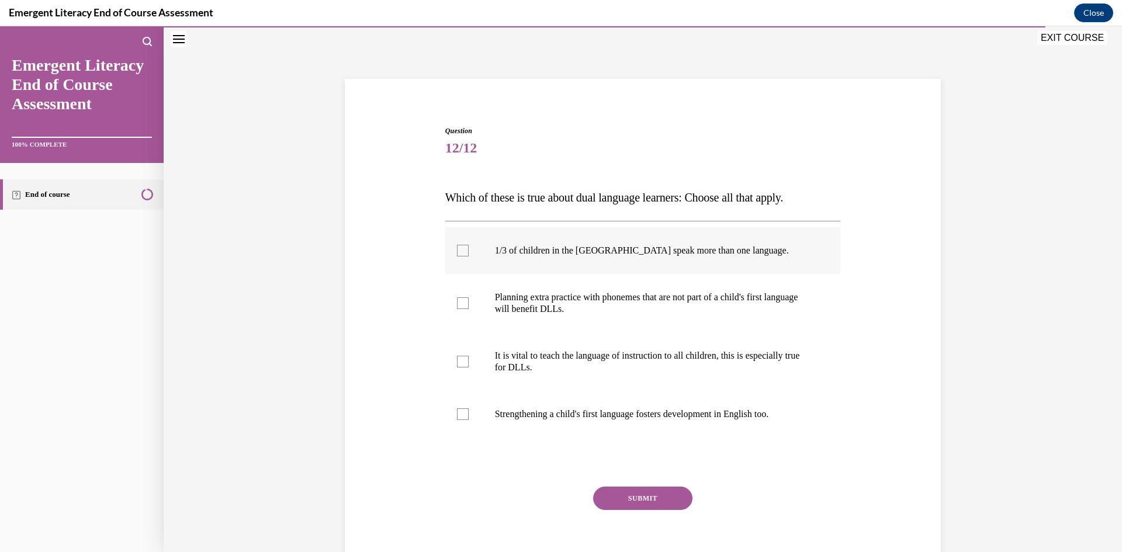
click at [563, 248] on p "1/3 of children in the [GEOGRAPHIC_DATA] speak more than one language." at bounding box center [653, 251] width 317 height 12
click at [469, 248] on input "1/3 of children in the [GEOGRAPHIC_DATA] speak more than one language." at bounding box center [463, 251] width 12 height 12
checkbox input "true"
drag, startPoint x: 534, startPoint y: 302, endPoint x: 533, endPoint y: 309, distance: 7.6
click at [533, 302] on p "Planning extra practice with phonemes that are not part of a child's first lang…" at bounding box center [653, 303] width 317 height 23
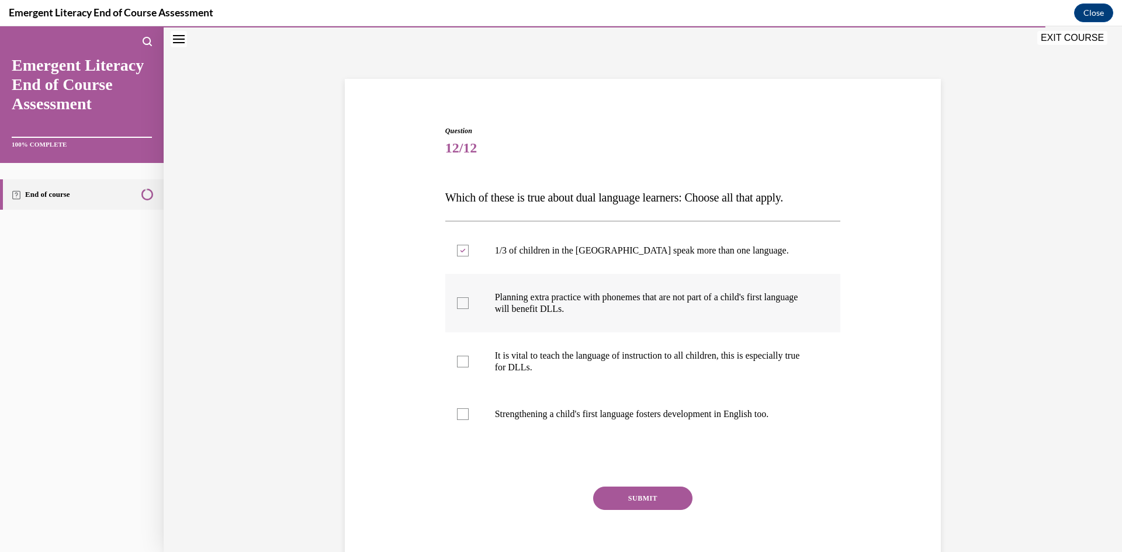
click at [469, 302] on input "Planning extra practice with phonemes that are not part of a child's first lang…" at bounding box center [463, 303] width 12 height 12
checkbox input "true"
click at [548, 417] on p "Strengthening a child's first language fosters development in English too." at bounding box center [653, 415] width 317 height 12
click at [469, 417] on input "Strengthening a child's first language fosters development in English too." at bounding box center [463, 415] width 12 height 12
checkbox input "true"
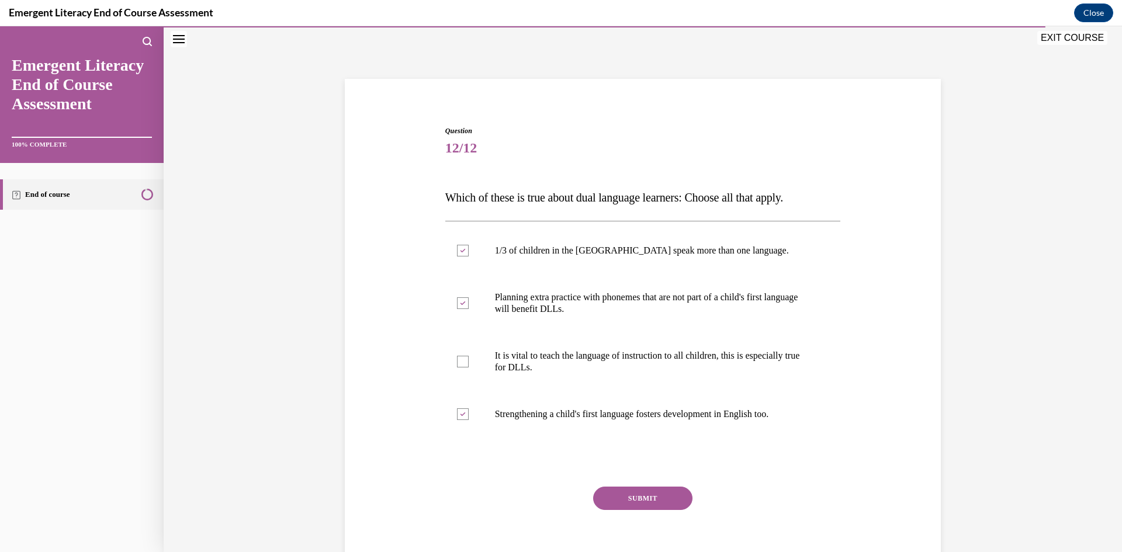
drag, startPoint x: 671, startPoint y: 500, endPoint x: 666, endPoint y: 495, distance: 7.4
click at [671, 500] on button "SUBMIT" at bounding box center [642, 498] width 99 height 23
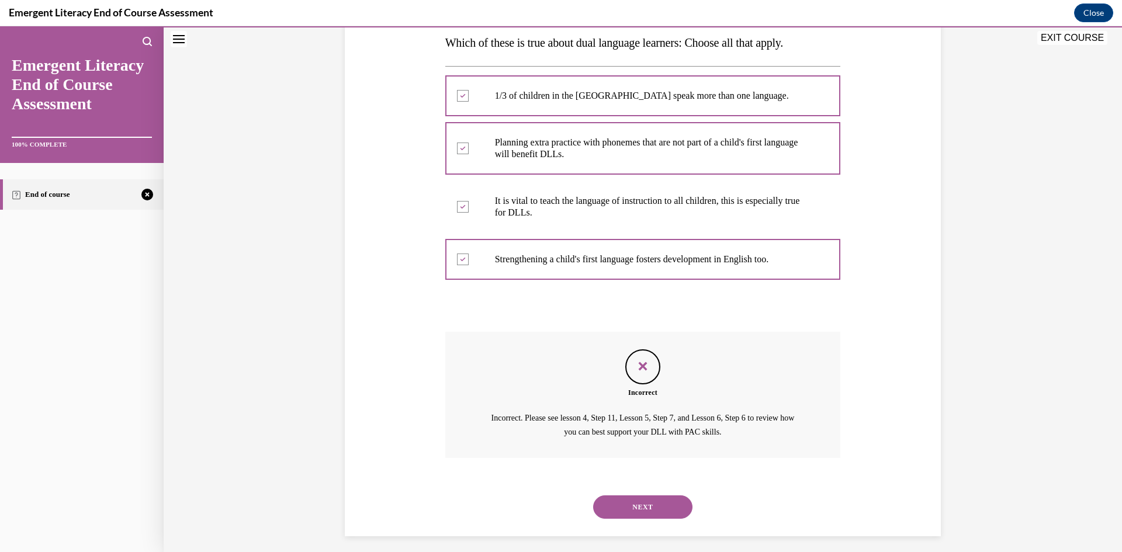
scroll to position [199, 0]
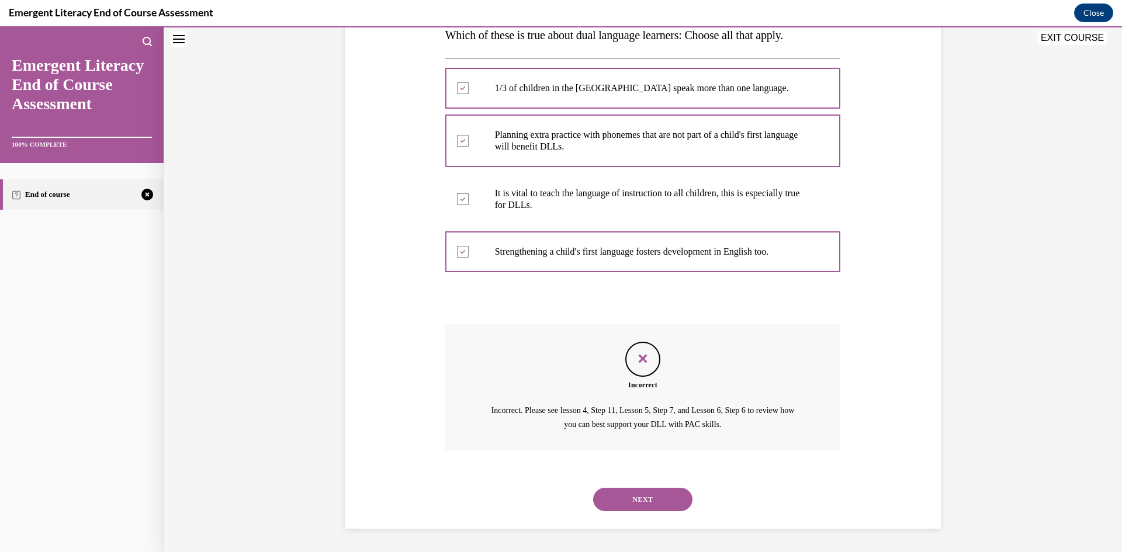
click at [637, 499] on button "NEXT" at bounding box center [642, 499] width 99 height 23
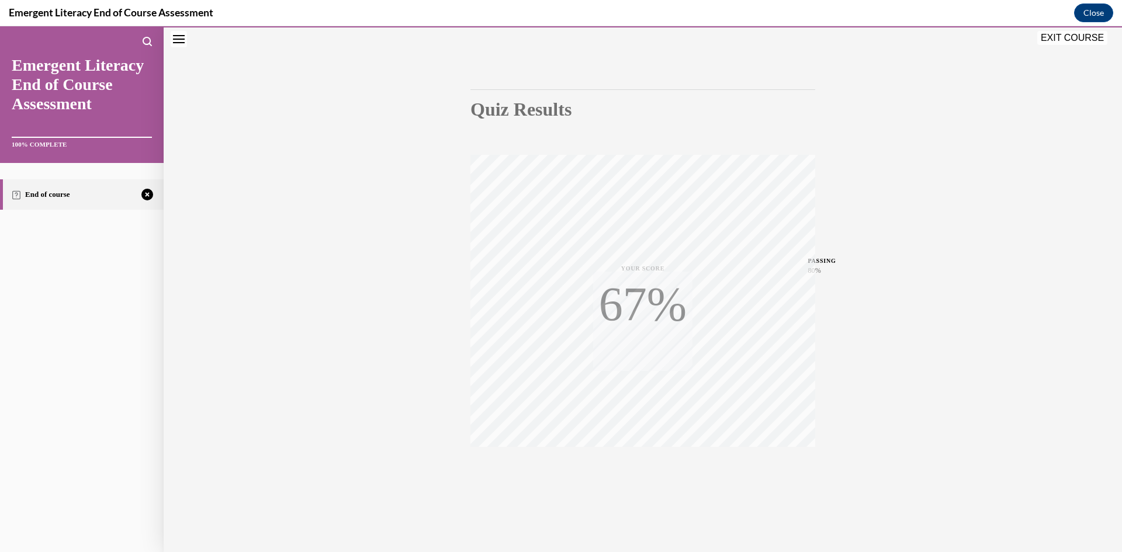
scroll to position [73, 0]
click at [649, 483] on icon "button" at bounding box center [642, 481] width 41 height 13
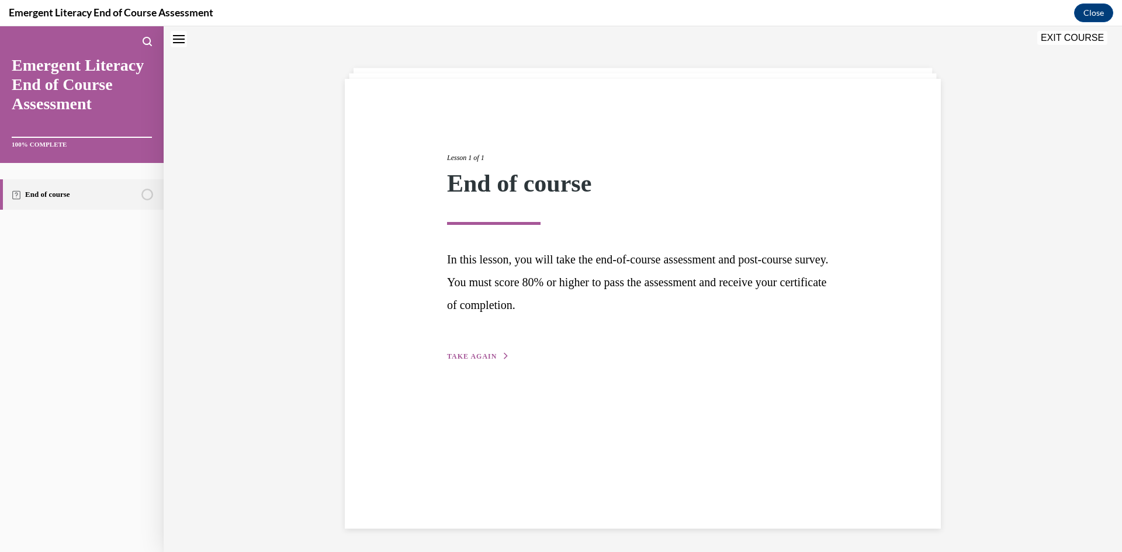
click at [493, 354] on span "TAKE AGAIN" at bounding box center [472, 356] width 50 height 8
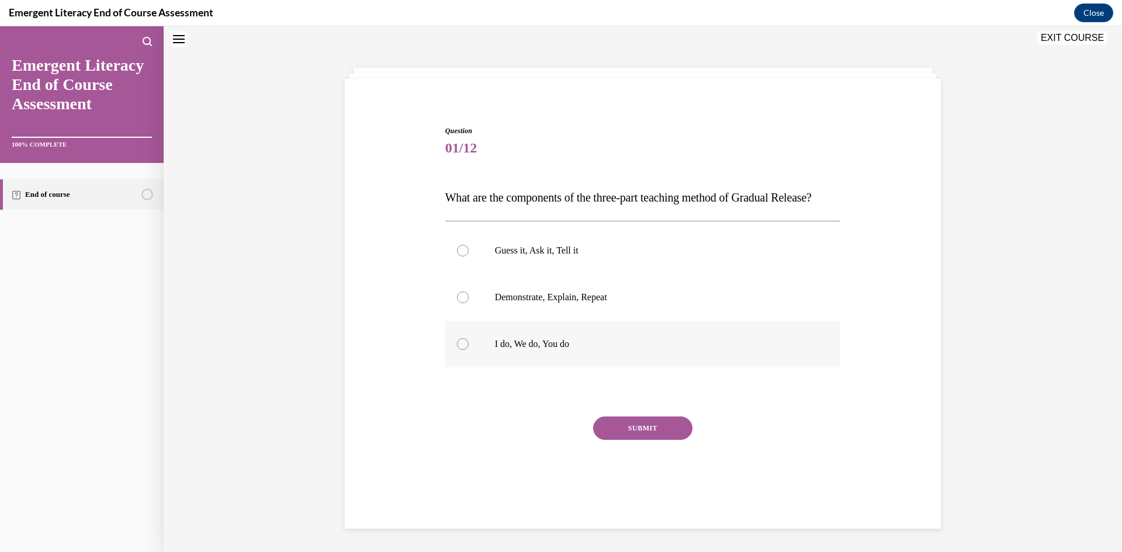
click at [540, 368] on label "I do, We do, You do" at bounding box center [643, 344] width 396 height 47
click at [469, 350] on input "I do, We do, You do" at bounding box center [463, 344] width 12 height 12
radio input "true"
click at [663, 440] on button "SUBMIT" at bounding box center [642, 428] width 99 height 23
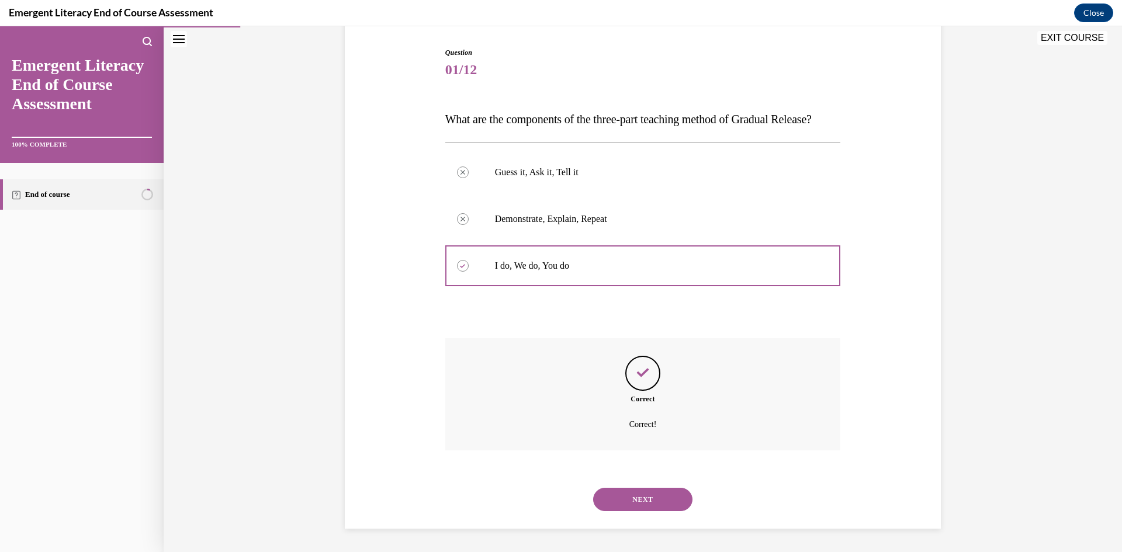
scroll to position [139, 0]
click at [656, 503] on button "NEXT" at bounding box center [642, 499] width 99 height 23
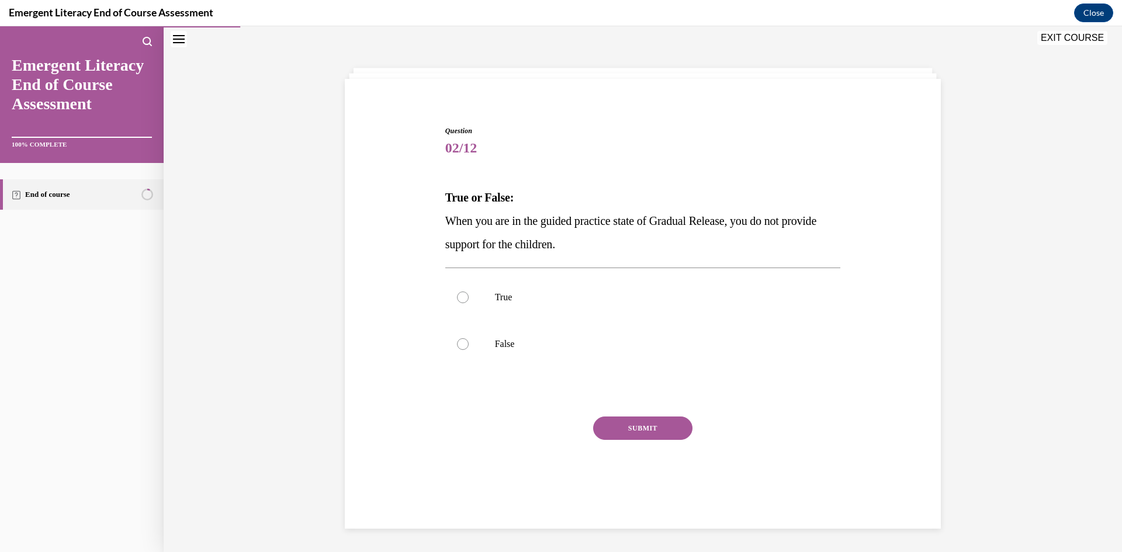
scroll to position [37, 0]
click at [500, 333] on label "False" at bounding box center [643, 344] width 396 height 47
click at [469, 338] on input "False" at bounding box center [463, 344] width 12 height 12
radio input "true"
click at [646, 433] on button "SUBMIT" at bounding box center [642, 428] width 99 height 23
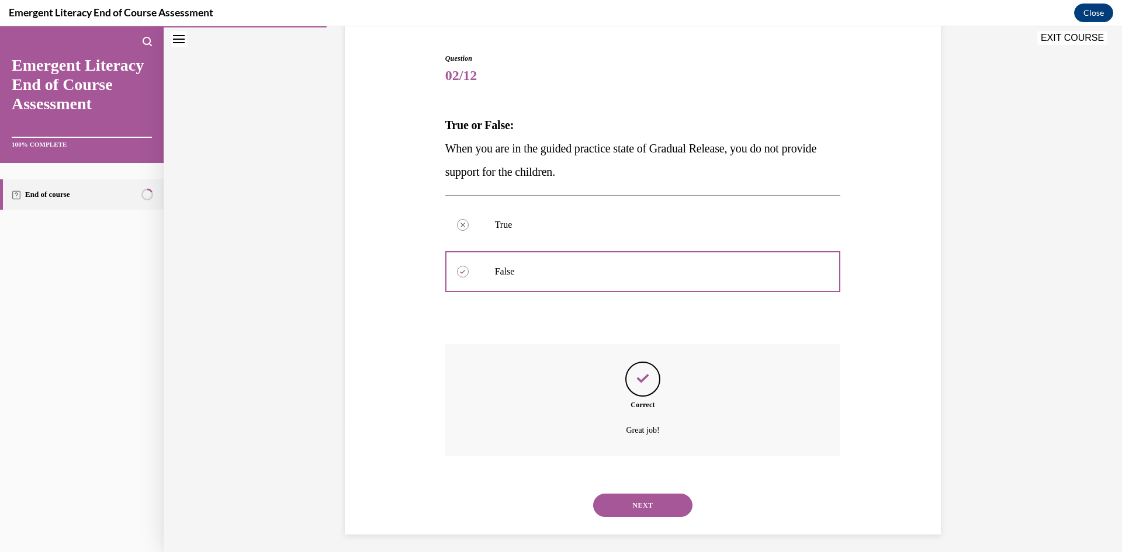
scroll to position [115, 0]
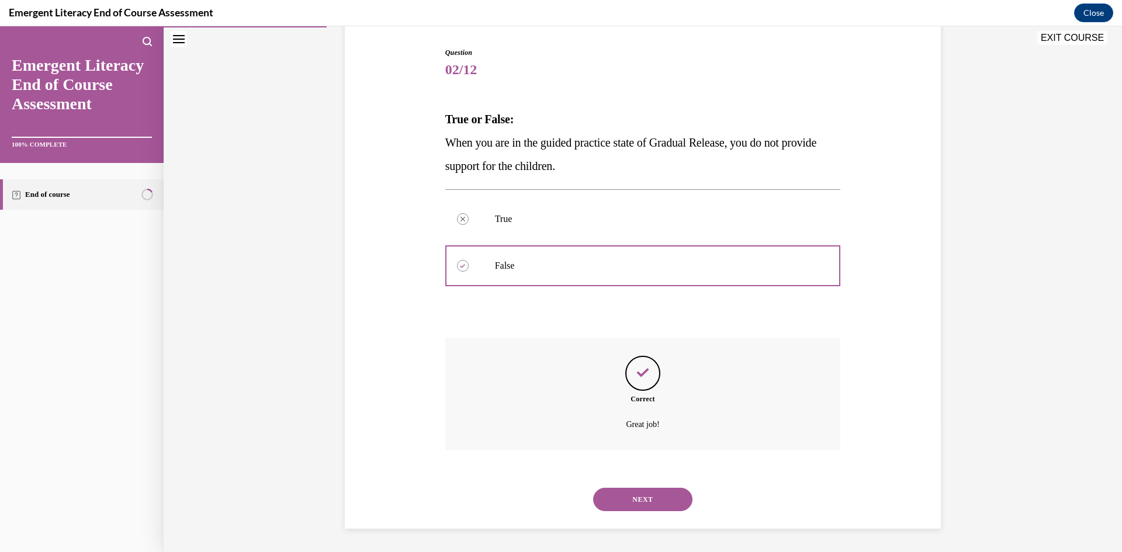
click at [648, 517] on div "NEXT" at bounding box center [643, 499] width 396 height 47
click at [638, 504] on button "NEXT" at bounding box center [642, 499] width 99 height 23
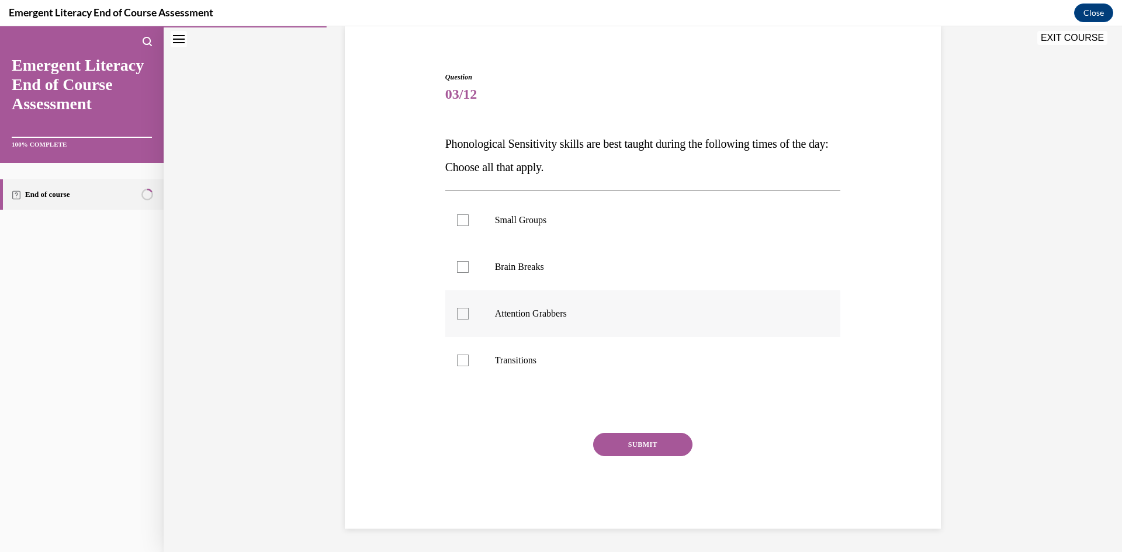
scroll to position [37, 0]
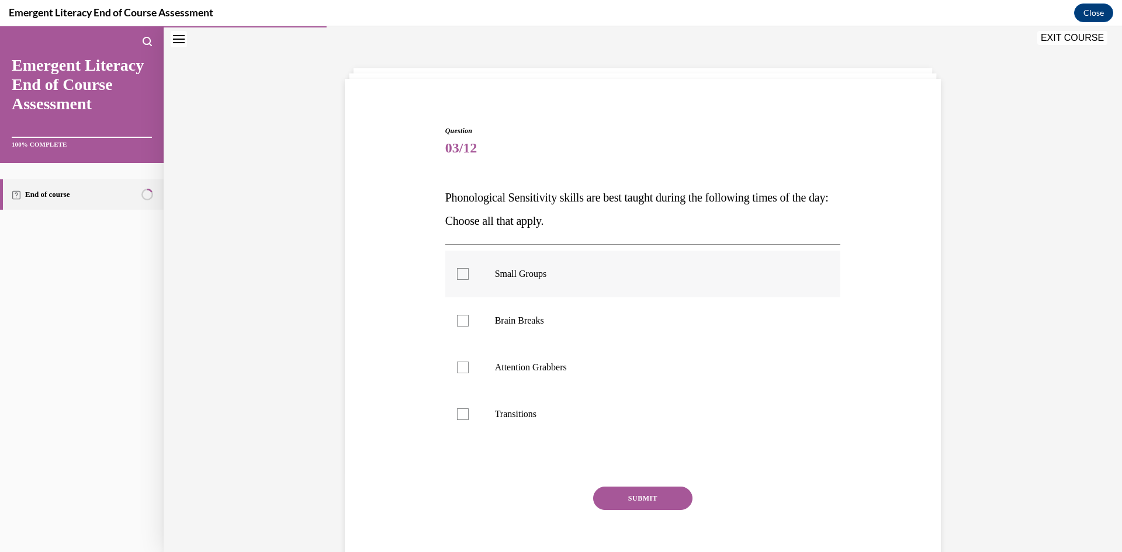
click at [559, 285] on label "Small Groups" at bounding box center [643, 274] width 396 height 47
click at [469, 280] on input "Small Groups" at bounding box center [463, 274] width 12 height 12
checkbox input "true"
click at [558, 337] on label "Brain Breaks" at bounding box center [643, 320] width 396 height 47
click at [469, 327] on input "Brain Breaks" at bounding box center [463, 321] width 12 height 12
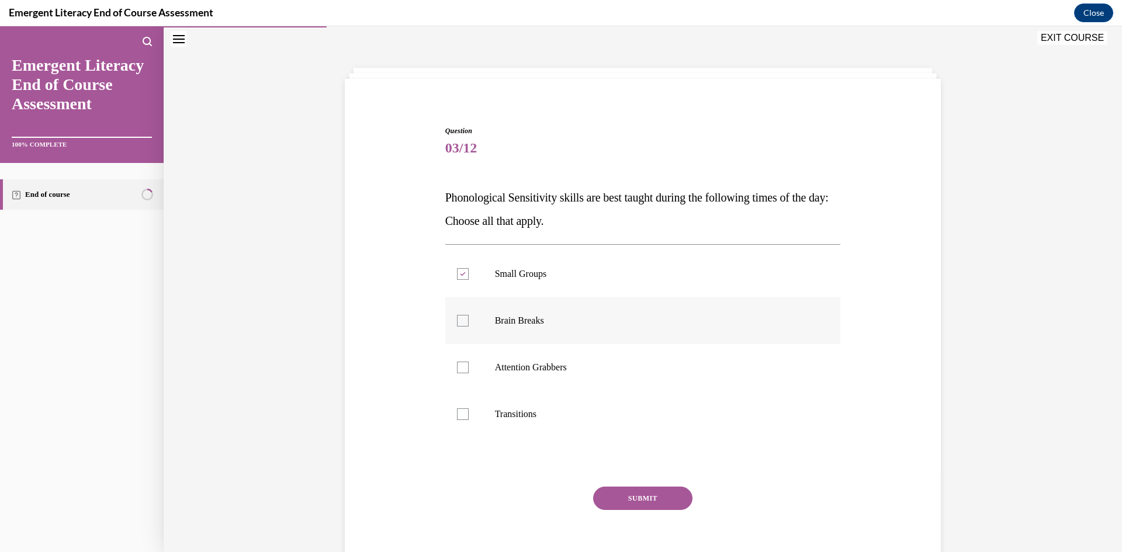
checkbox input "true"
click at [556, 376] on label "Attention Grabbers" at bounding box center [643, 367] width 396 height 47
click at [469, 373] on input "Attention Grabbers" at bounding box center [463, 368] width 12 height 12
checkbox input "true"
click at [546, 410] on p "Transitions" at bounding box center [653, 415] width 317 height 12
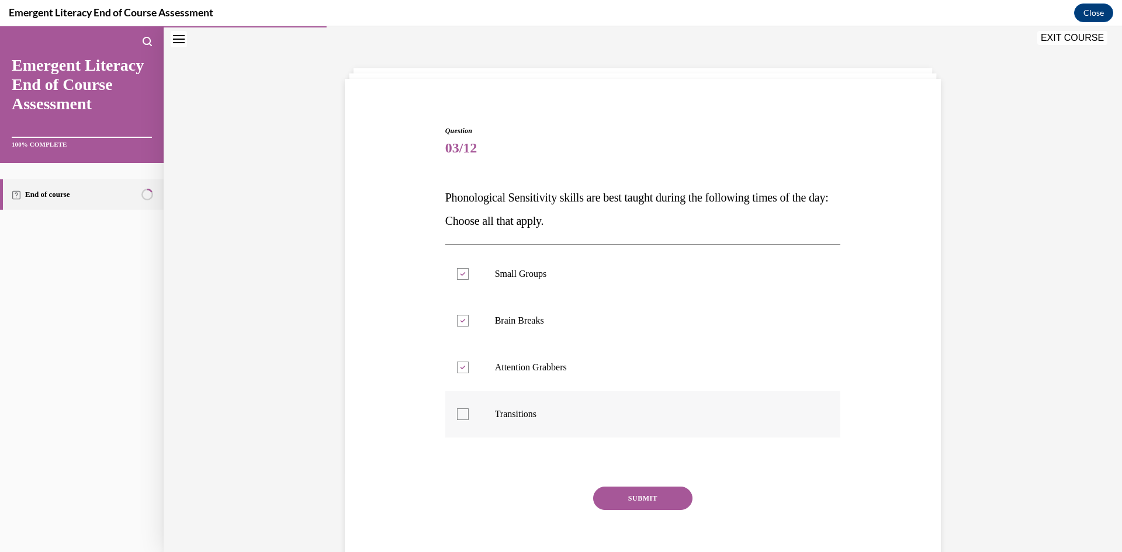
click at [469, 410] on input "Transitions" at bounding box center [463, 415] width 12 height 12
checkbox input "true"
click at [659, 499] on button "SUBMIT" at bounding box center [642, 498] width 99 height 23
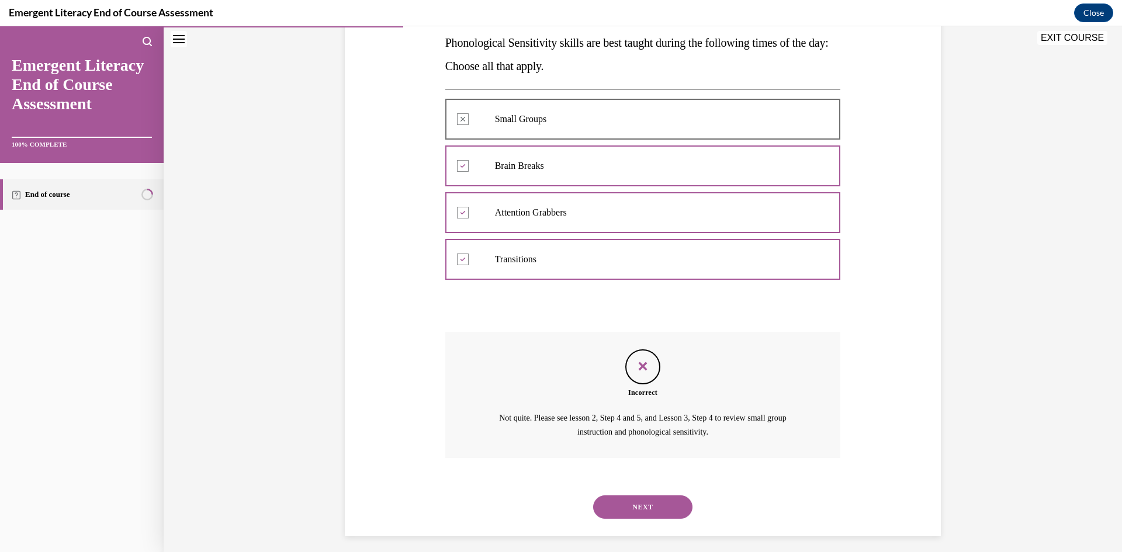
scroll to position [199, 0]
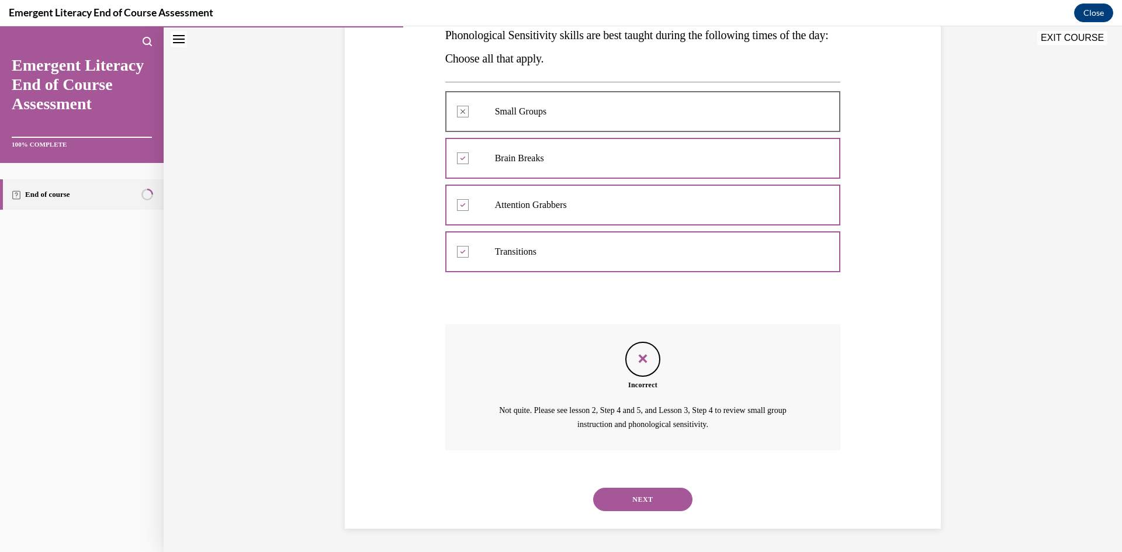
click at [651, 497] on button "NEXT" at bounding box center [642, 499] width 99 height 23
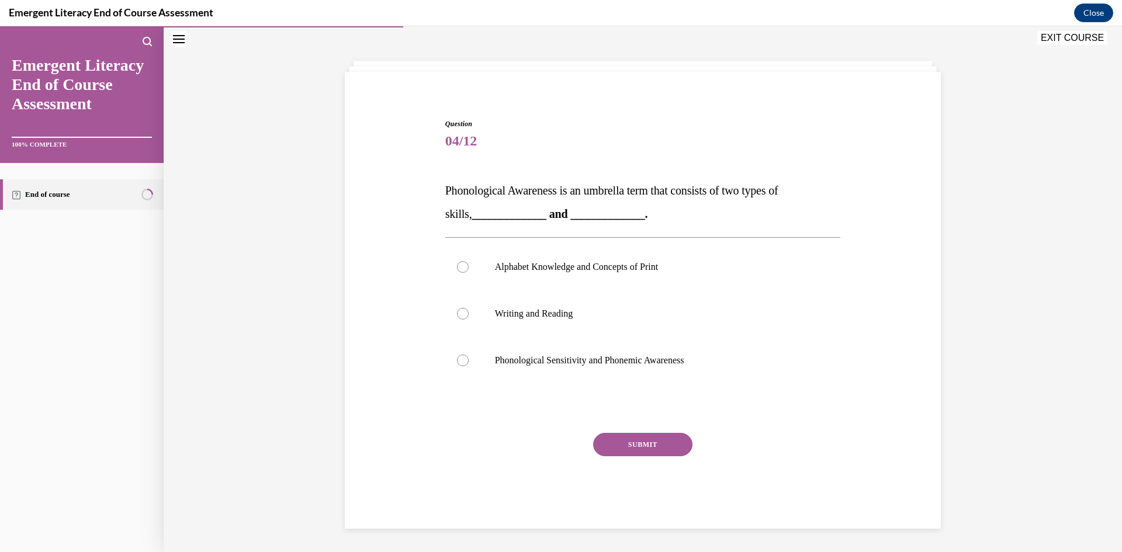
scroll to position [44, 0]
click at [593, 361] on p "Phonological Sensitivity and Phonemic Awareness" at bounding box center [653, 361] width 317 height 12
click at [469, 361] on input "Phonological Sensitivity and Phonemic Awareness" at bounding box center [463, 361] width 12 height 12
radio input "true"
click at [655, 444] on button "SUBMIT" at bounding box center [642, 444] width 99 height 23
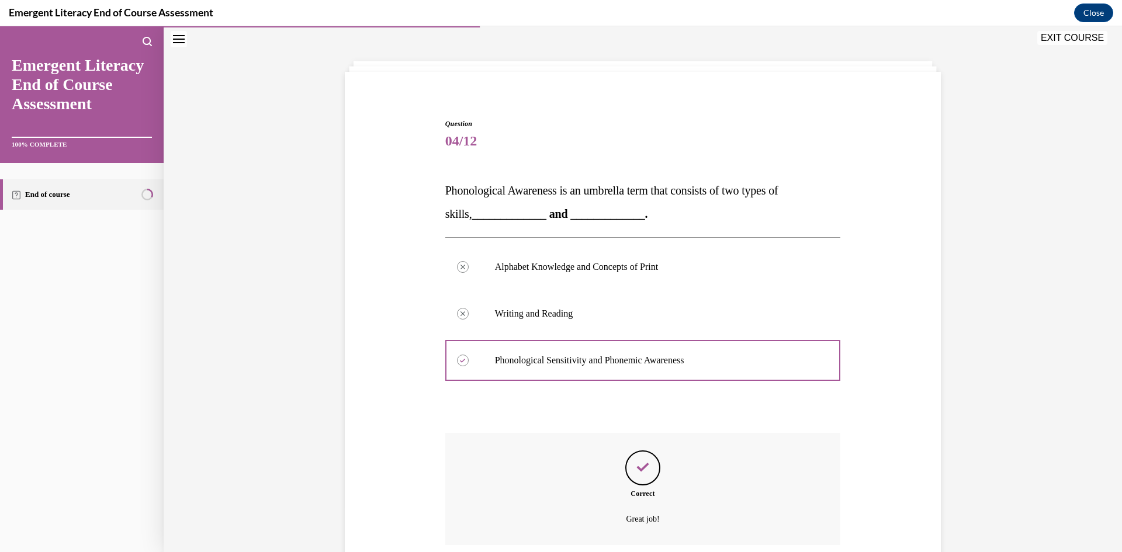
scroll to position [139, 0]
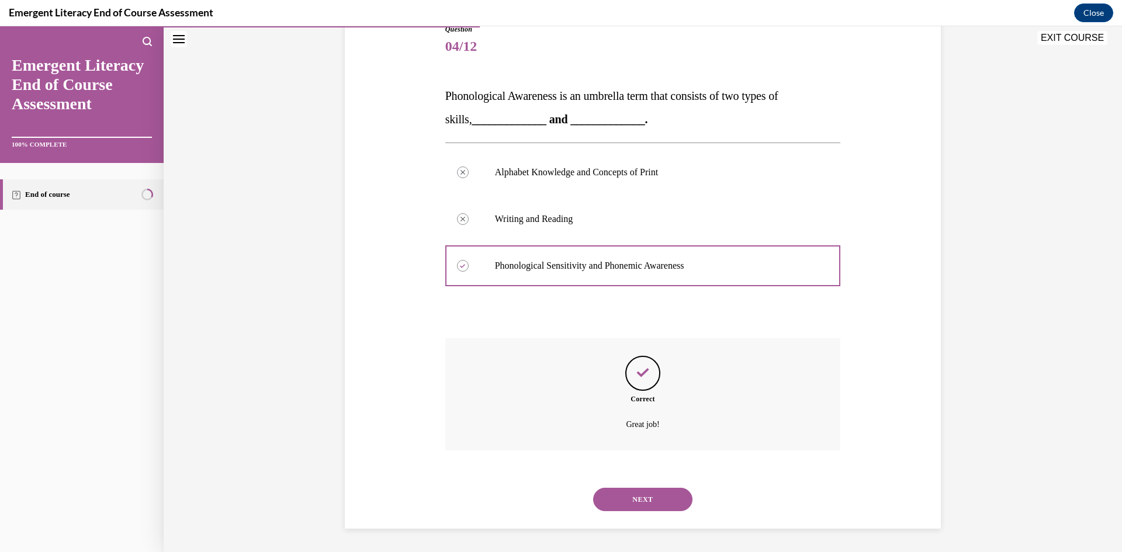
click at [638, 501] on button "NEXT" at bounding box center [642, 499] width 99 height 23
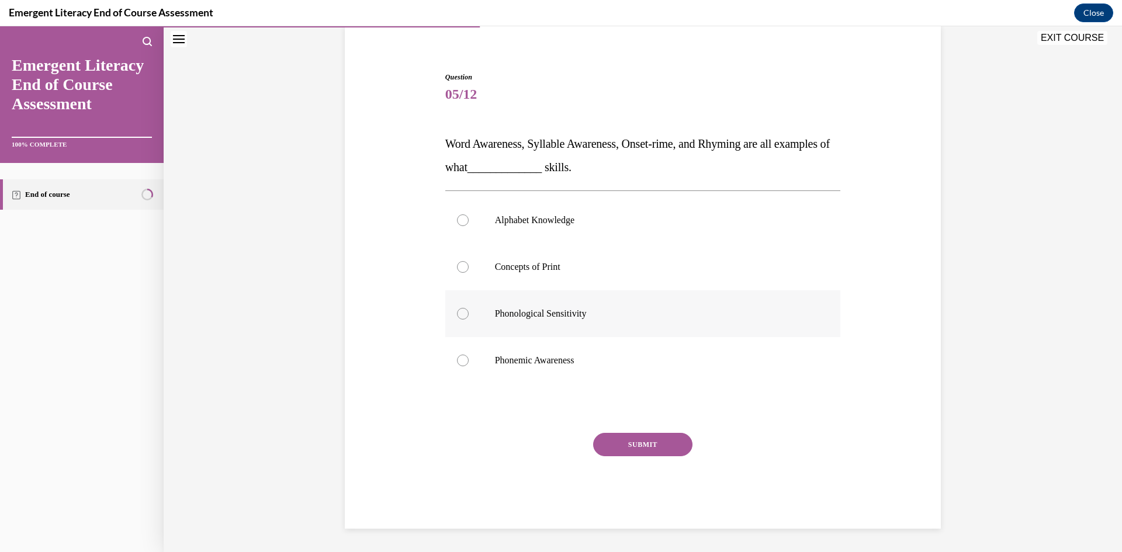
click at [567, 313] on p "Phonological Sensitivity" at bounding box center [653, 314] width 317 height 12
click at [469, 313] on input "Phonological Sensitivity" at bounding box center [463, 314] width 12 height 12
radio input "true"
click at [641, 447] on button "SUBMIT" at bounding box center [642, 444] width 99 height 23
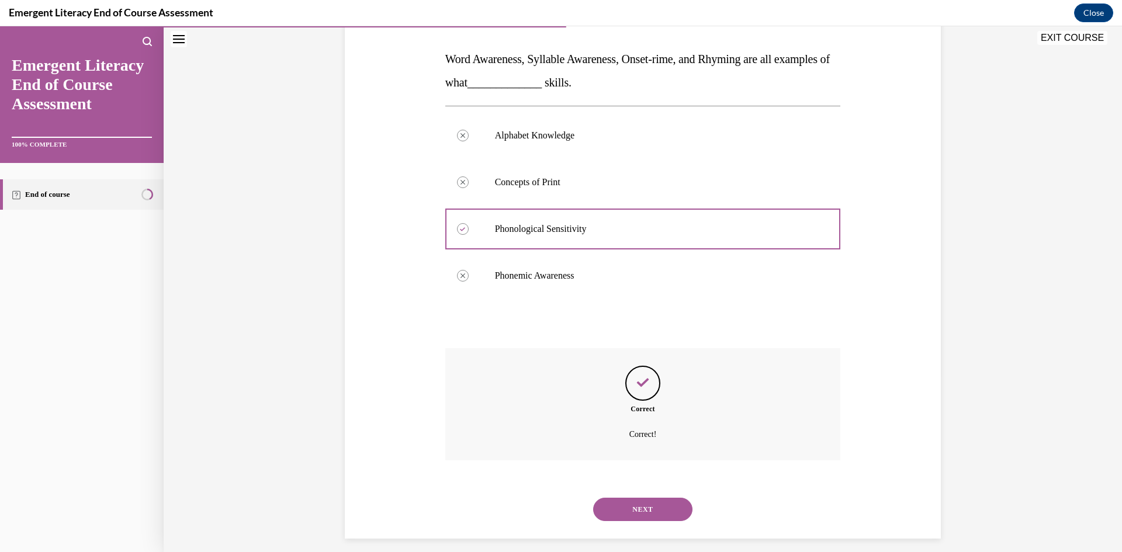
scroll to position [185, 0]
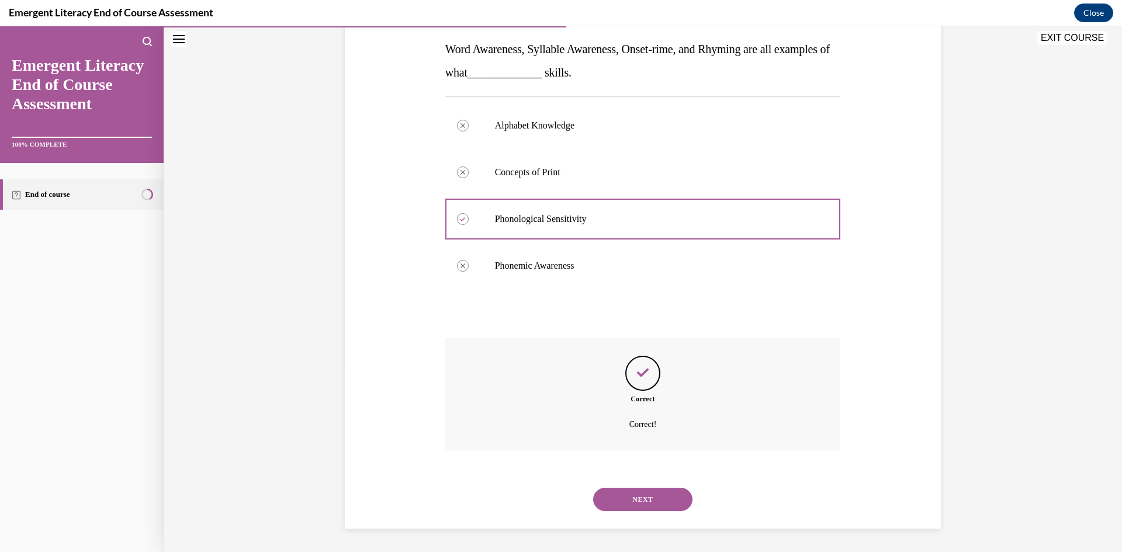
click at [662, 497] on button "NEXT" at bounding box center [642, 499] width 99 height 23
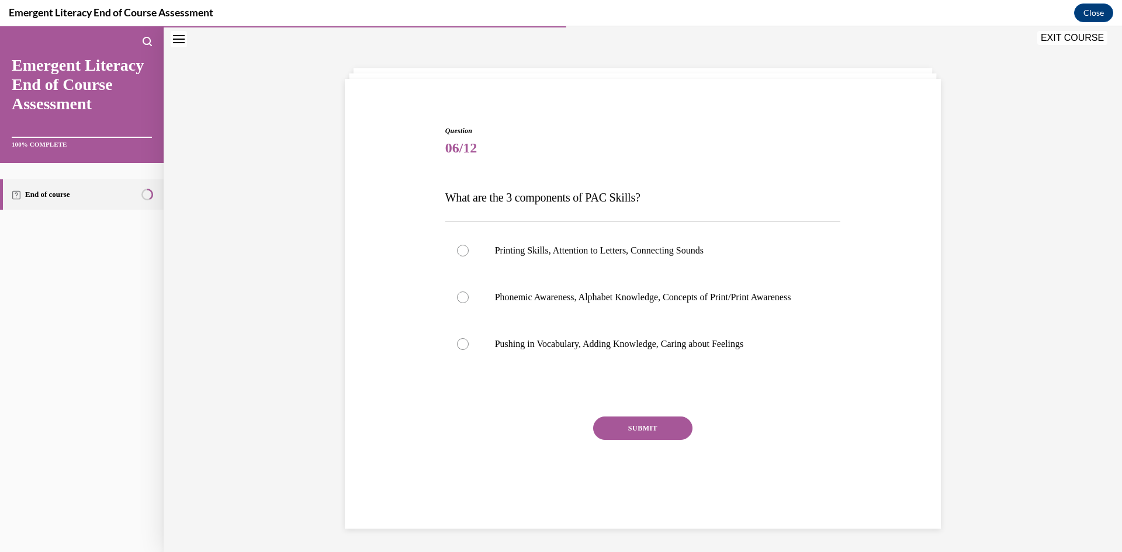
scroll to position [37, 0]
click at [530, 282] on label "Phonemic Awareness, Alphabet Knowledge, Concepts of Print/Print Awareness" at bounding box center [643, 297] width 396 height 47
click at [469, 292] on input "Phonemic Awareness, Alphabet Knowledge, Concepts of Print/Print Awareness" at bounding box center [463, 298] width 12 height 12
radio input "true"
click at [639, 439] on button "SUBMIT" at bounding box center [642, 428] width 99 height 23
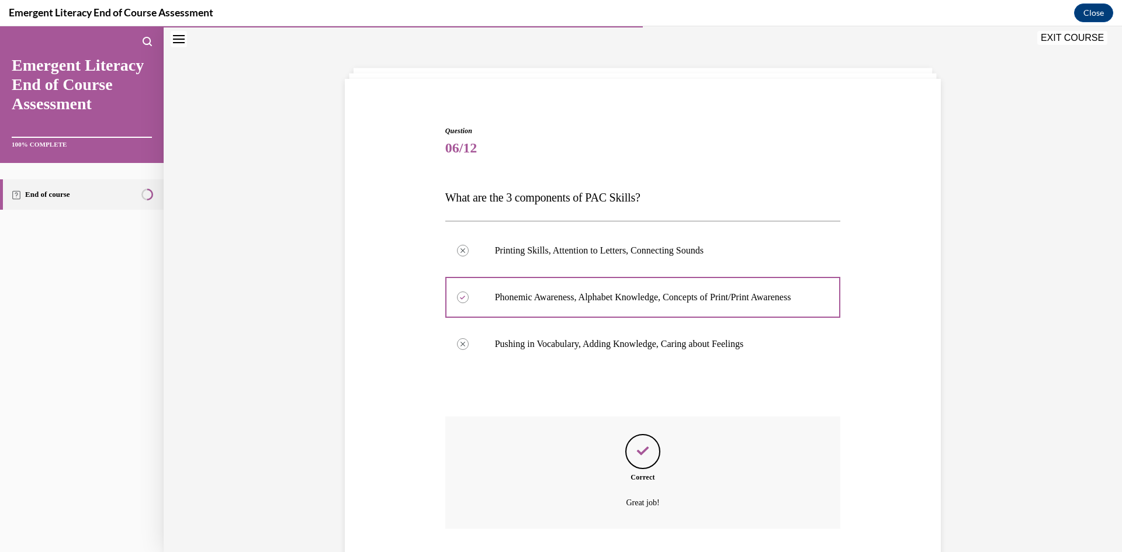
scroll to position [127, 0]
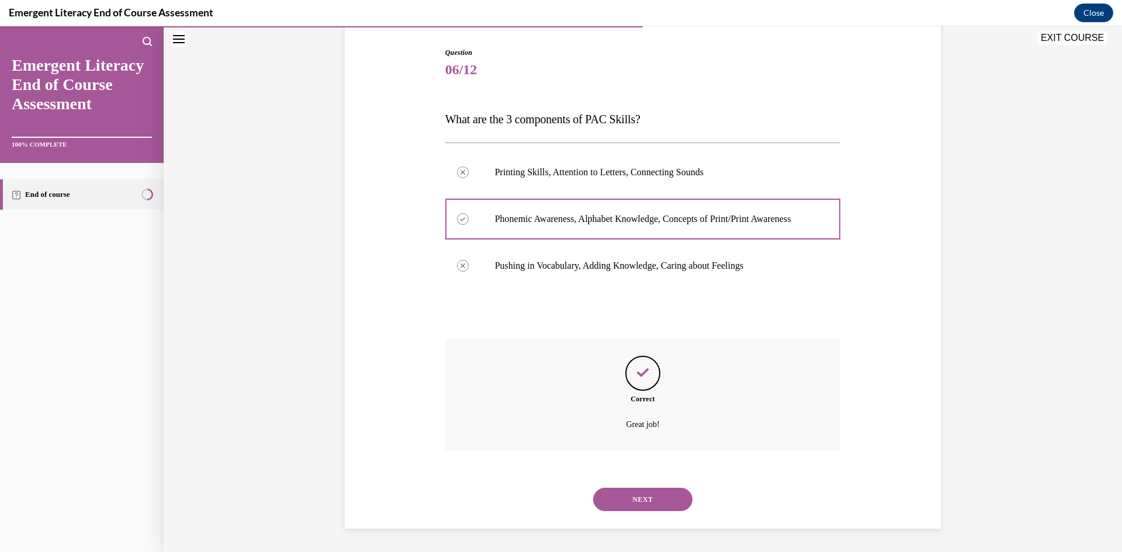
click at [622, 510] on button "NEXT" at bounding box center [642, 499] width 99 height 23
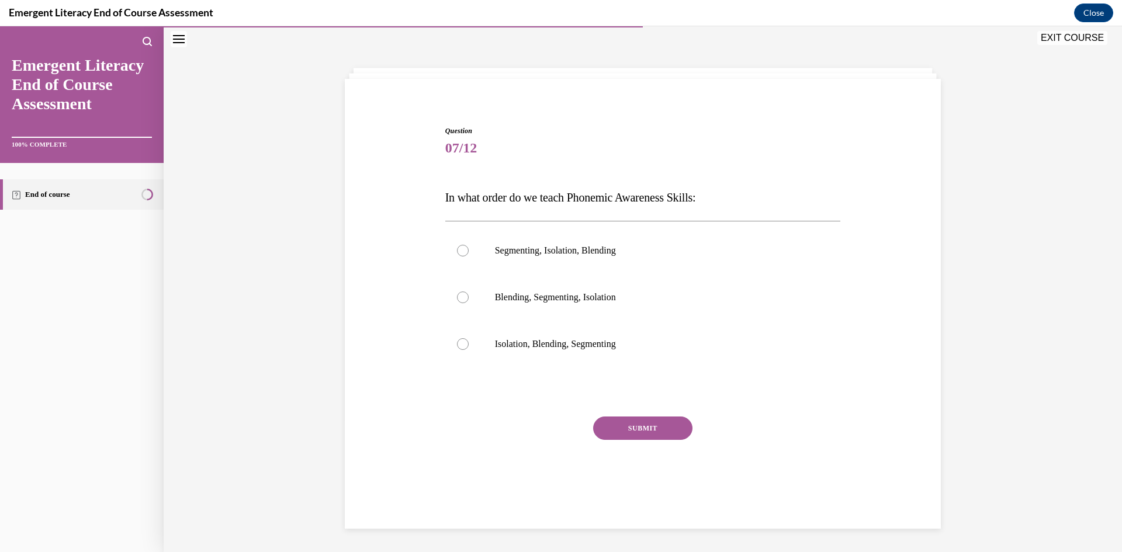
scroll to position [37, 0]
click at [593, 352] on label "Isolation, Blending, Segmenting" at bounding box center [643, 344] width 396 height 47
click at [469, 350] on input "Isolation, Blending, Segmenting" at bounding box center [463, 344] width 12 height 12
radio input "true"
click at [647, 440] on div "SUBMIT" at bounding box center [643, 446] width 396 height 58
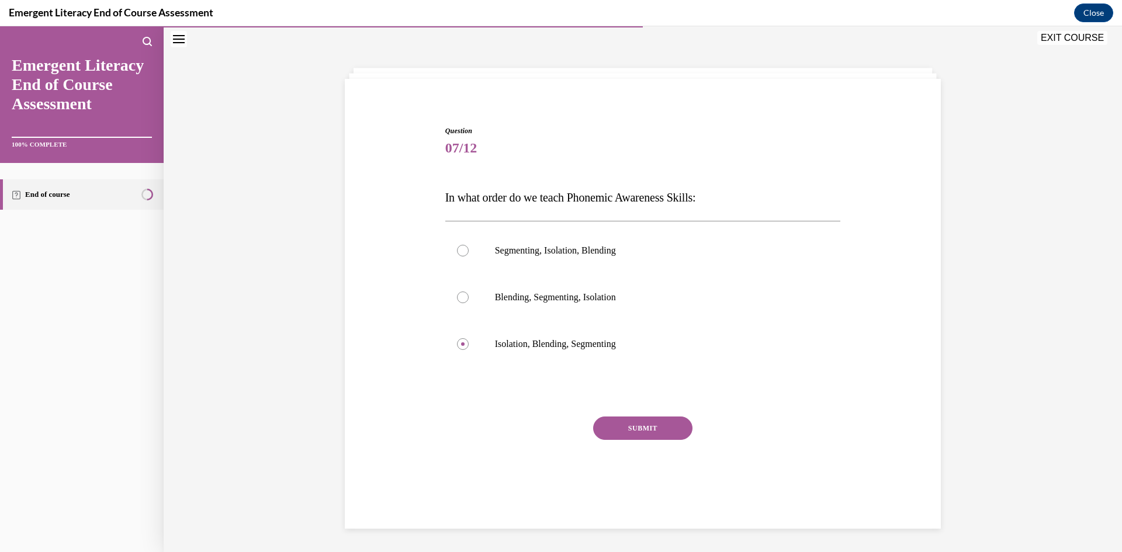
click at [643, 429] on button "SUBMIT" at bounding box center [642, 428] width 99 height 23
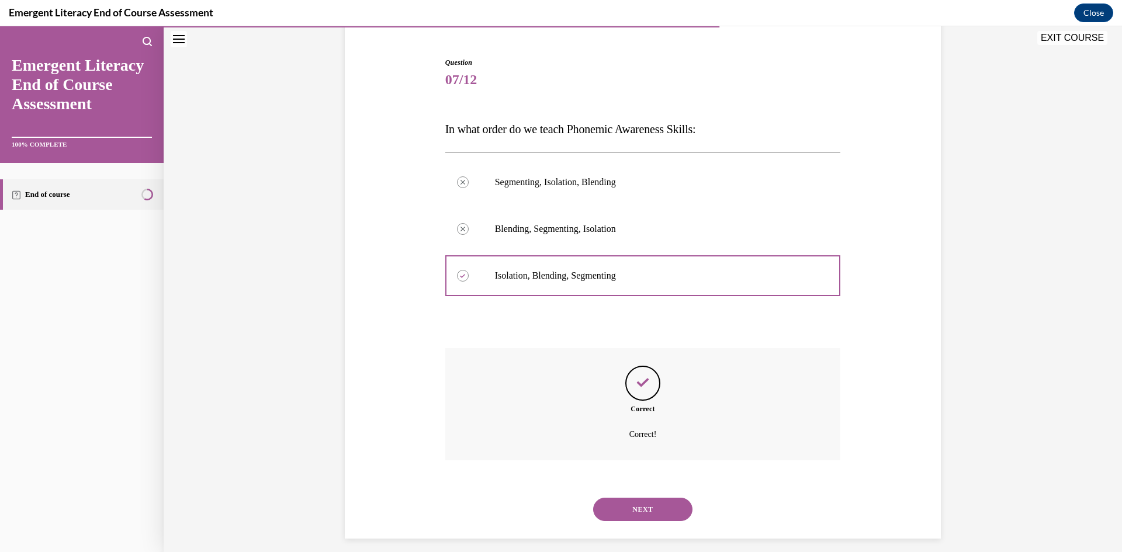
scroll to position [115, 0]
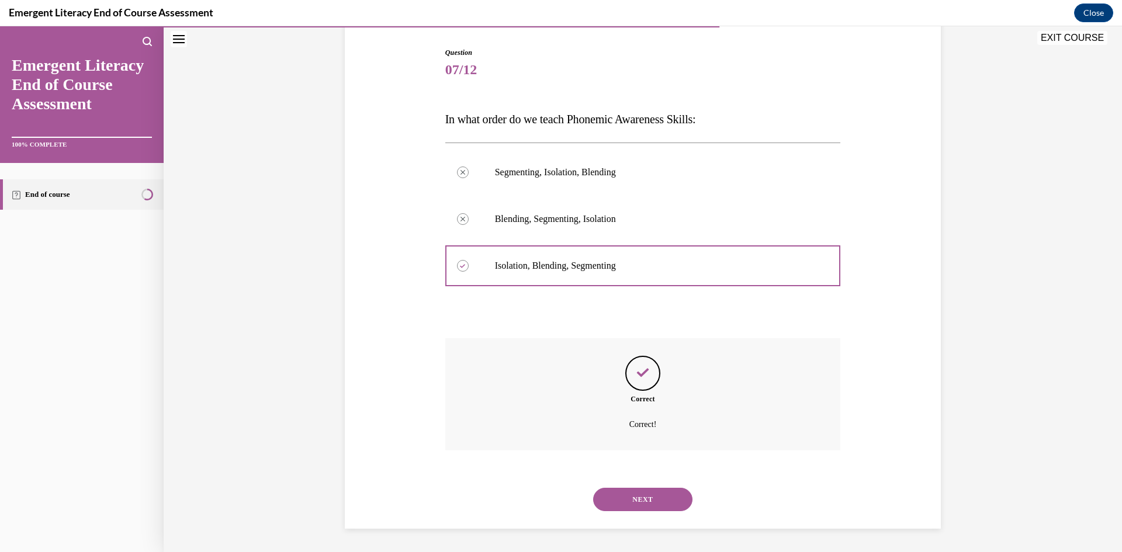
click at [648, 491] on button "NEXT" at bounding box center [642, 499] width 99 height 23
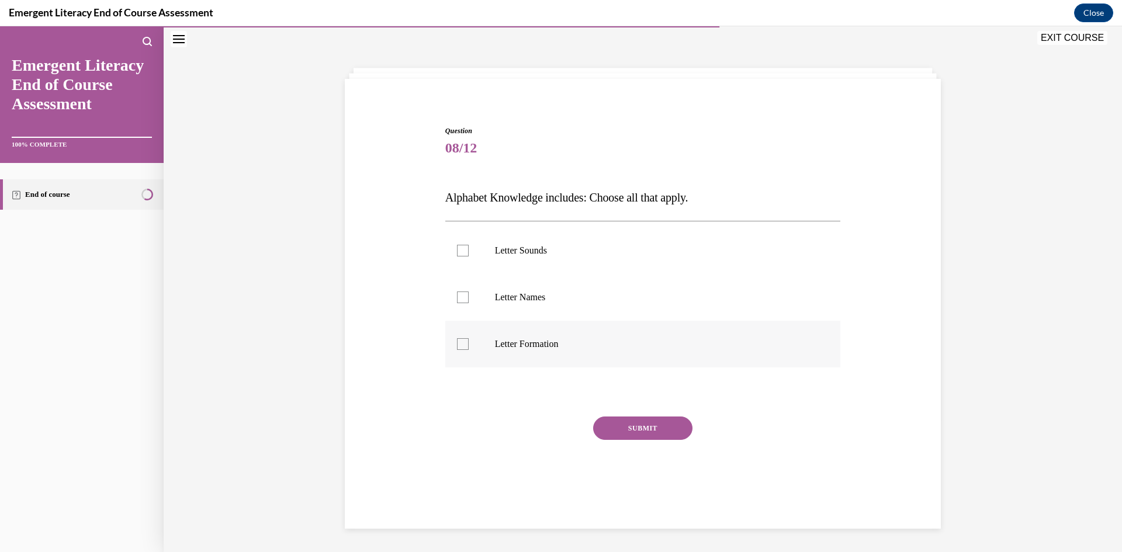
click at [551, 337] on label "Letter Formation" at bounding box center [643, 344] width 396 height 47
click at [469, 338] on input "Letter Formation" at bounding box center [463, 344] width 12 height 12
checkbox input "true"
click at [540, 296] on p "Letter Names" at bounding box center [653, 298] width 317 height 12
click at [469, 296] on input "Letter Names" at bounding box center [463, 298] width 12 height 12
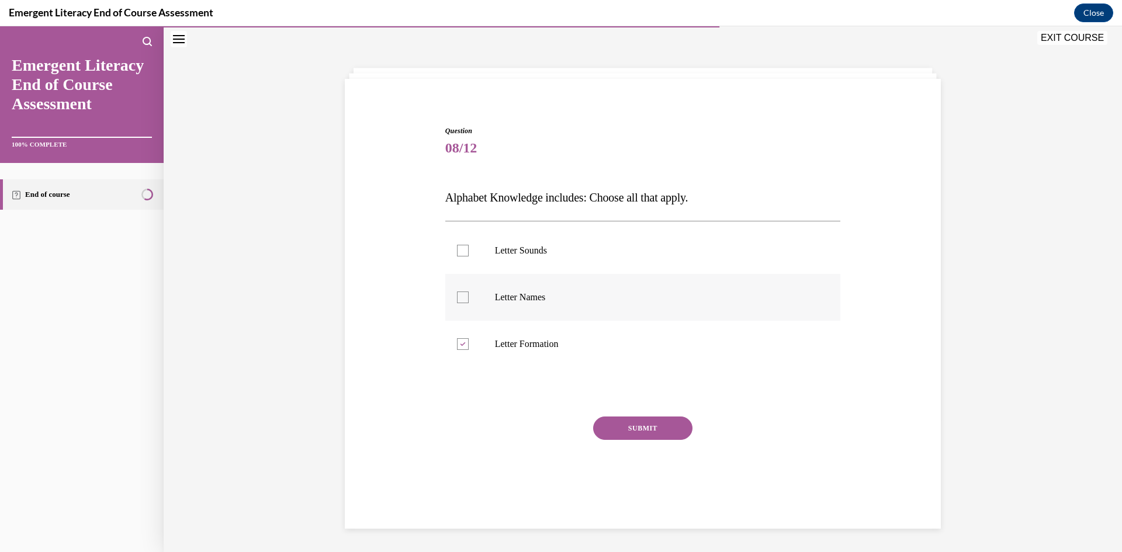
checkbox input "true"
click at [526, 245] on p "Letter Sounds" at bounding box center [653, 251] width 317 height 12
click at [469, 245] on input "Letter Sounds" at bounding box center [463, 251] width 12 height 12
checkbox input "true"
click at [633, 437] on button "SUBMIT" at bounding box center [642, 428] width 99 height 23
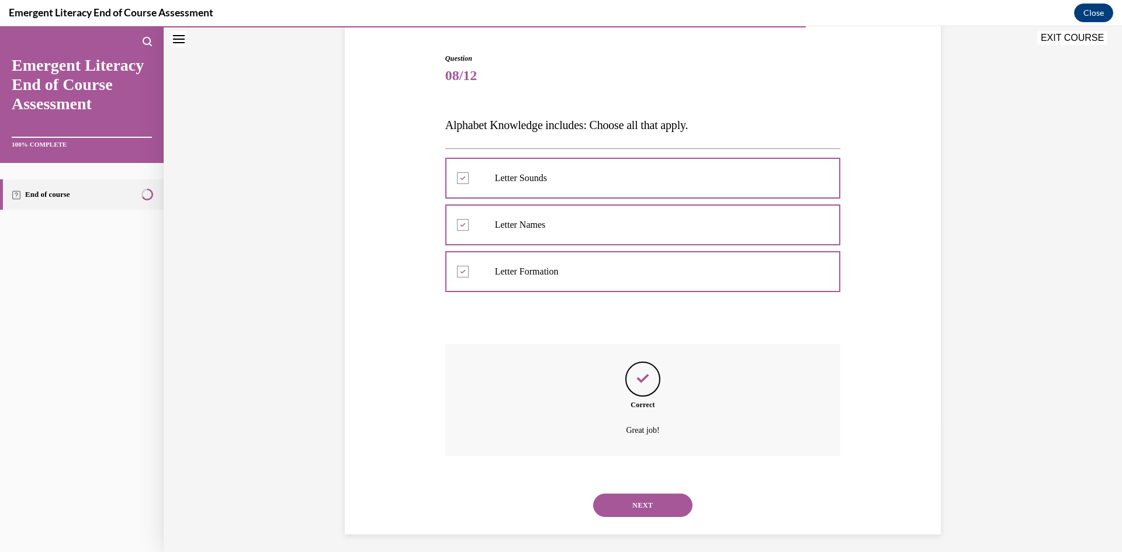
scroll to position [115, 0]
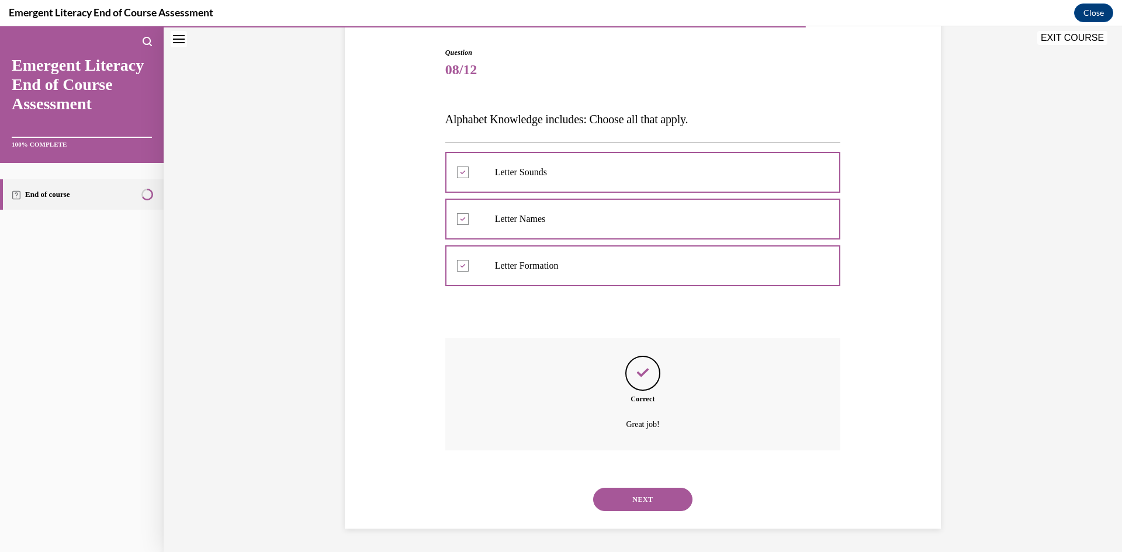
click at [655, 499] on button "NEXT" at bounding box center [642, 499] width 99 height 23
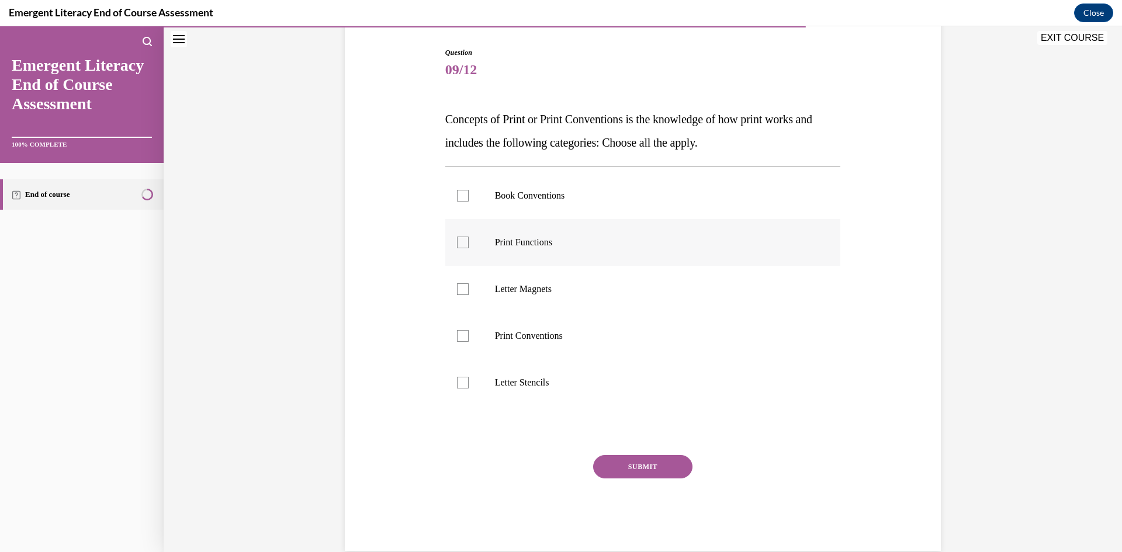
scroll to position [61, 0]
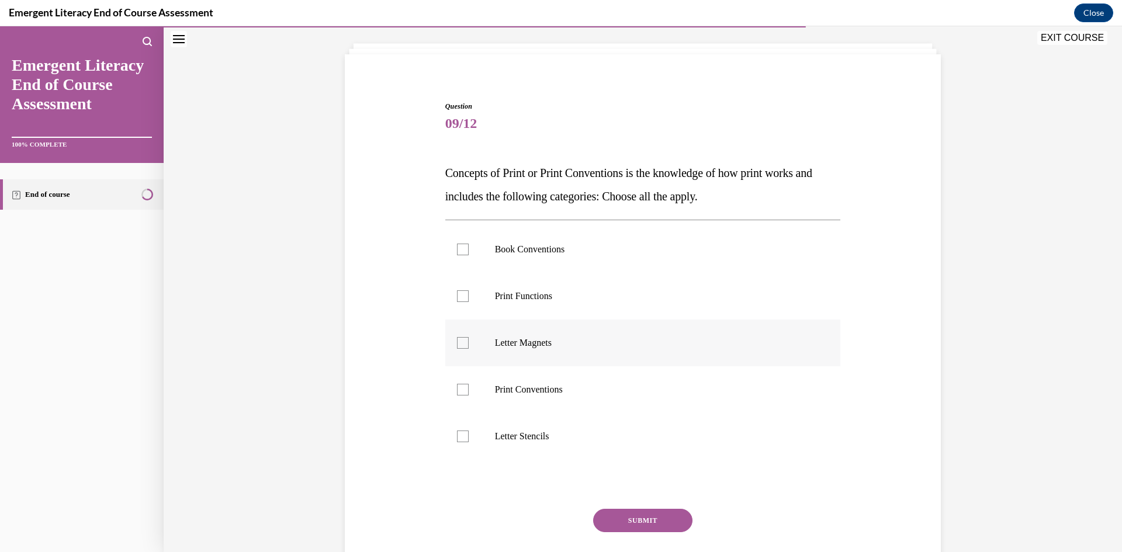
drag, startPoint x: 541, startPoint y: 309, endPoint x: 544, endPoint y: 336, distance: 27.6
click at [540, 310] on label "Print Functions" at bounding box center [643, 296] width 396 height 47
click at [469, 302] on input "Print Functions" at bounding box center [463, 296] width 12 height 12
checkbox input "true"
drag, startPoint x: 560, startPoint y: 383, endPoint x: 546, endPoint y: 358, distance: 28.5
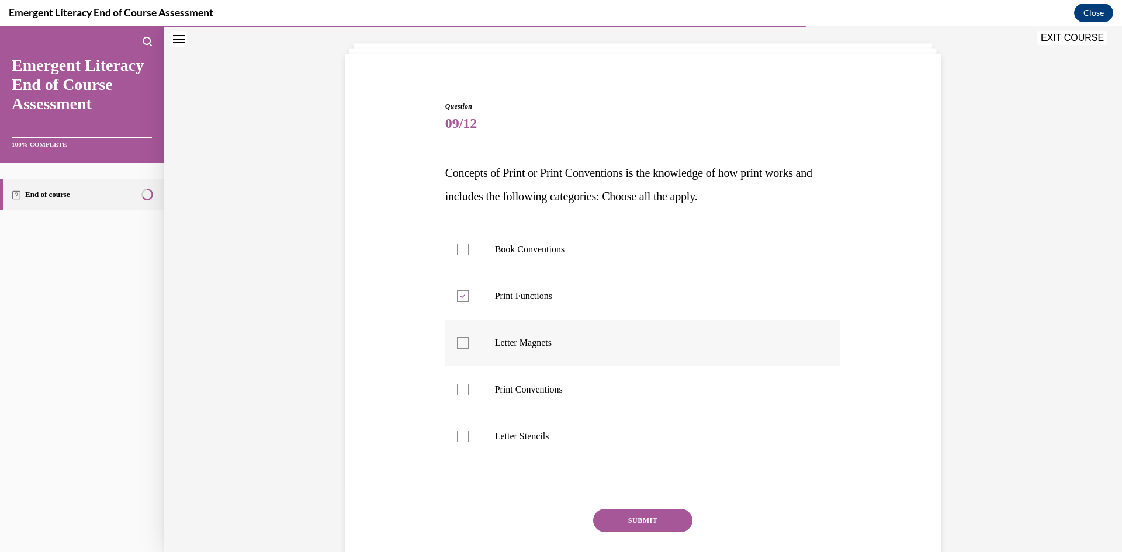
click at [560, 383] on label "Print Conventions" at bounding box center [643, 389] width 396 height 47
click at [469, 384] on input "Print Conventions" at bounding box center [463, 390] width 12 height 12
checkbox input "true"
click at [528, 257] on label "Book Conventions" at bounding box center [643, 249] width 396 height 47
click at [469, 255] on input "Book Conventions" at bounding box center [463, 250] width 12 height 12
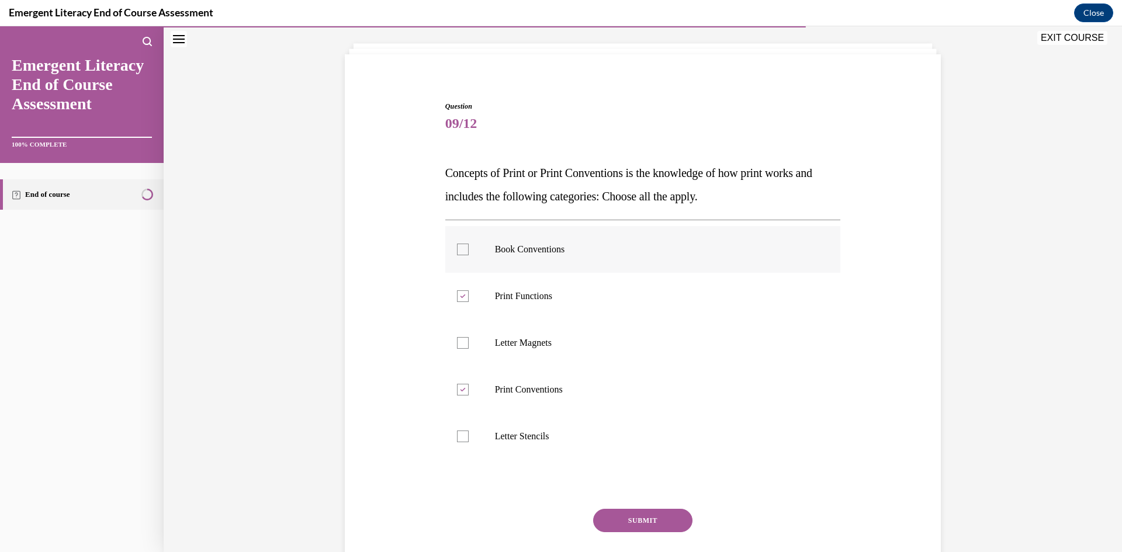
checkbox input "true"
click at [655, 521] on button "SUBMIT" at bounding box center [642, 520] width 99 height 23
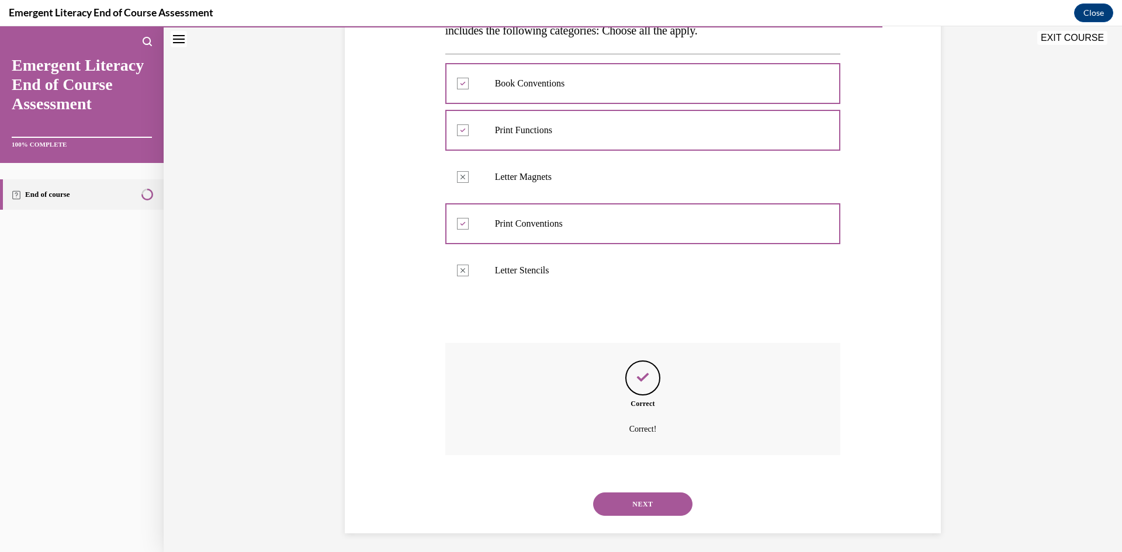
scroll to position [232, 0]
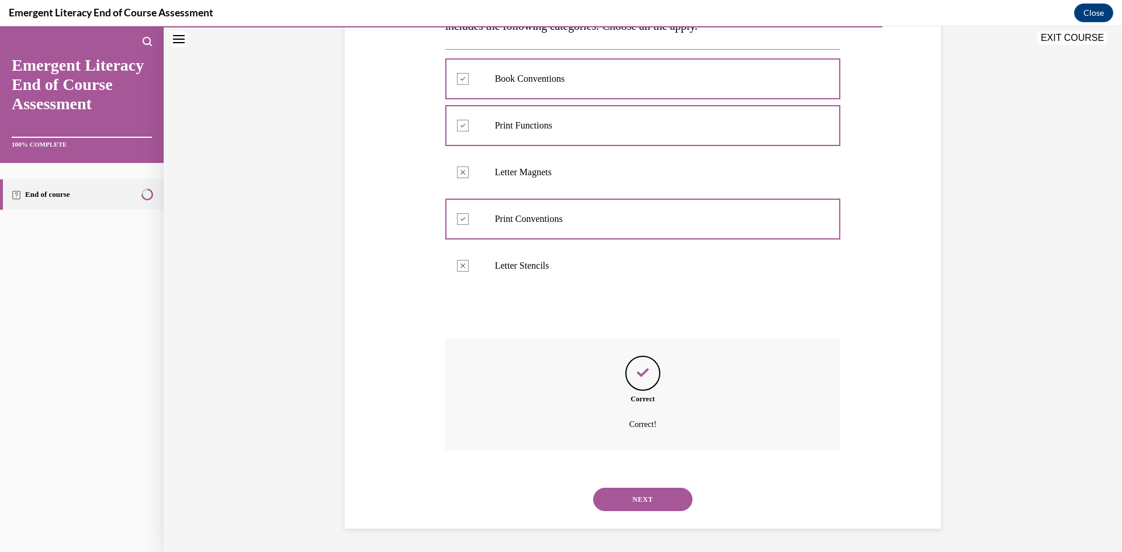
click at [661, 500] on button "NEXT" at bounding box center [642, 499] width 99 height 23
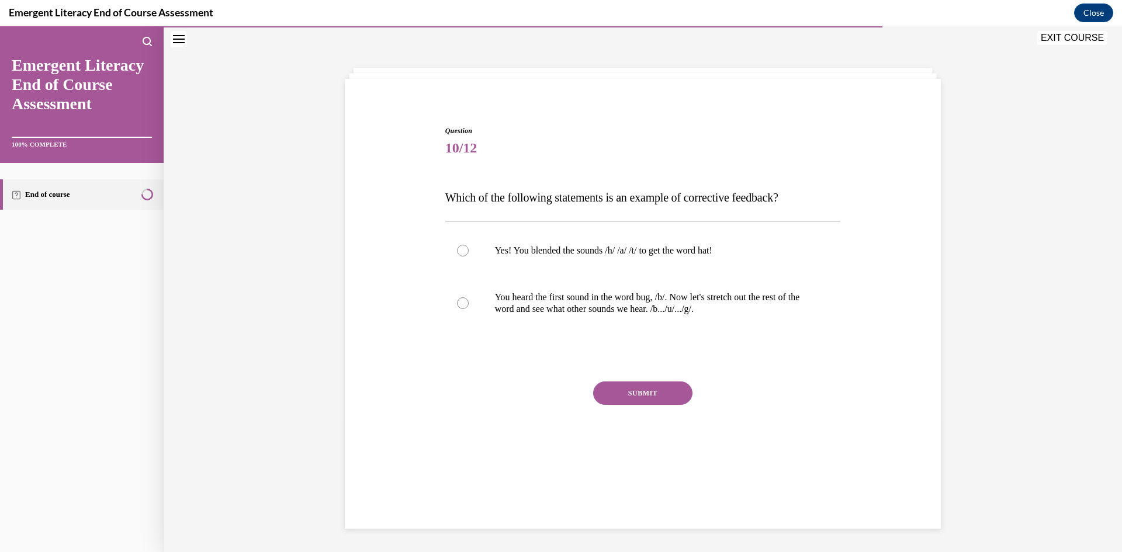
scroll to position [37, 0]
click at [578, 292] on label "You heard the first sound in the word bug, /b/. Now let's stretch out the rest …" at bounding box center [643, 303] width 396 height 58
click at [603, 306] on p "You heard the first sound in the word bug, /b/. Now let's stretch out the rest …" at bounding box center [653, 303] width 317 height 23
click at [469, 306] on input "You heard the first sound in the word bug, /b/. Now let's stretch out the rest …" at bounding box center [463, 303] width 12 height 12
radio input "true"
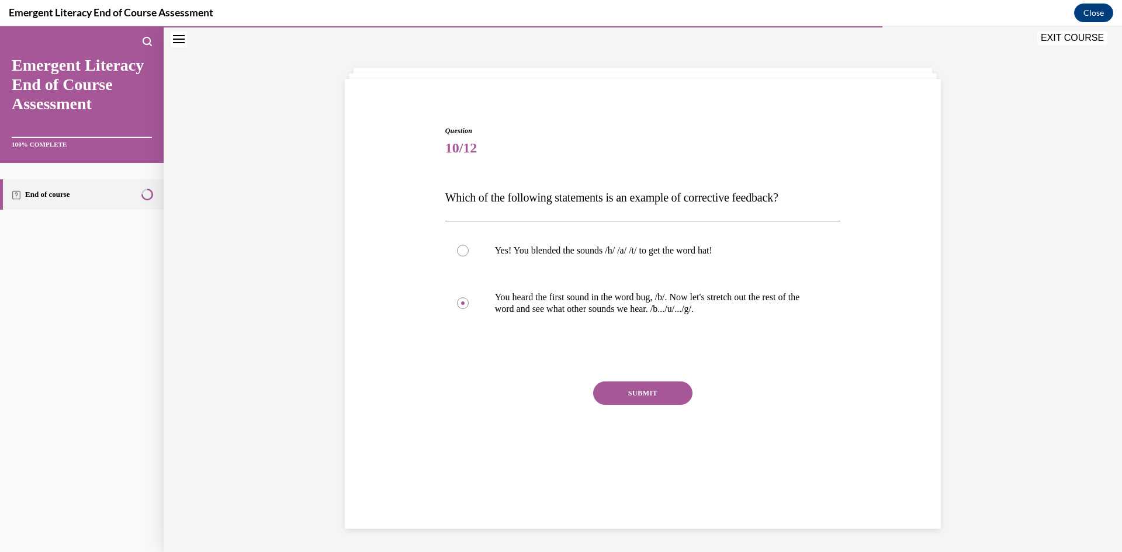
click at [637, 392] on button "SUBMIT" at bounding box center [642, 393] width 99 height 23
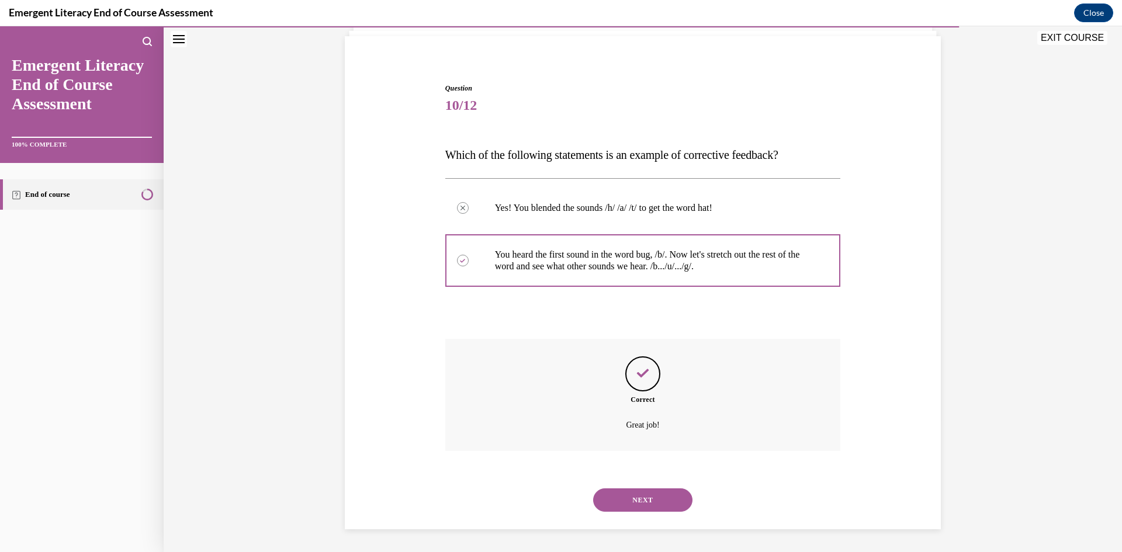
scroll to position [80, 0]
click at [650, 498] on button "NEXT" at bounding box center [642, 499] width 99 height 23
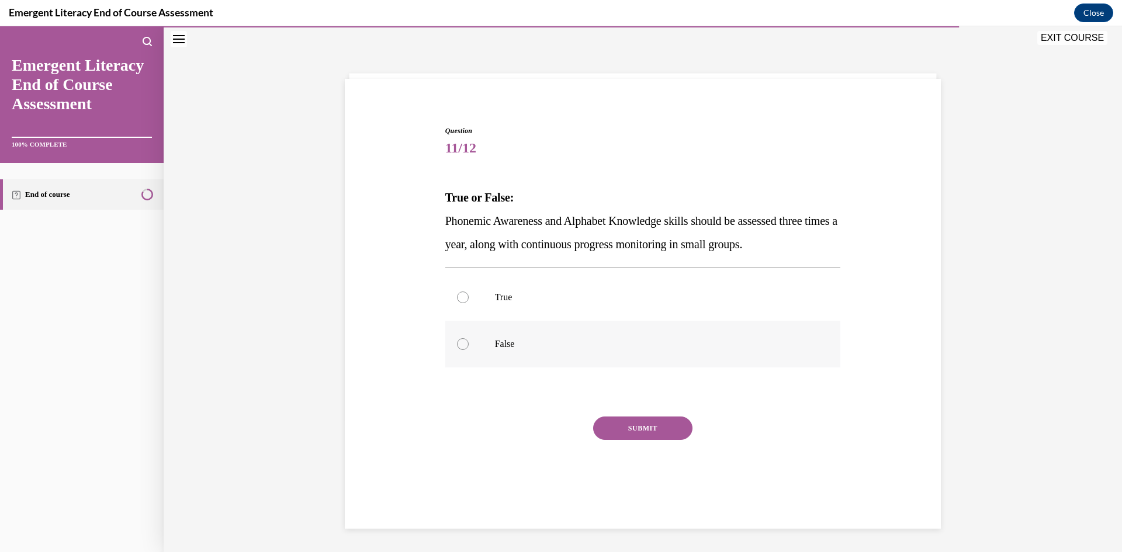
click at [535, 336] on label "False" at bounding box center [643, 344] width 396 height 47
click at [469, 338] on input "False" at bounding box center [463, 344] width 12 height 12
radio input "true"
click at [638, 431] on button "SUBMIT" at bounding box center [642, 428] width 99 height 23
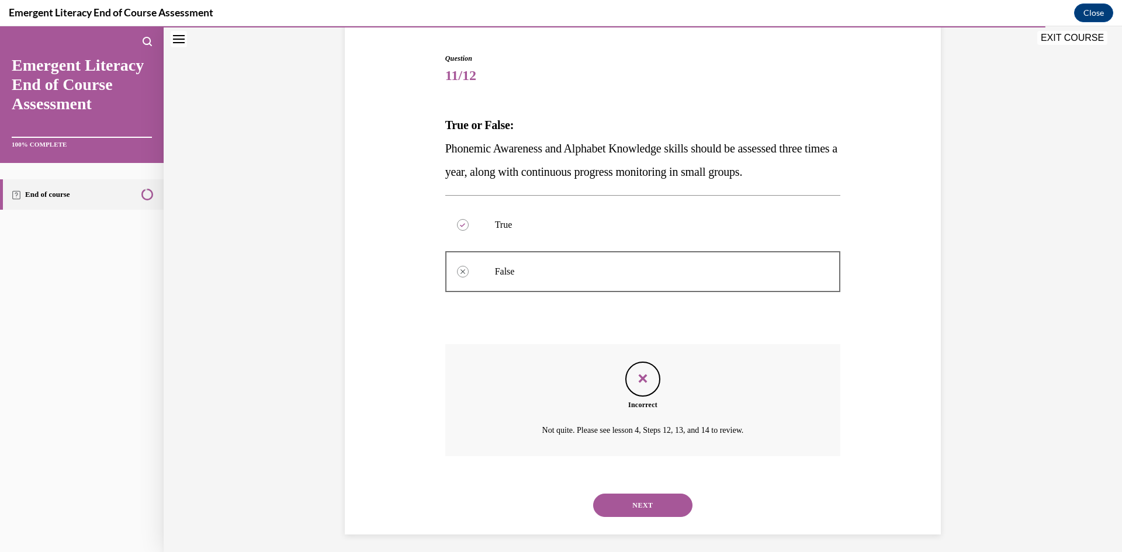
scroll to position [115, 0]
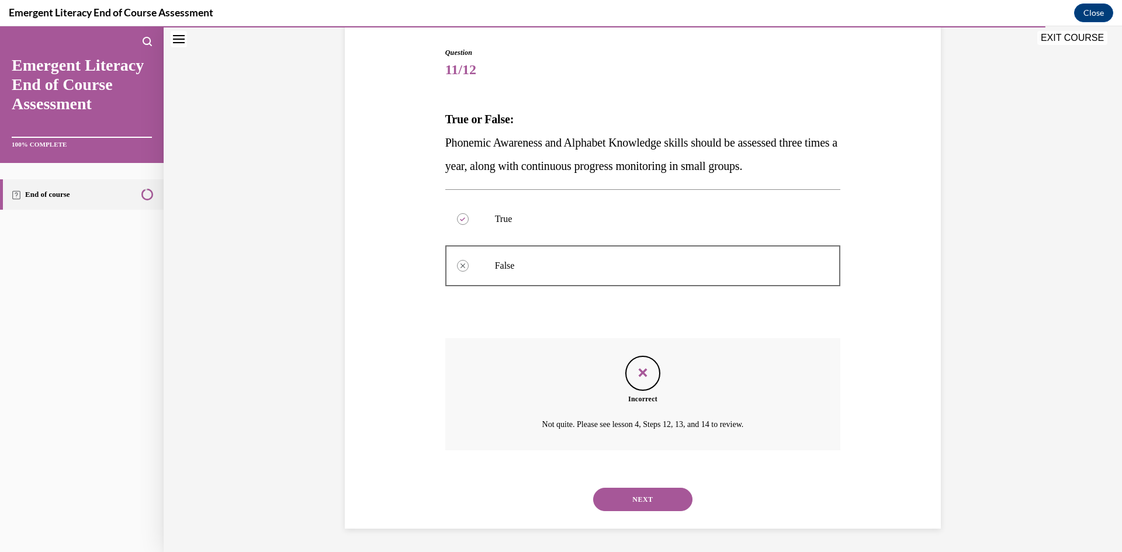
click at [632, 497] on button "NEXT" at bounding box center [642, 499] width 99 height 23
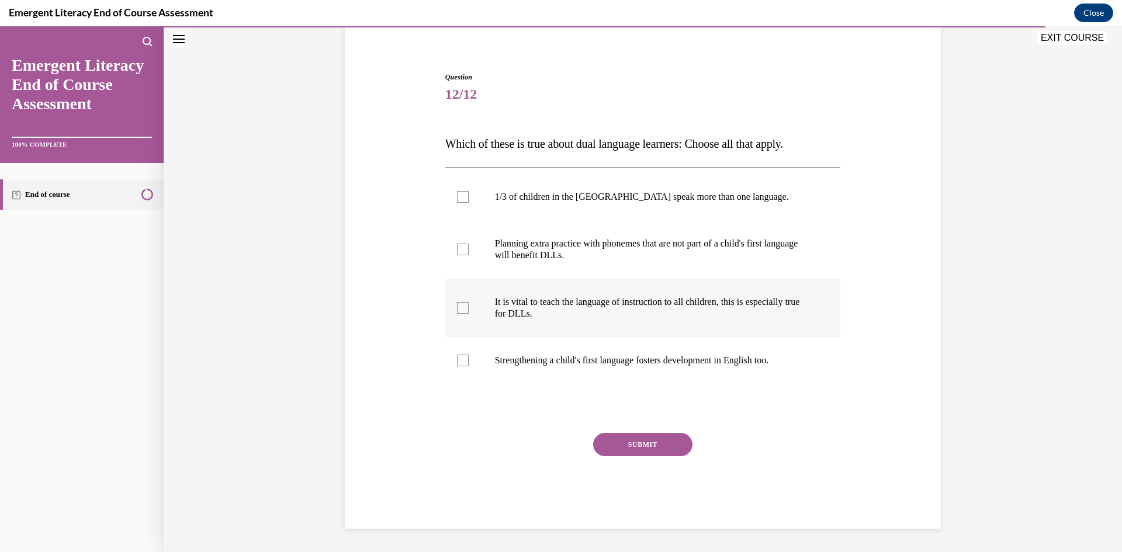
scroll to position [37, 0]
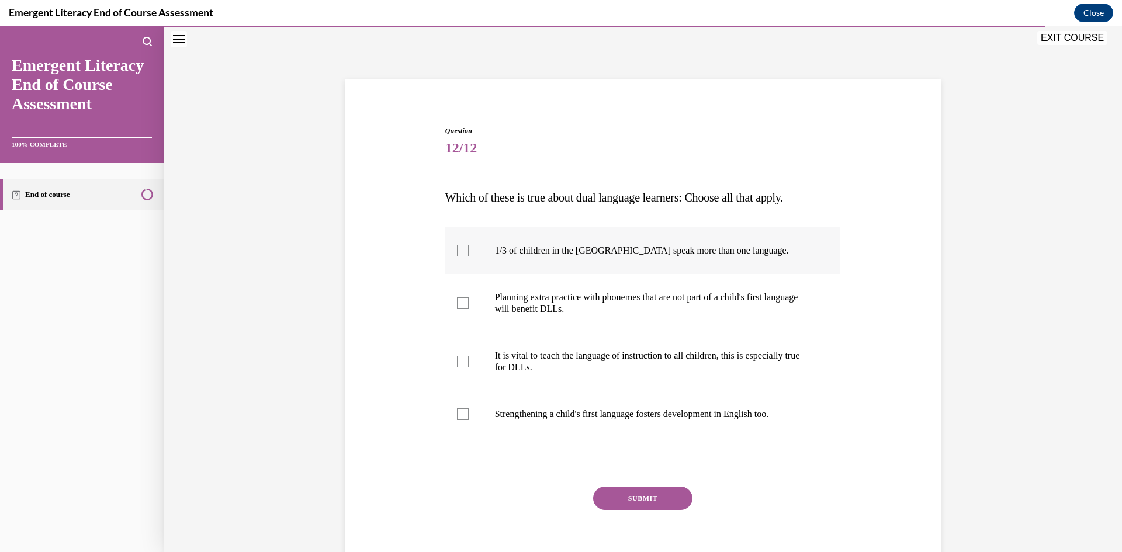
drag, startPoint x: 528, startPoint y: 259, endPoint x: 527, endPoint y: 272, distance: 12.9
click at [527, 260] on label "1/3 of children in the [GEOGRAPHIC_DATA] speak more than one language." at bounding box center [643, 250] width 396 height 47
click at [469, 257] on input "1/3 of children in the [GEOGRAPHIC_DATA] speak more than one language." at bounding box center [463, 251] width 12 height 12
checkbox input "true"
drag, startPoint x: 535, startPoint y: 307, endPoint x: 534, endPoint y: 330, distance: 22.2
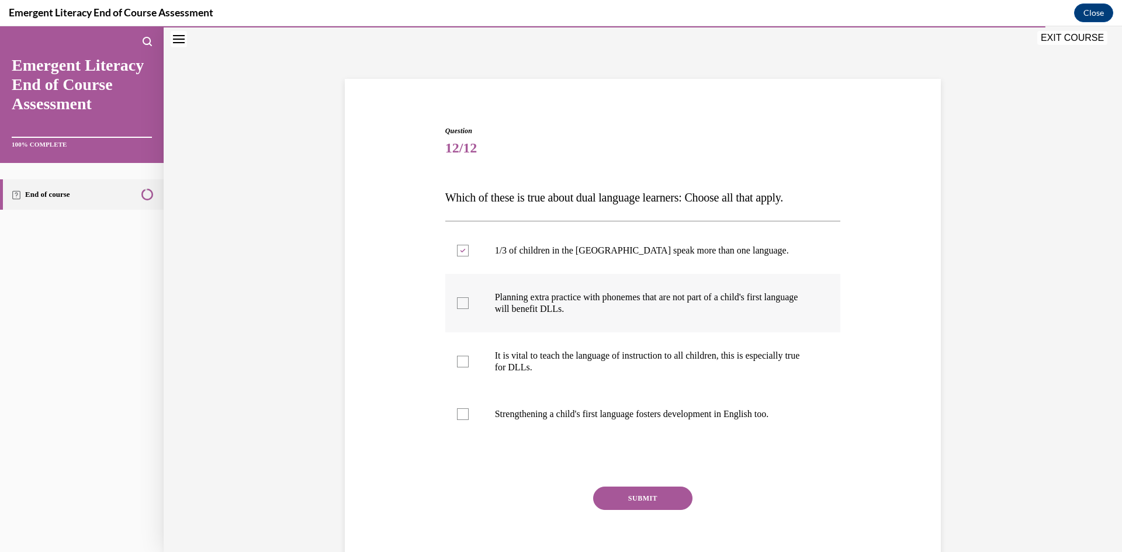
click at [535, 308] on p "Planning extra practice with phonemes that are not part of a child's first lang…" at bounding box center [653, 303] width 317 height 23
click at [469, 308] on input "Planning extra practice with phonemes that are not part of a child's first lang…" at bounding box center [463, 303] width 12 height 12
checkbox input "true"
drag, startPoint x: 531, startPoint y: 352, endPoint x: 526, endPoint y: 369, distance: 17.6
click at [528, 356] on p "It is vital to teach the language of instruction to all children, this is espec…" at bounding box center [653, 361] width 317 height 23
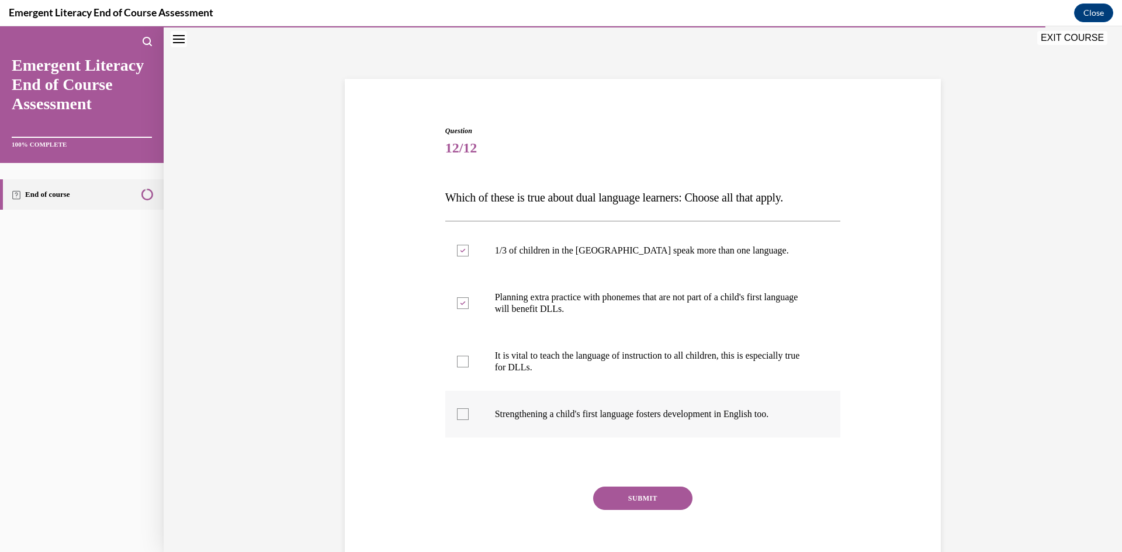
click at [525, 413] on p "Strengthening a child's first language fosters development in English too." at bounding box center [653, 415] width 317 height 12
click at [469, 413] on input "Strengthening a child's first language fosters development in English too." at bounding box center [463, 415] width 12 height 12
checkbox input "true"
click at [520, 358] on p "It is vital to teach the language of instruction to all children, this is espec…" at bounding box center [653, 361] width 317 height 23
click at [469, 358] on input "It is vital to teach the language of instruction to all children, this is espec…" at bounding box center [463, 362] width 12 height 12
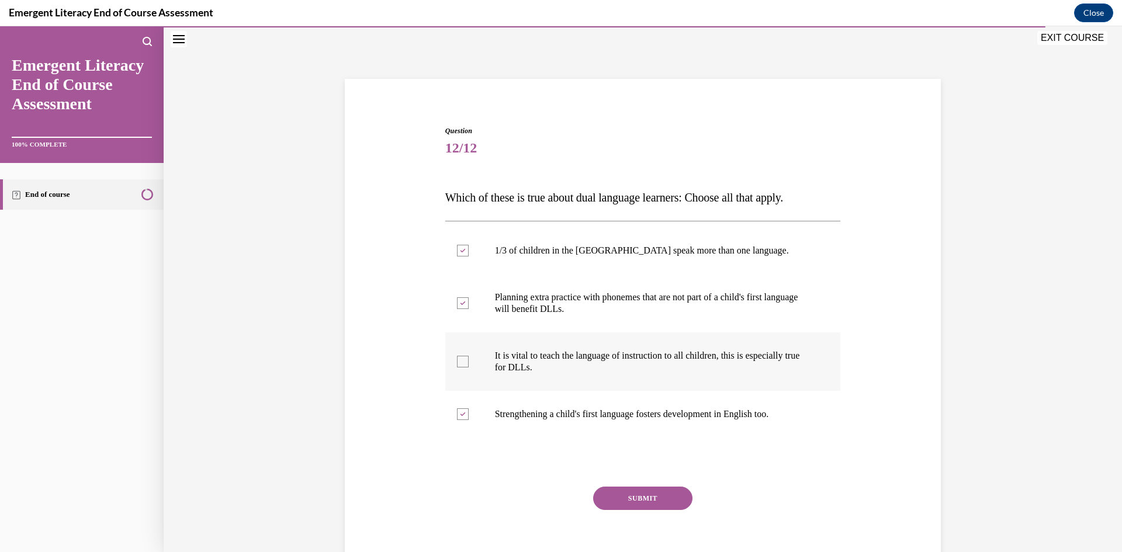
checkbox input "true"
click at [645, 501] on button "SUBMIT" at bounding box center [642, 498] width 99 height 23
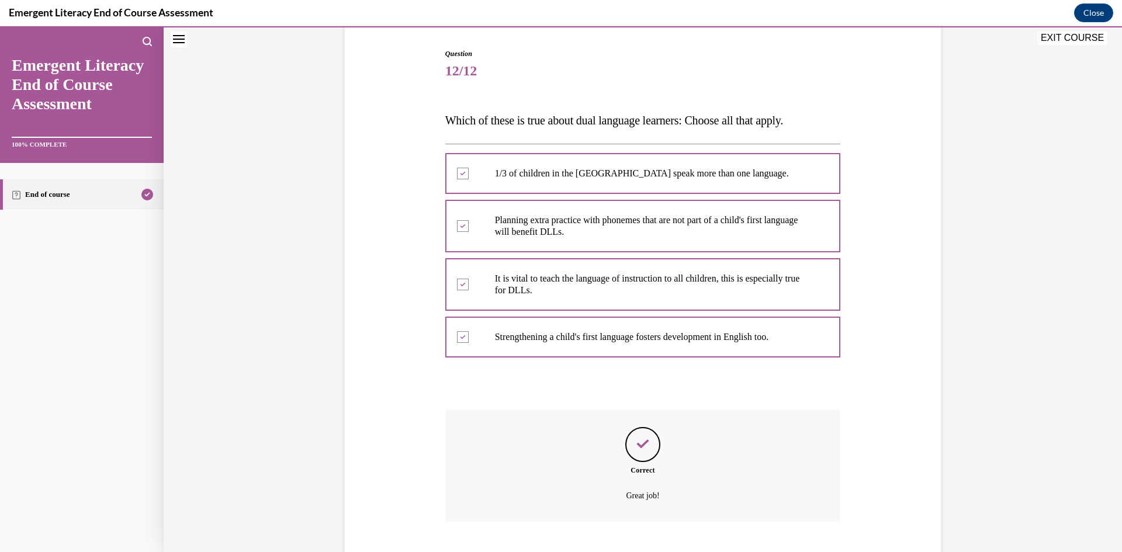
scroll to position [185, 0]
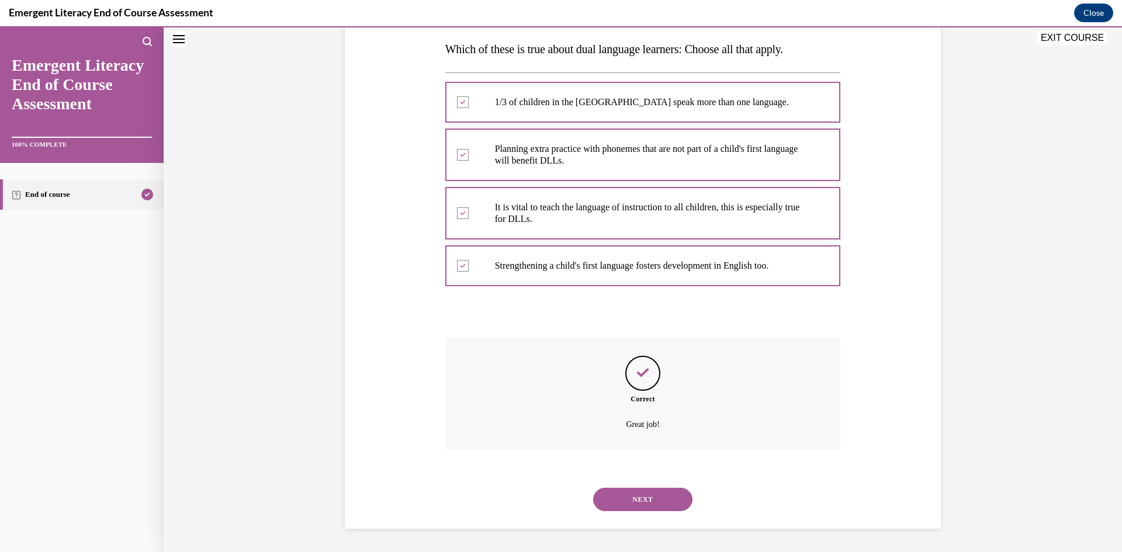
click at [655, 506] on button "NEXT" at bounding box center [642, 499] width 99 height 23
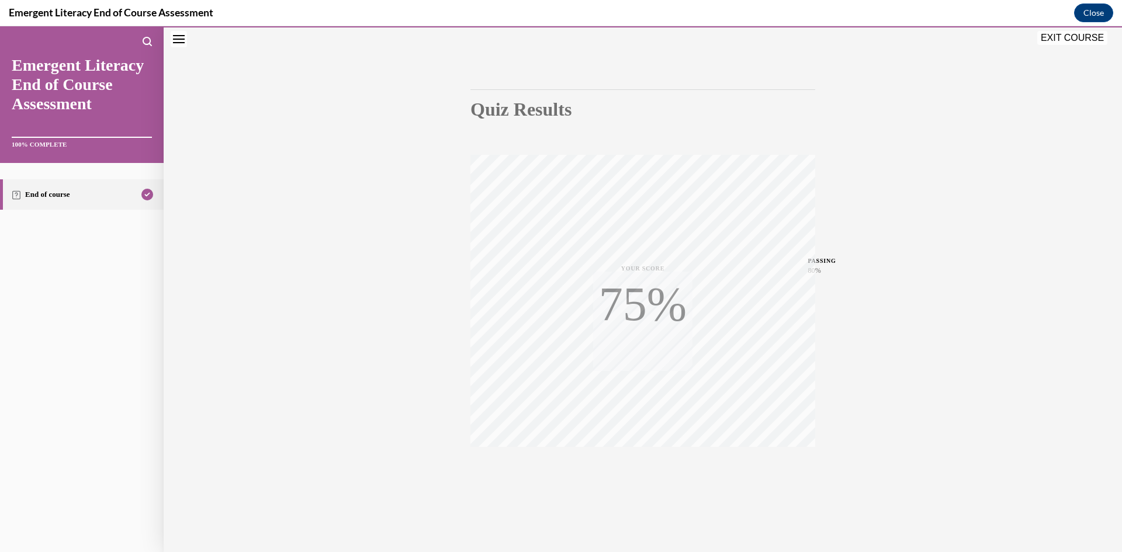
scroll to position [73, 0]
click at [1069, 43] on button "EXIT COURSE" at bounding box center [1072, 38] width 70 height 14
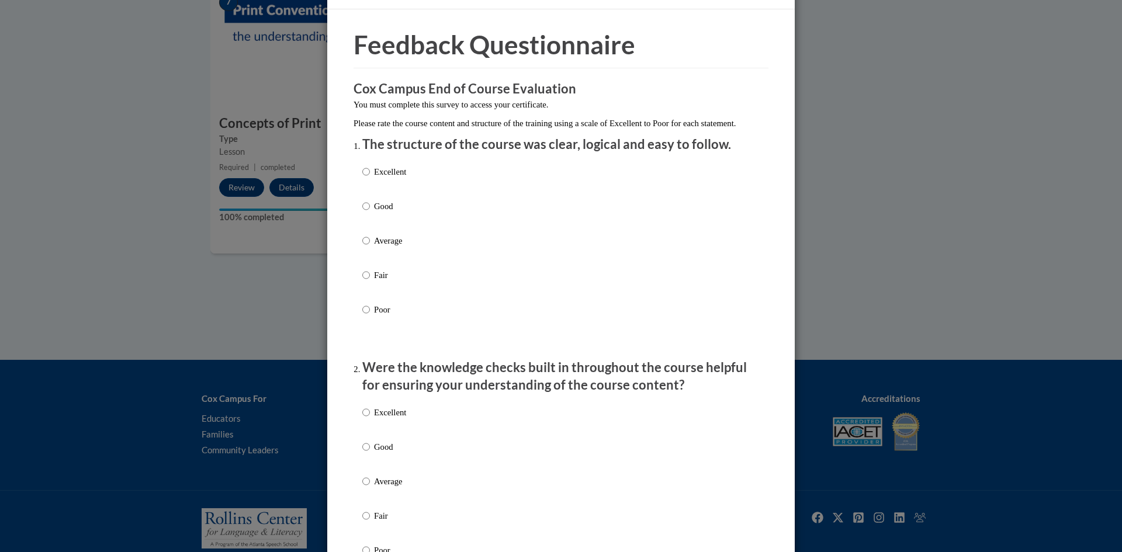
scroll to position [0, 0]
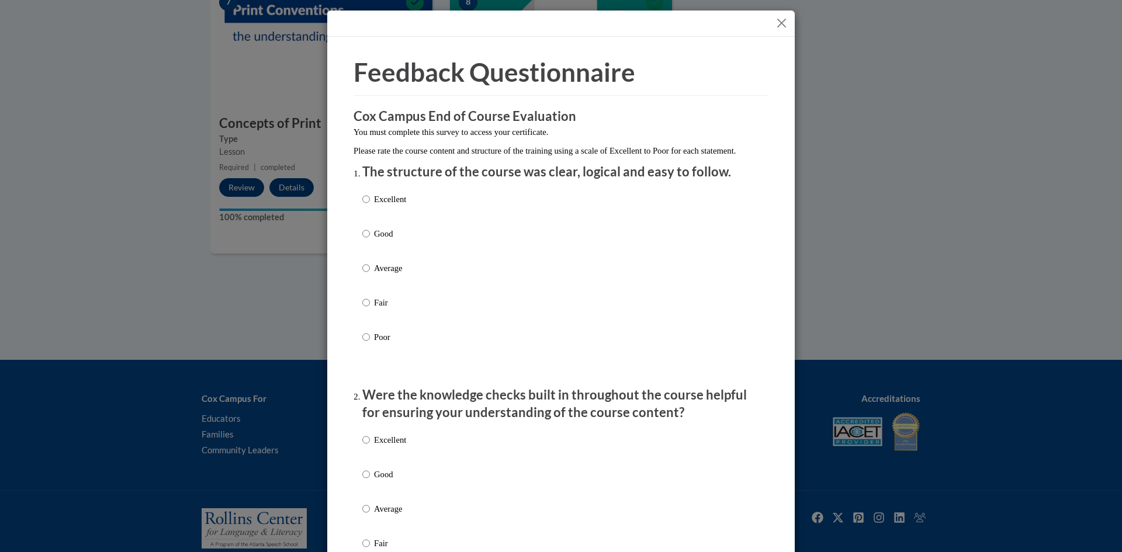
click at [785, 23] on button "Close" at bounding box center [781, 23] width 15 height 15
